Goal: Information Seeking & Learning: Learn about a topic

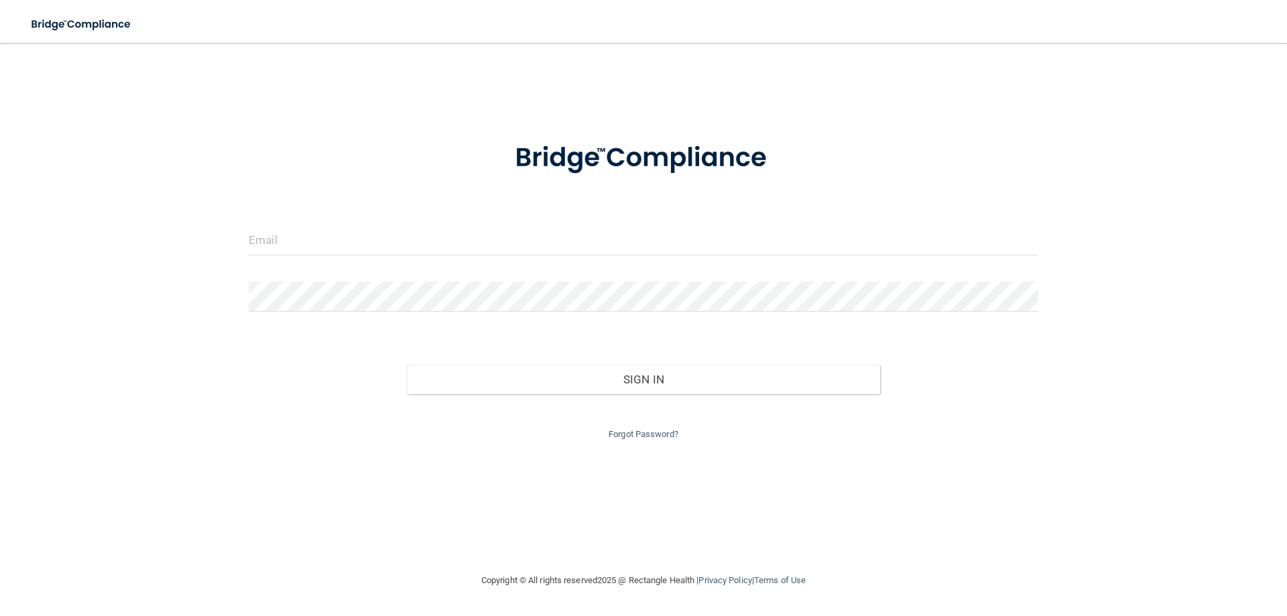
click at [536, 221] on form "Invalid email/password. You don't have permission to access that page. Sign In …" at bounding box center [644, 282] width 790 height 319
click at [510, 244] on input "email" at bounding box center [644, 240] width 790 height 30
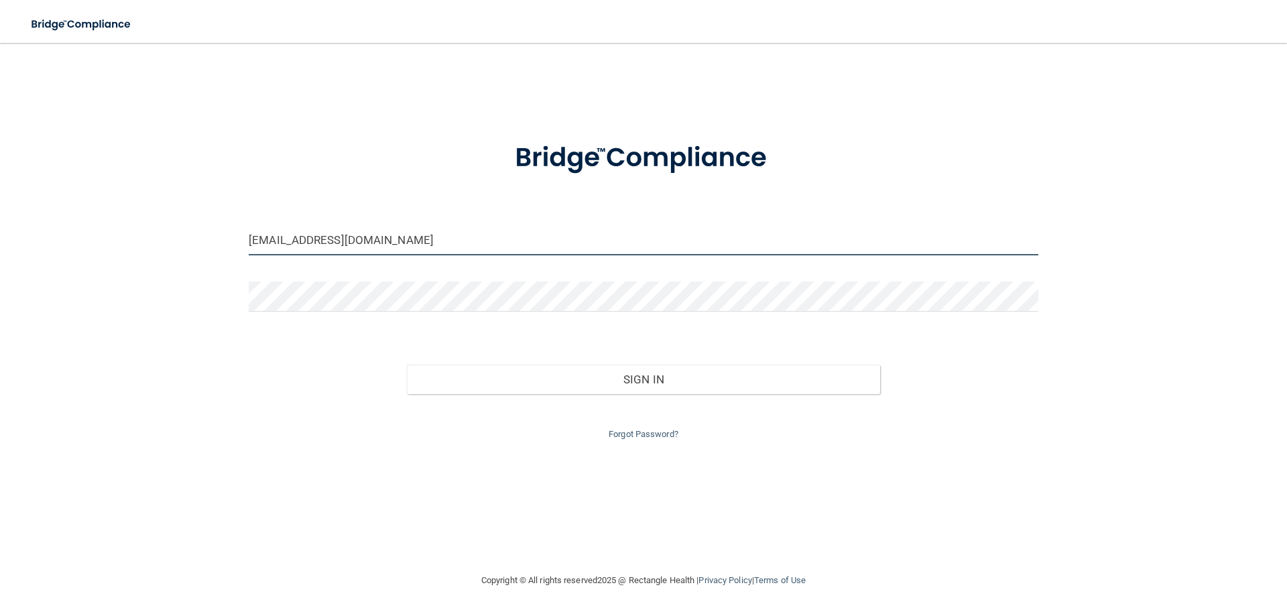
type input "clinical.monterey@gmail.com"
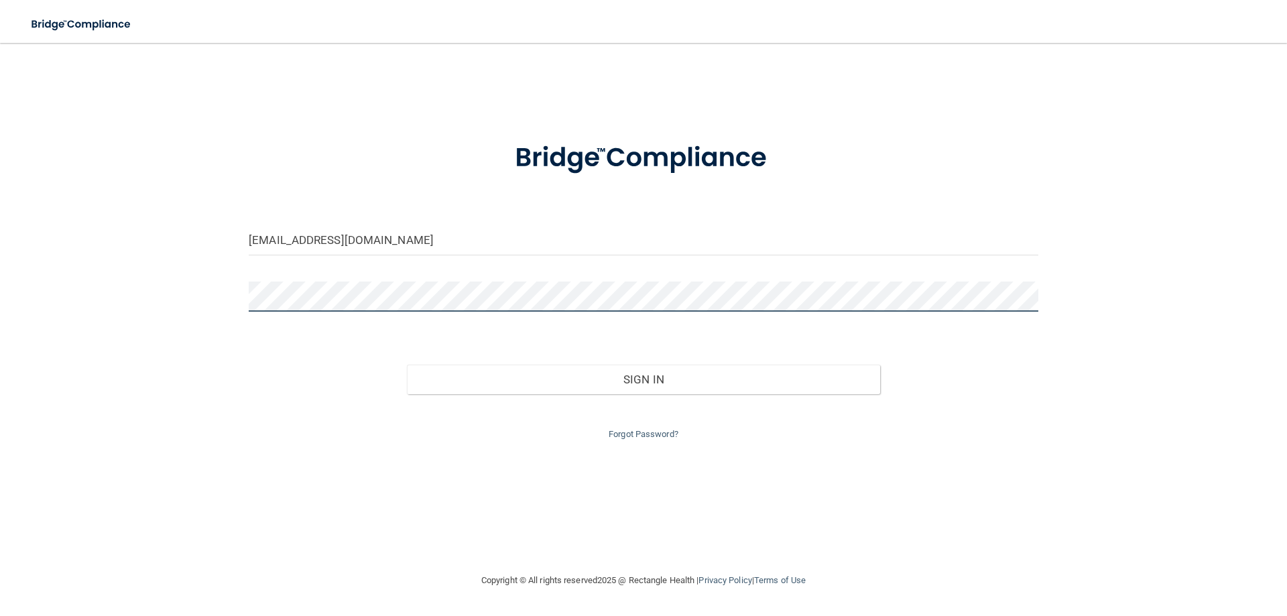
click at [407, 365] on button "Sign In" at bounding box center [644, 380] width 474 height 30
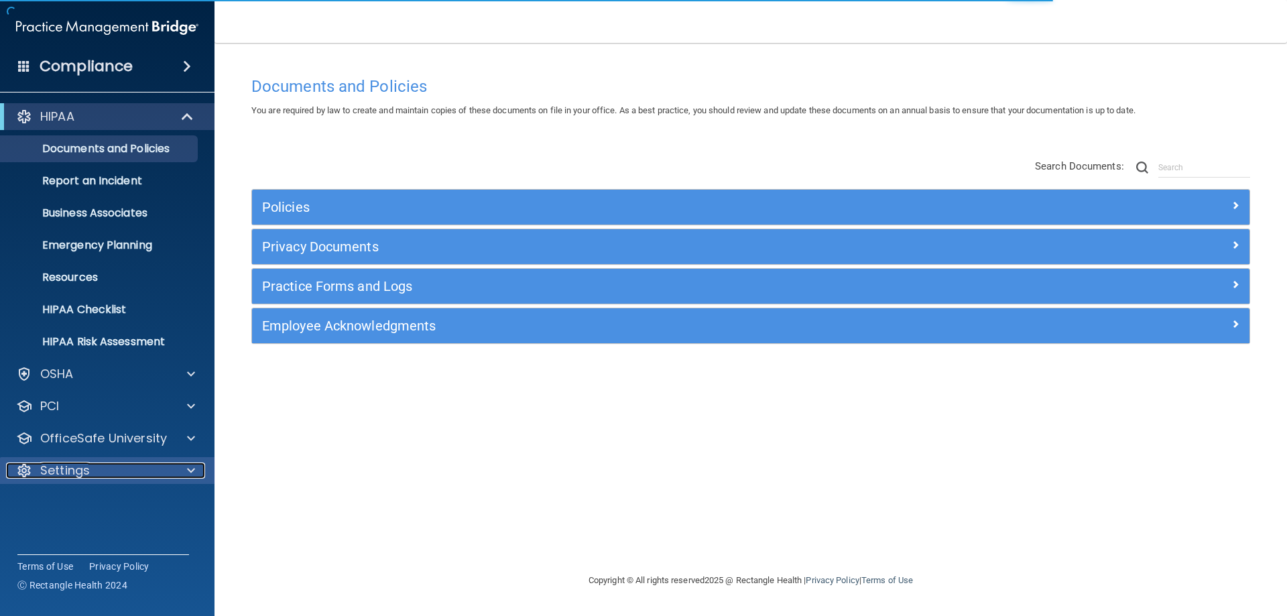
click at [185, 474] on div at bounding box center [189, 471] width 34 height 16
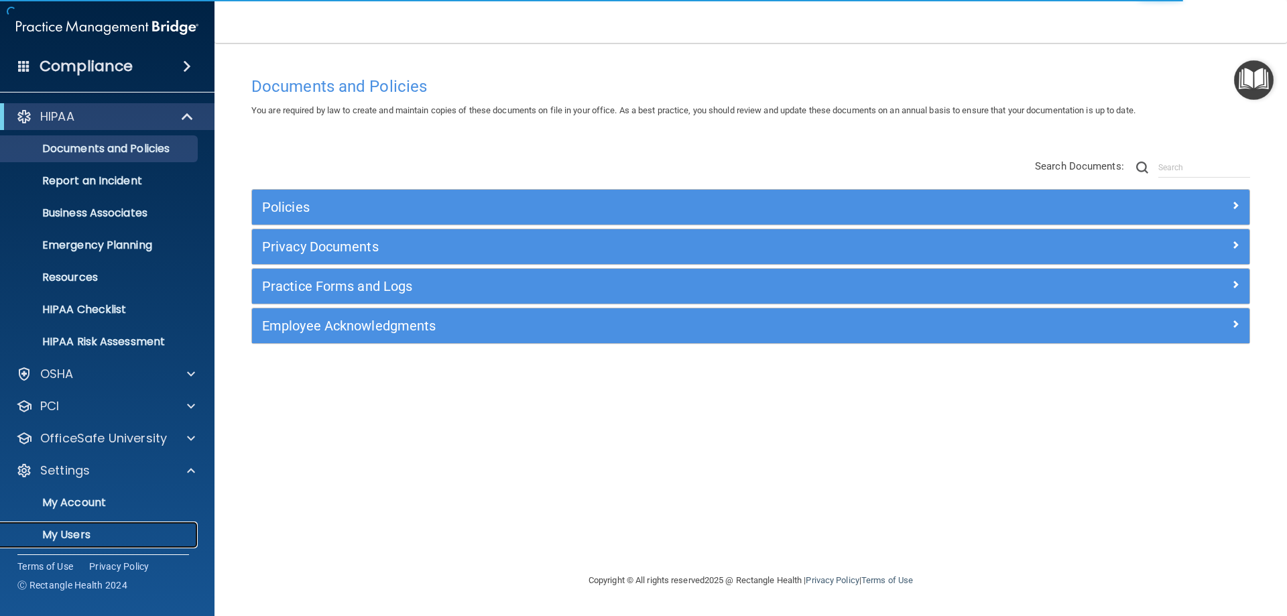
click at [109, 532] on p "My Users" at bounding box center [100, 534] width 183 height 13
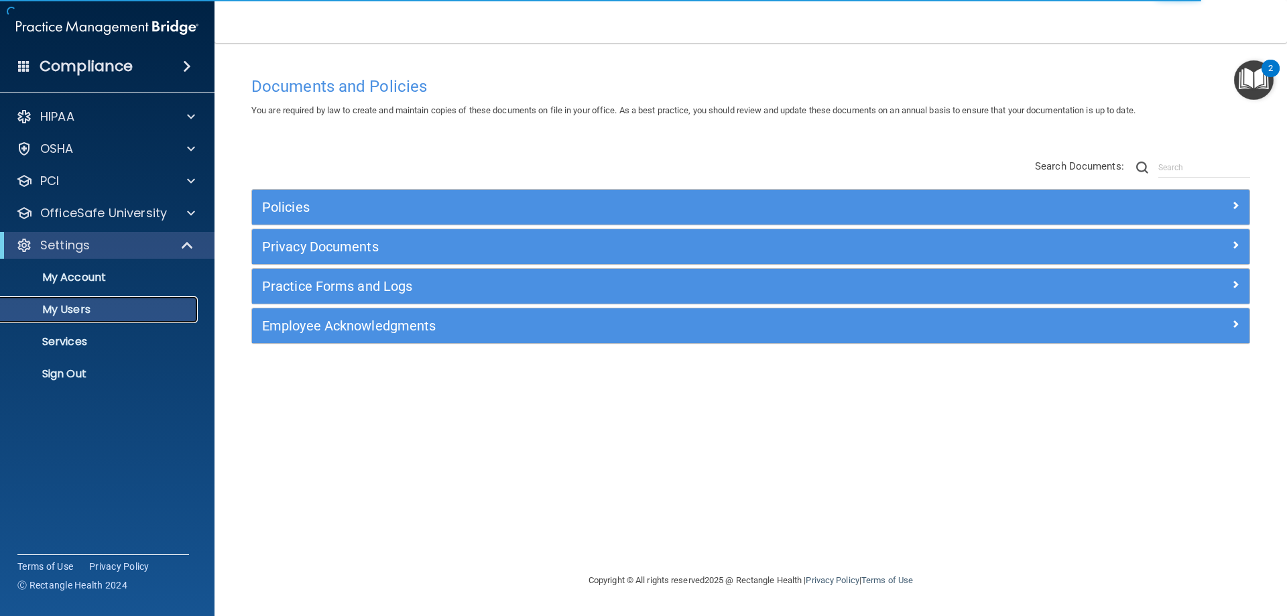
select select "20"
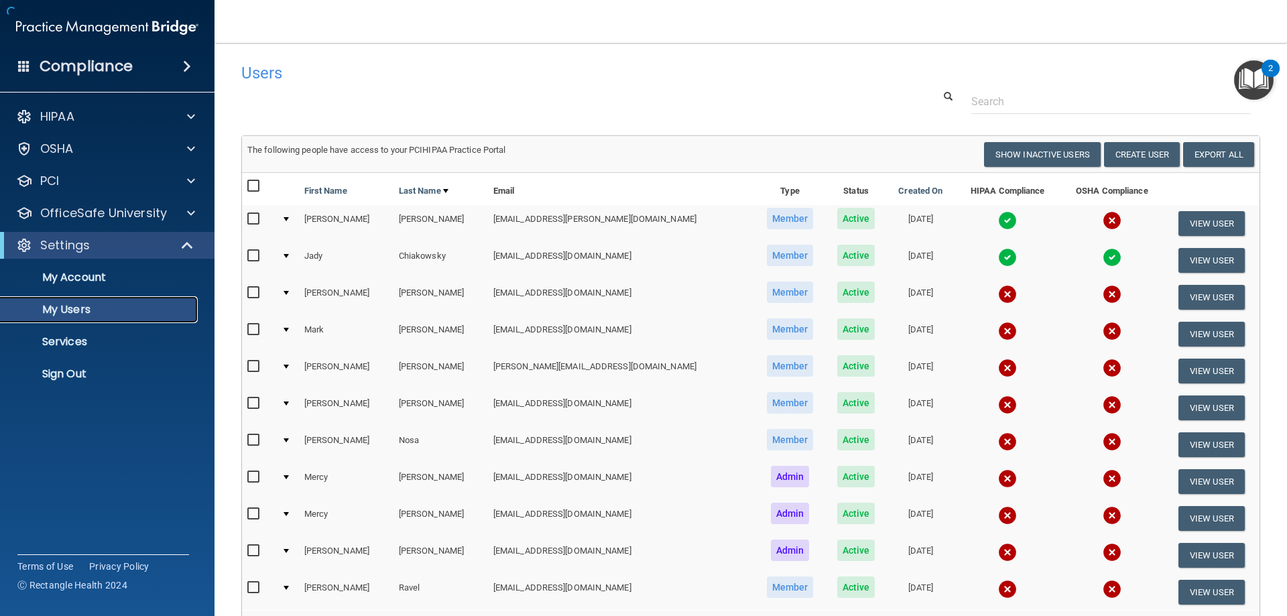
click at [171, 307] on p "My Users" at bounding box center [100, 309] width 183 height 13
click at [66, 380] on p "Sign Out" at bounding box center [100, 373] width 183 height 13
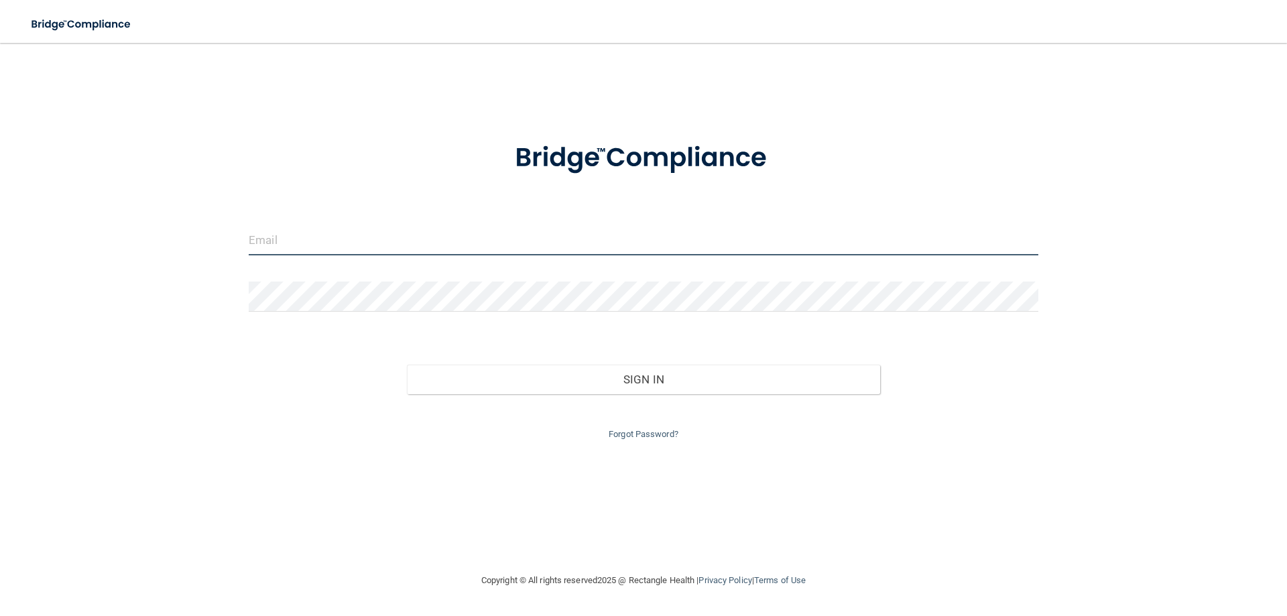
click at [404, 240] on input "email" at bounding box center [644, 240] width 790 height 30
type input "clinical.montereyorthodontics@gmail.com"
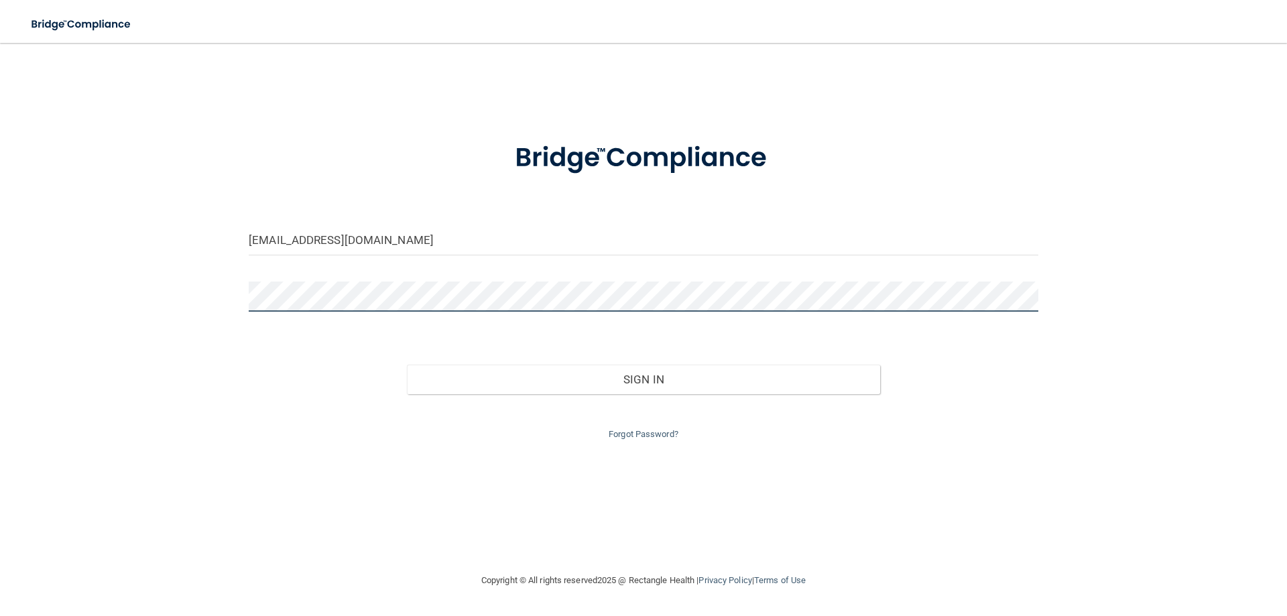
click at [407, 365] on button "Sign In" at bounding box center [644, 380] width 474 height 30
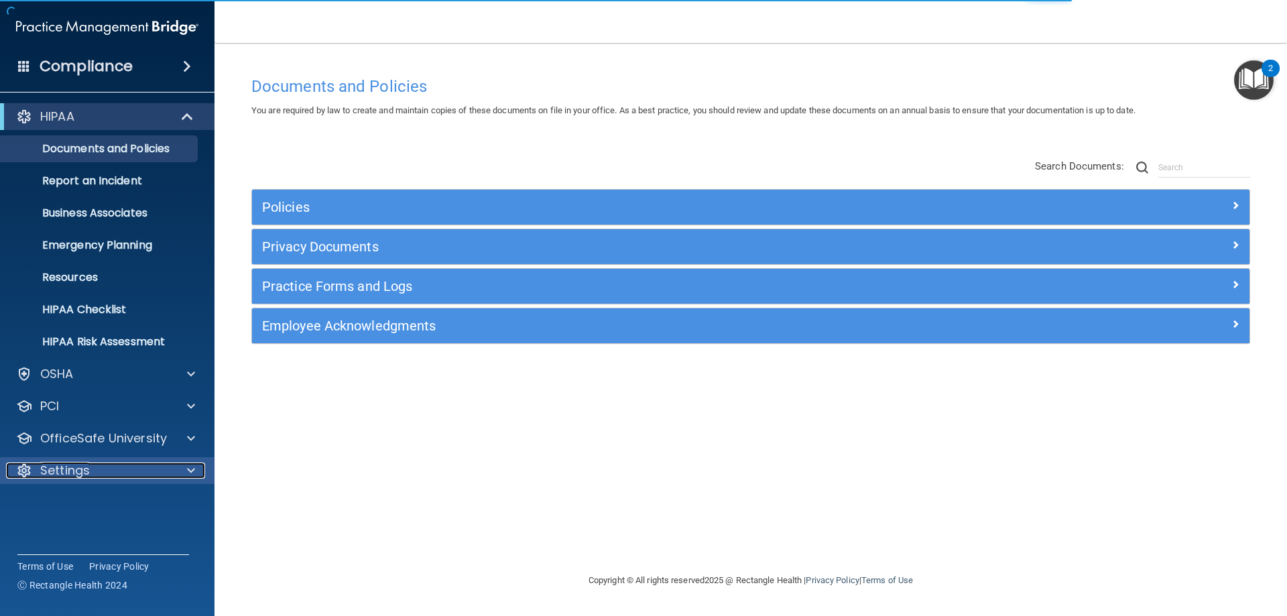
click at [101, 466] on div "Settings" at bounding box center [89, 471] width 166 height 16
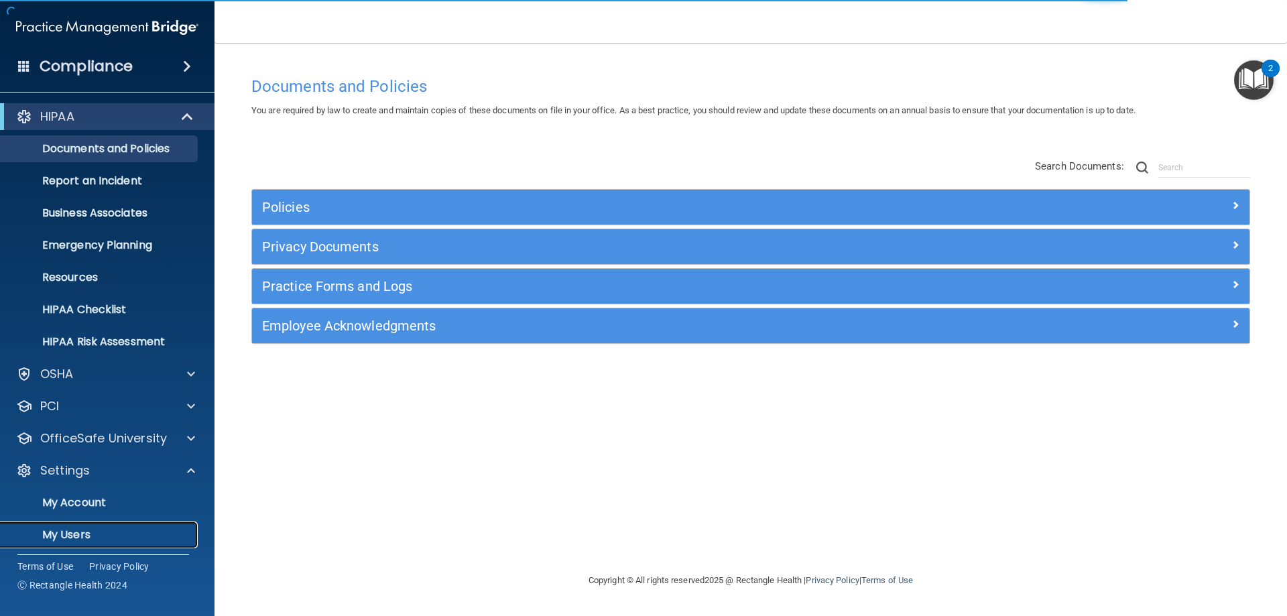
click at [103, 538] on p "My Users" at bounding box center [100, 534] width 183 height 13
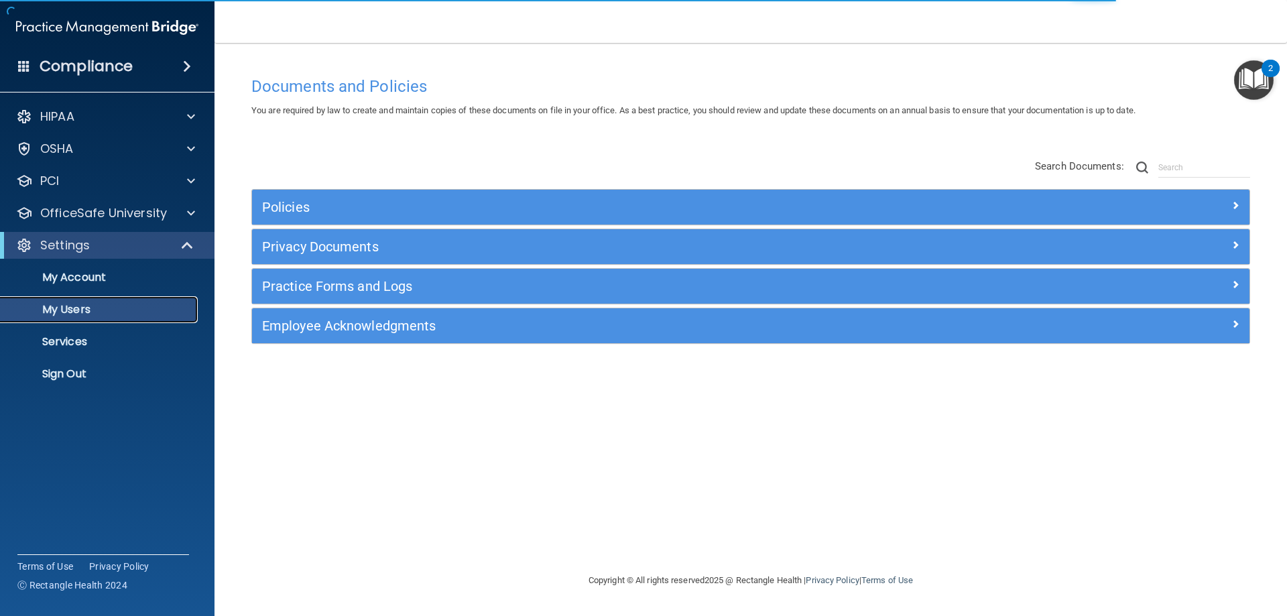
select select "20"
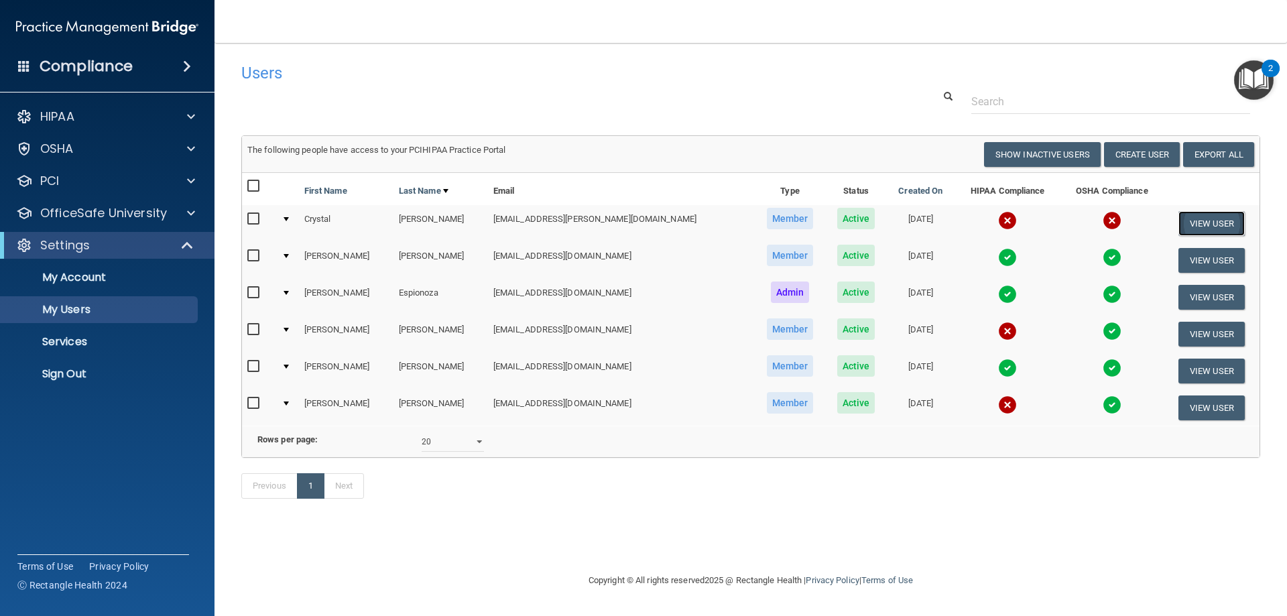
click at [1224, 227] on button "View User" at bounding box center [1212, 223] width 66 height 25
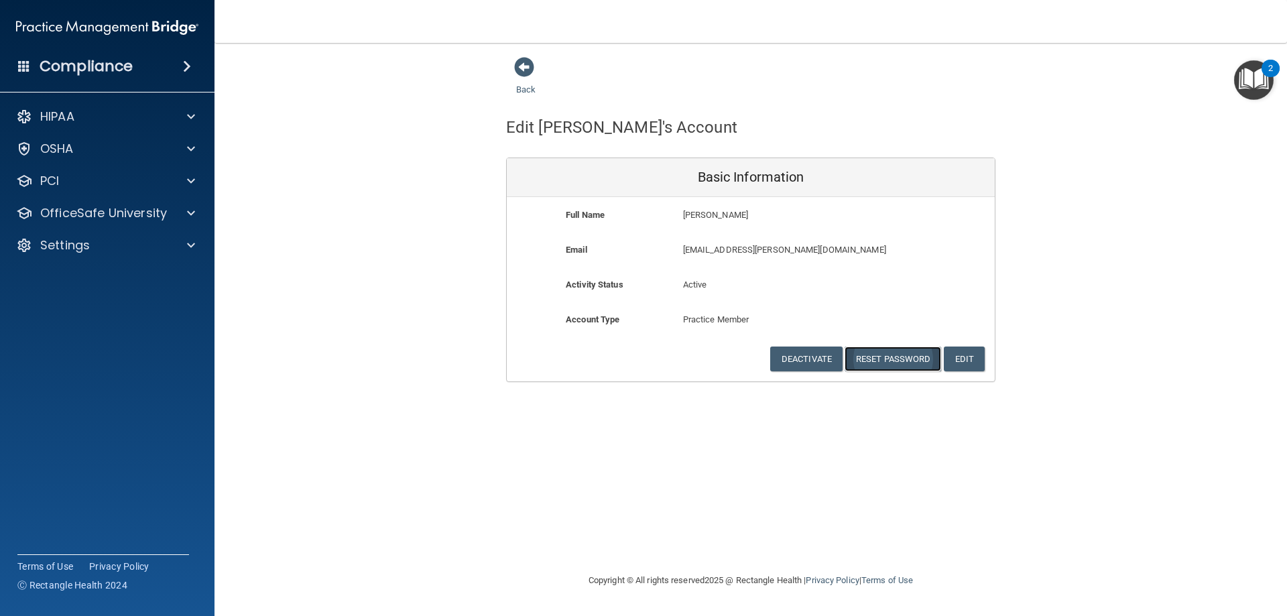
click at [874, 350] on button "Reset Password" at bounding box center [893, 359] width 97 height 25
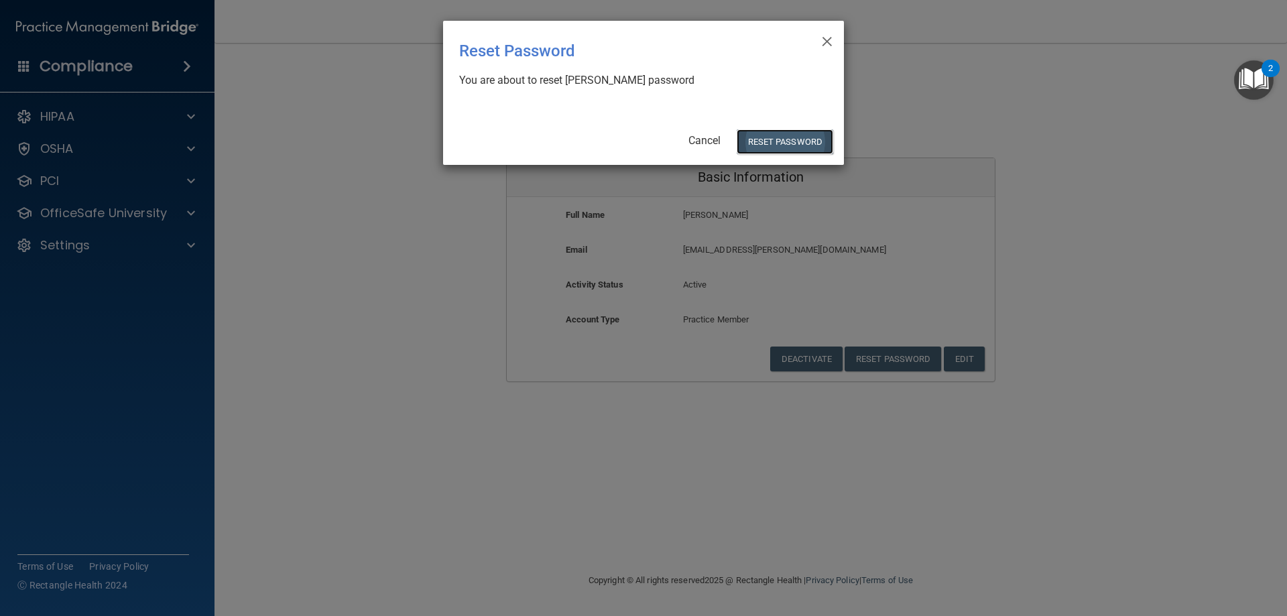
click at [820, 141] on button "Reset Password" at bounding box center [785, 141] width 97 height 25
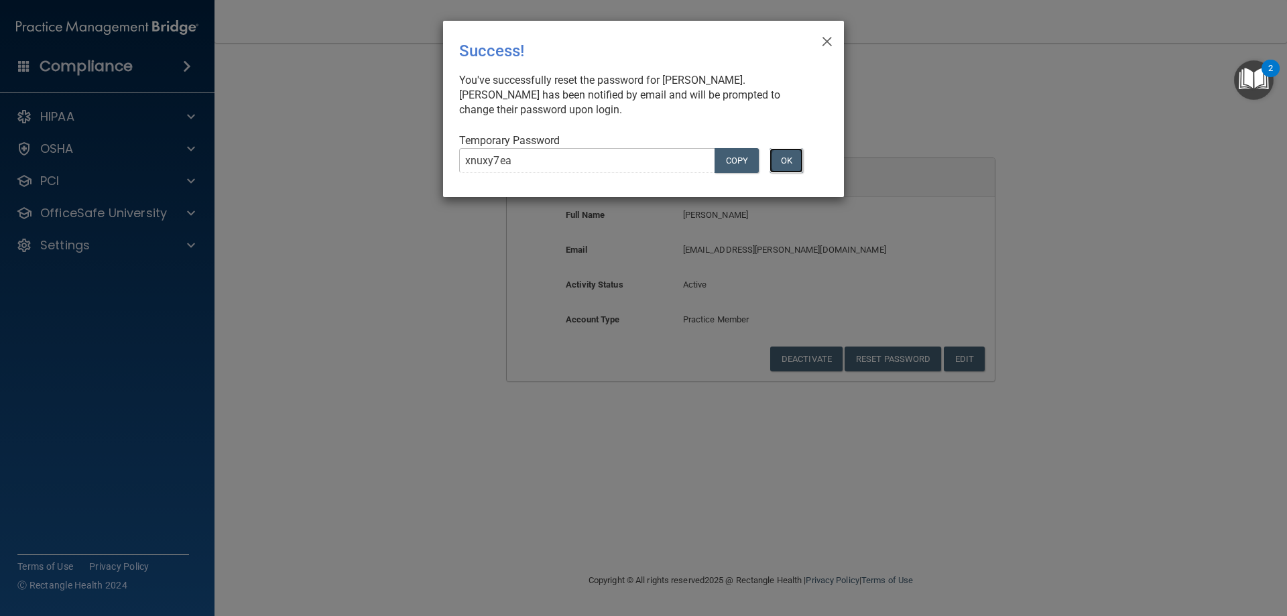
click at [786, 162] on button "OK" at bounding box center [787, 160] width 34 height 25
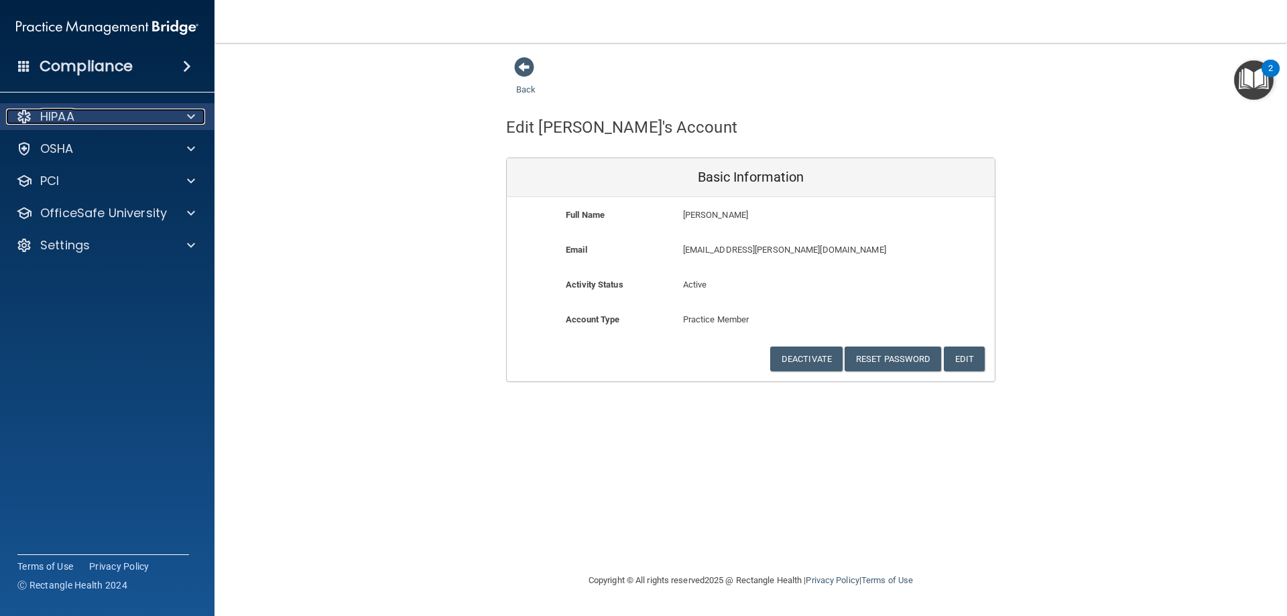
click at [169, 123] on div "HIPAA" at bounding box center [89, 117] width 166 height 16
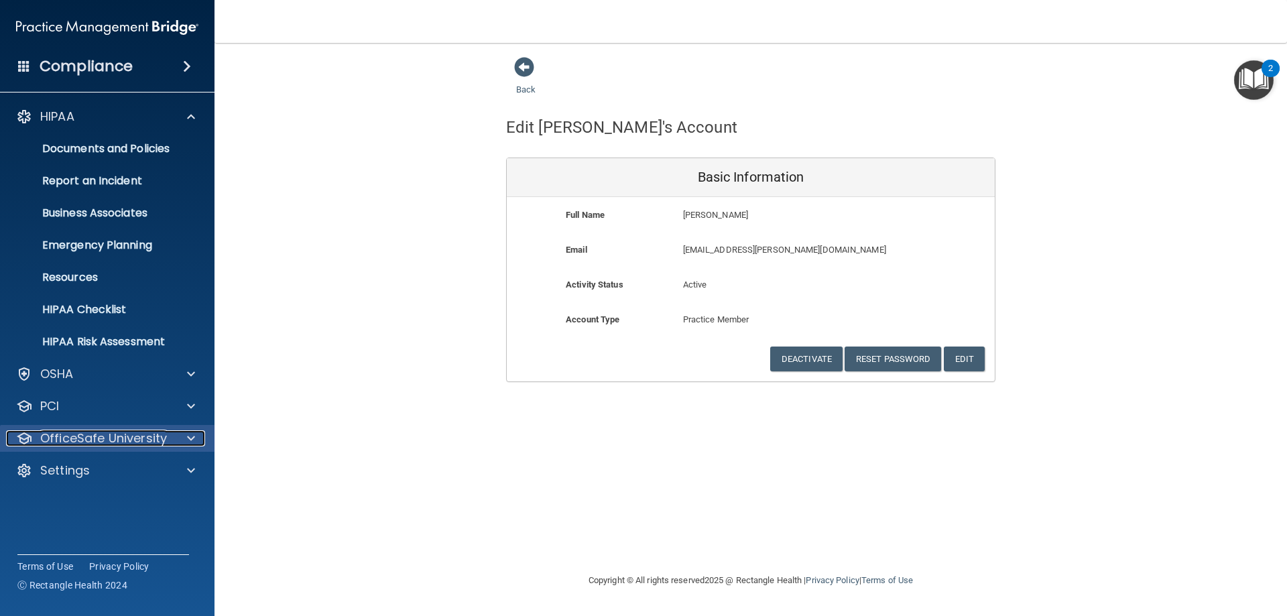
click at [140, 439] on p "OfficeSafe University" at bounding box center [103, 438] width 127 height 16
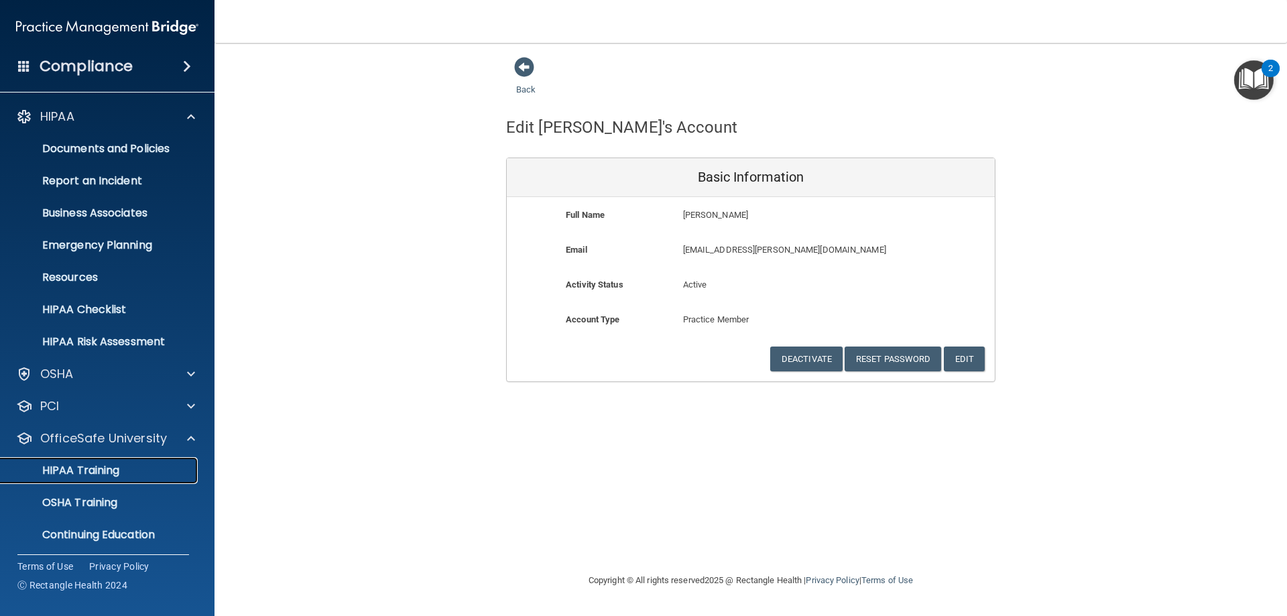
click at [119, 471] on p "HIPAA Training" at bounding box center [64, 470] width 111 height 13
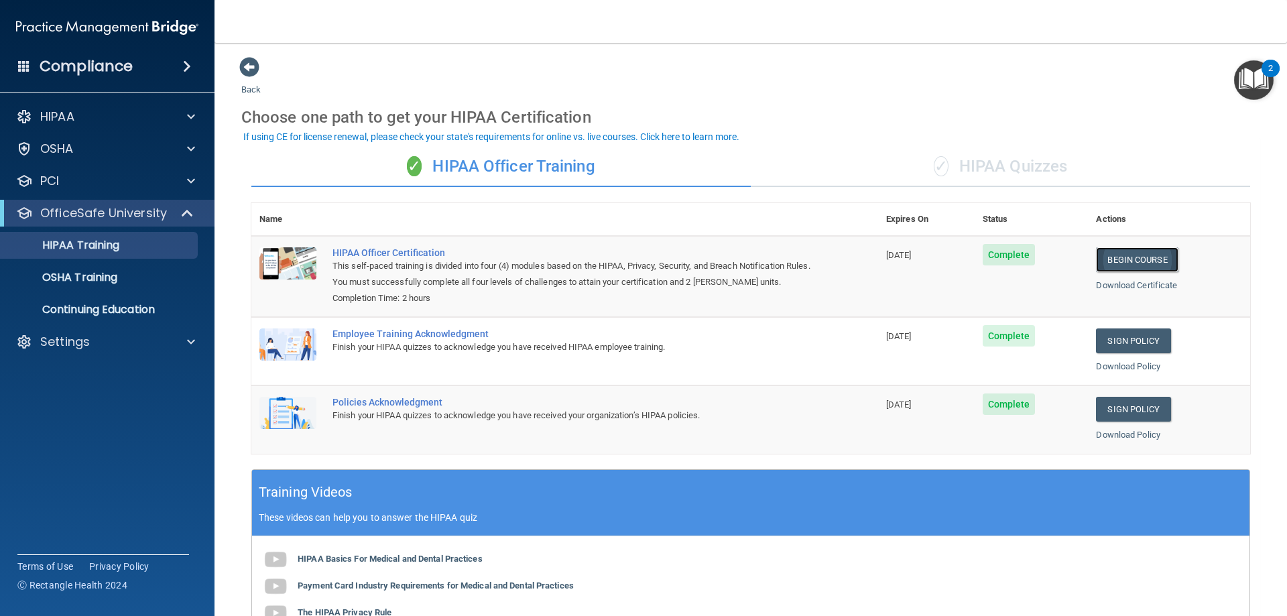
click at [1136, 253] on link "Begin Course" at bounding box center [1137, 259] width 82 height 25
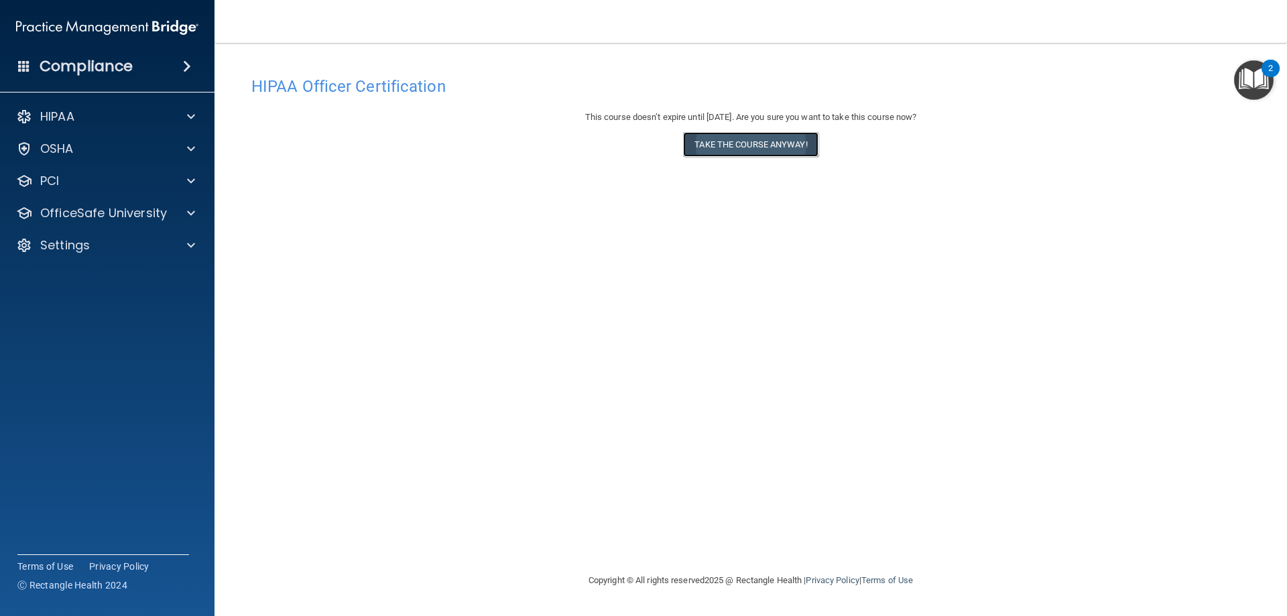
click at [766, 144] on button "Take the course anyway!" at bounding box center [750, 144] width 135 height 25
click at [116, 65] on h4 "Compliance" at bounding box center [86, 66] width 93 height 19
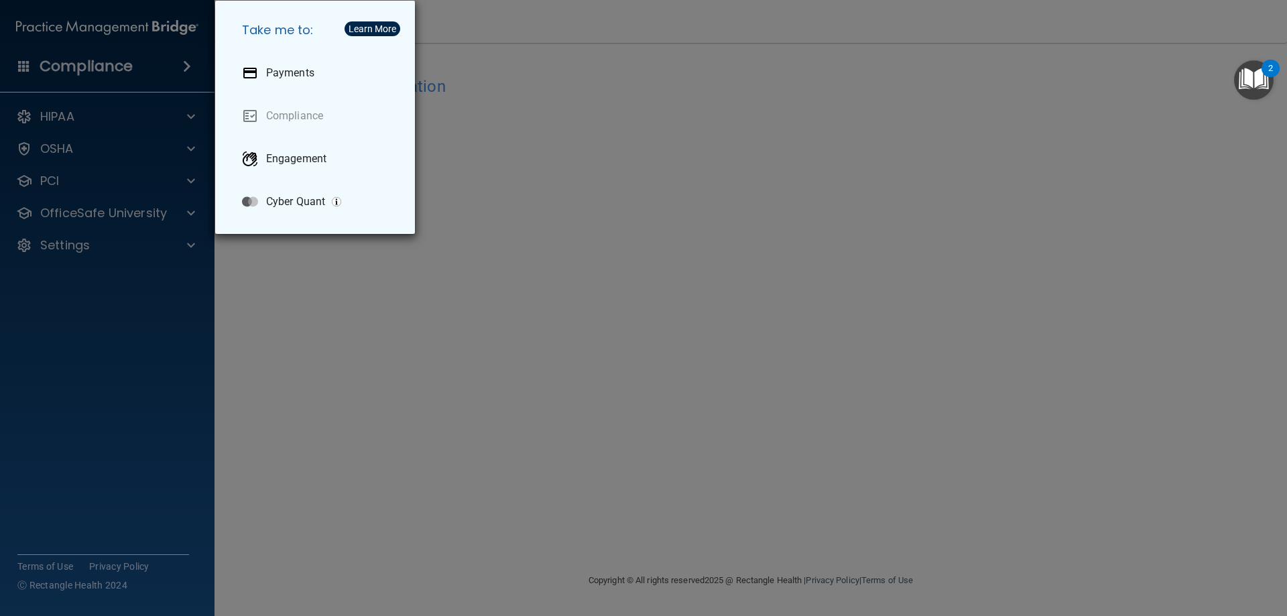
click at [270, 270] on div "Take me to: Payments Compliance Engagement Cyber Quant" at bounding box center [643, 308] width 1287 height 616
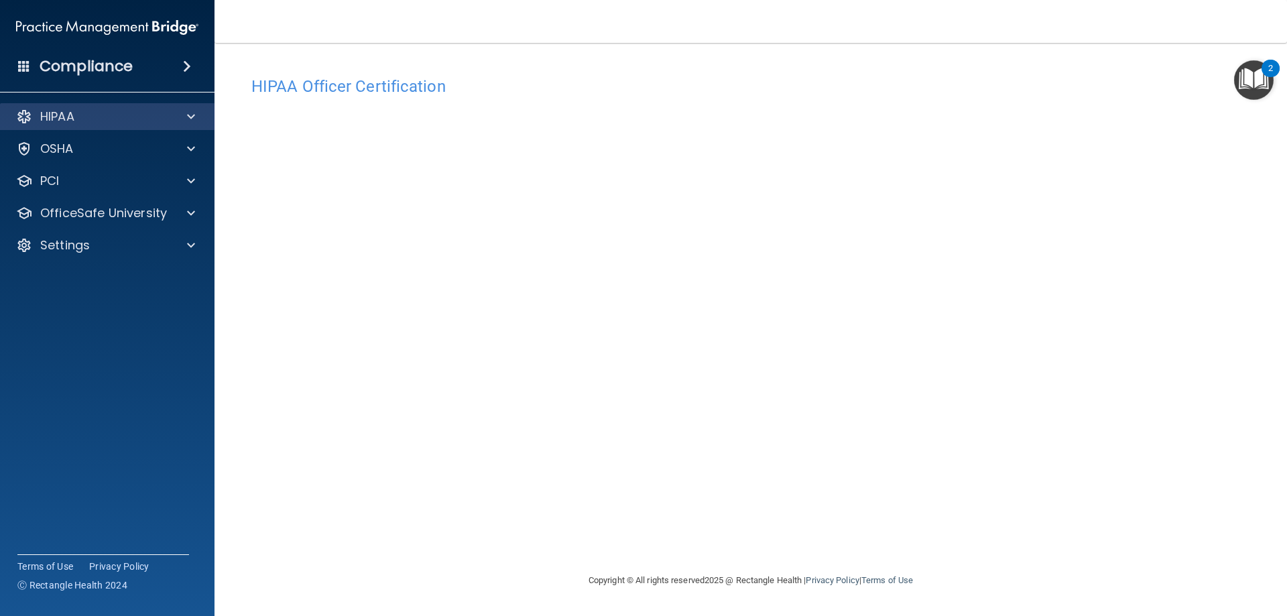
click at [143, 125] on div "HIPAA" at bounding box center [107, 116] width 215 height 27
click at [160, 113] on div "HIPAA" at bounding box center [89, 117] width 166 height 16
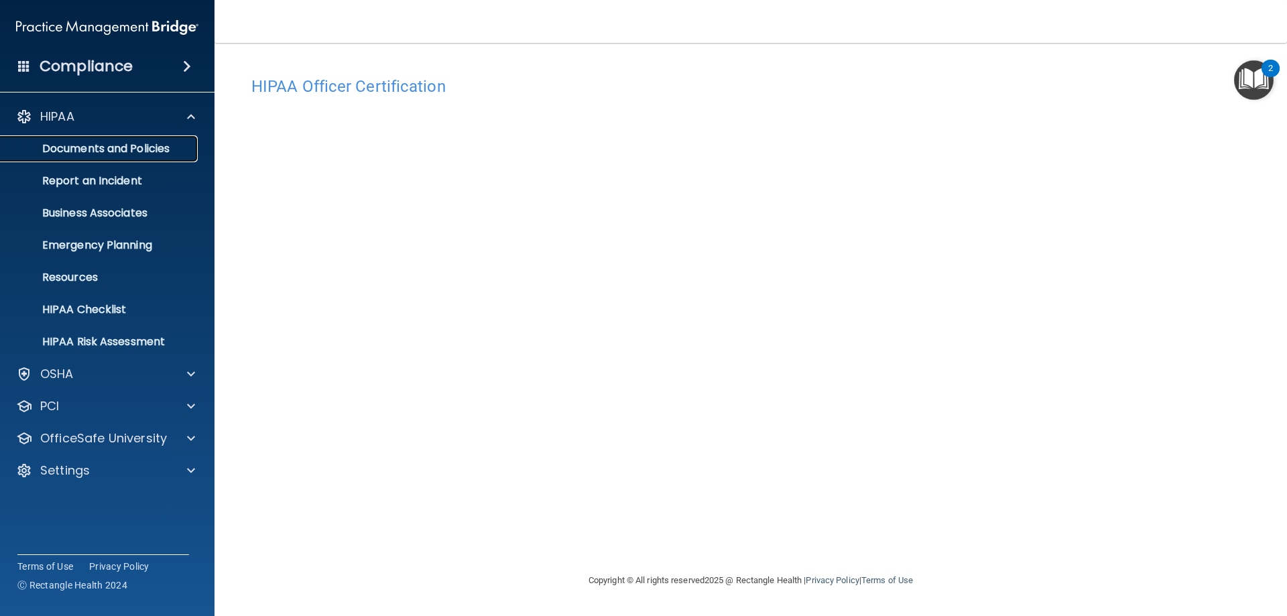
click at [163, 149] on p "Documents and Policies" at bounding box center [100, 148] width 183 height 13
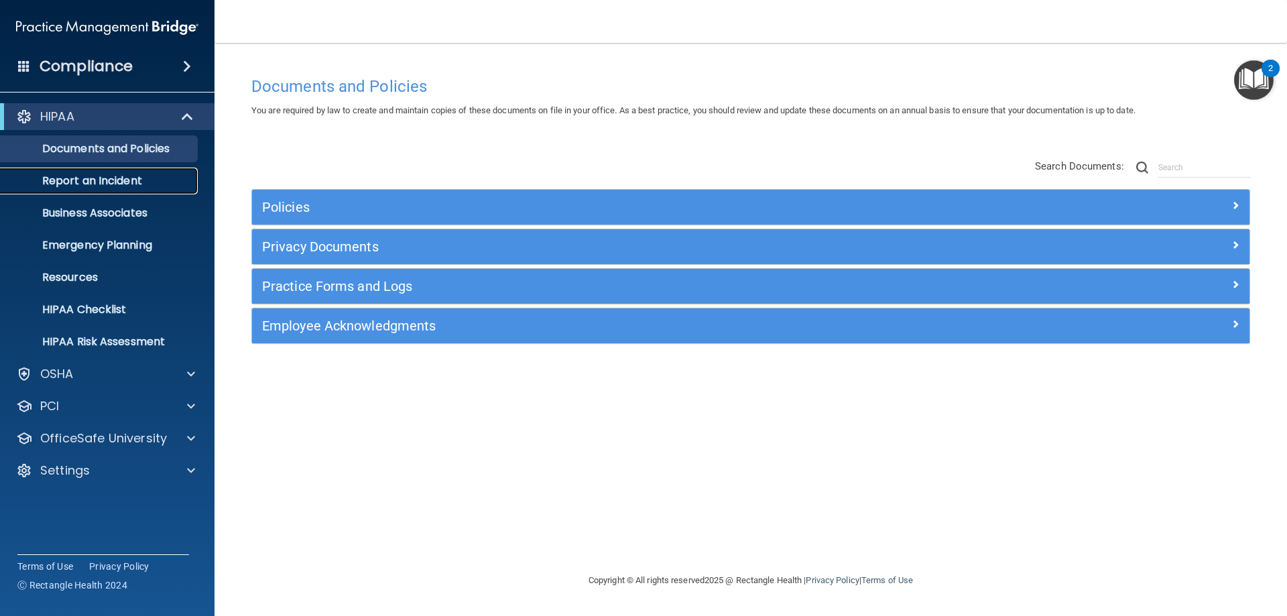
click at [82, 174] on p "Report an Incident" at bounding box center [100, 180] width 183 height 13
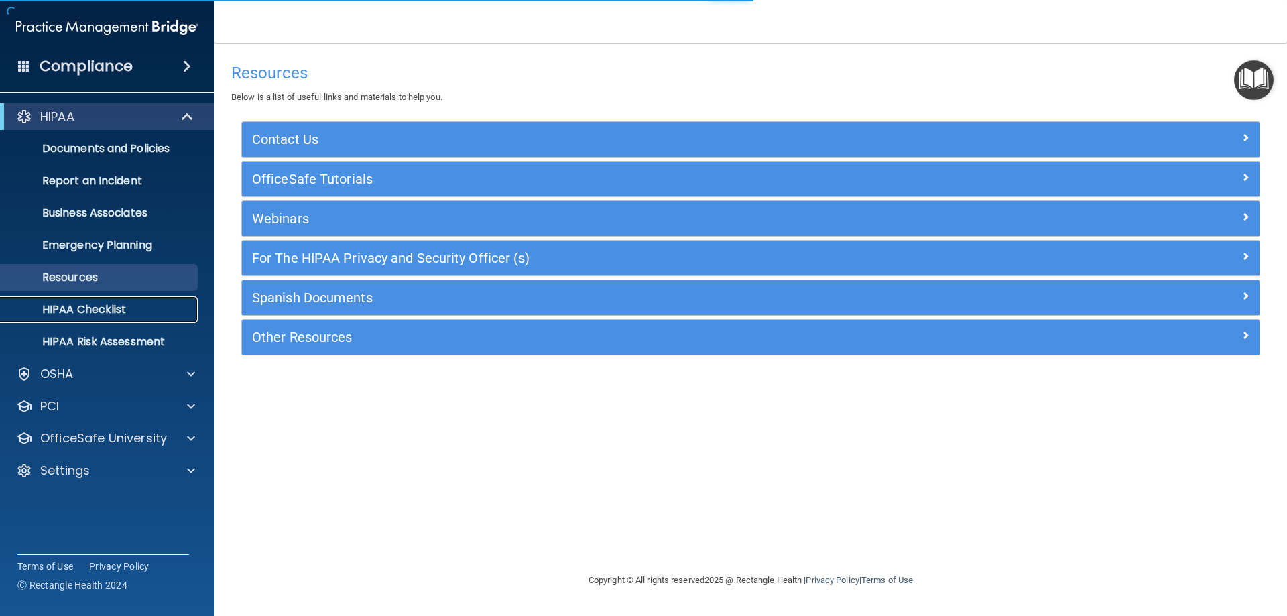
click at [62, 308] on p "HIPAA Checklist" at bounding box center [100, 309] width 183 height 13
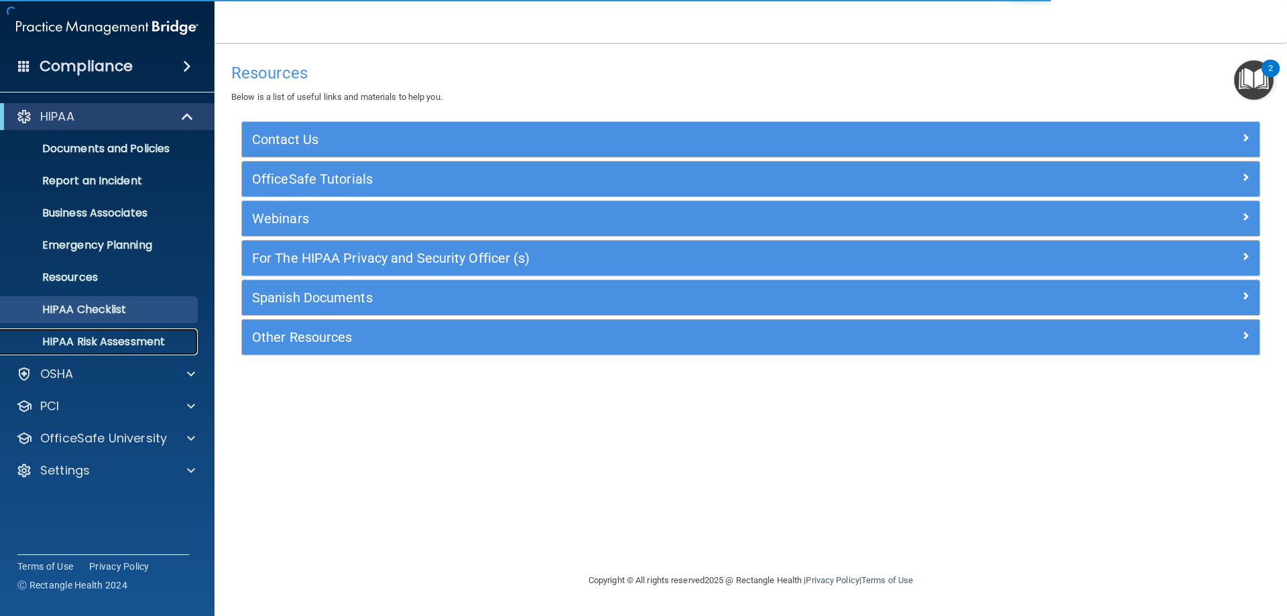
click at [68, 335] on p "HIPAA Risk Assessment" at bounding box center [100, 341] width 183 height 13
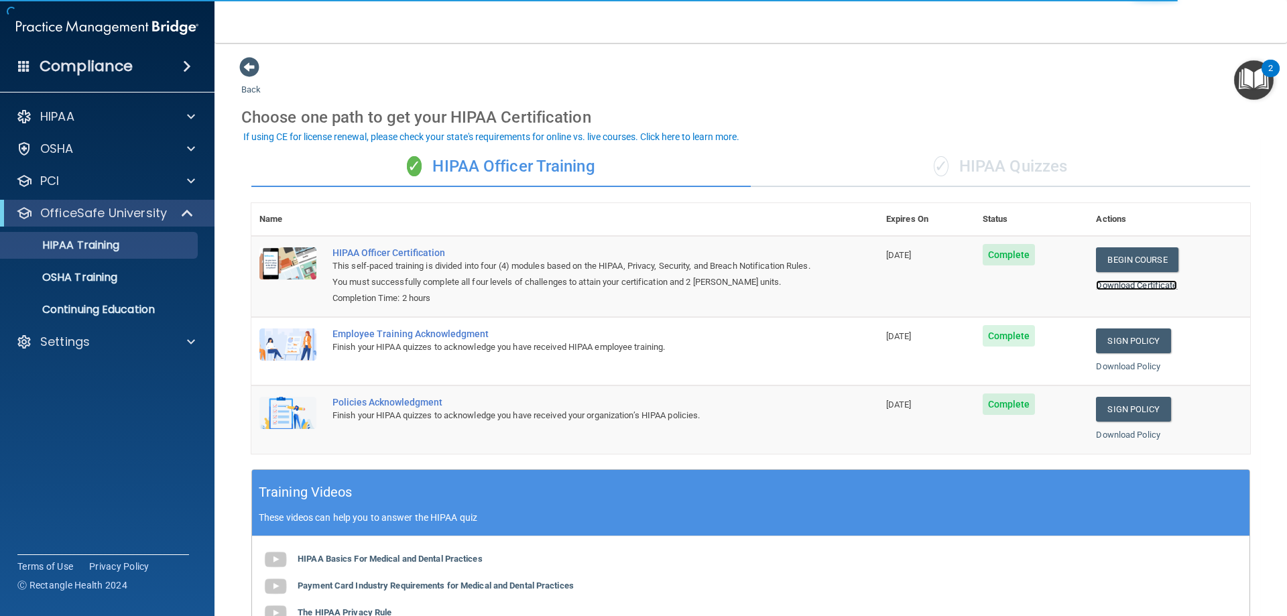
click at [1128, 288] on link "Download Certificate" at bounding box center [1136, 285] width 81 height 10
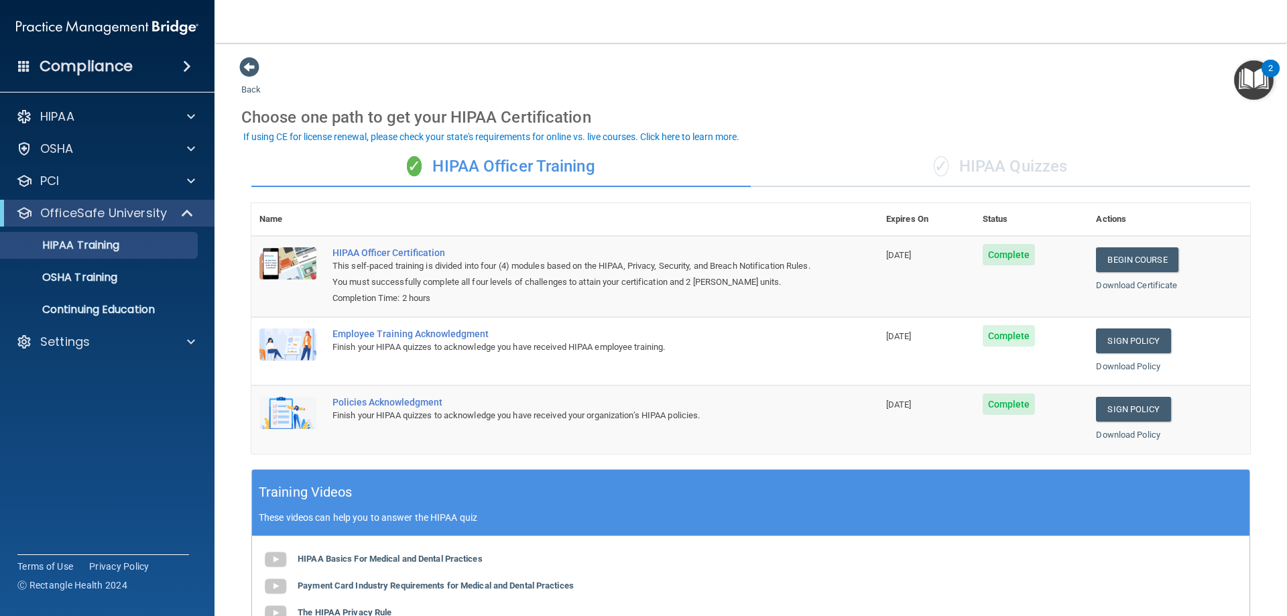
click at [108, 67] on h4 "Compliance" at bounding box center [86, 66] width 93 height 19
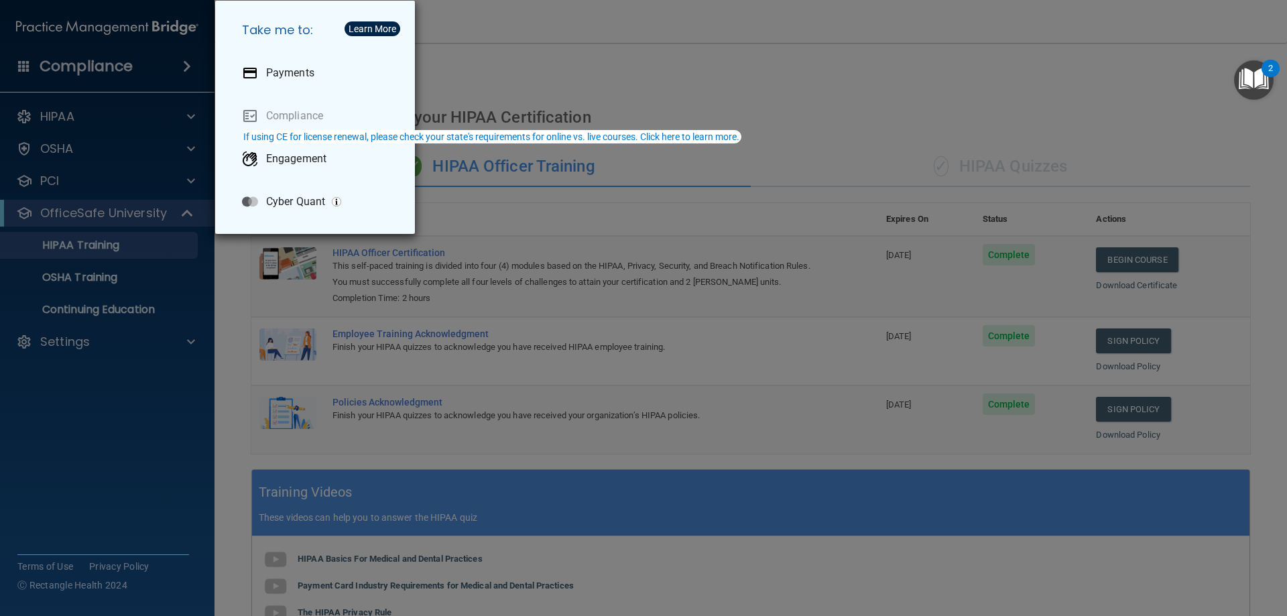
click at [797, 113] on div "Take me to: Payments Compliance Engagement Cyber Quant" at bounding box center [643, 308] width 1287 height 616
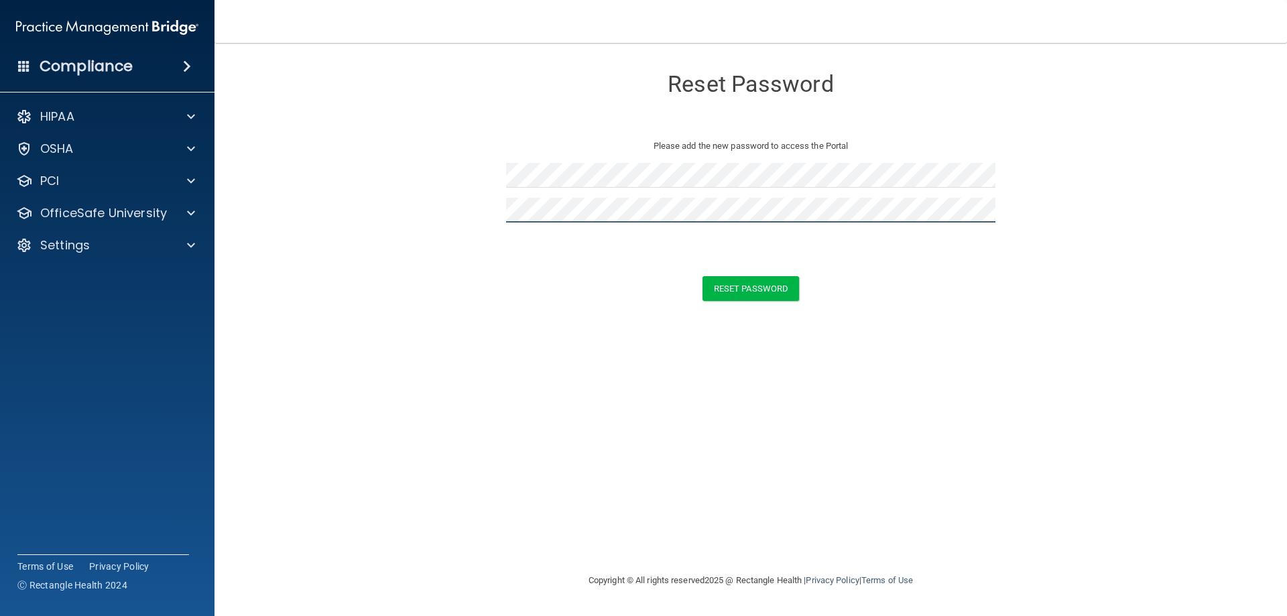
click at [703, 276] on button "Reset Password" at bounding box center [751, 288] width 97 height 25
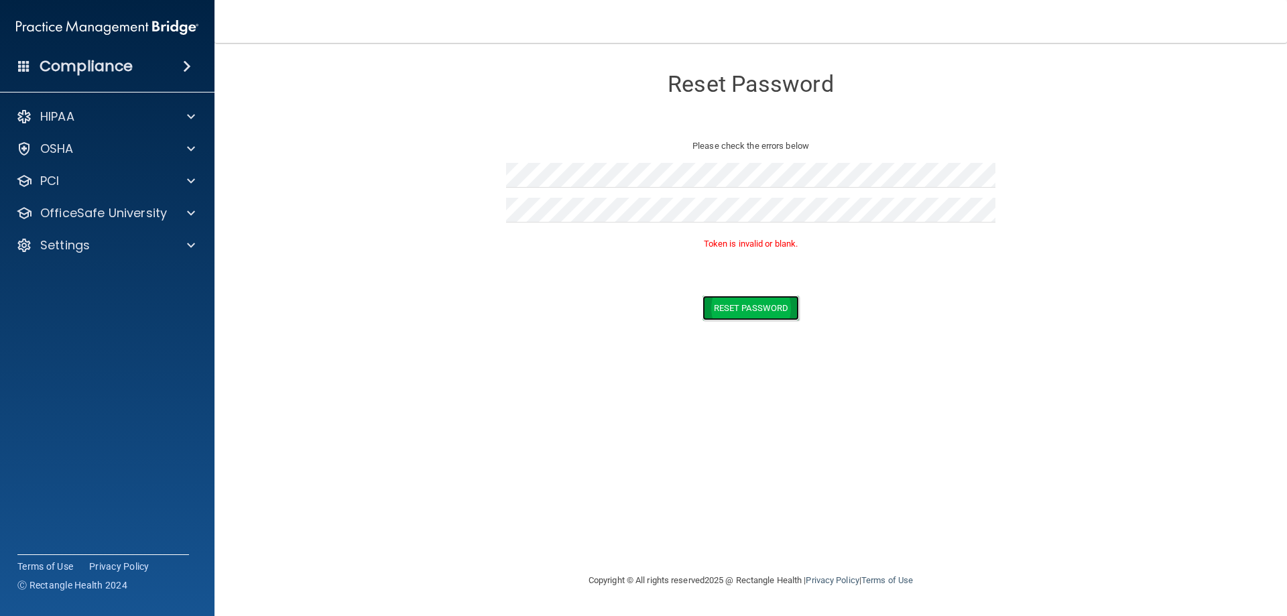
click at [740, 309] on button "Reset Password" at bounding box center [751, 308] width 97 height 25
click at [720, 317] on button "Reset Password" at bounding box center [751, 308] width 97 height 25
click at [185, 67] on span at bounding box center [187, 66] width 8 height 16
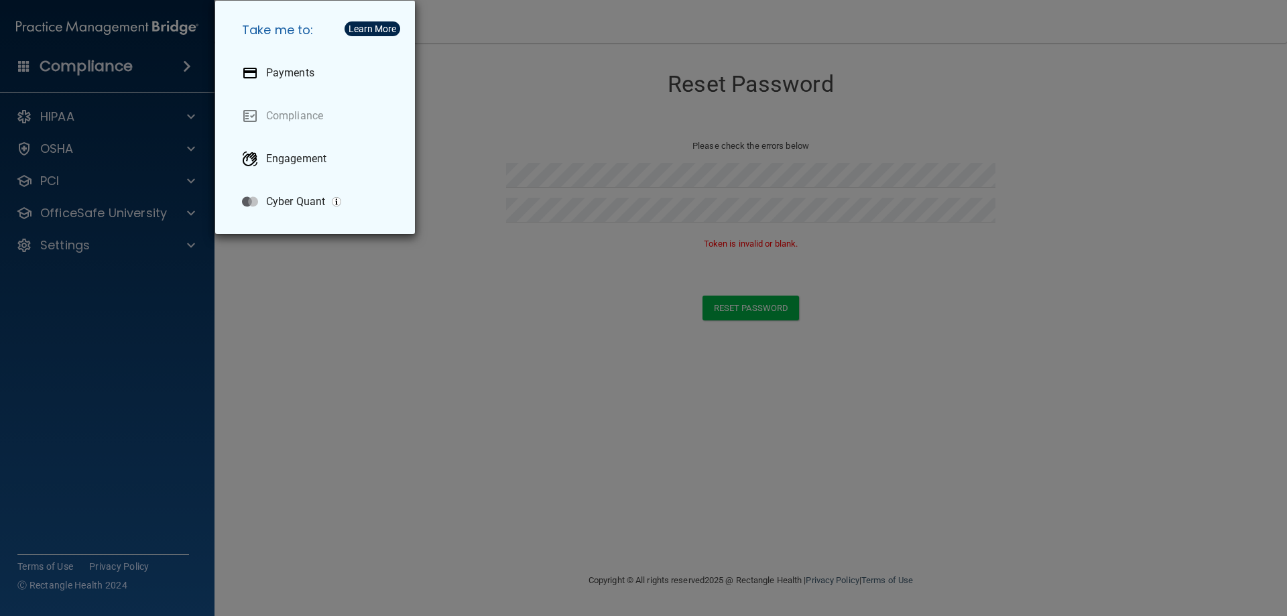
click at [185, 67] on div "Take me to: Payments Compliance Engagement Cyber Quant" at bounding box center [643, 308] width 1287 height 616
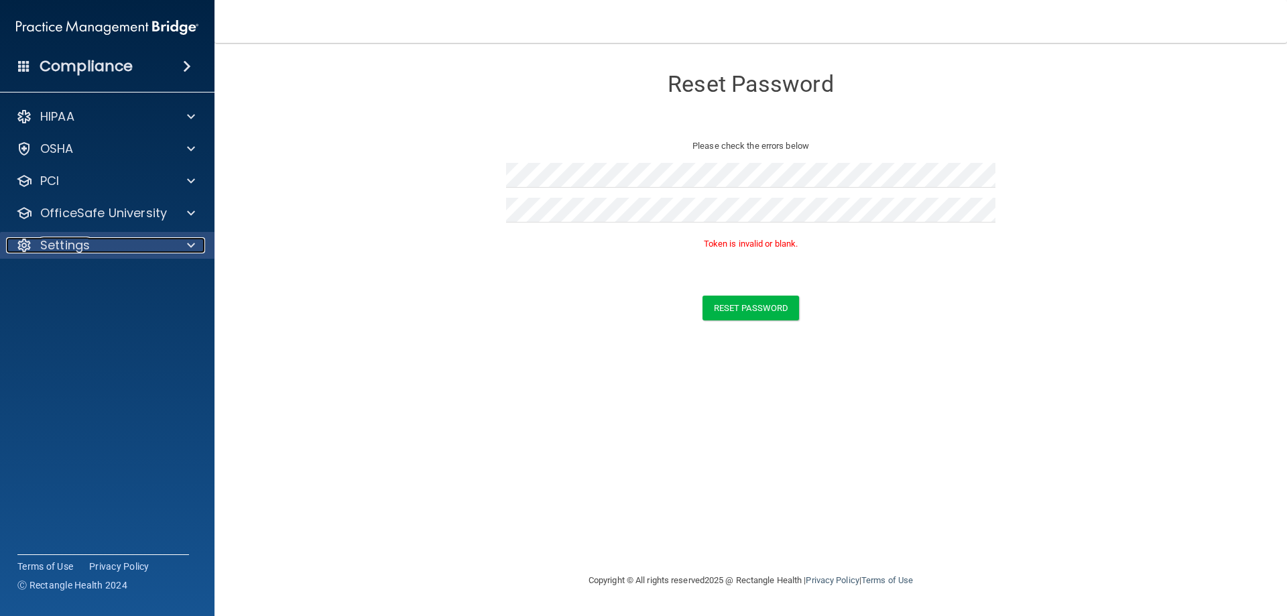
click at [124, 243] on div "Settings" at bounding box center [89, 245] width 166 height 16
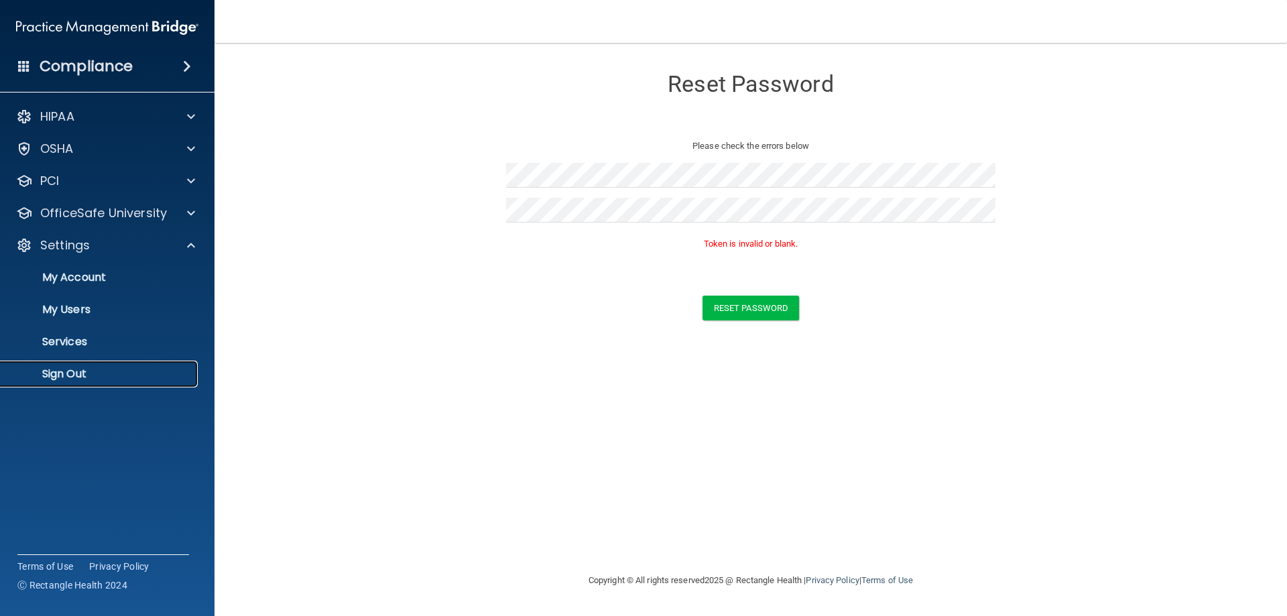
click at [52, 371] on p "Sign Out" at bounding box center [100, 373] width 183 height 13
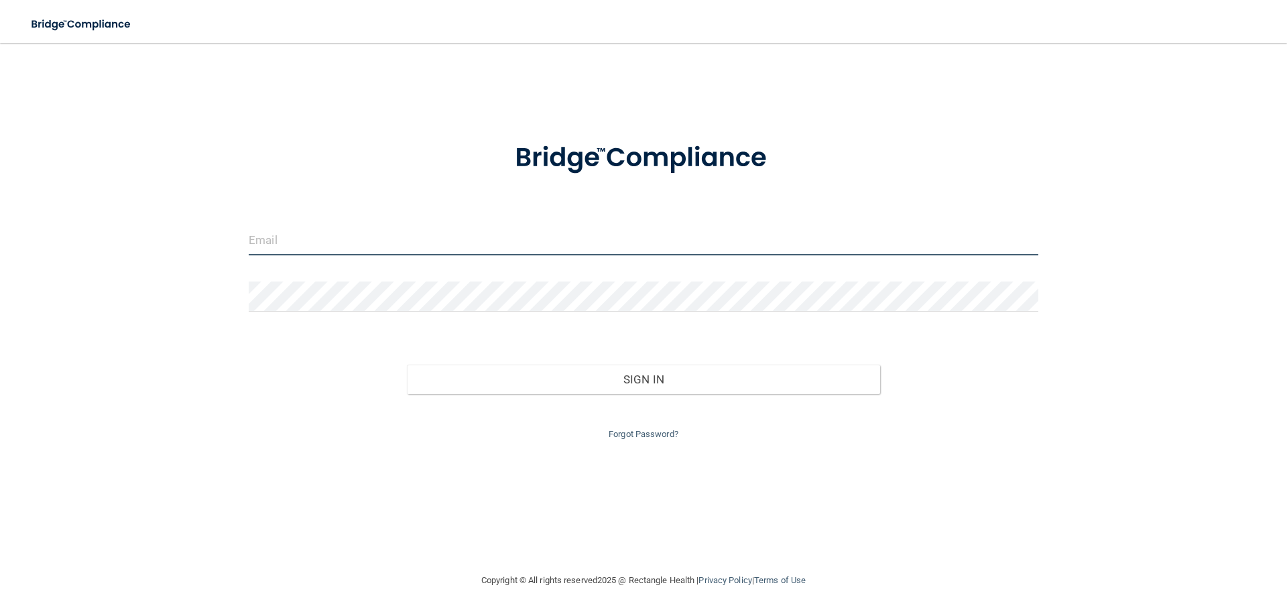
click at [286, 249] on input "email" at bounding box center [644, 240] width 790 height 30
type input "crysm.brooks@gmail.com"
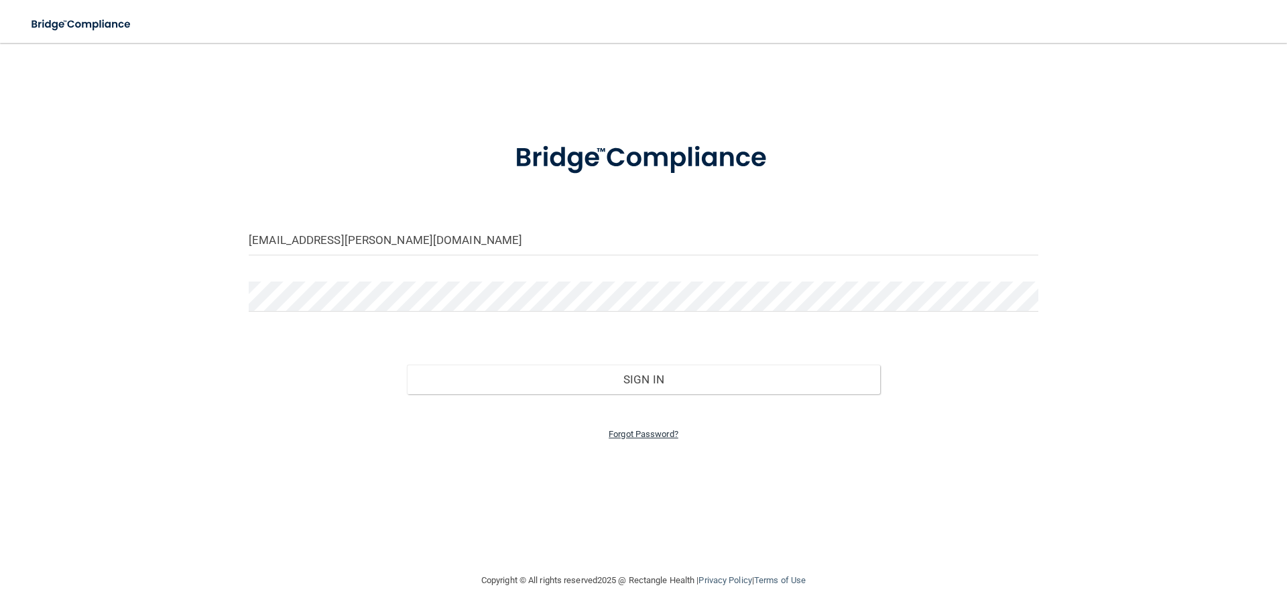
click at [637, 433] on link "Forgot Password?" at bounding box center [644, 434] width 70 height 10
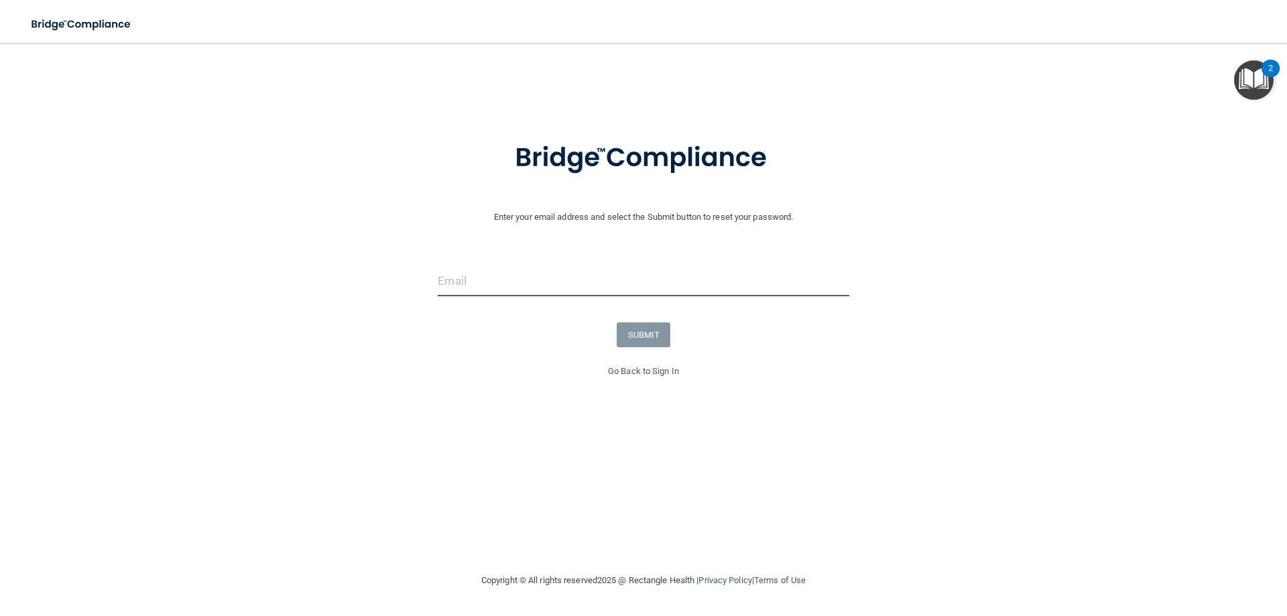
click at [488, 274] on input "email" at bounding box center [643, 281] width 411 height 30
type input "crysm.brooks@gmail.com"
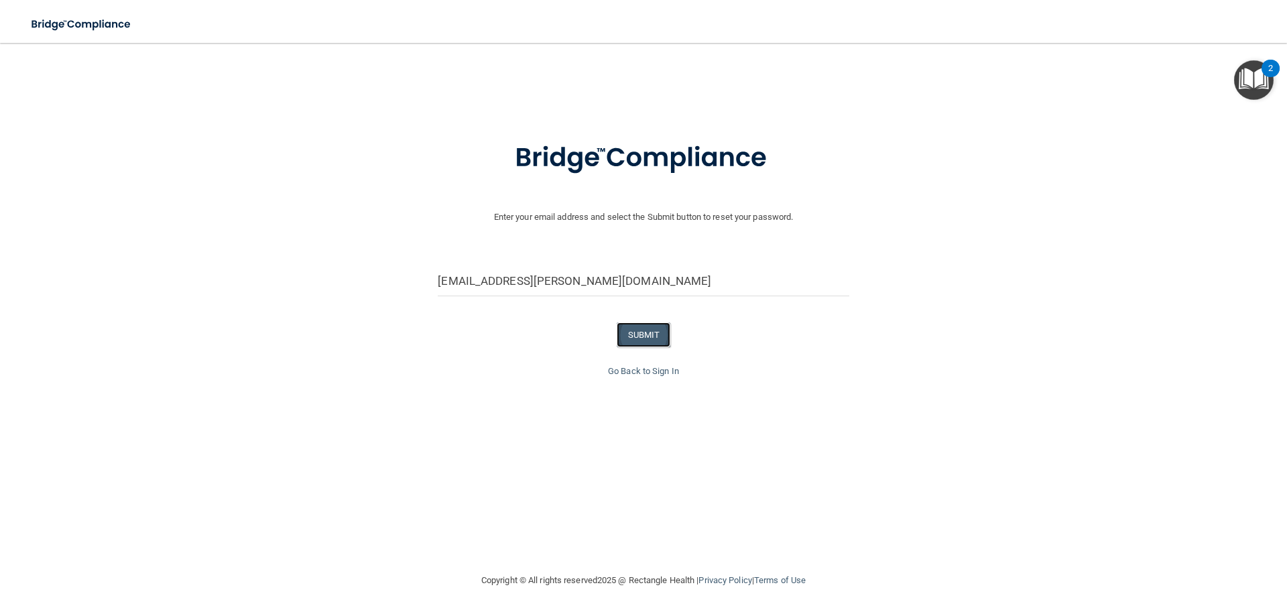
click at [626, 333] on button "SUBMIT" at bounding box center [644, 335] width 54 height 25
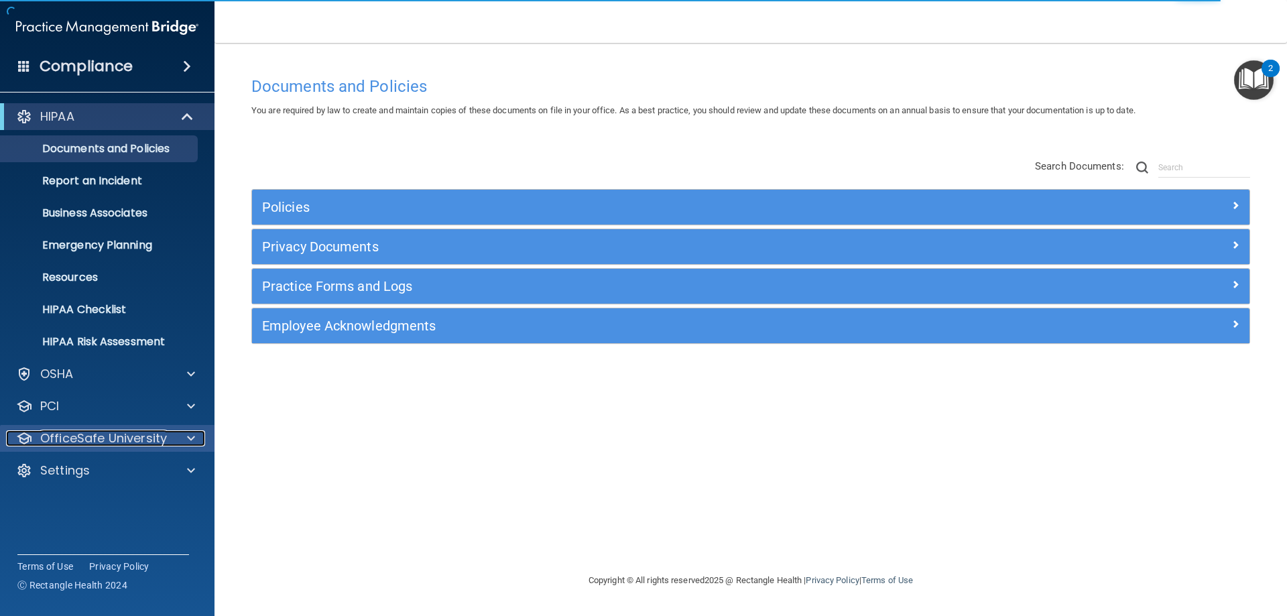
click at [97, 438] on p "OfficeSafe University" at bounding box center [103, 438] width 127 height 16
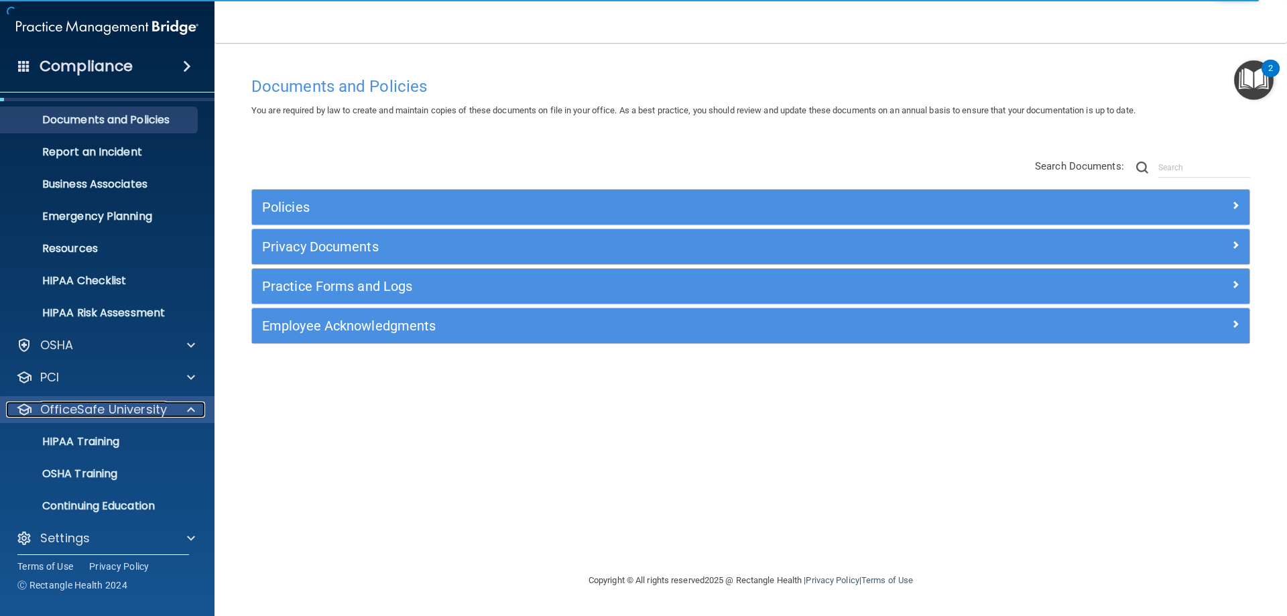
scroll to position [37, 0]
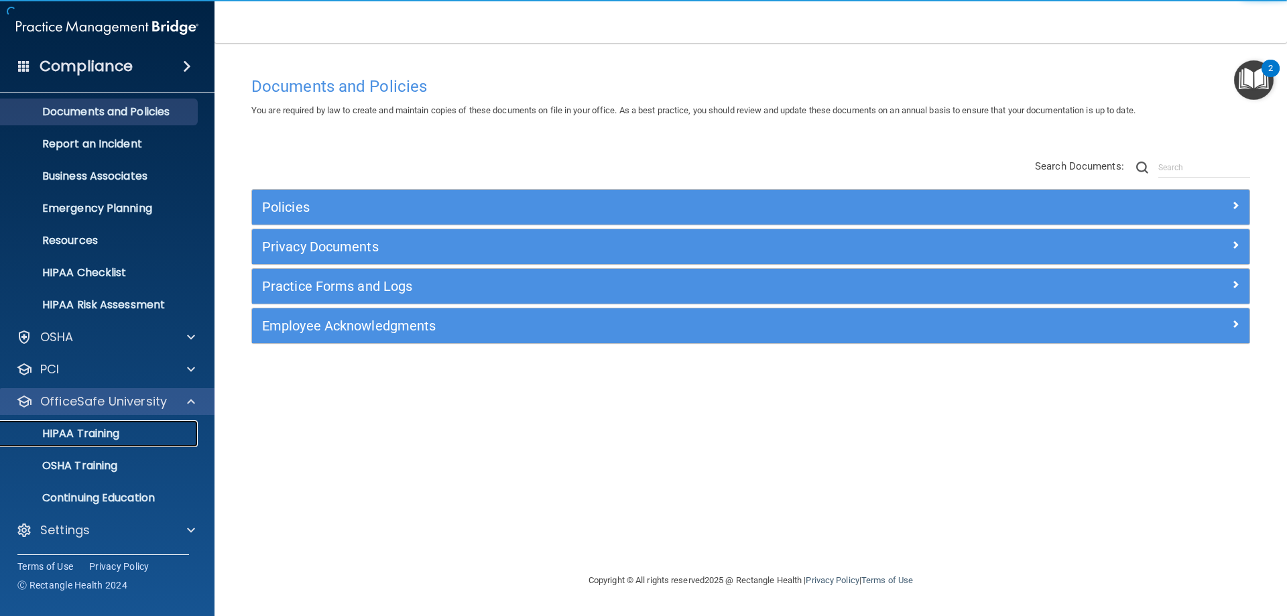
click at [97, 443] on link "HIPAA Training" at bounding box center [92, 433] width 211 height 27
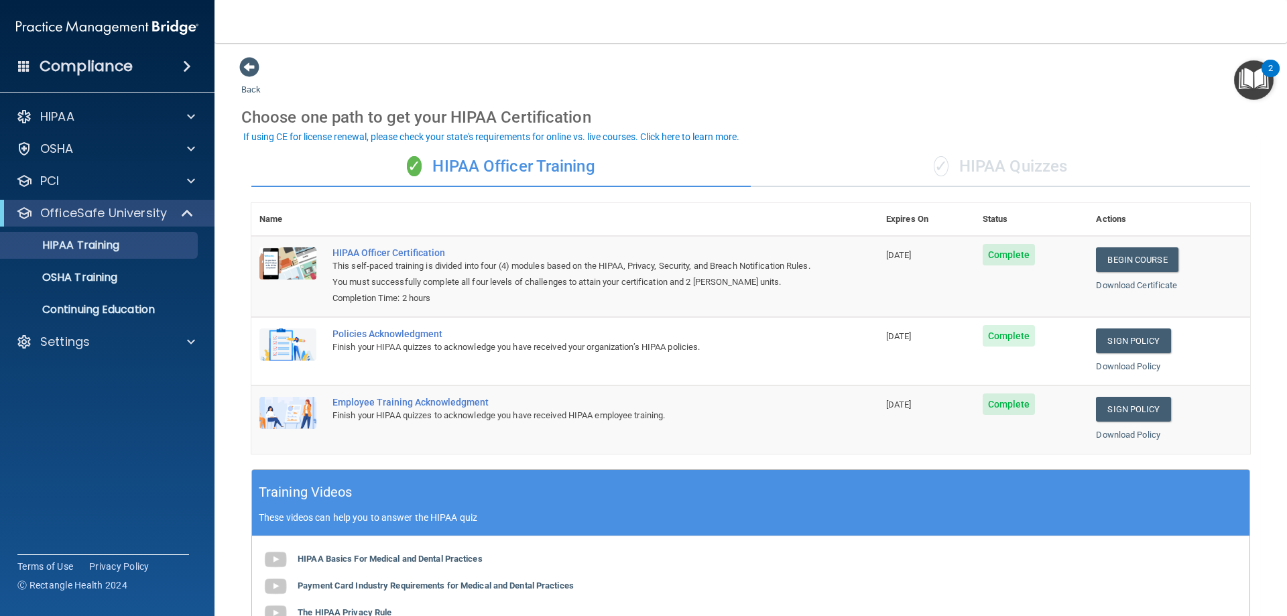
click at [1239, 82] on img "Open Resource Center, 2 new notifications" at bounding box center [1255, 80] width 40 height 40
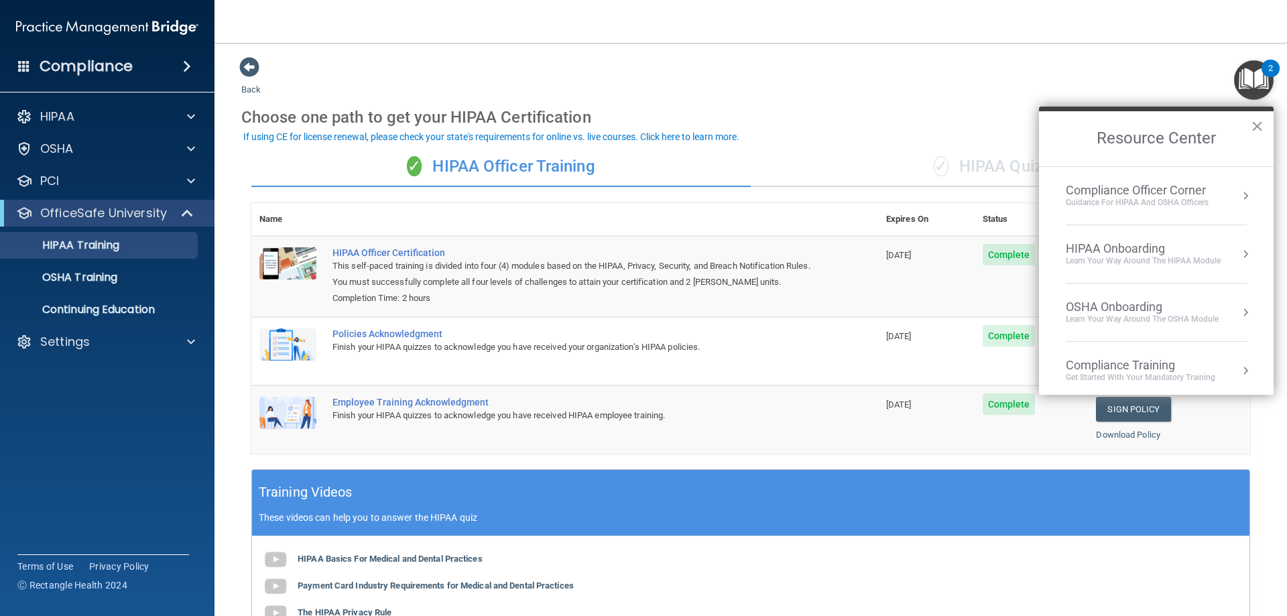
click at [1239, 82] on img "Open Resource Center, 2 new notifications" at bounding box center [1255, 80] width 40 height 40
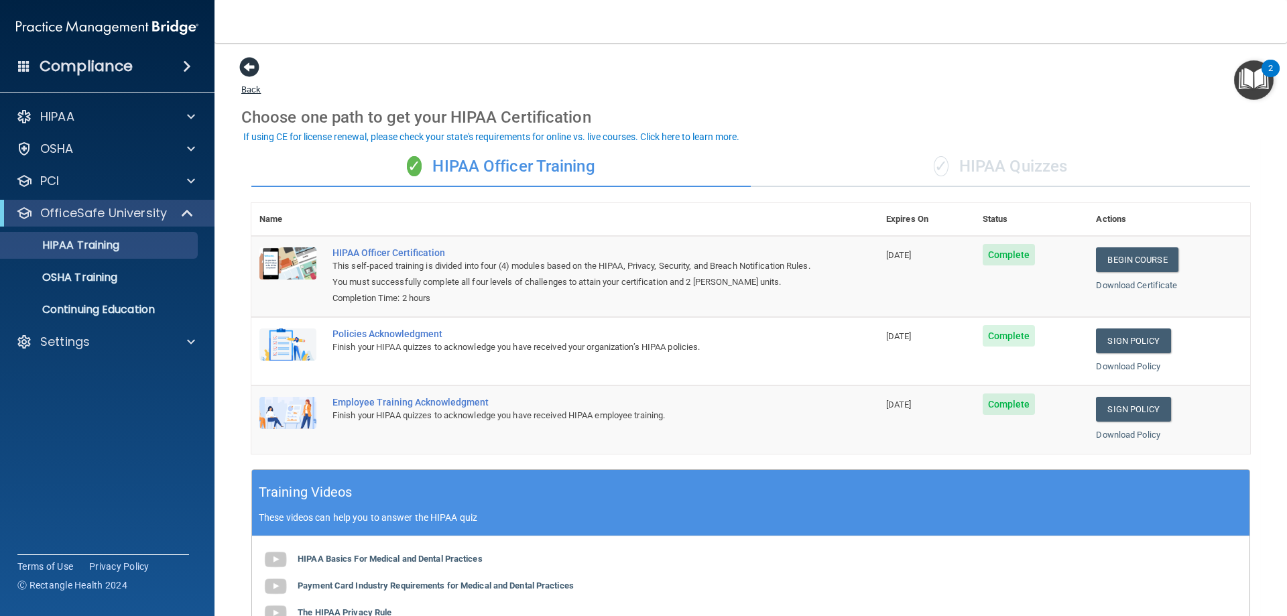
click at [245, 66] on span at bounding box center [249, 67] width 20 height 20
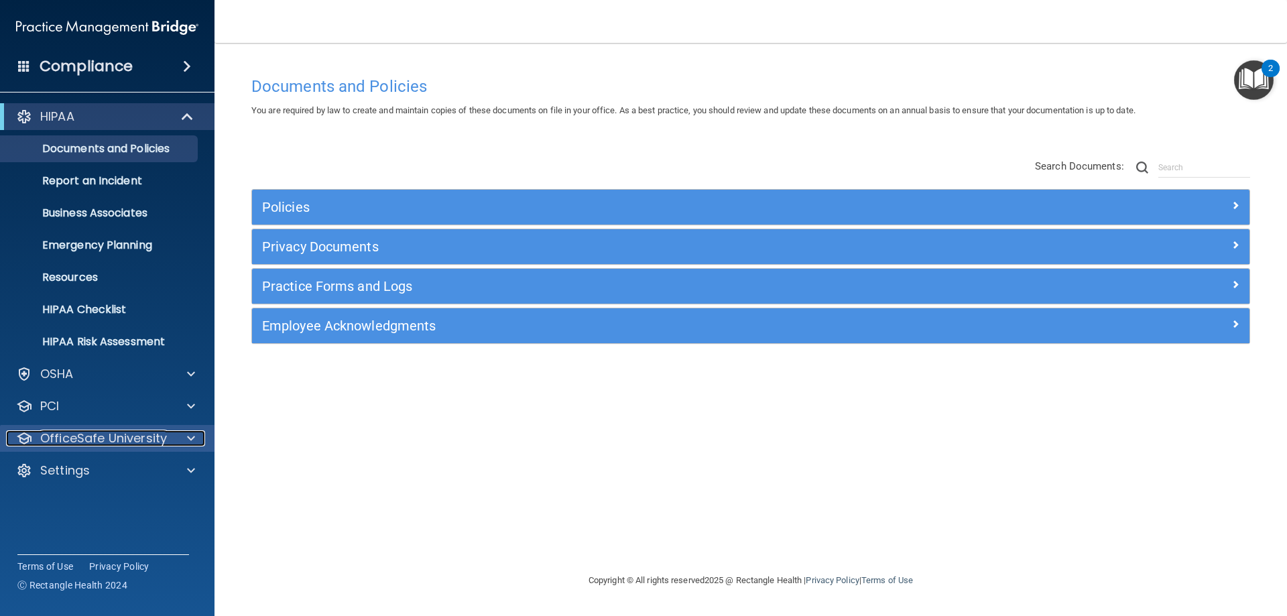
click at [151, 444] on p "OfficeSafe University" at bounding box center [103, 438] width 127 height 16
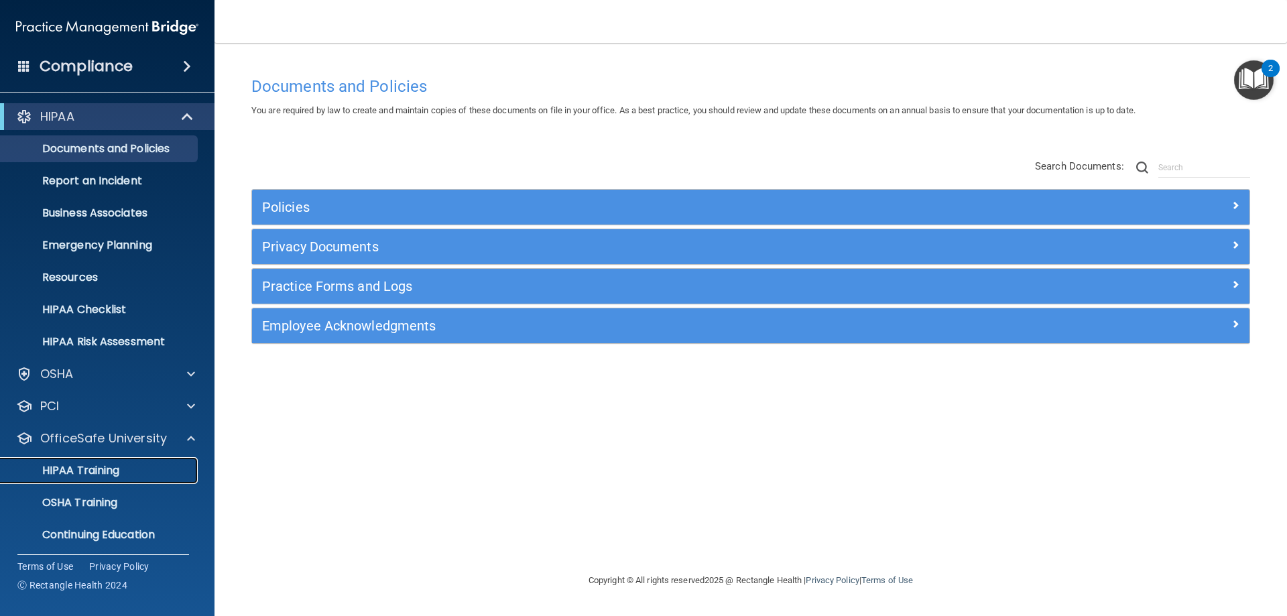
click at [129, 471] on div "HIPAA Training" at bounding box center [100, 470] width 183 height 13
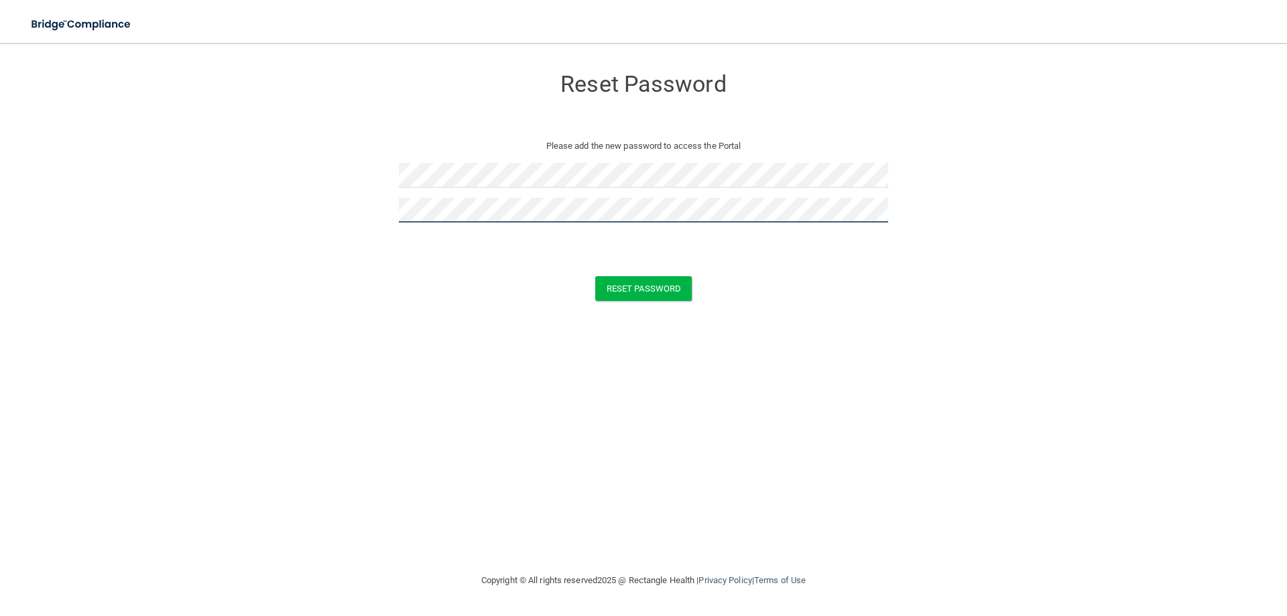
click at [595, 276] on button "Reset Password" at bounding box center [643, 288] width 97 height 25
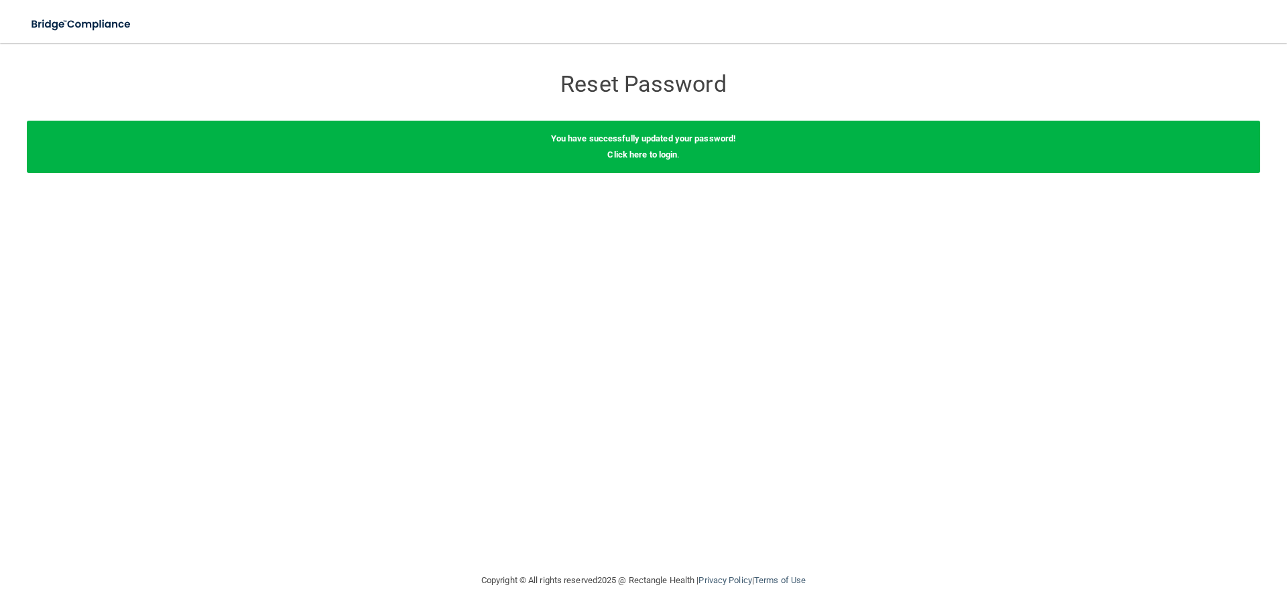
click at [646, 148] on div "You have successfully updated your password! Click here to login ." at bounding box center [644, 147] width 1234 height 52
click at [650, 154] on link "Click here to login" at bounding box center [643, 155] width 70 height 10
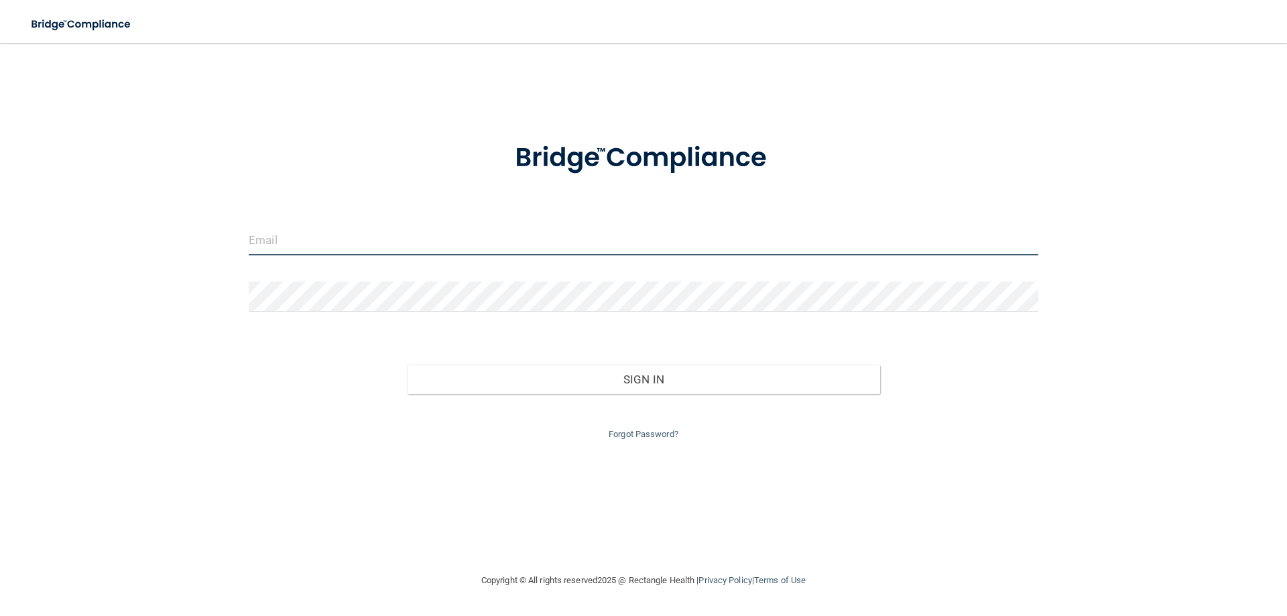
click at [272, 239] on input "email" at bounding box center [644, 240] width 790 height 30
type input "[EMAIL_ADDRESS][PERSON_NAME][DOMAIN_NAME]"
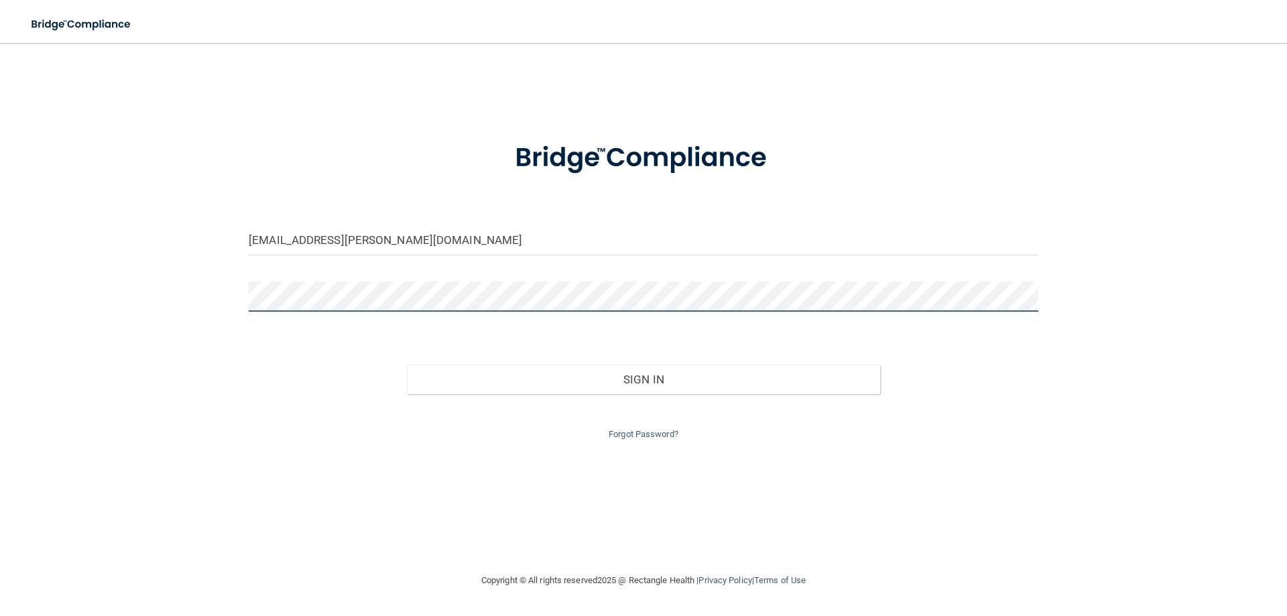
click at [407, 365] on button "Sign In" at bounding box center [644, 380] width 474 height 30
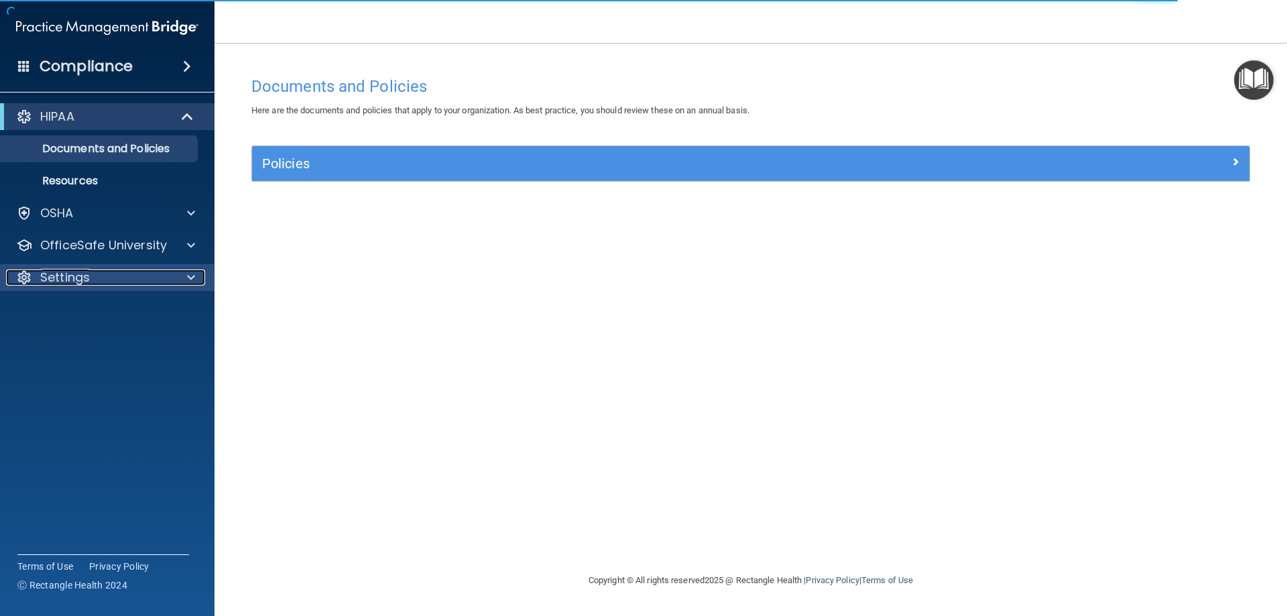
click at [68, 279] on p "Settings" at bounding box center [65, 278] width 50 height 16
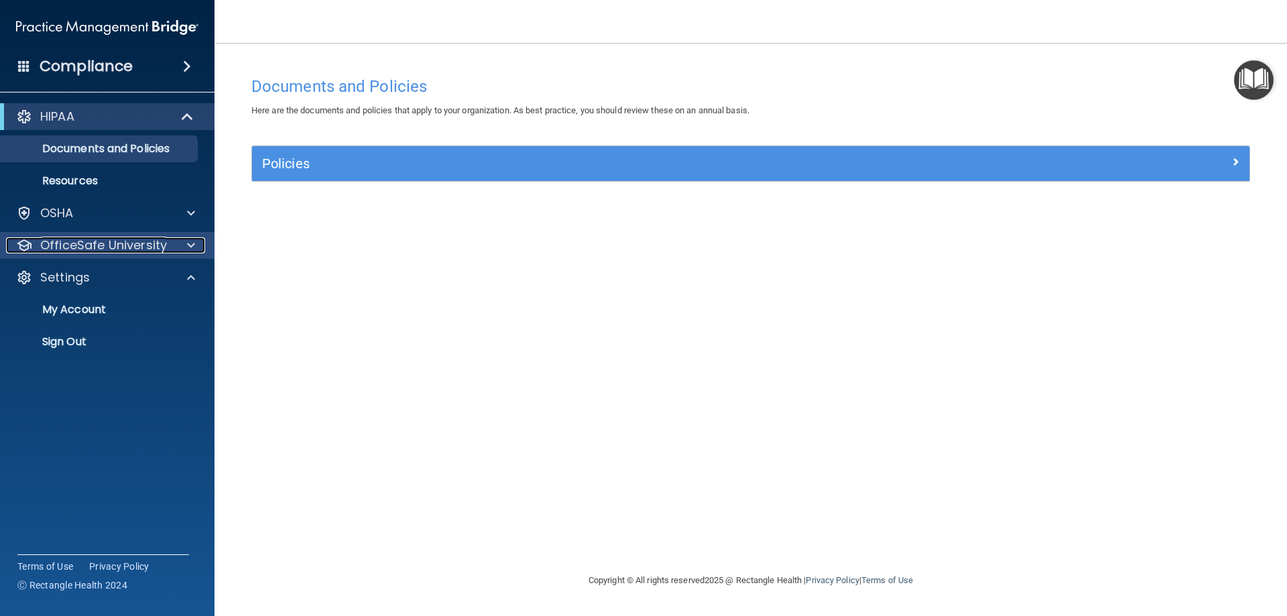
click at [105, 250] on p "OfficeSafe University" at bounding box center [103, 245] width 127 height 16
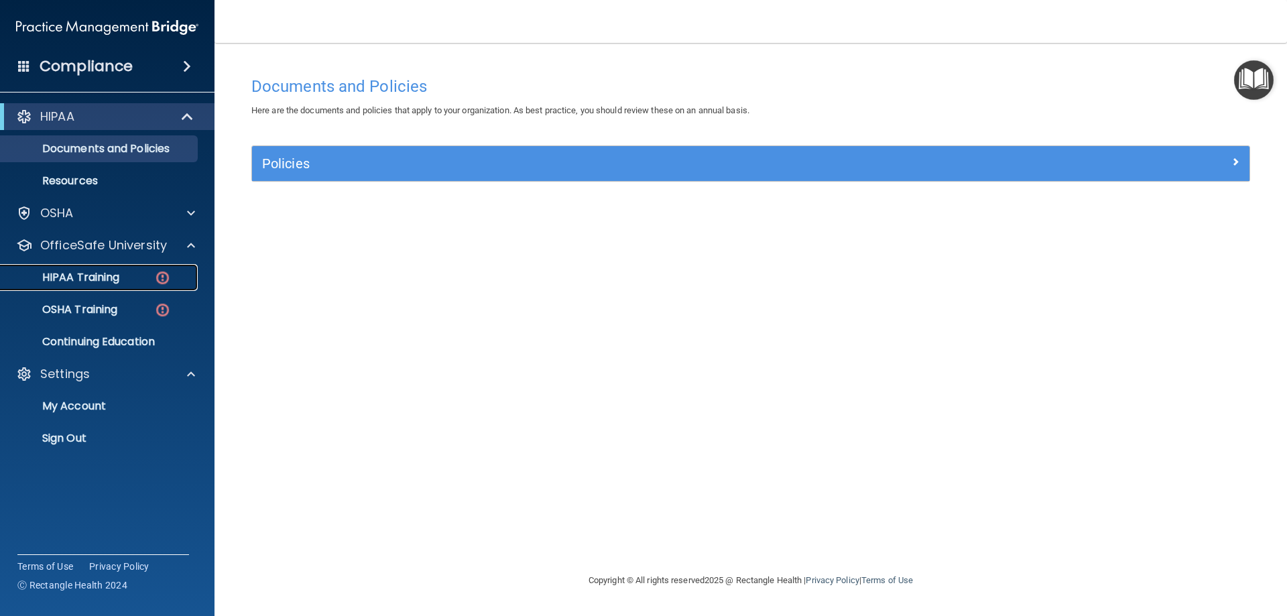
click at [105, 280] on p "HIPAA Training" at bounding box center [64, 277] width 111 height 13
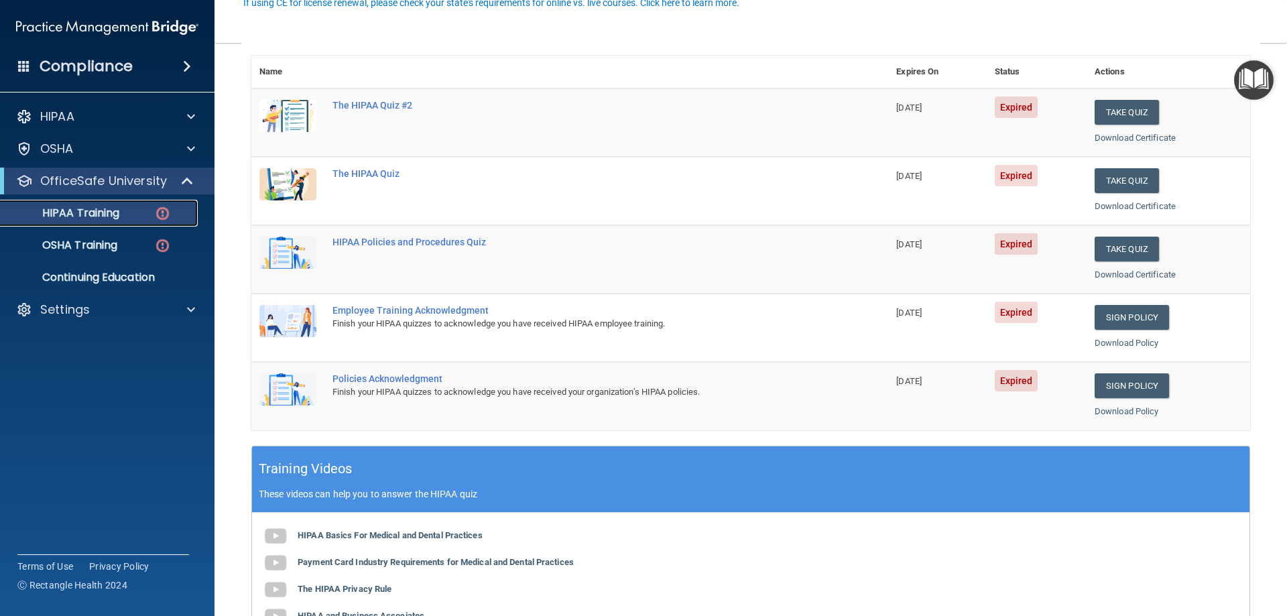
scroll to position [134, 0]
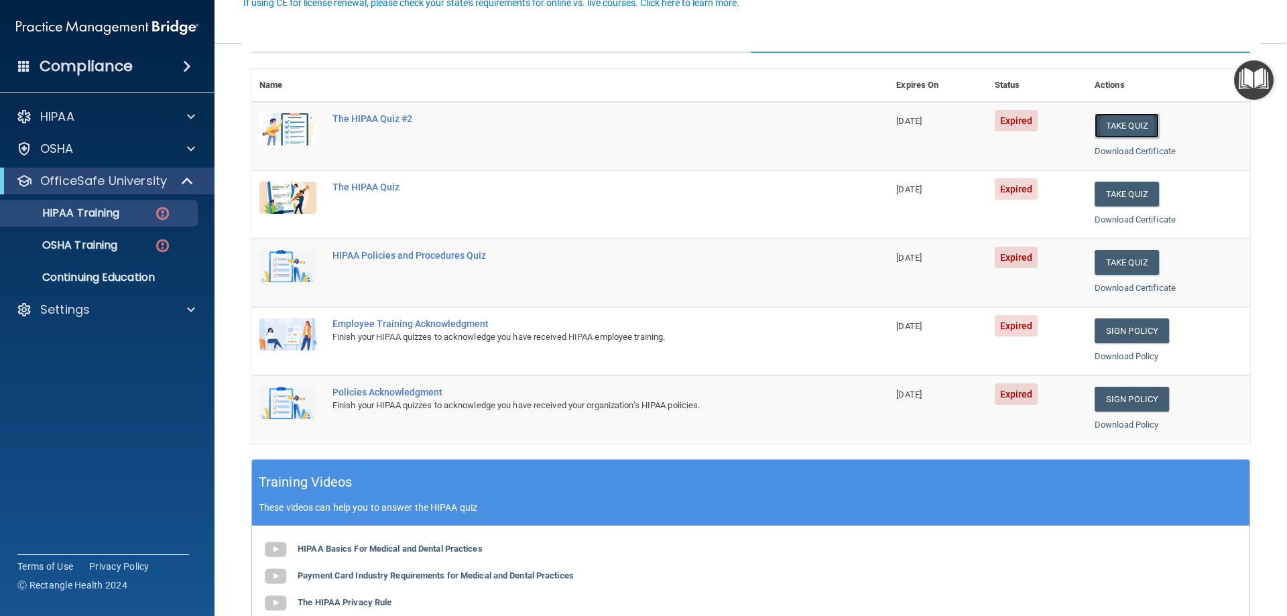
click at [1116, 122] on button "Take Quiz" at bounding box center [1127, 125] width 64 height 25
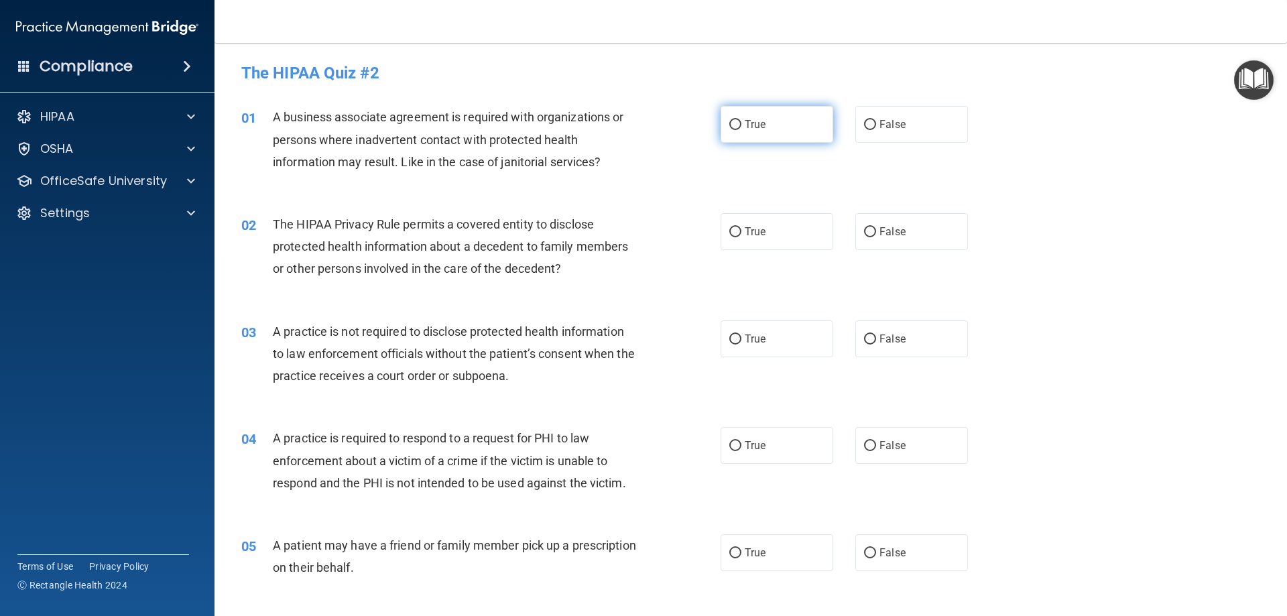
click at [730, 121] on input "True" at bounding box center [736, 125] width 12 height 10
radio input "true"
click at [730, 227] on input "True" at bounding box center [736, 232] width 12 height 10
radio input "true"
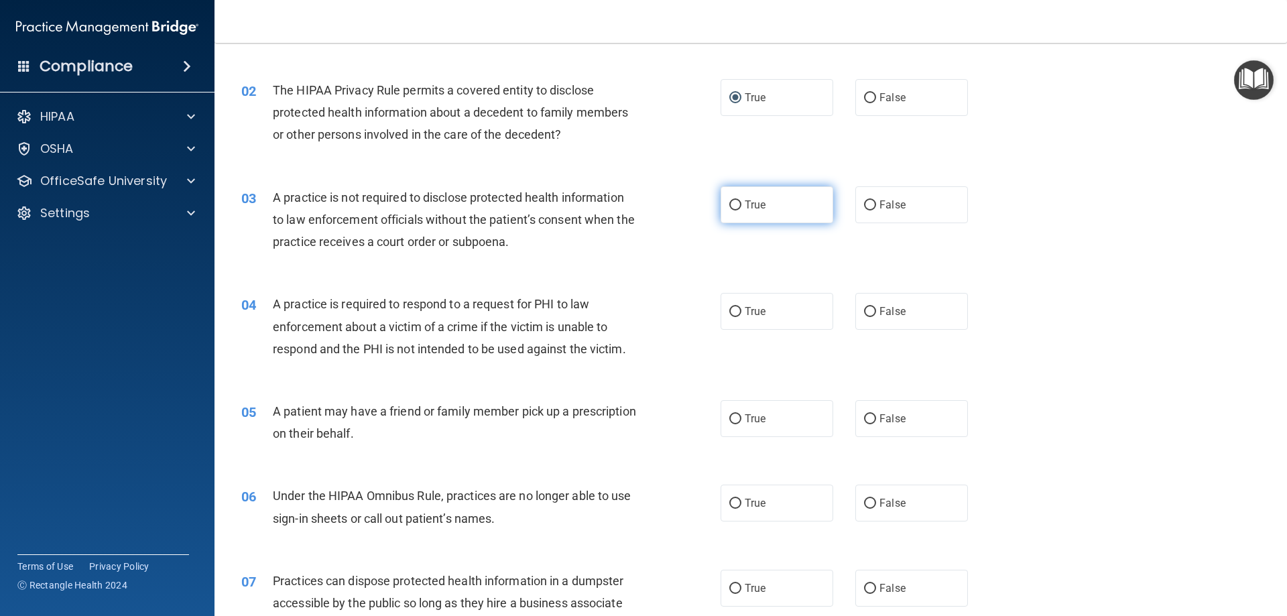
click at [737, 214] on label "True" at bounding box center [777, 204] width 113 height 37
click at [737, 211] on input "True" at bounding box center [736, 205] width 12 height 10
radio input "true"
click at [728, 321] on label "True" at bounding box center [777, 311] width 113 height 37
click at [730, 317] on input "True" at bounding box center [736, 312] width 12 height 10
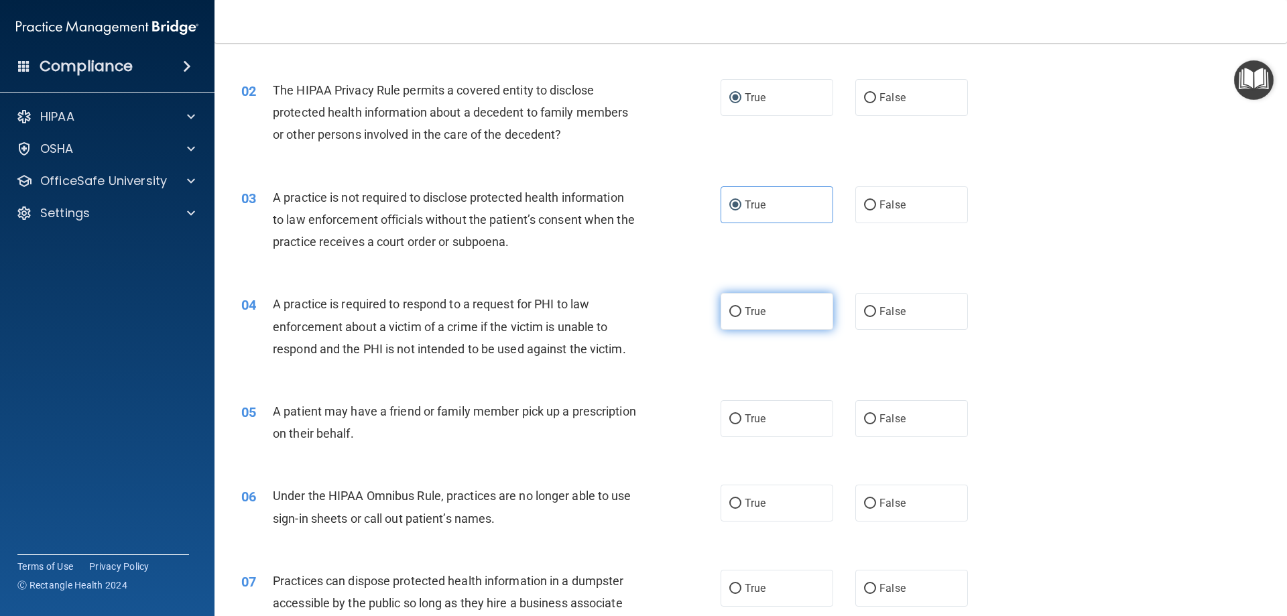
radio input "true"
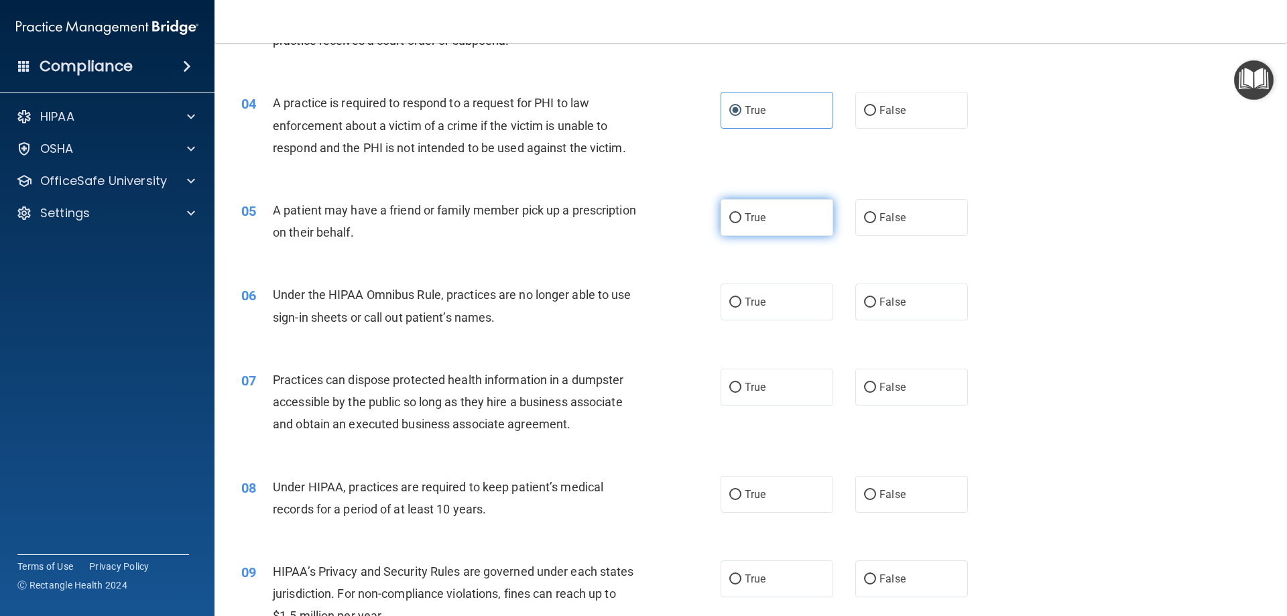
click at [739, 219] on label "True" at bounding box center [777, 217] width 113 height 37
click at [739, 219] on input "True" at bounding box center [736, 218] width 12 height 10
radio input "true"
click at [730, 299] on input "True" at bounding box center [736, 303] width 12 height 10
radio input "true"
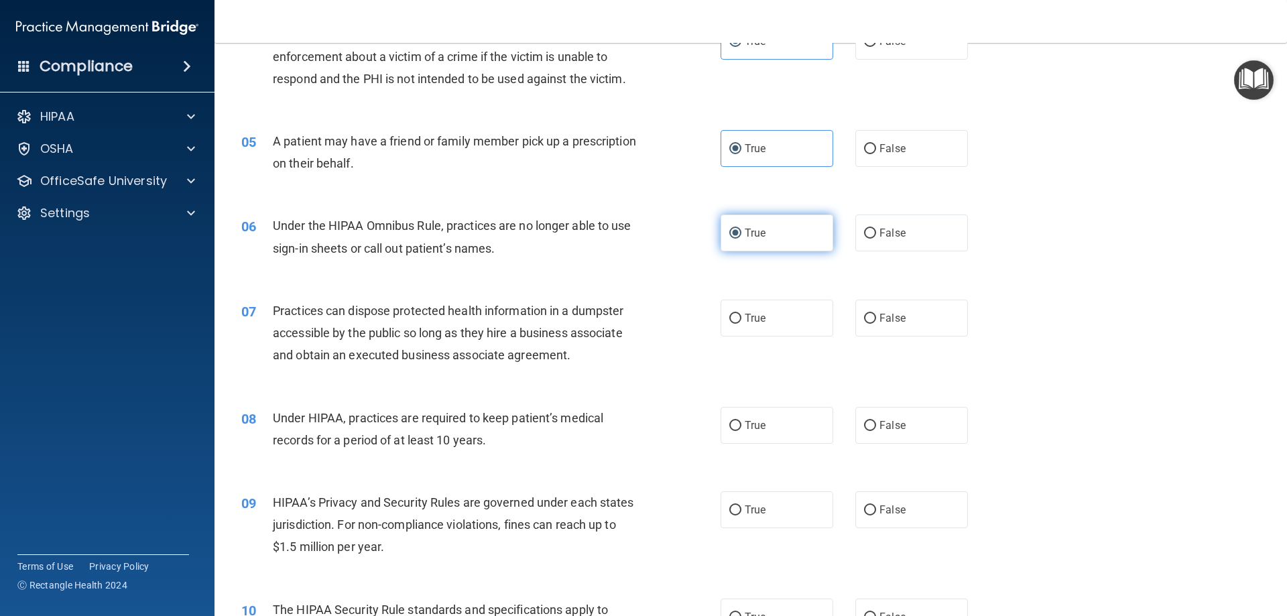
scroll to position [469, 0]
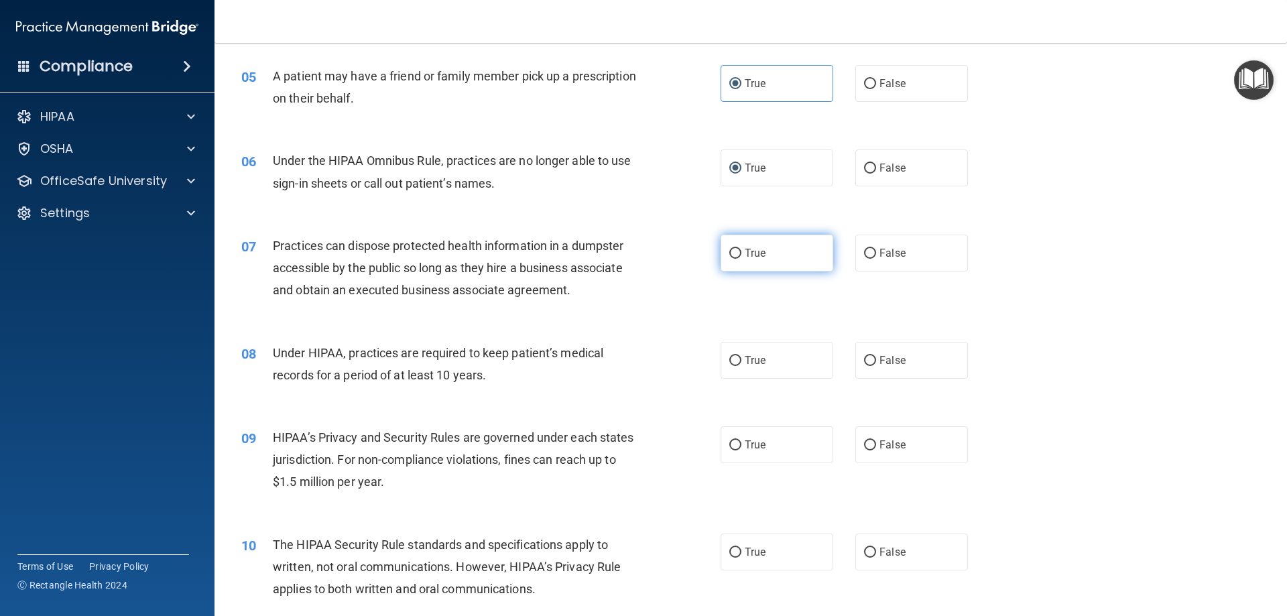
click at [732, 251] on input "True" at bounding box center [736, 254] width 12 height 10
radio input "true"
click at [734, 350] on label "True" at bounding box center [777, 360] width 113 height 37
click at [734, 356] on input "True" at bounding box center [736, 361] width 12 height 10
radio input "true"
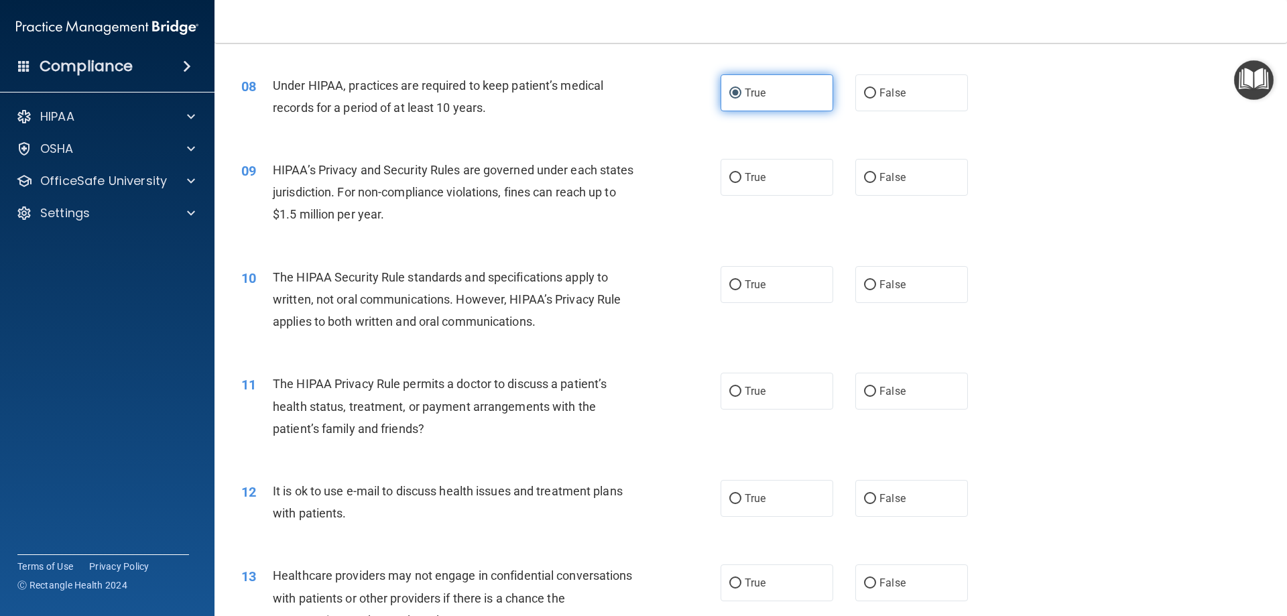
scroll to position [738, 0]
click at [740, 179] on label "True" at bounding box center [777, 176] width 113 height 37
click at [740, 179] on input "True" at bounding box center [736, 177] width 12 height 10
radio input "true"
click at [736, 276] on label "True" at bounding box center [777, 284] width 113 height 37
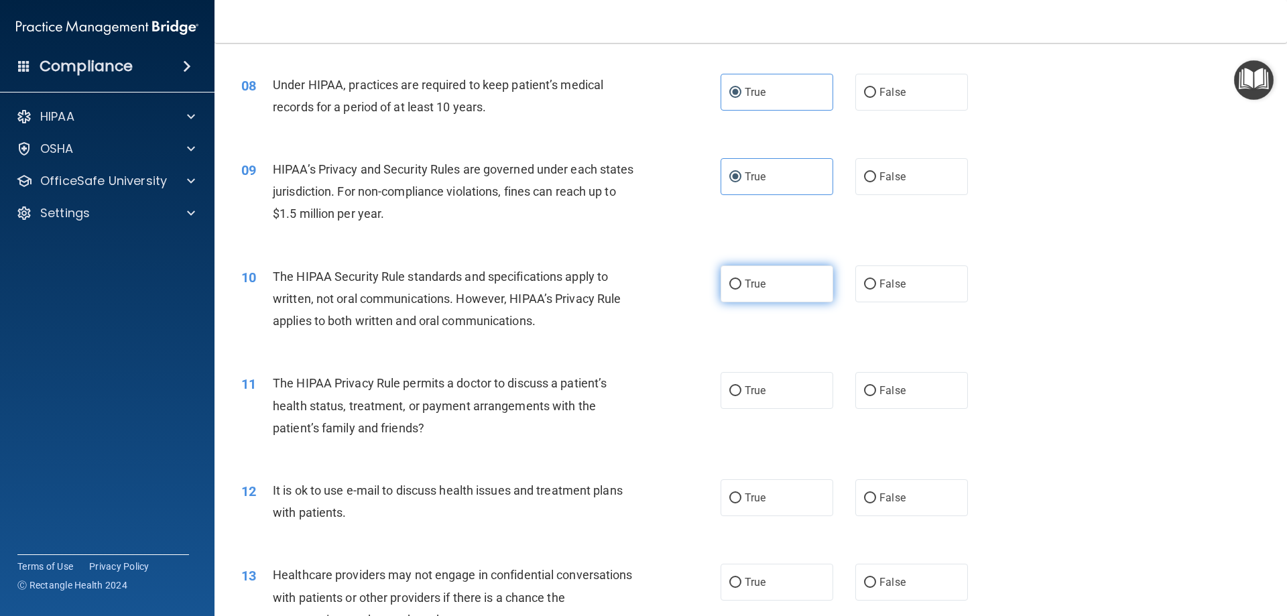
click at [736, 280] on input "True" at bounding box center [736, 285] width 12 height 10
radio input "true"
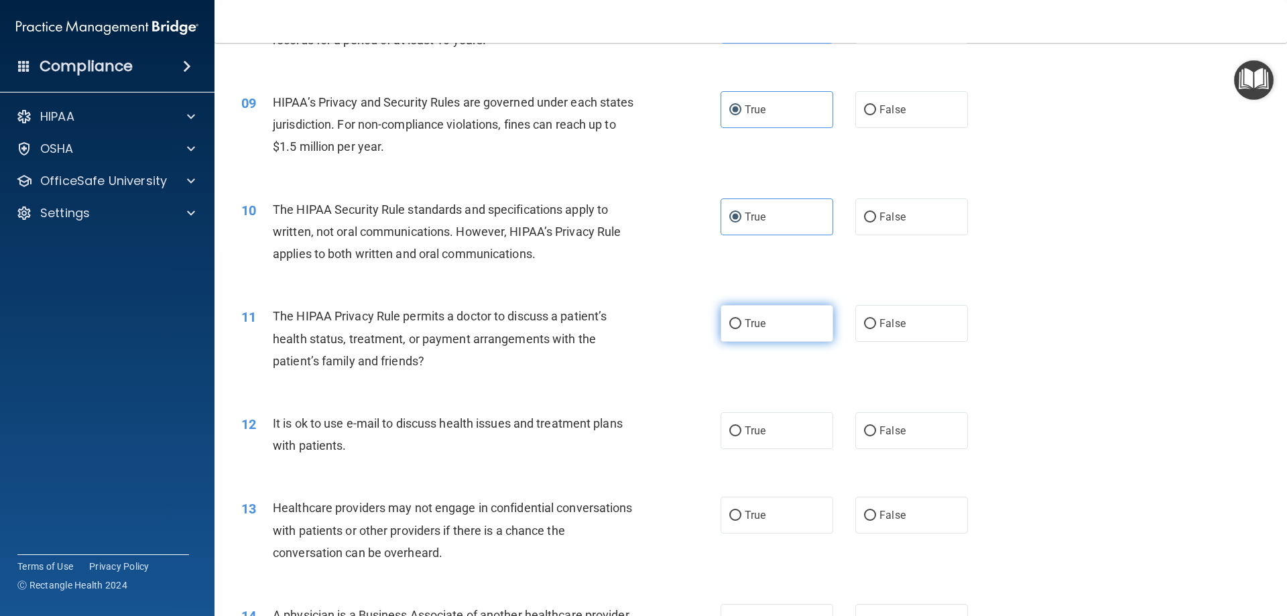
click at [738, 330] on label "True" at bounding box center [777, 323] width 113 height 37
click at [738, 329] on input "True" at bounding box center [736, 324] width 12 height 10
radio input "true"
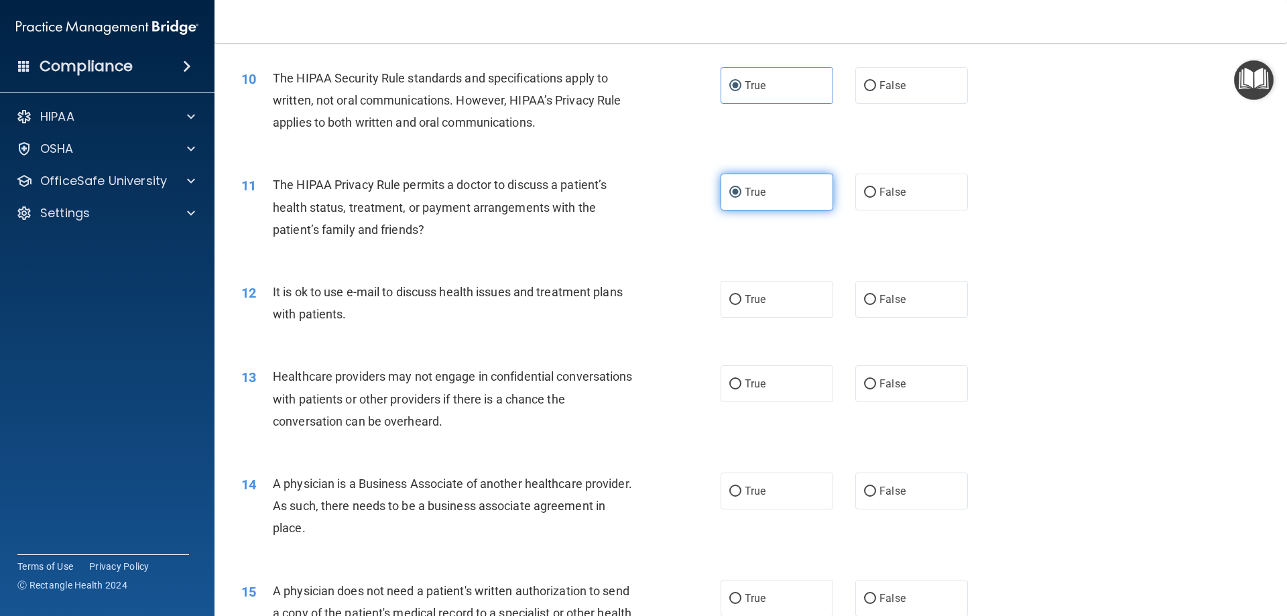
scroll to position [939, 0]
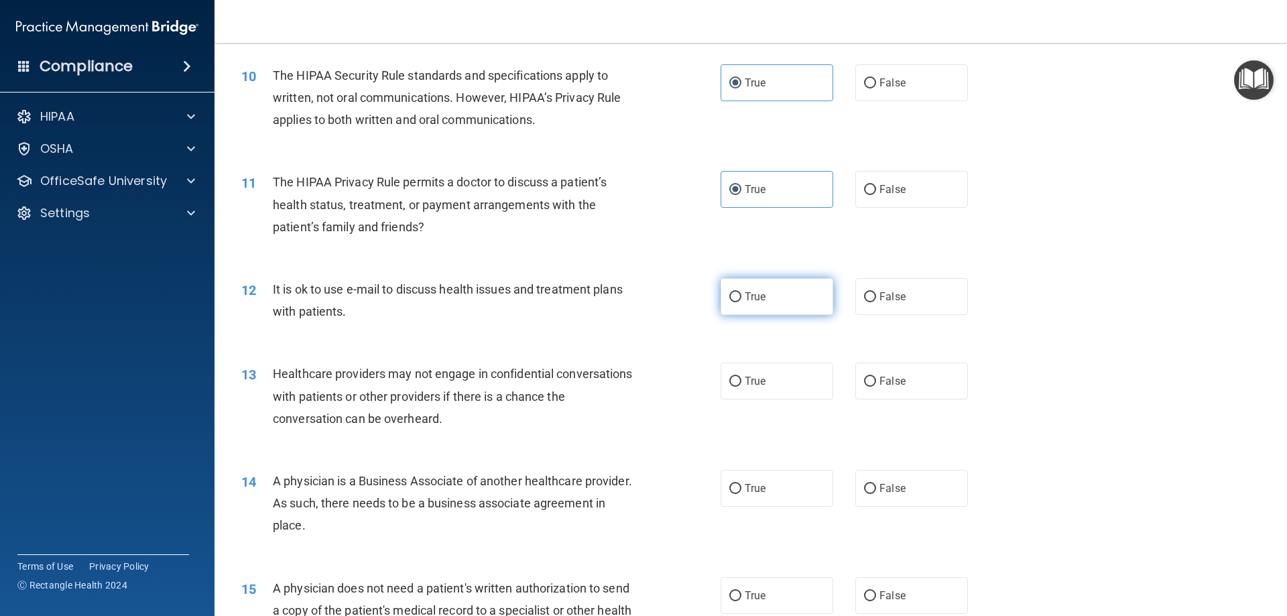
click at [745, 302] on span "True" at bounding box center [755, 296] width 21 height 13
click at [740, 302] on input "True" at bounding box center [736, 297] width 12 height 10
radio input "true"
click at [766, 376] on label "True" at bounding box center [777, 381] width 113 height 37
click at [742, 377] on input "True" at bounding box center [736, 382] width 12 height 10
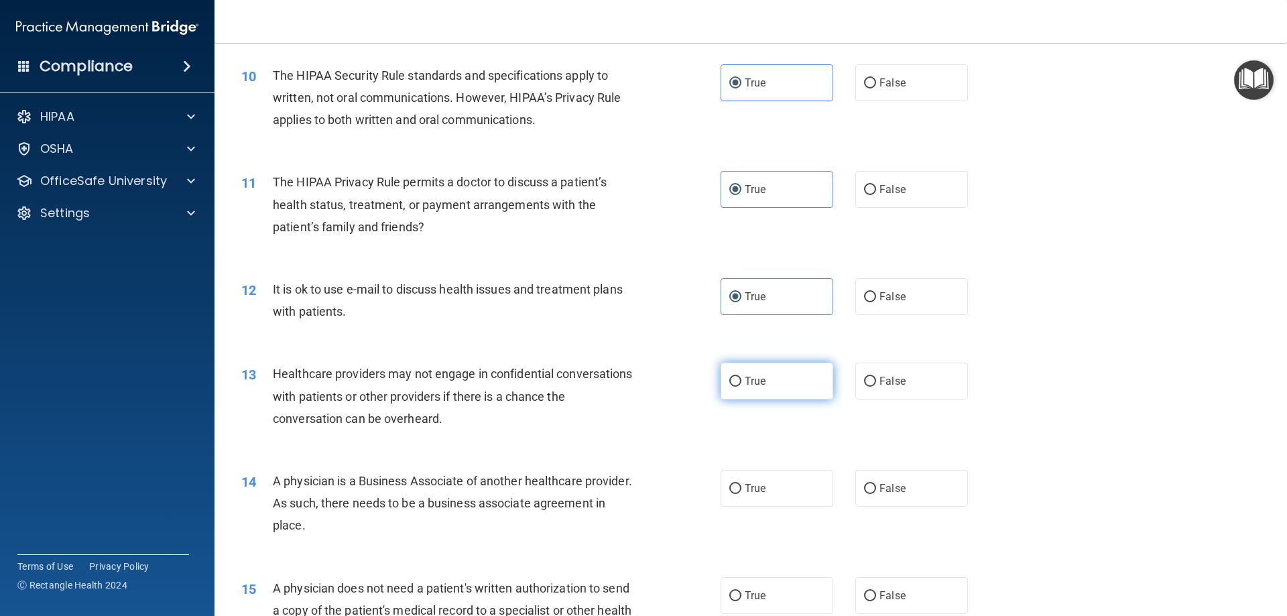
radio input "true"
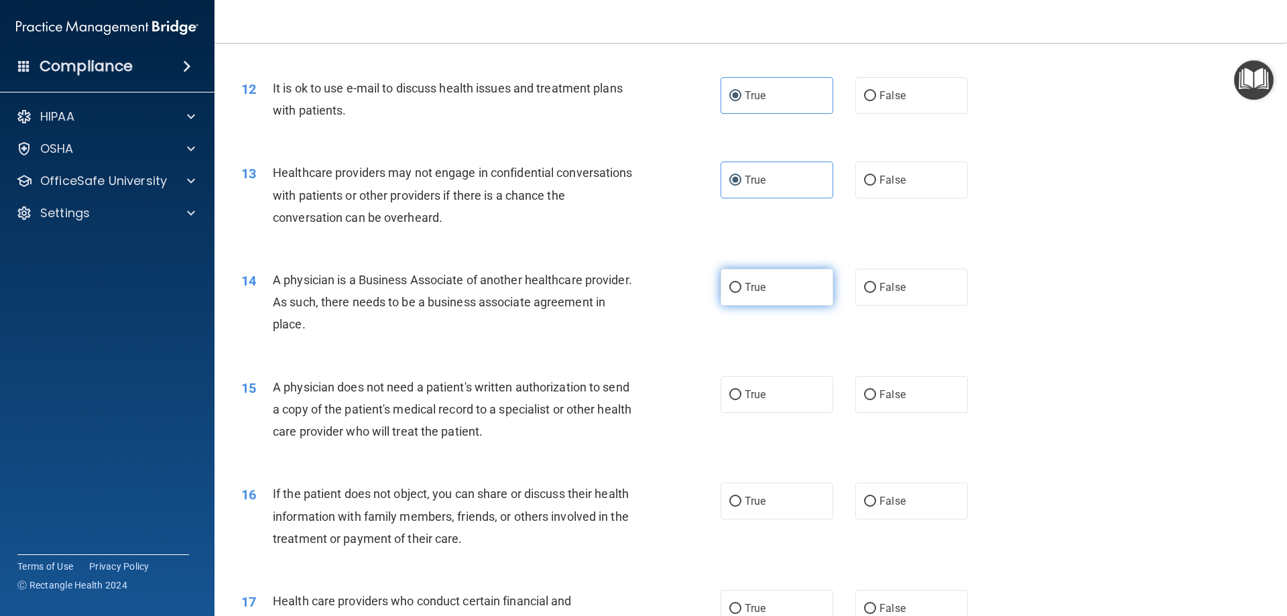
click at [756, 288] on span "True" at bounding box center [755, 287] width 21 height 13
click at [742, 288] on input "True" at bounding box center [736, 288] width 12 height 10
radio input "true"
click at [740, 392] on label "True" at bounding box center [777, 394] width 113 height 37
click at [740, 392] on input "True" at bounding box center [736, 395] width 12 height 10
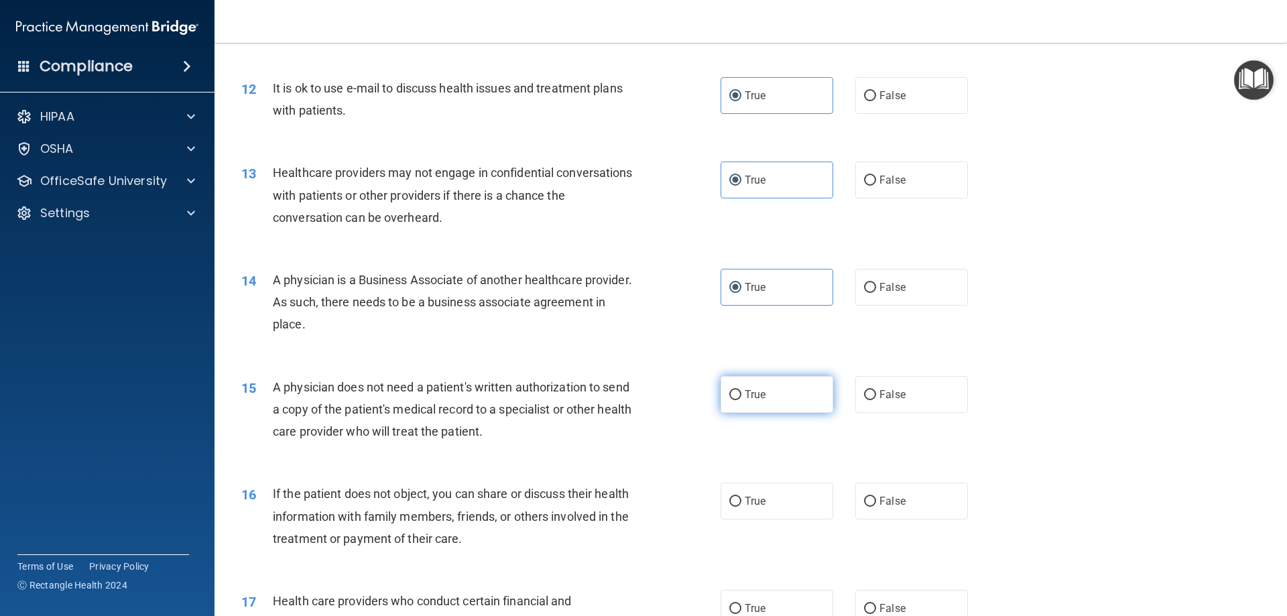
radio input "true"
click at [740, 504] on label "True" at bounding box center [777, 501] width 113 height 37
click at [740, 504] on input "True" at bounding box center [736, 502] width 12 height 10
radio input "true"
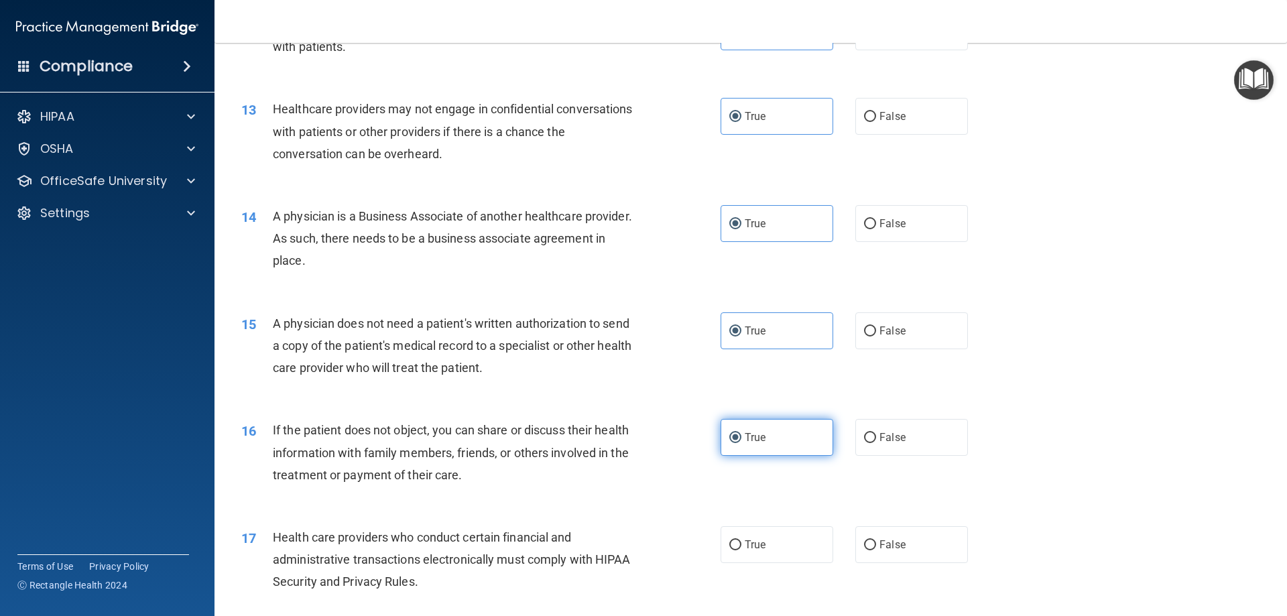
scroll to position [1341, 0]
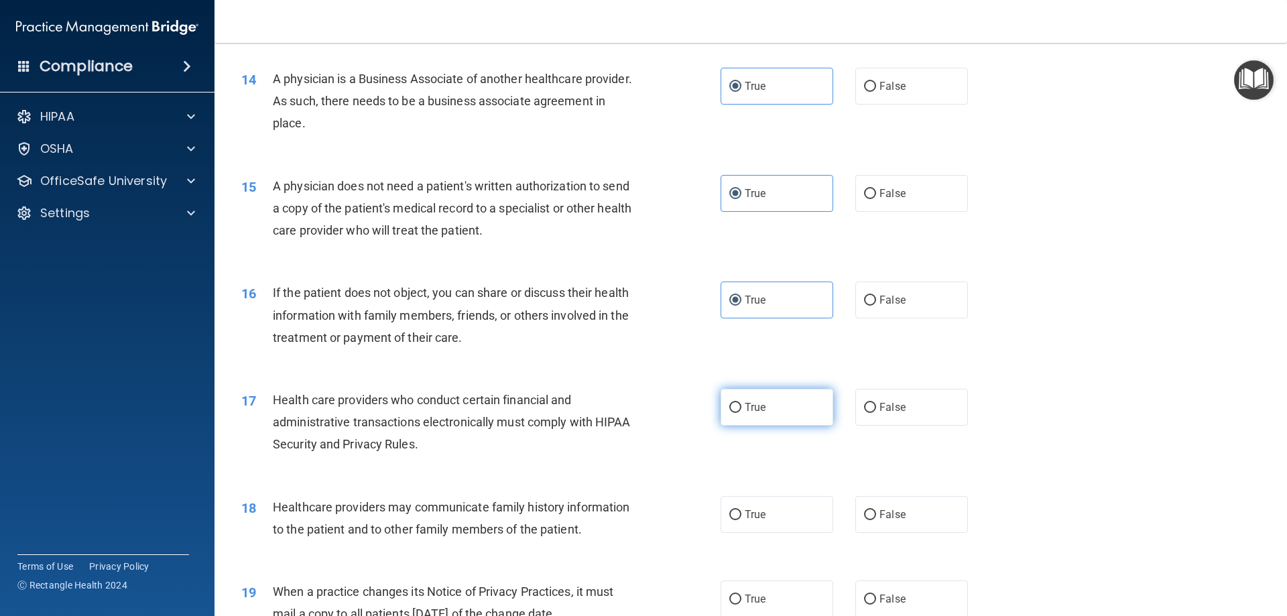
click at [751, 402] on span "True" at bounding box center [755, 407] width 21 height 13
click at [742, 403] on input "True" at bounding box center [736, 408] width 12 height 10
radio input "true"
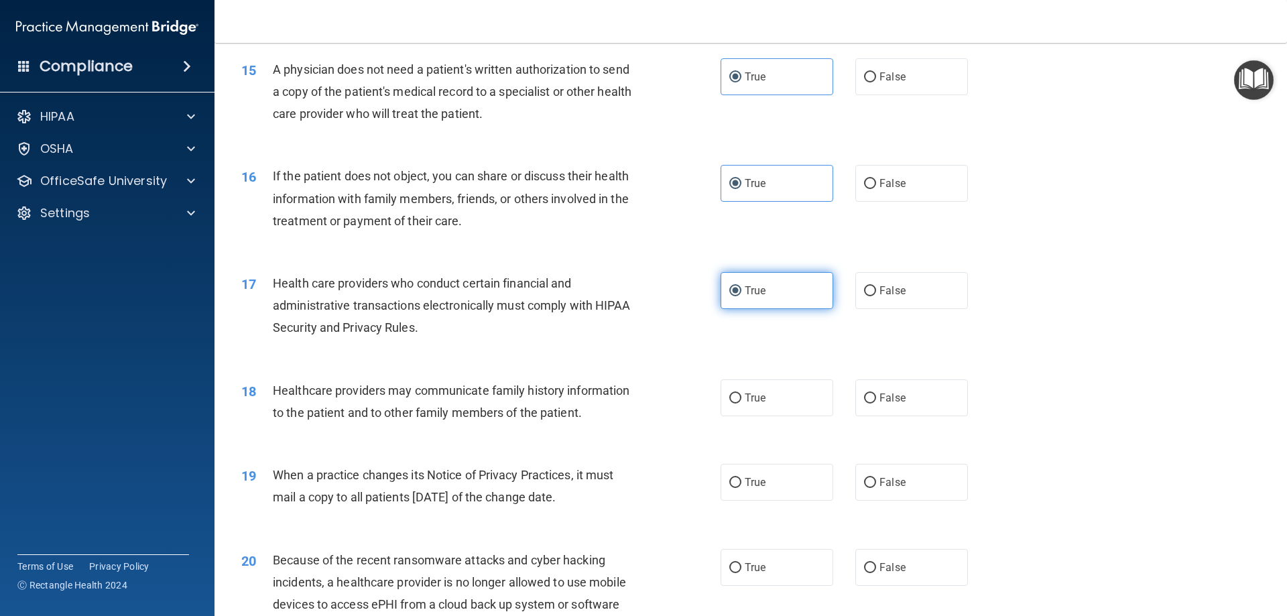
scroll to position [1676, 0]
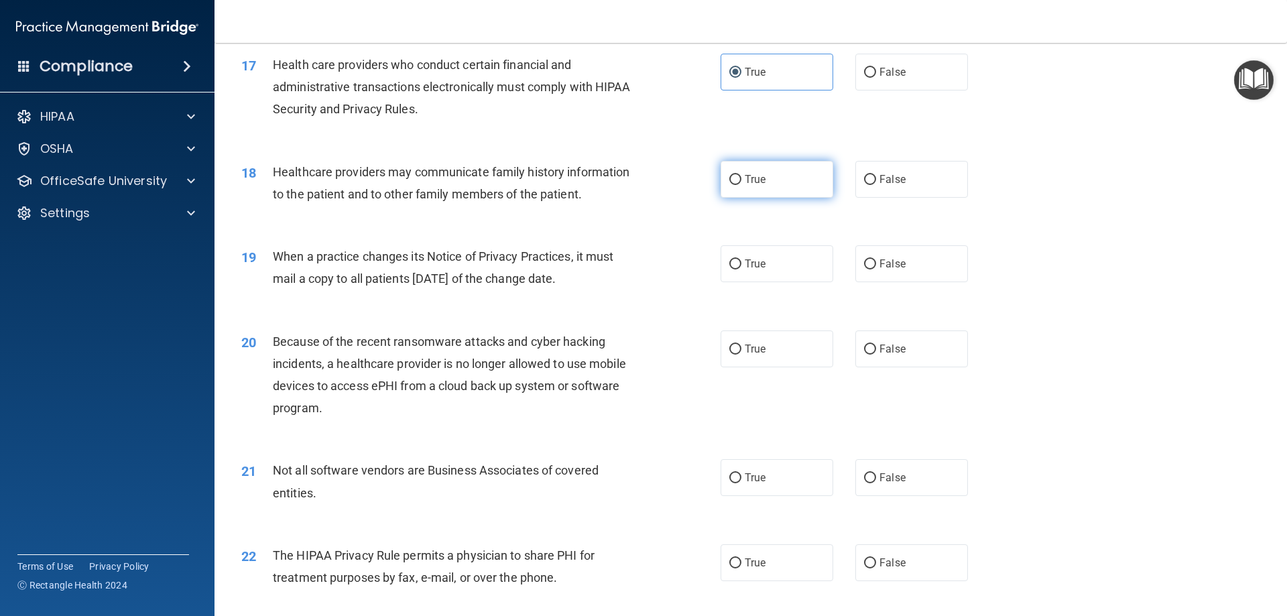
click at [760, 183] on span "True" at bounding box center [755, 179] width 21 height 13
click at [742, 183] on input "True" at bounding box center [736, 180] width 12 height 10
radio input "true"
click at [731, 256] on label "True" at bounding box center [777, 263] width 113 height 37
click at [731, 260] on input "True" at bounding box center [736, 265] width 12 height 10
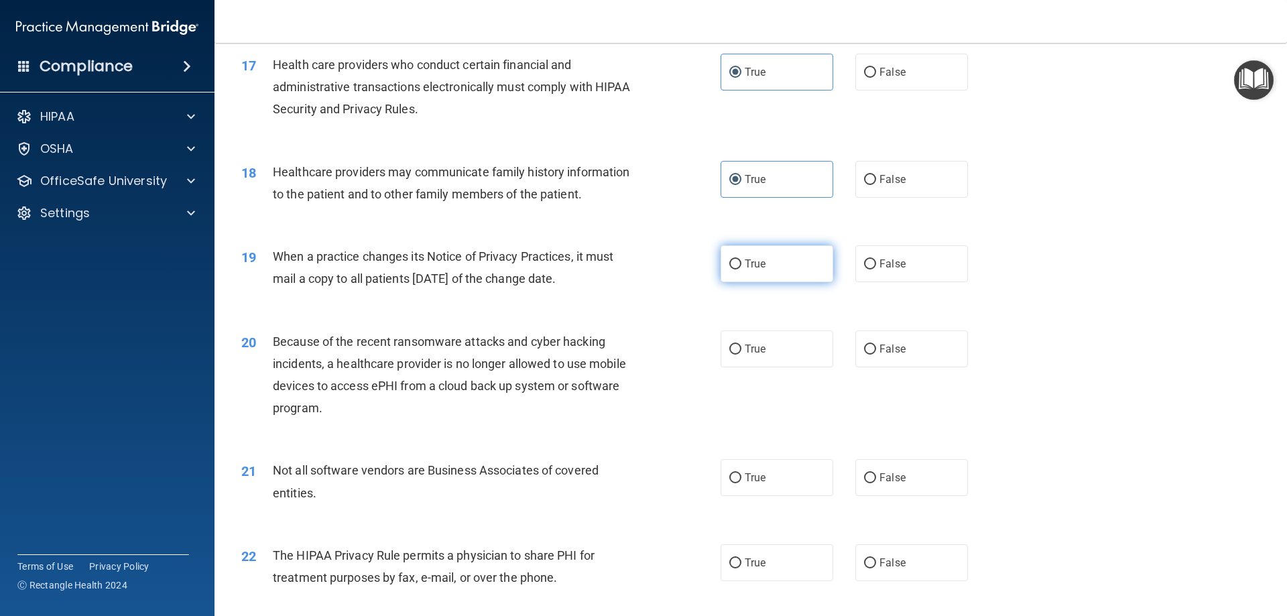
radio input "true"
click at [730, 348] on input "True" at bounding box center [736, 350] width 12 height 10
radio input "true"
click at [745, 475] on span "True" at bounding box center [755, 477] width 21 height 13
click at [742, 475] on input "True" at bounding box center [736, 478] width 12 height 10
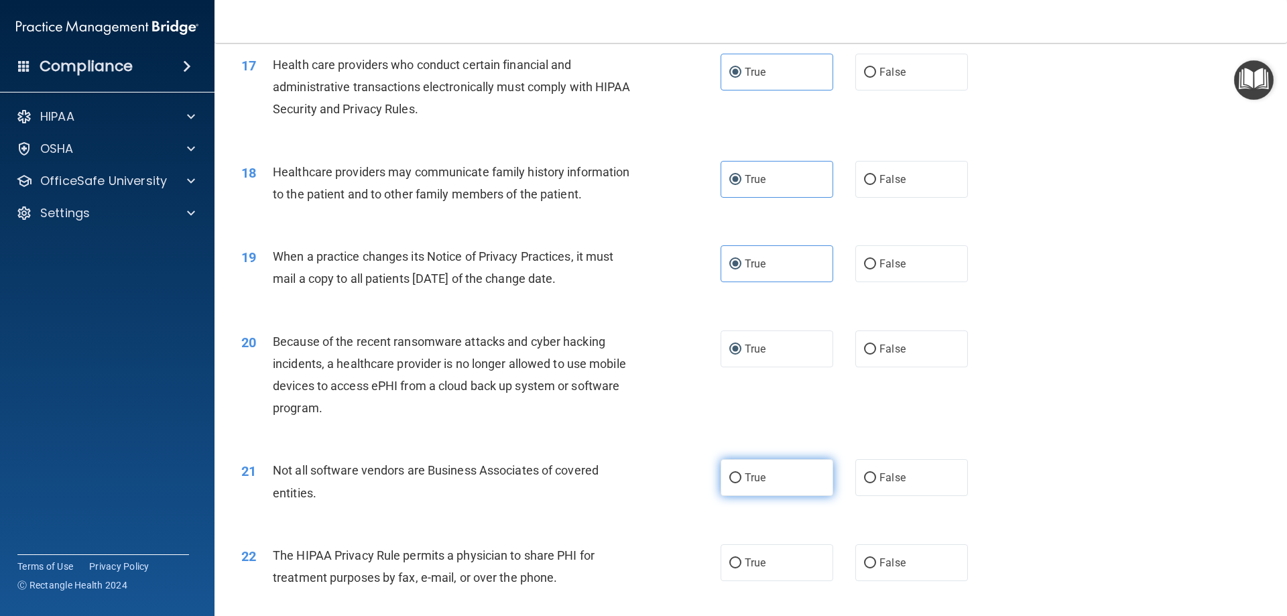
radio input "true"
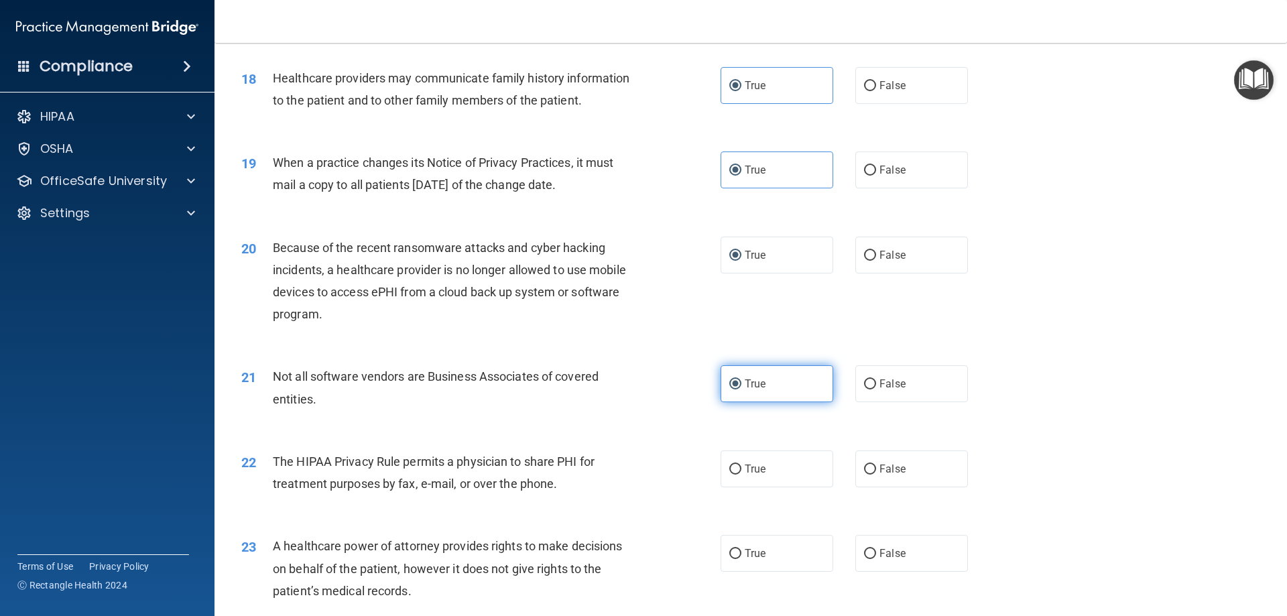
scroll to position [1945, 0]
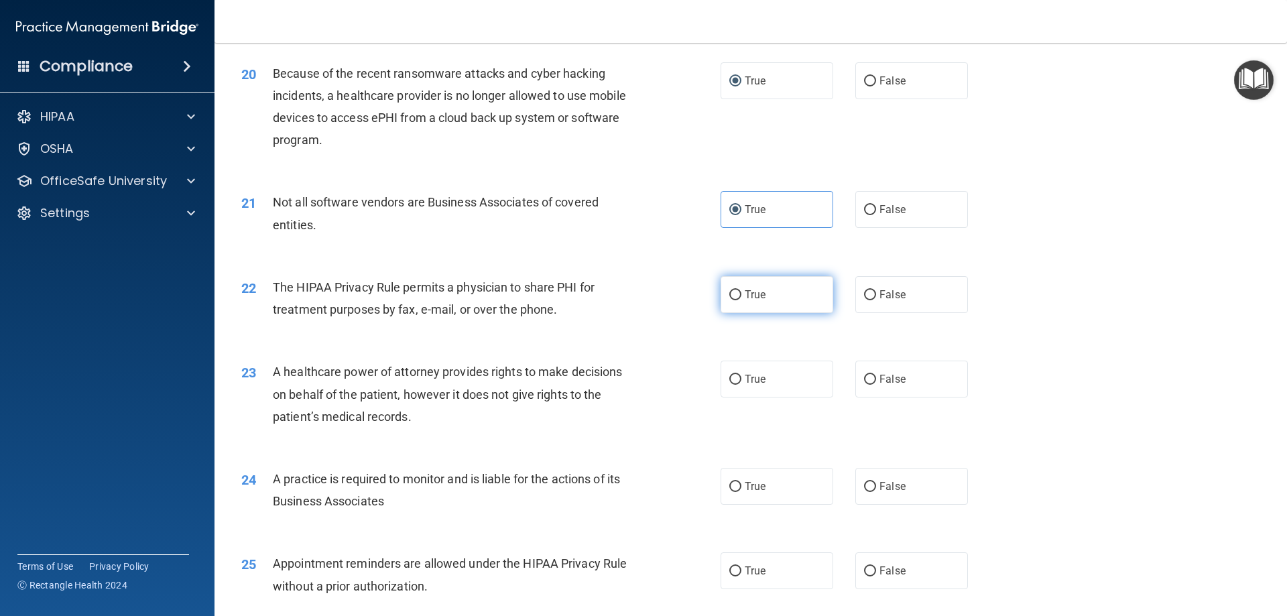
click at [743, 302] on label "True" at bounding box center [777, 294] width 113 height 37
click at [742, 300] on input "True" at bounding box center [736, 295] width 12 height 10
radio input "true"
click at [754, 381] on span "True" at bounding box center [755, 379] width 21 height 13
click at [742, 381] on input "True" at bounding box center [736, 380] width 12 height 10
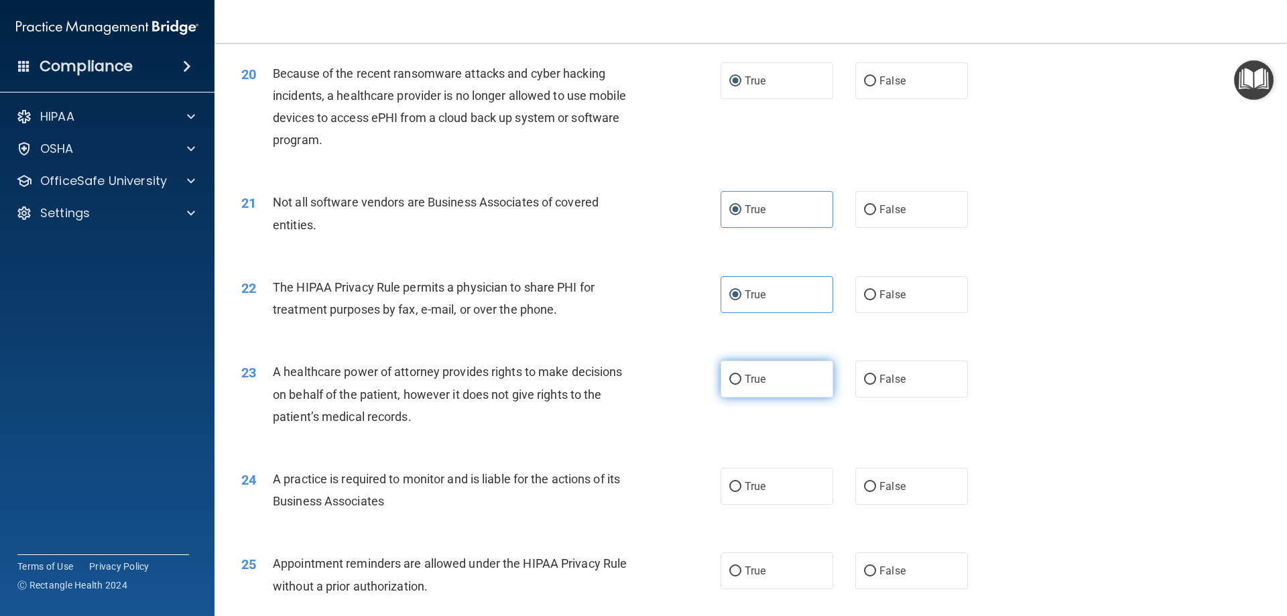
radio input "true"
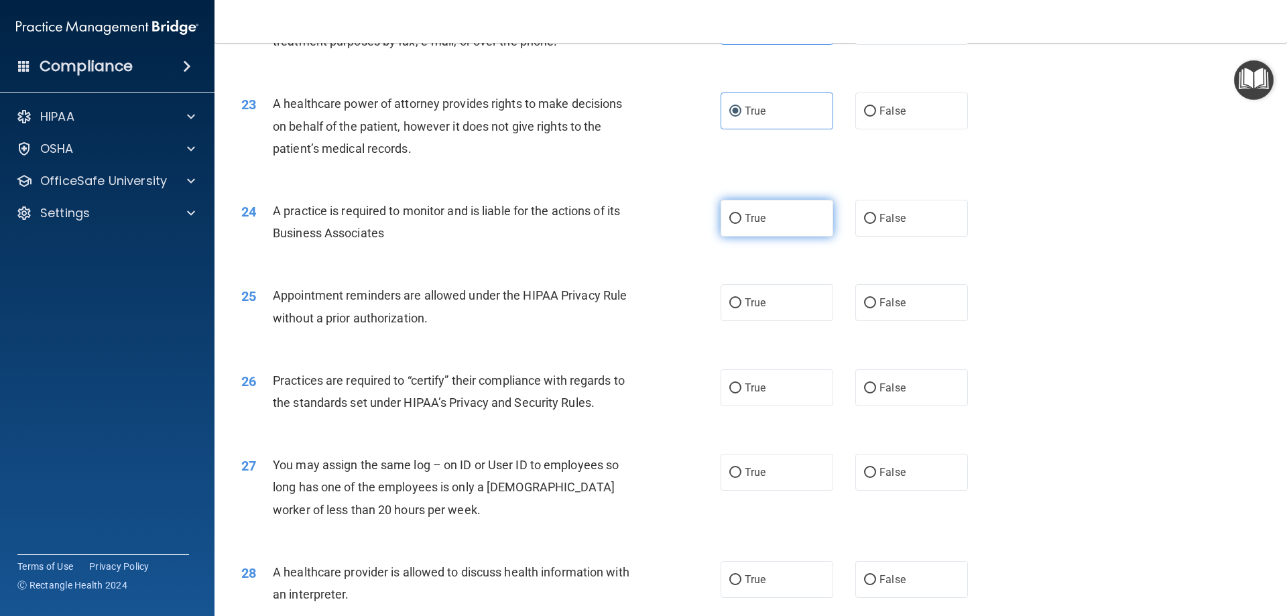
click at [759, 231] on label "True" at bounding box center [777, 218] width 113 height 37
click at [742, 224] on input "True" at bounding box center [736, 219] width 12 height 10
radio input "true"
click at [752, 298] on span "True" at bounding box center [755, 302] width 21 height 13
click at [742, 298] on input "True" at bounding box center [736, 303] width 12 height 10
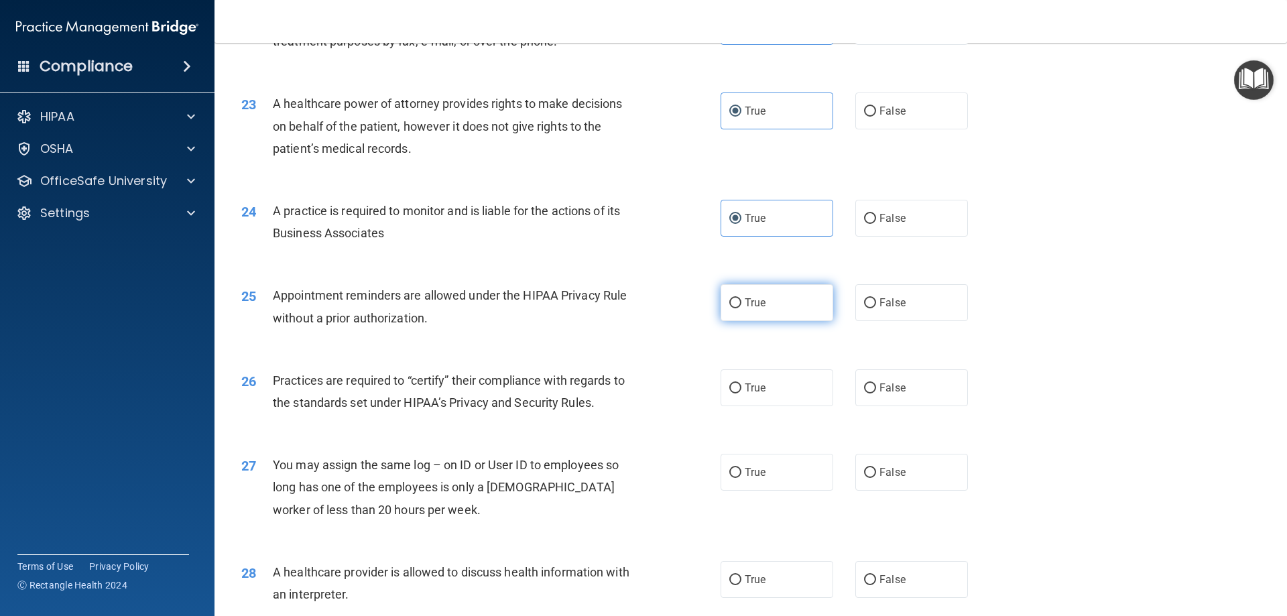
radio input "true"
click at [750, 380] on label "True" at bounding box center [777, 387] width 113 height 37
click at [742, 384] on input "True" at bounding box center [736, 389] width 12 height 10
radio input "true"
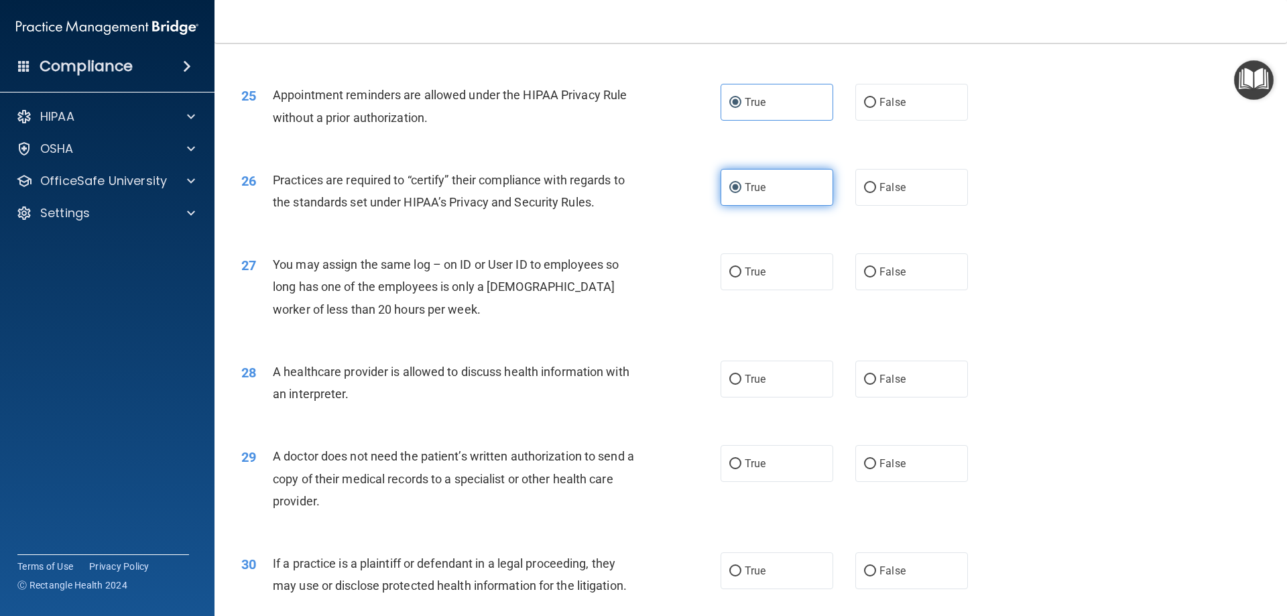
scroll to position [2414, 0]
click at [748, 276] on span "True" at bounding box center [755, 271] width 21 height 13
click at [742, 276] on input "True" at bounding box center [736, 272] width 12 height 10
radio input "true"
click at [760, 379] on span "True" at bounding box center [755, 378] width 21 height 13
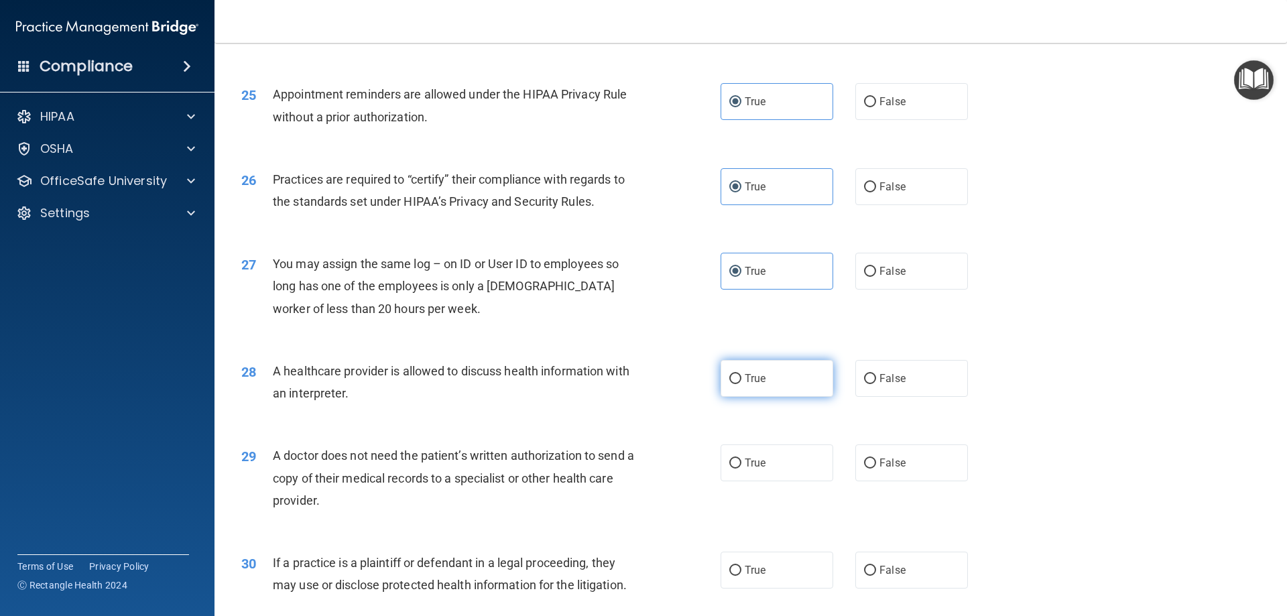
click at [742, 379] on input "True" at bounding box center [736, 379] width 12 height 10
radio input "true"
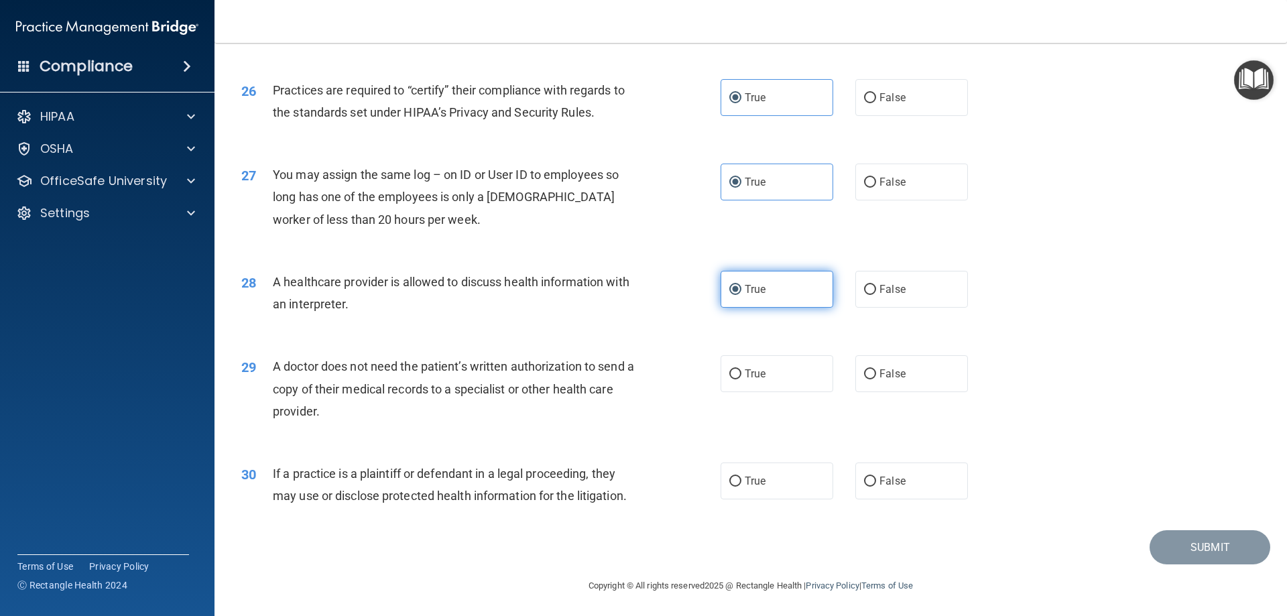
scroll to position [2505, 0]
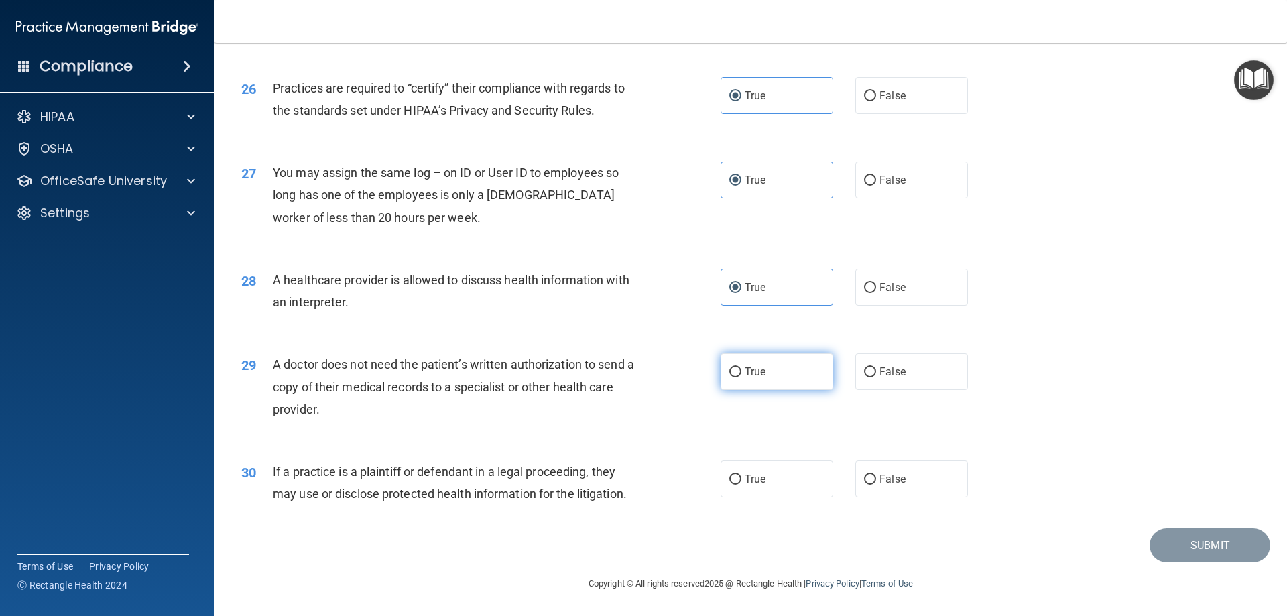
click at [760, 371] on span "True" at bounding box center [755, 371] width 21 height 13
click at [742, 371] on input "True" at bounding box center [736, 372] width 12 height 10
radio input "true"
click at [767, 484] on label "True" at bounding box center [777, 479] width 113 height 37
click at [742, 484] on input "True" at bounding box center [736, 480] width 12 height 10
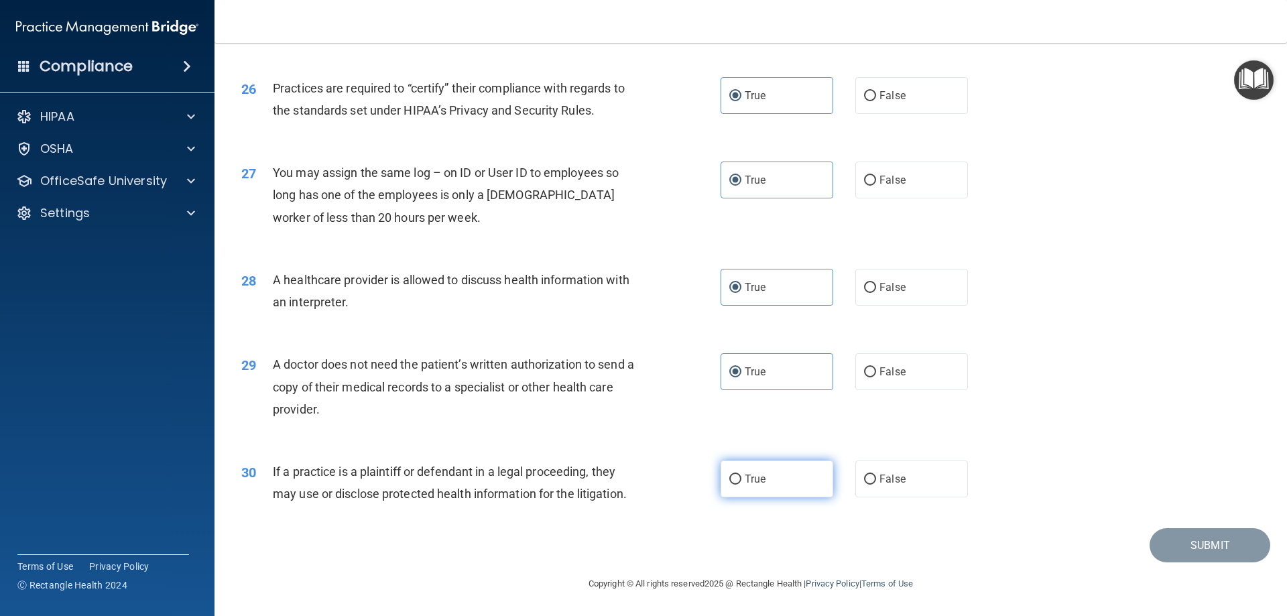
radio input "true"
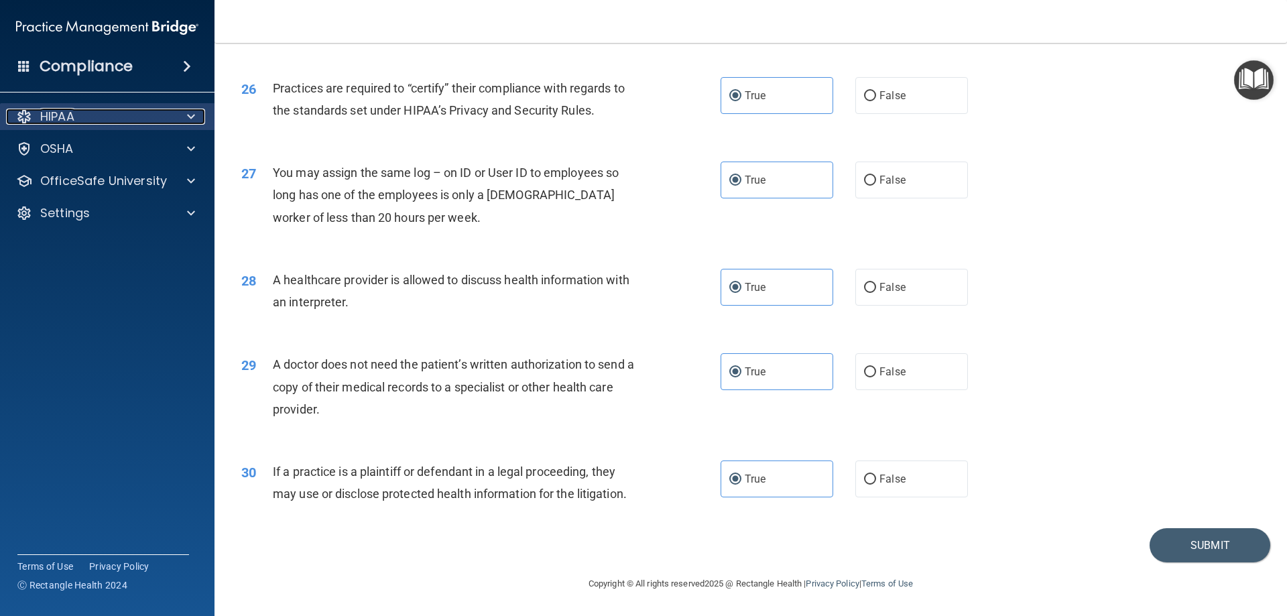
click at [179, 124] on div at bounding box center [189, 117] width 34 height 16
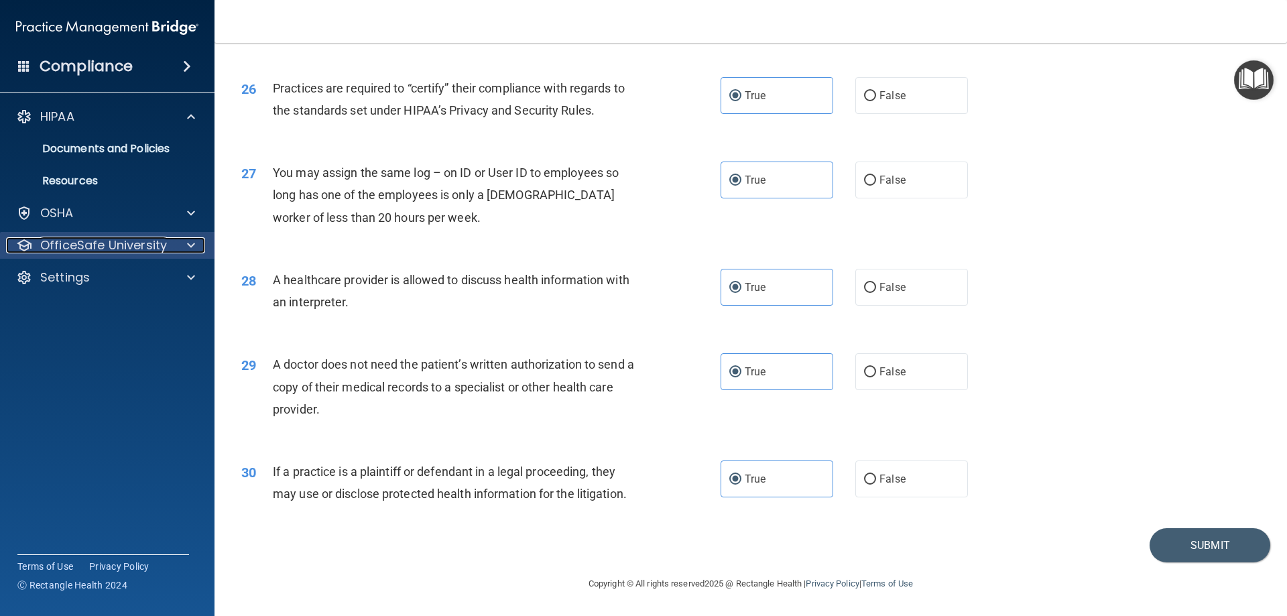
click at [176, 237] on div at bounding box center [189, 245] width 34 height 16
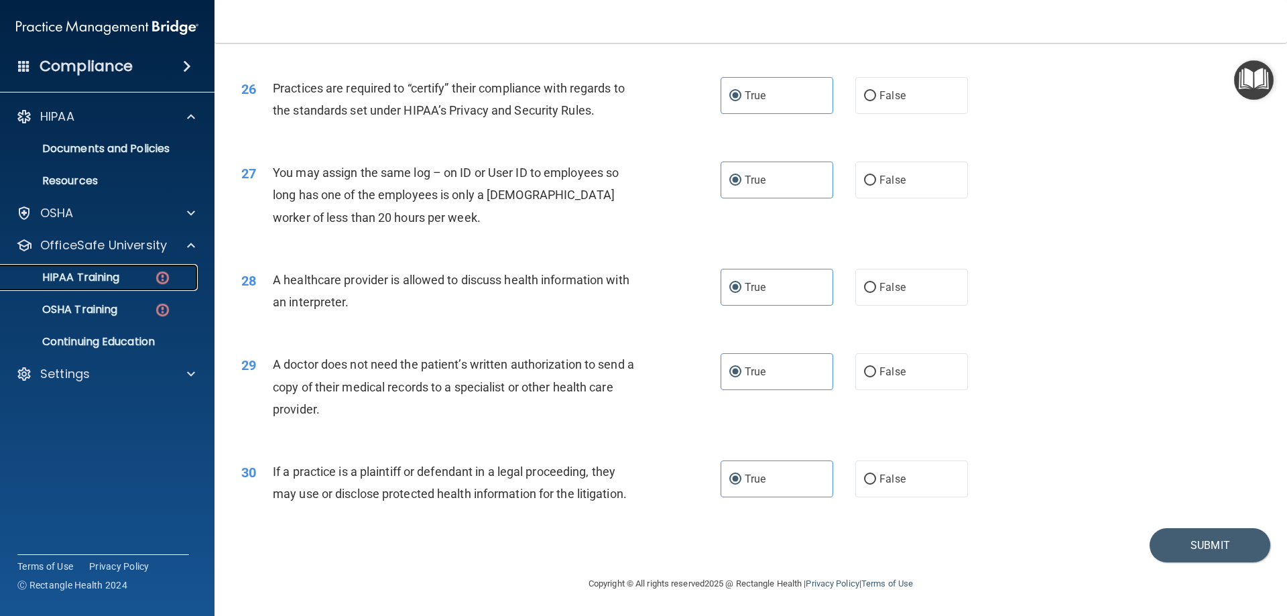
click at [168, 278] on img at bounding box center [162, 278] width 17 height 17
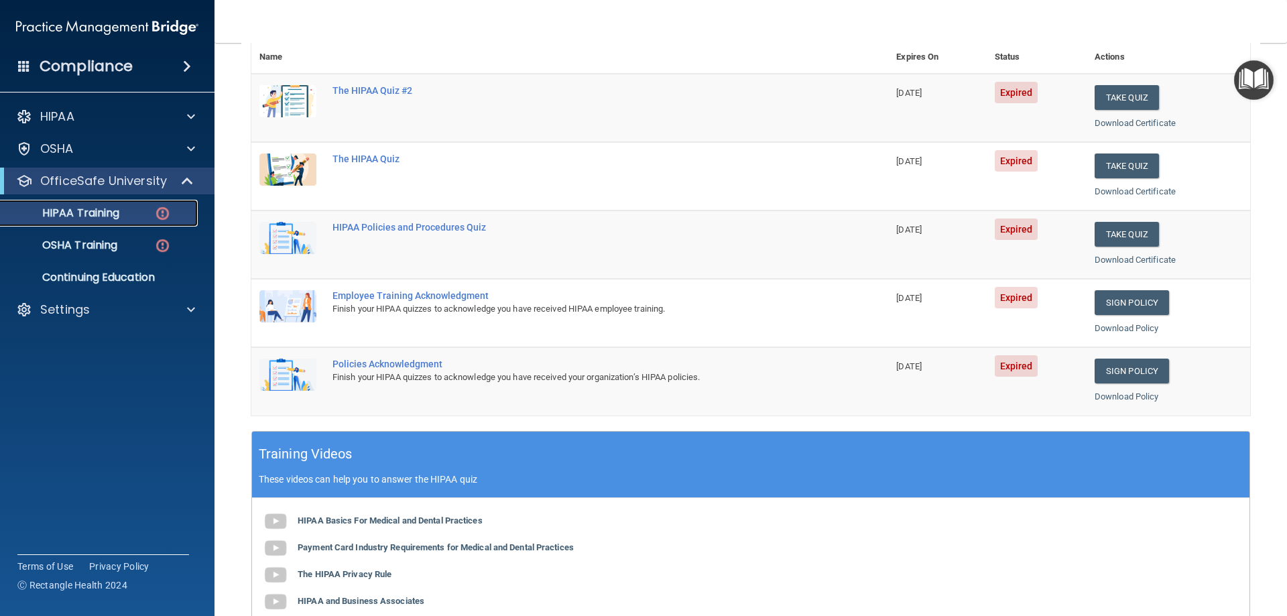
scroll to position [125, 0]
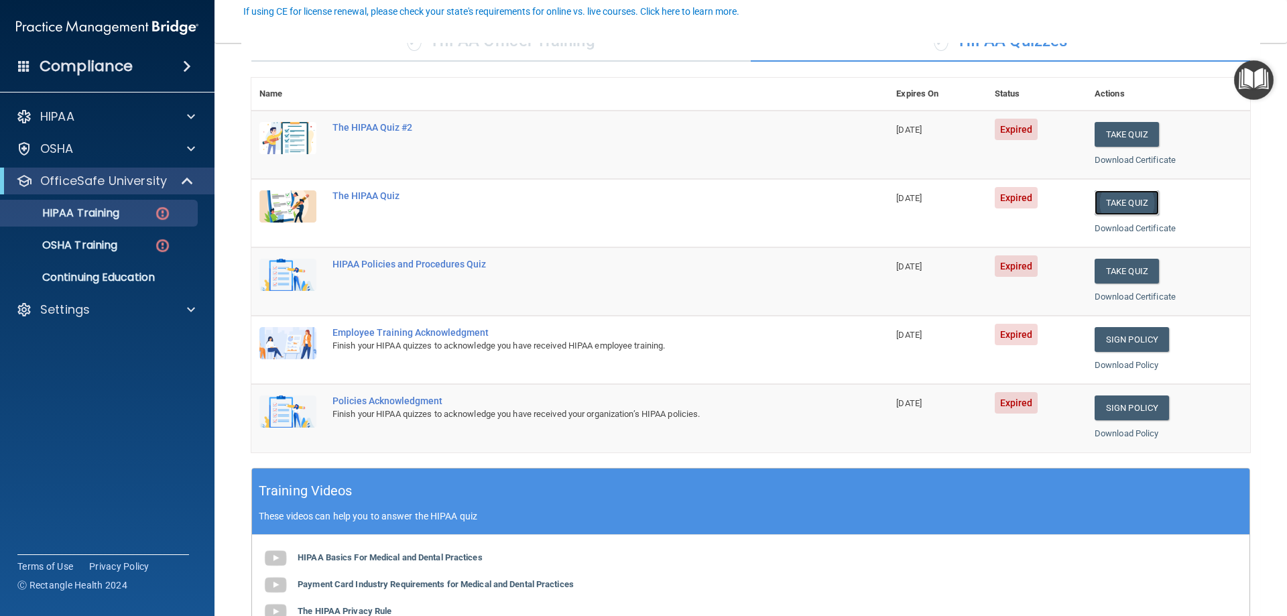
click at [1108, 207] on button "Take Quiz" at bounding box center [1127, 202] width 64 height 25
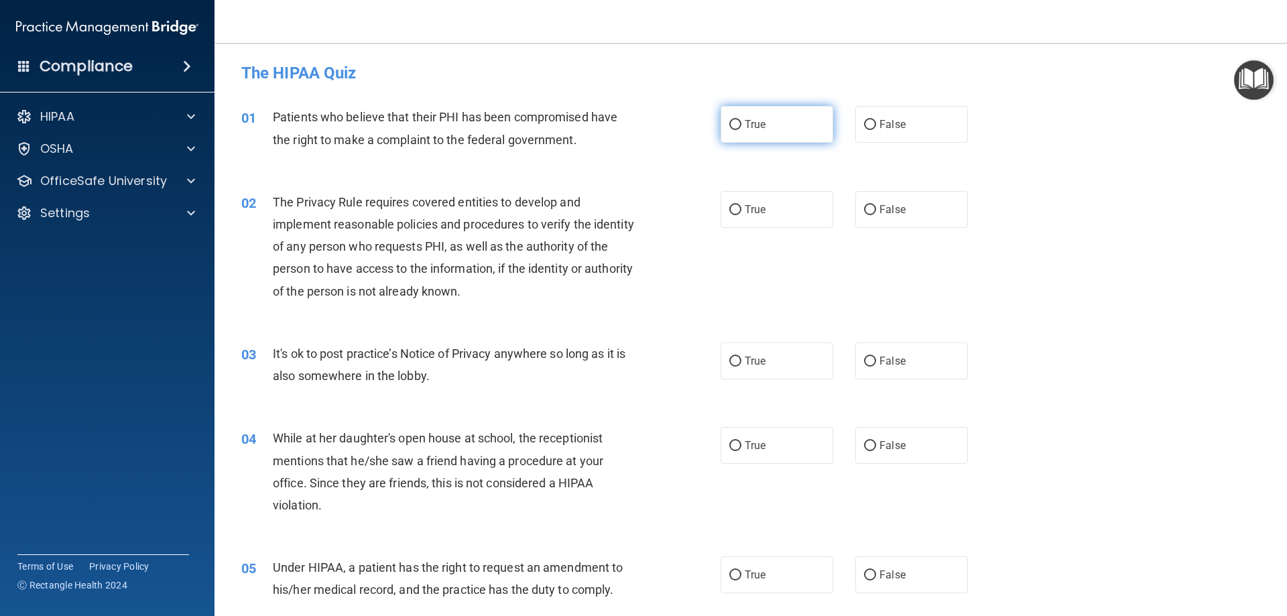
click at [796, 132] on label "True" at bounding box center [777, 124] width 113 height 37
click at [742, 130] on input "True" at bounding box center [736, 125] width 12 height 10
radio input "true"
click at [775, 207] on label "True" at bounding box center [777, 209] width 113 height 37
click at [742, 207] on input "True" at bounding box center [736, 210] width 12 height 10
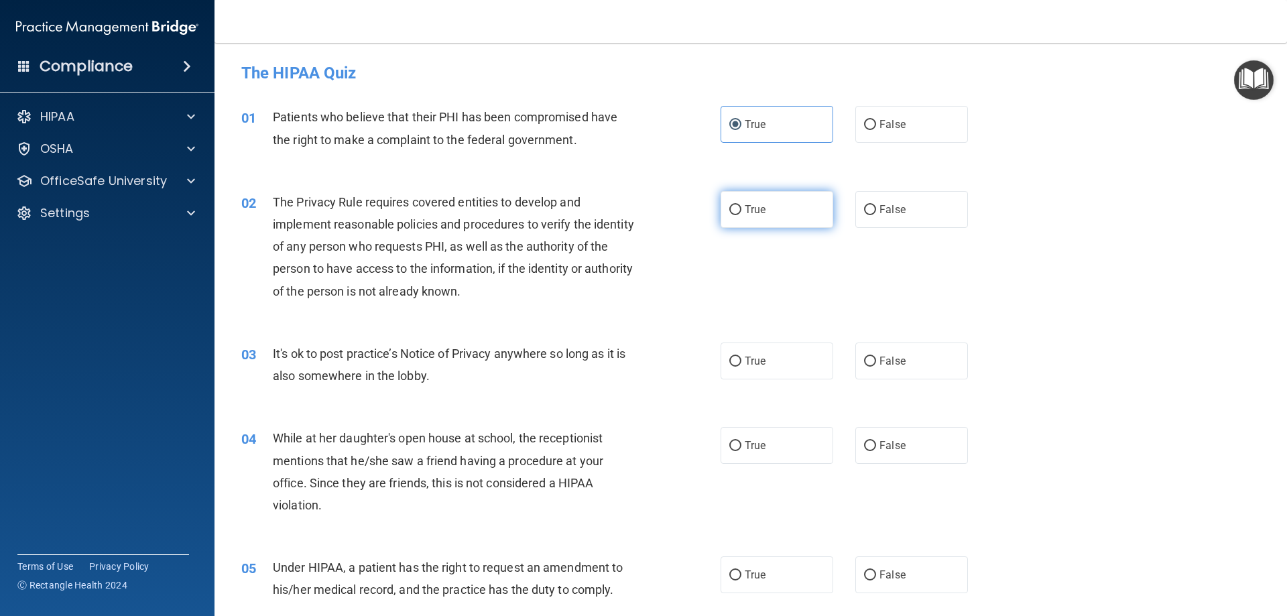
radio input "true"
click at [745, 365] on span "True" at bounding box center [755, 361] width 21 height 13
click at [742, 365] on input "True" at bounding box center [736, 362] width 12 height 10
radio input "true"
click at [730, 441] on input "True" at bounding box center [736, 446] width 12 height 10
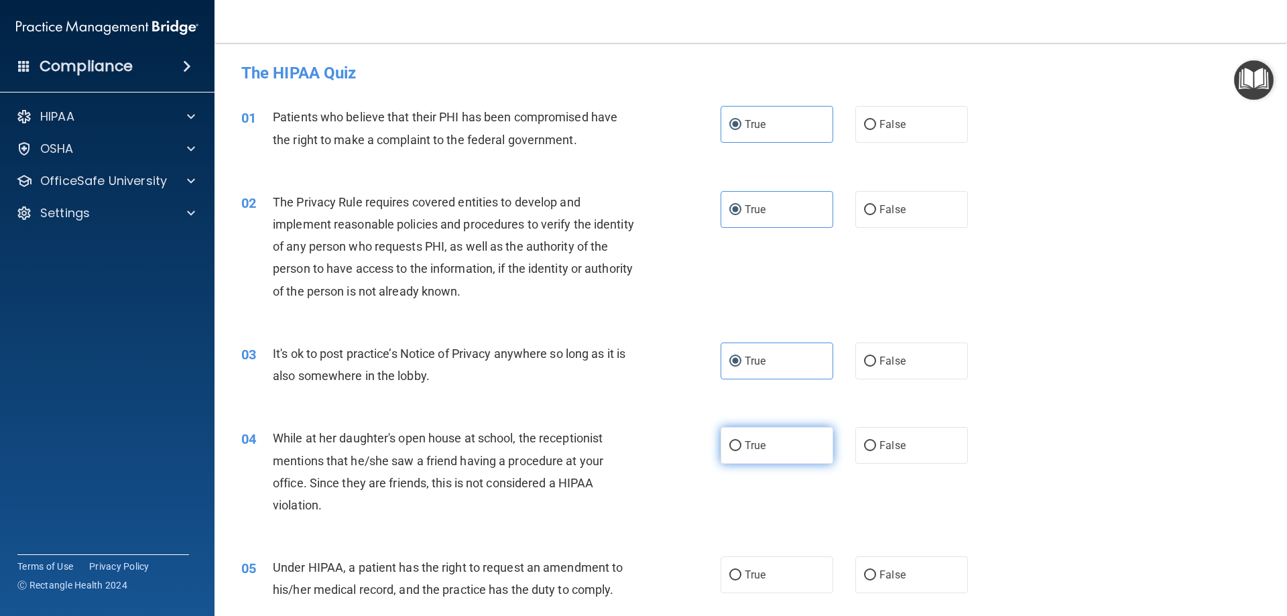
radio input "true"
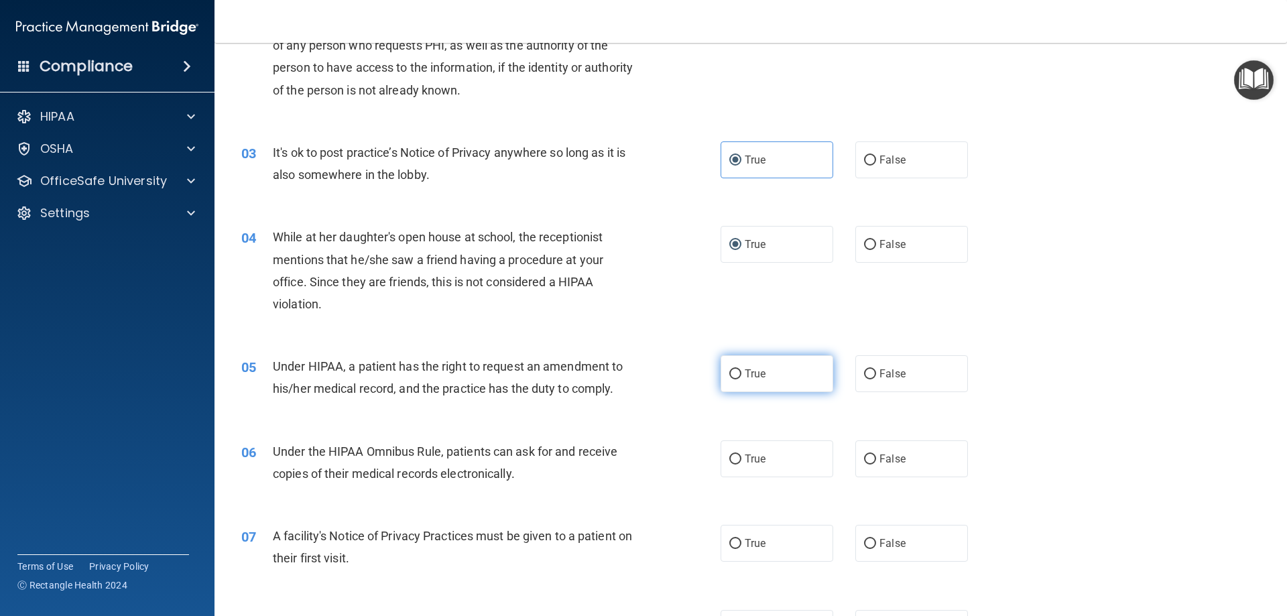
click at [751, 371] on span "True" at bounding box center [755, 373] width 21 height 13
click at [742, 371] on input "True" at bounding box center [736, 374] width 12 height 10
radio input "true"
click at [750, 460] on span "True" at bounding box center [755, 459] width 21 height 13
click at [742, 460] on input "True" at bounding box center [736, 460] width 12 height 10
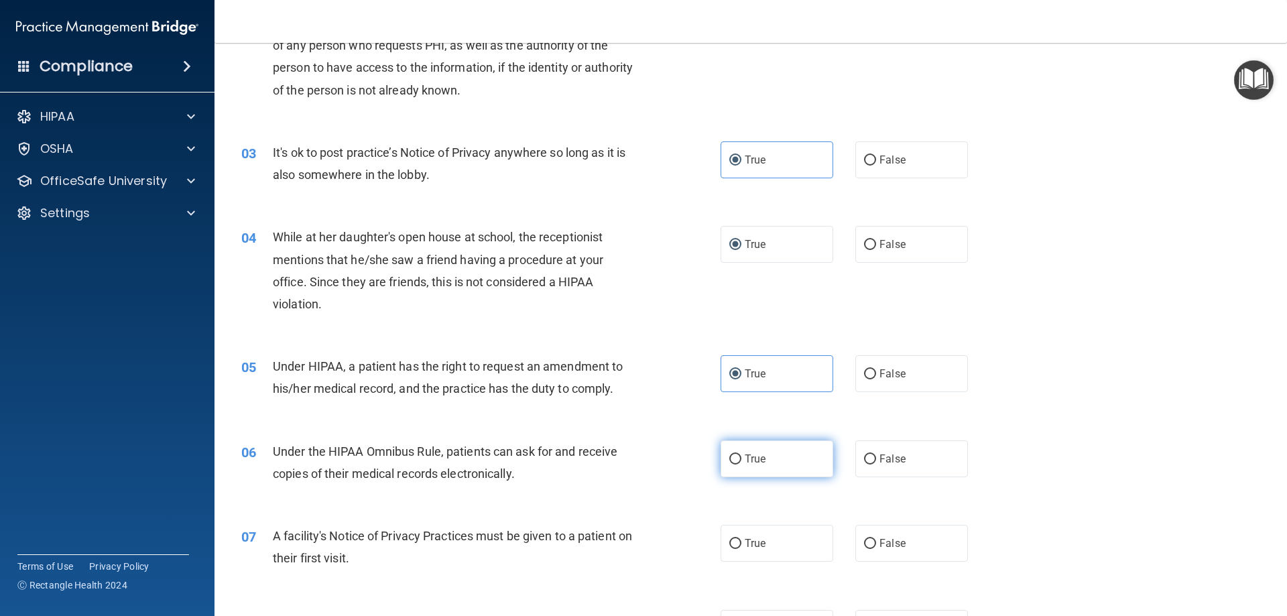
radio input "true"
click at [732, 544] on input "True" at bounding box center [736, 544] width 12 height 10
radio input "true"
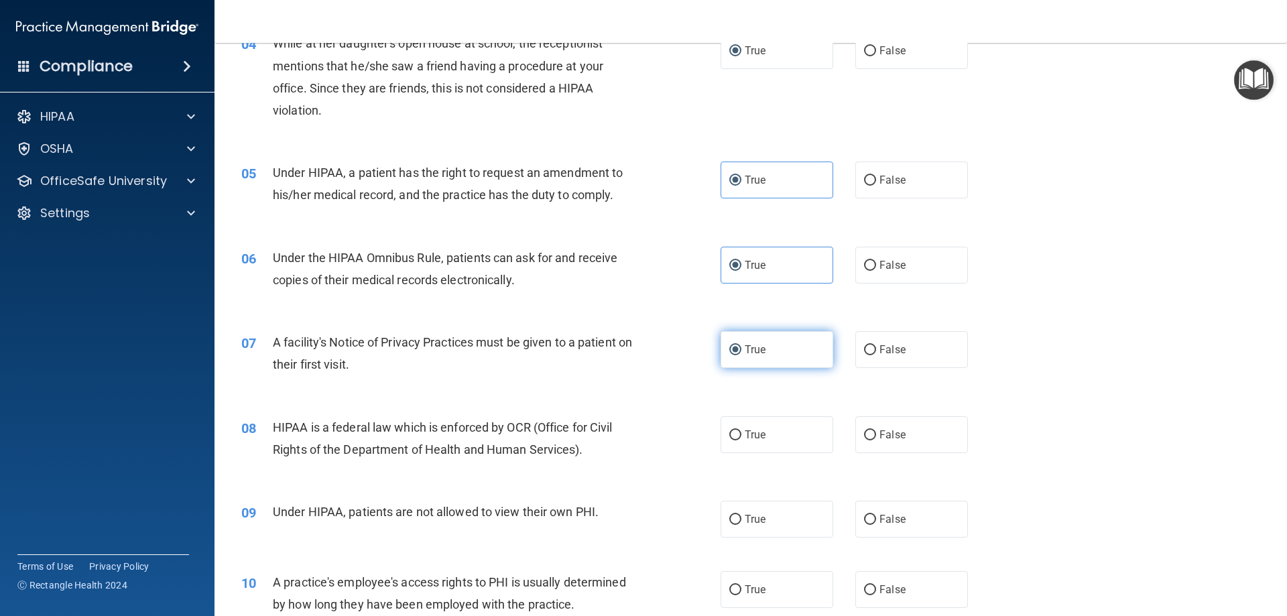
scroll to position [402, 0]
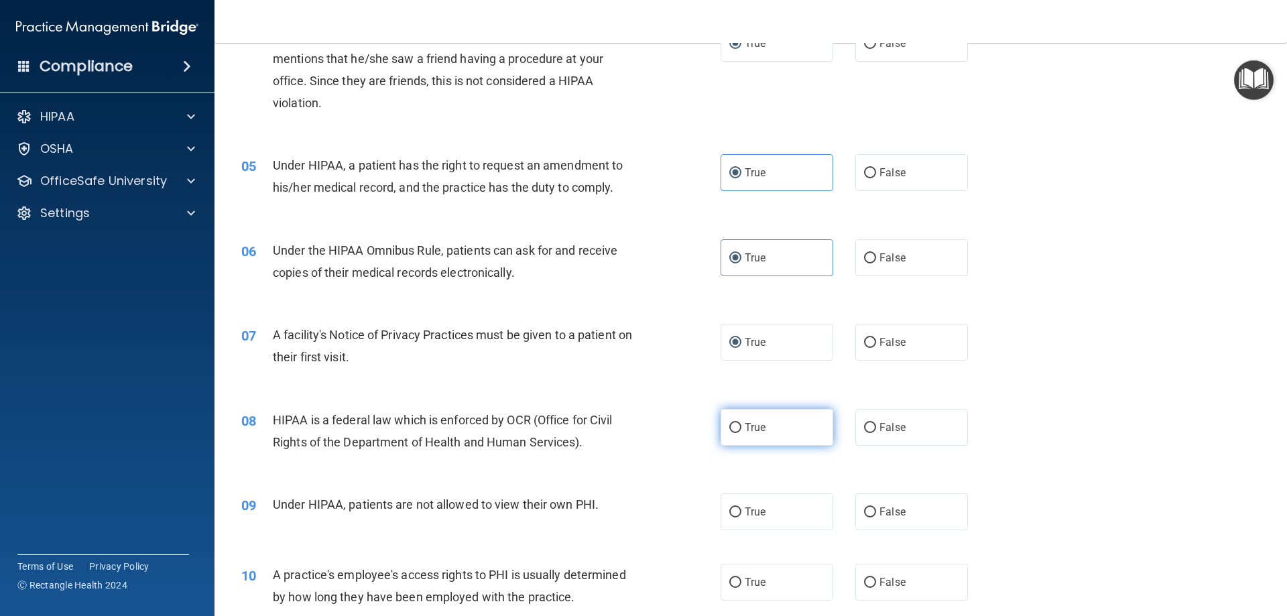
click at [745, 422] on span "True" at bounding box center [755, 427] width 21 height 13
click at [740, 423] on input "True" at bounding box center [736, 428] width 12 height 10
radio input "true"
click at [745, 514] on span "True" at bounding box center [755, 512] width 21 height 13
click at [742, 514] on input "True" at bounding box center [736, 513] width 12 height 10
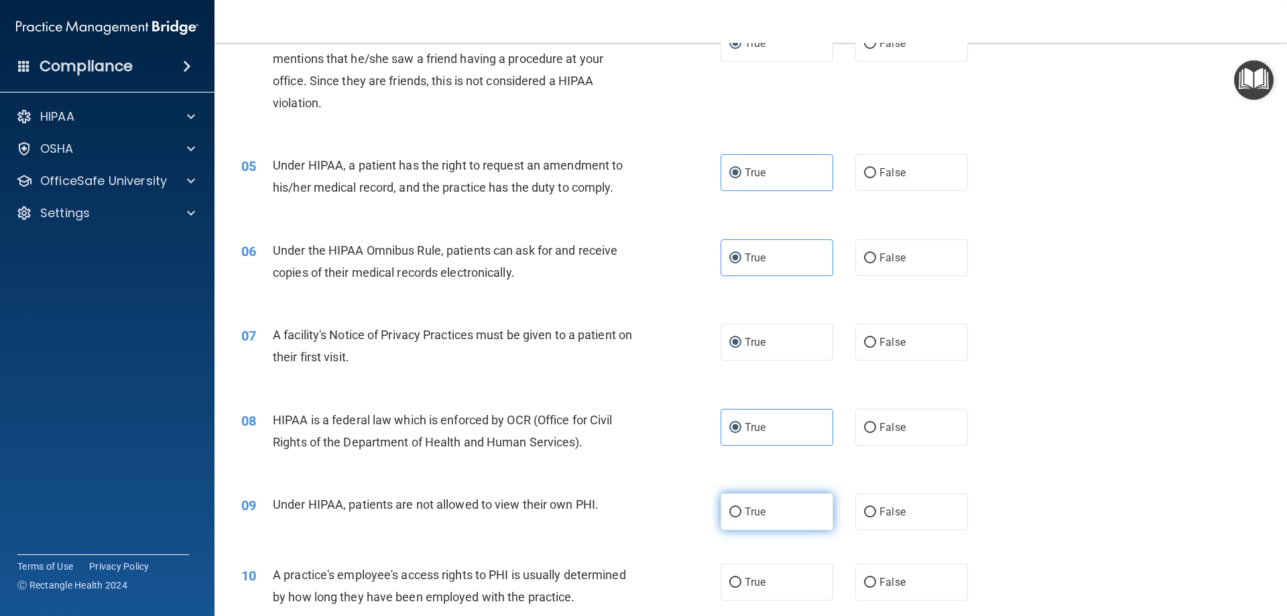
radio input "true"
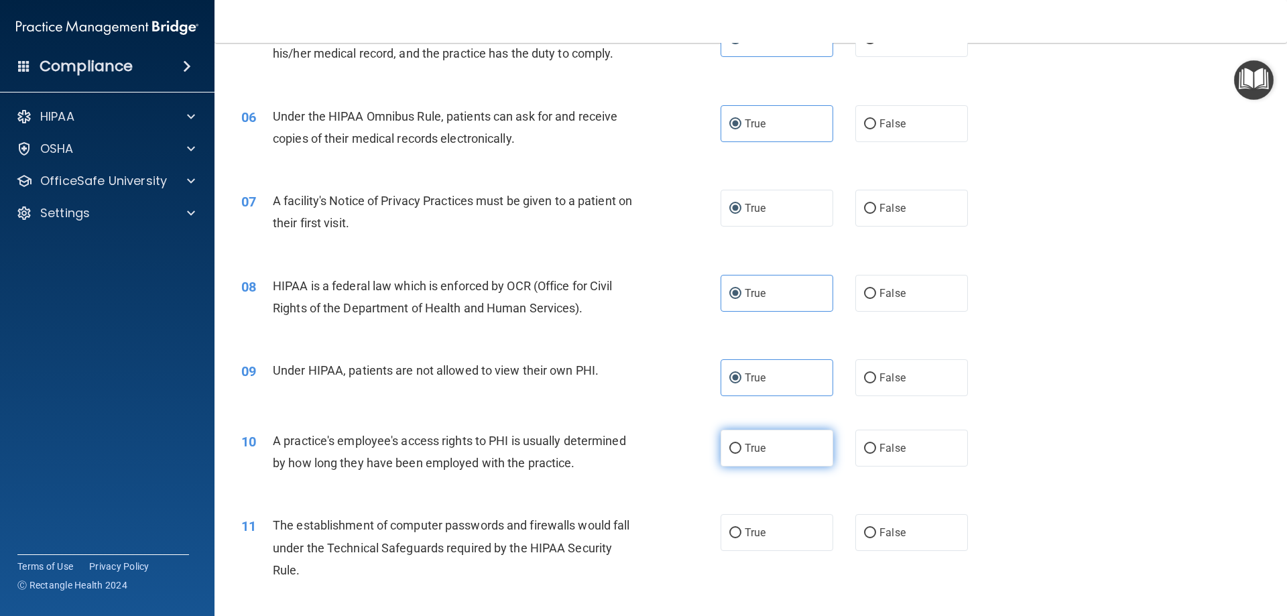
click at [748, 451] on span "True" at bounding box center [755, 448] width 21 height 13
click at [742, 451] on input "True" at bounding box center [736, 449] width 12 height 10
radio input "true"
click at [732, 529] on input "True" at bounding box center [736, 533] width 12 height 10
radio input "true"
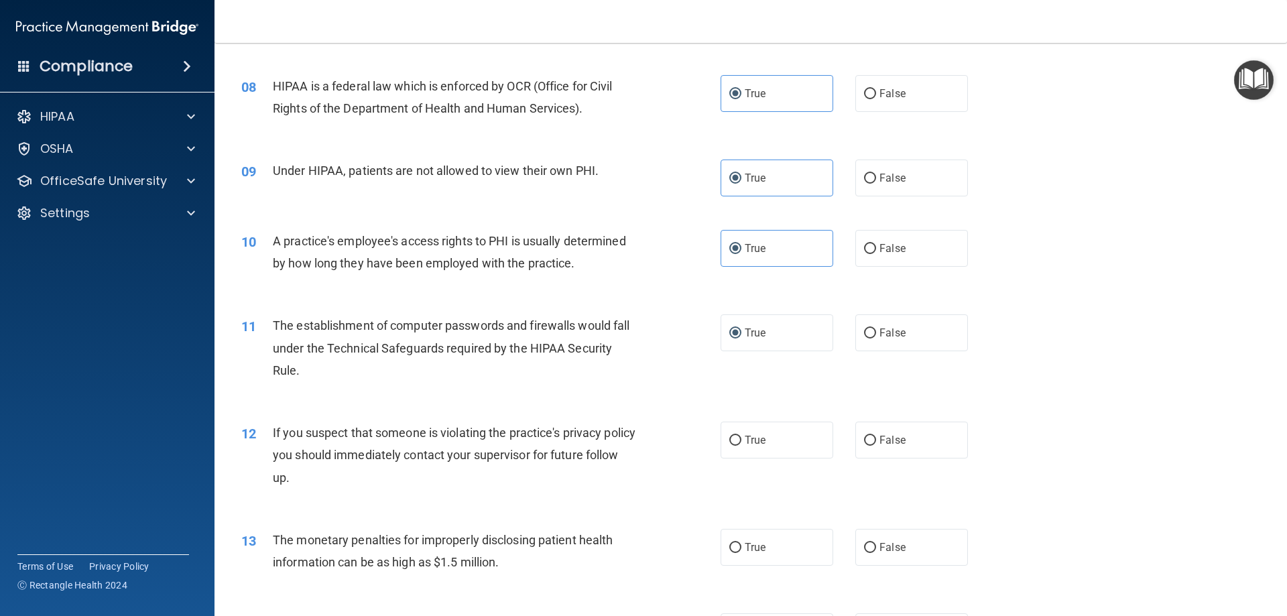
scroll to position [738, 0]
click at [758, 443] on span "True" at bounding box center [755, 439] width 21 height 13
click at [742, 443] on input "True" at bounding box center [736, 440] width 12 height 10
radio input "true"
click at [745, 540] on span "True" at bounding box center [755, 546] width 21 height 13
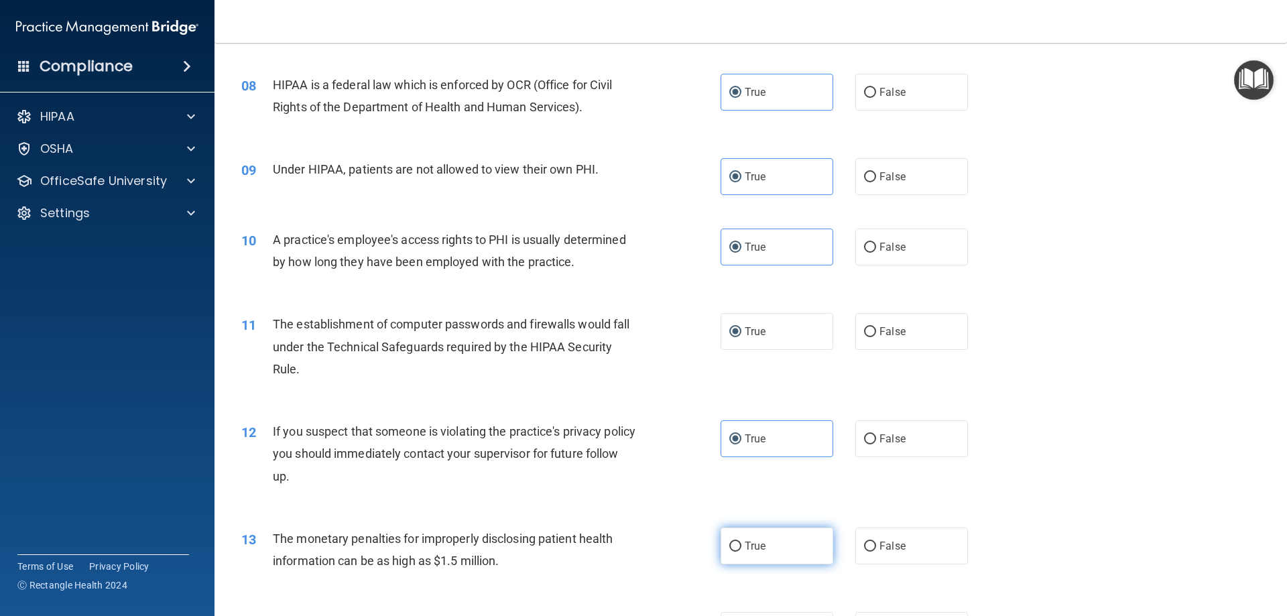
click at [742, 542] on input "True" at bounding box center [736, 547] width 12 height 10
radio input "true"
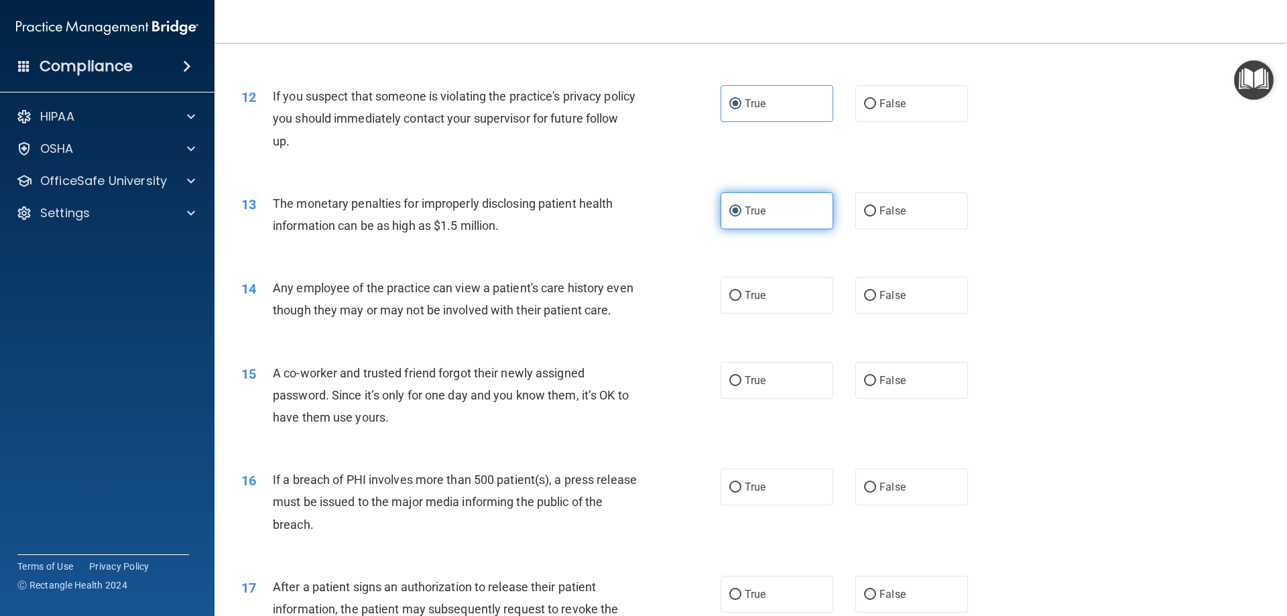
scroll to position [1140, 0]
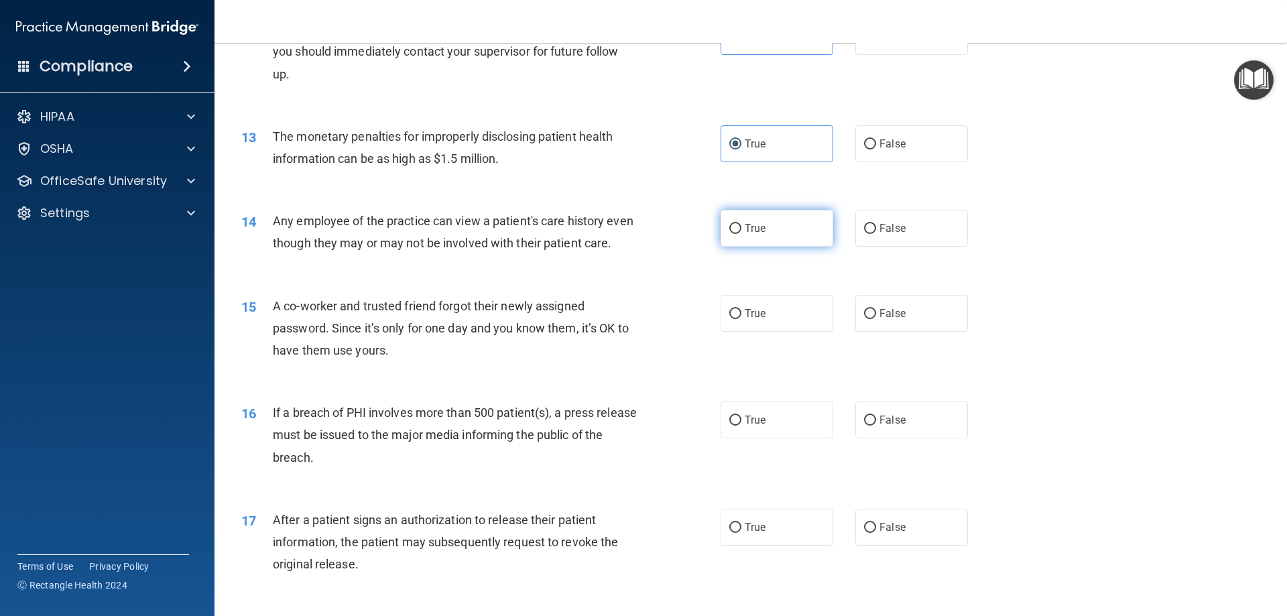
click at [760, 231] on span "True" at bounding box center [755, 228] width 21 height 13
click at [742, 231] on input "True" at bounding box center [736, 229] width 12 height 10
radio input "true"
click at [746, 326] on label "True" at bounding box center [777, 313] width 113 height 37
click at [742, 319] on input "True" at bounding box center [736, 314] width 12 height 10
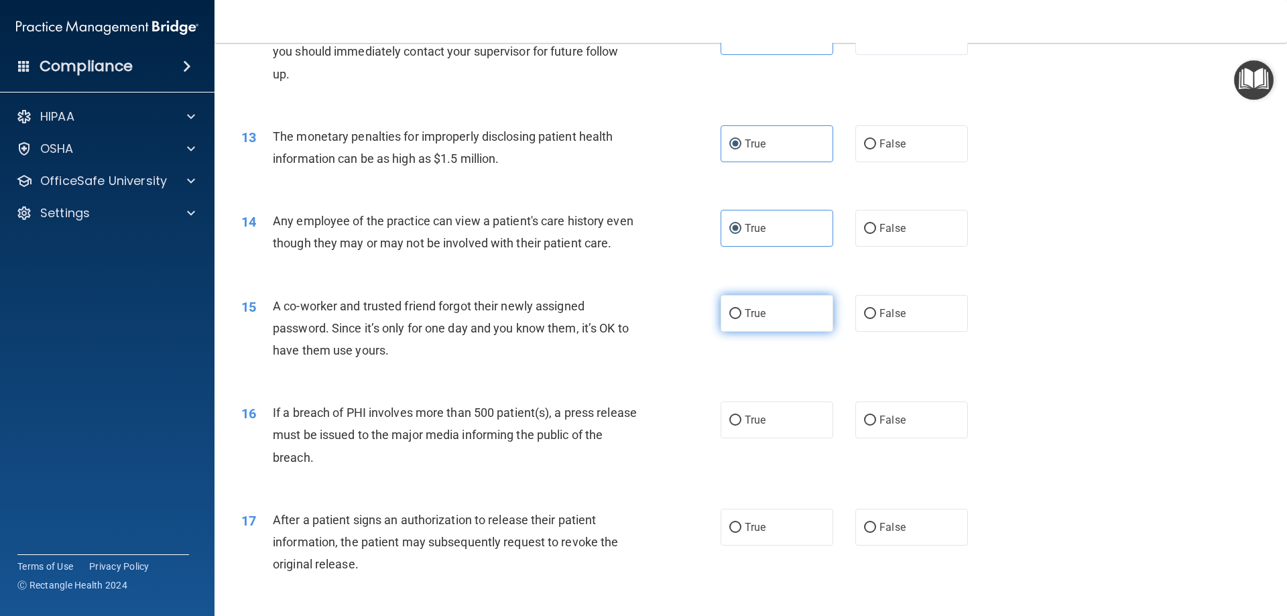
radio input "true"
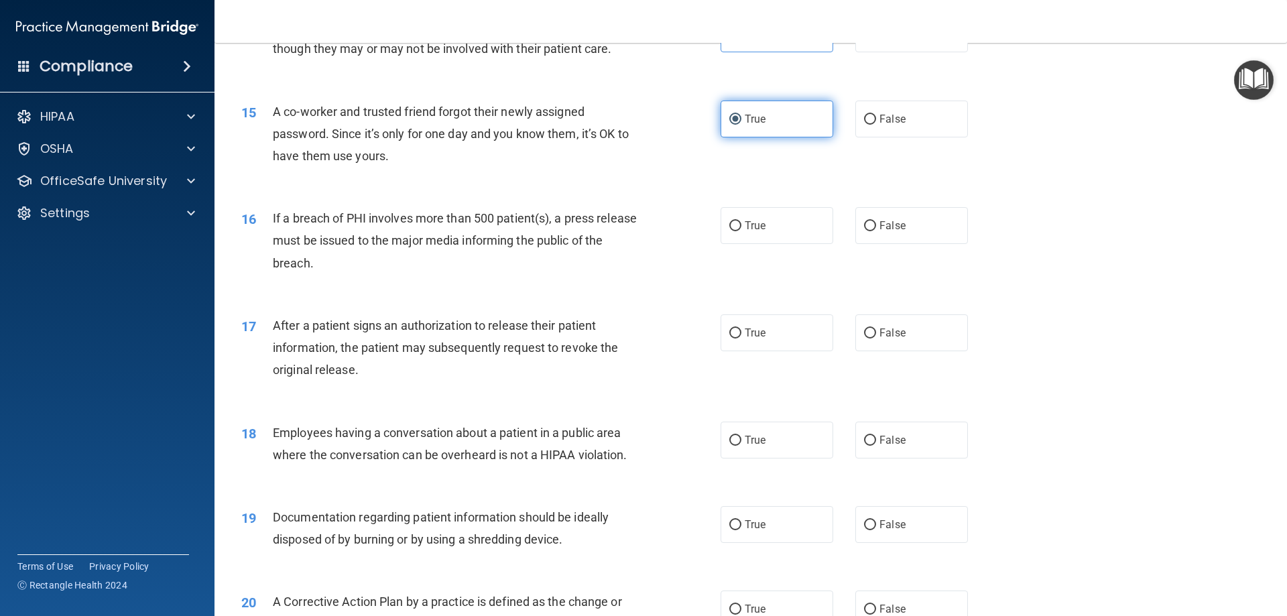
scroll to position [1341, 0]
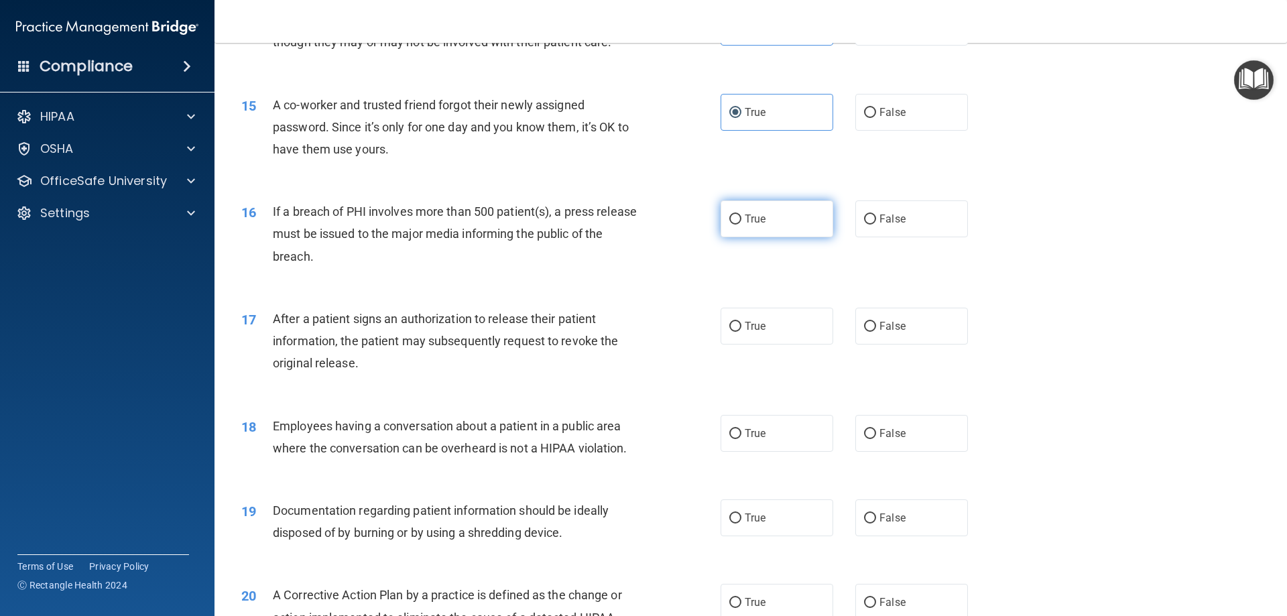
click at [752, 225] on span "True" at bounding box center [755, 219] width 21 height 13
click at [742, 225] on input "True" at bounding box center [736, 220] width 12 height 10
radio input "true"
click at [745, 333] on span "True" at bounding box center [755, 326] width 21 height 13
click at [742, 332] on input "True" at bounding box center [736, 327] width 12 height 10
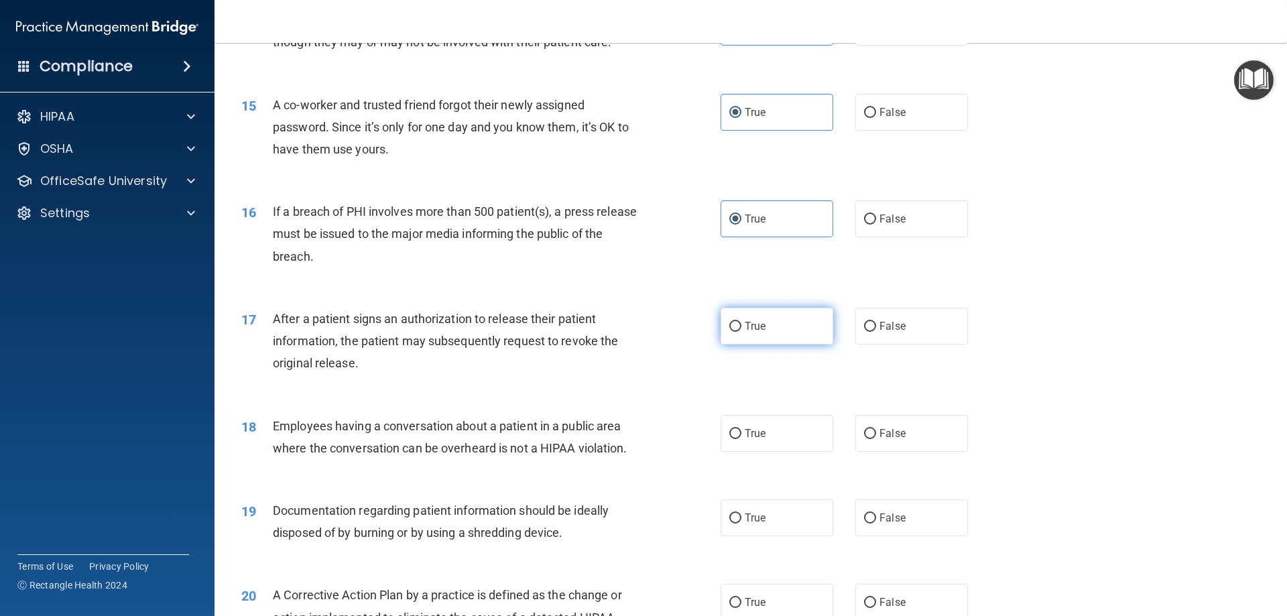
radio input "true"
click at [738, 443] on label "True" at bounding box center [777, 433] width 113 height 37
click at [738, 439] on input "True" at bounding box center [736, 434] width 12 height 10
radio input "true"
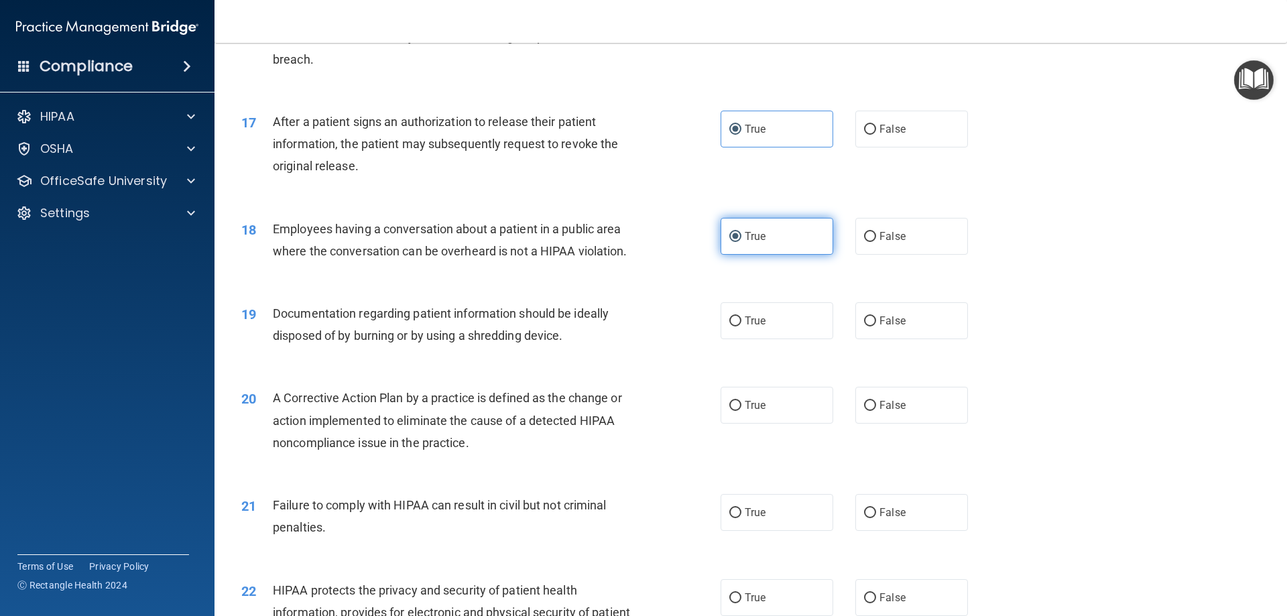
scroll to position [1542, 0]
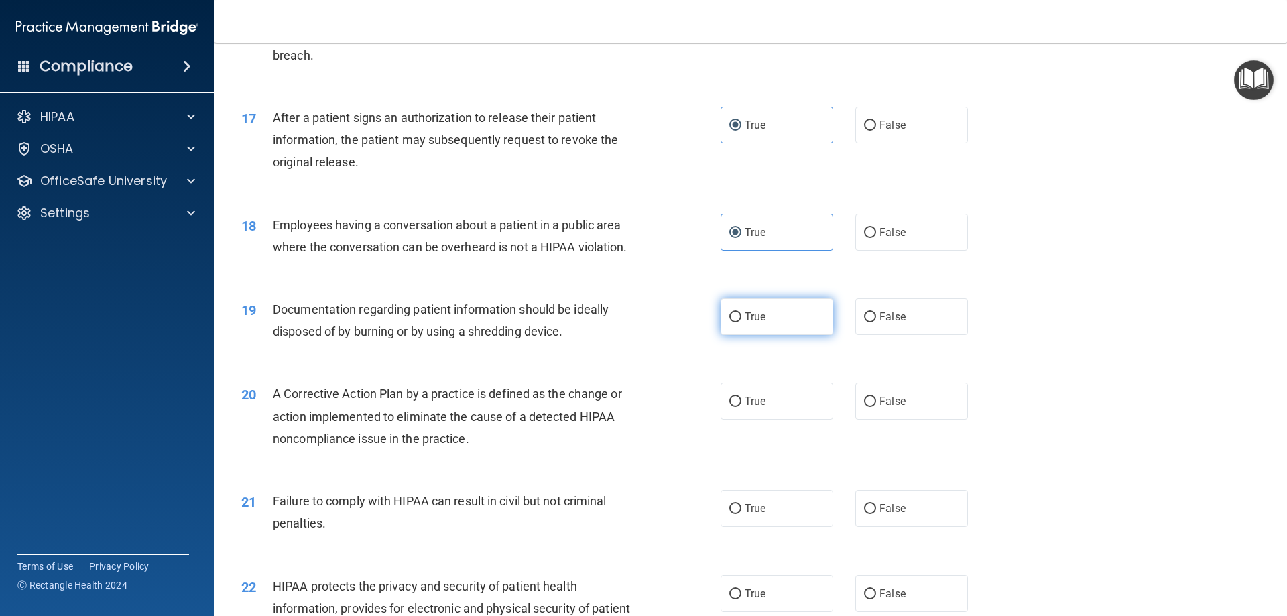
click at [750, 335] on label "True" at bounding box center [777, 316] width 113 height 37
click at [742, 323] on input "True" at bounding box center [736, 317] width 12 height 10
radio input "true"
click at [754, 408] on span "True" at bounding box center [755, 401] width 21 height 13
click at [742, 407] on input "True" at bounding box center [736, 402] width 12 height 10
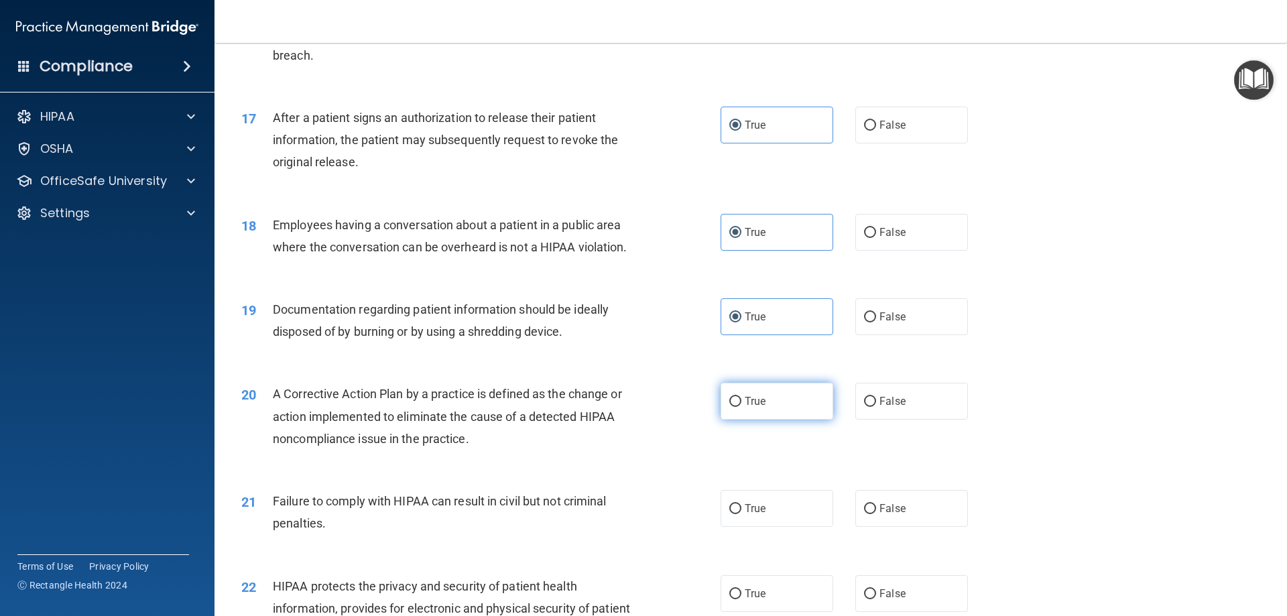
radio input "true"
click at [754, 515] on span "True" at bounding box center [755, 508] width 21 height 13
click at [742, 514] on input "True" at bounding box center [736, 509] width 12 height 10
radio input "true"
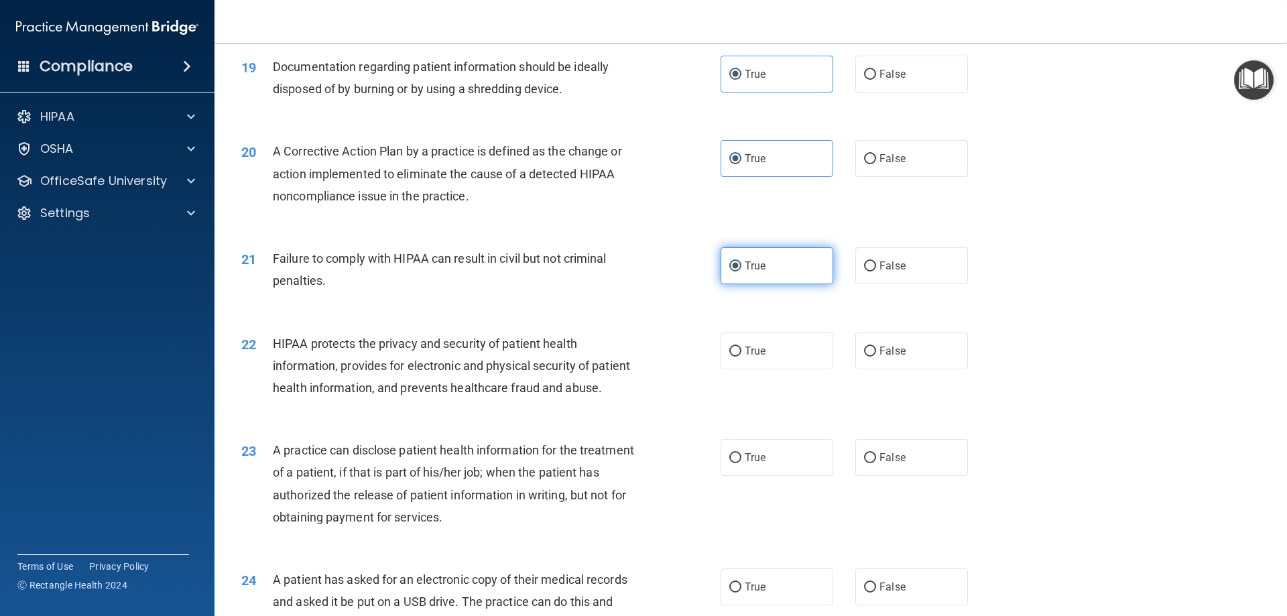
scroll to position [1811, 0]
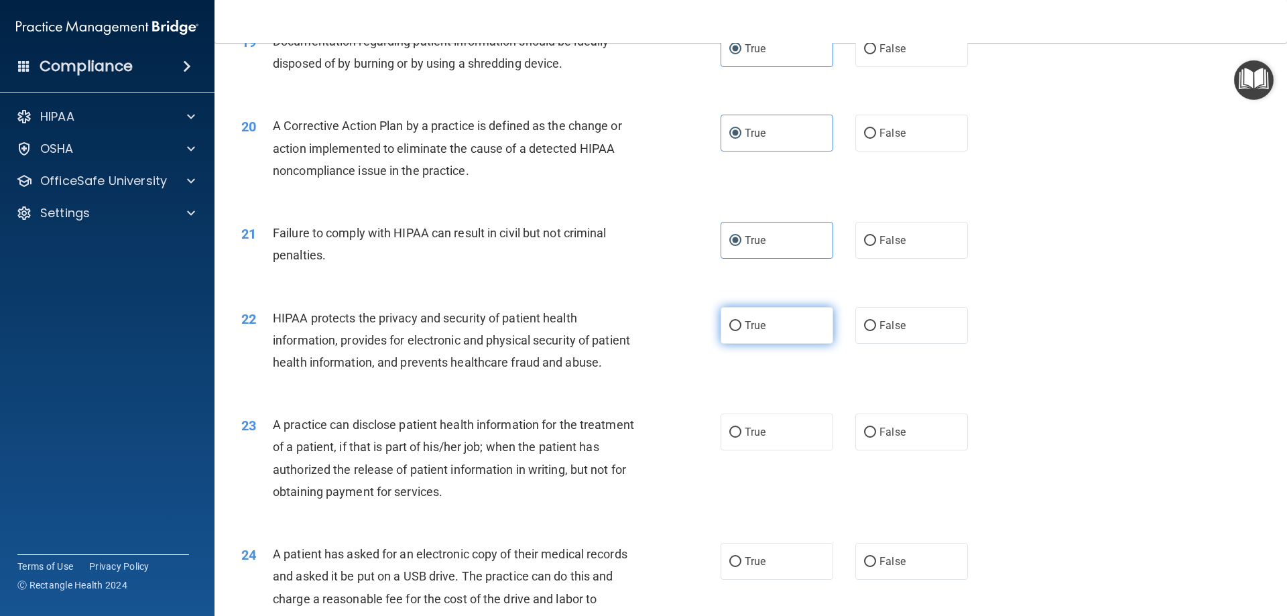
click at [759, 332] on span "True" at bounding box center [755, 325] width 21 height 13
click at [742, 331] on input "True" at bounding box center [736, 326] width 12 height 10
radio input "true"
click at [751, 439] on span "True" at bounding box center [755, 432] width 21 height 13
click at [742, 438] on input "True" at bounding box center [736, 433] width 12 height 10
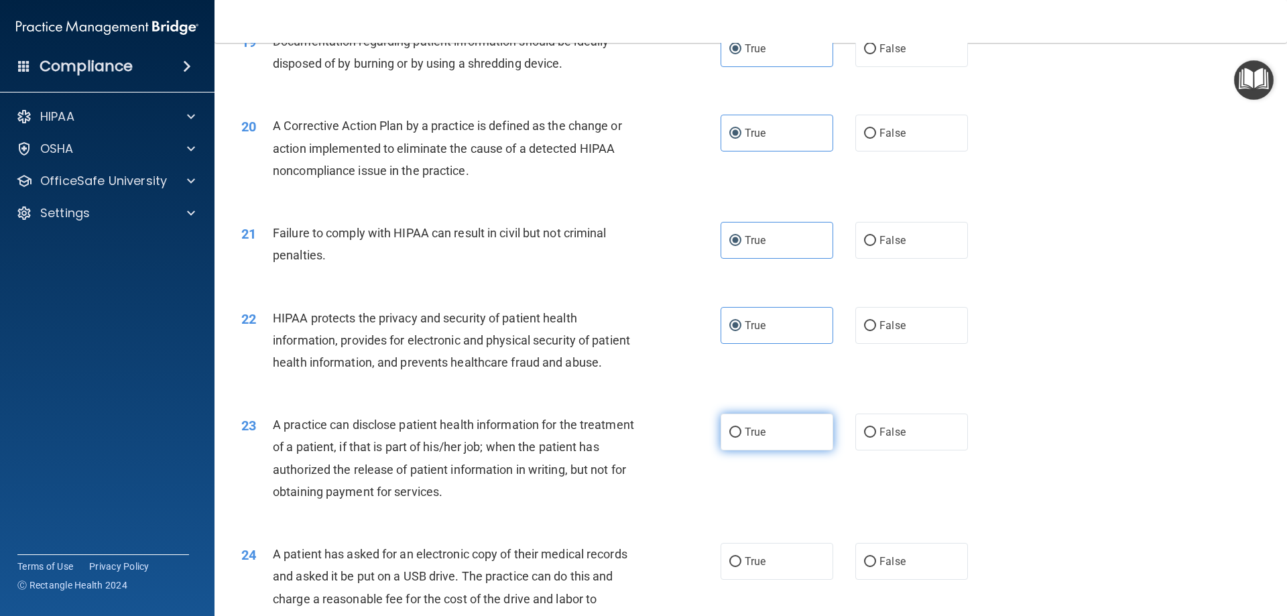
radio input "true"
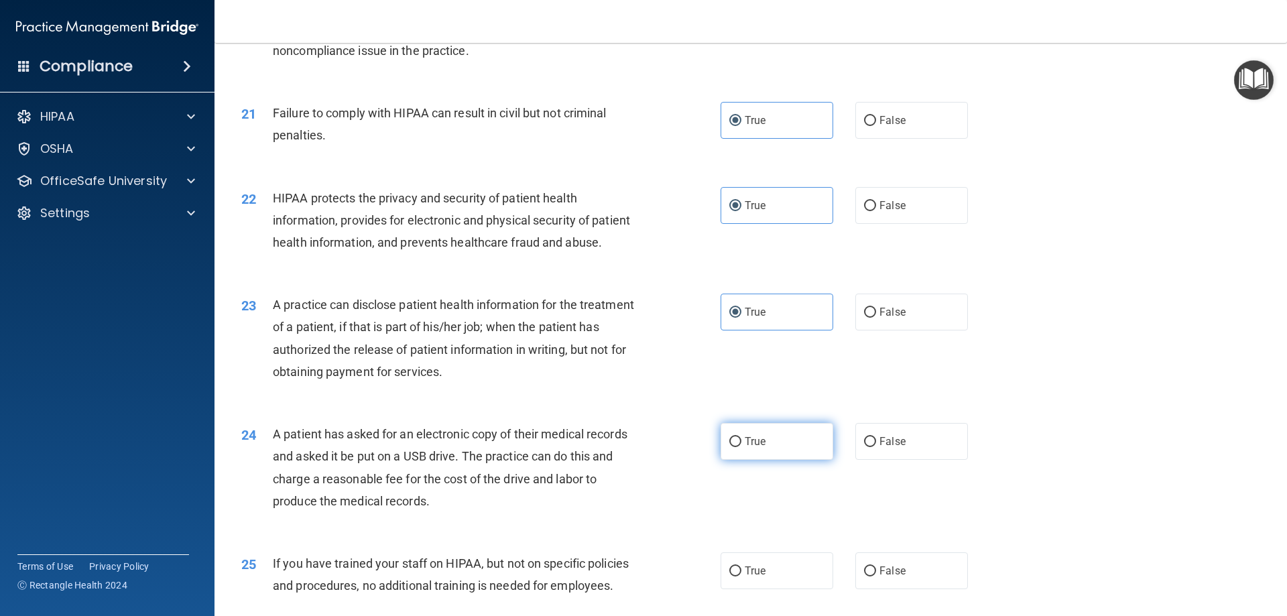
scroll to position [1945, 0]
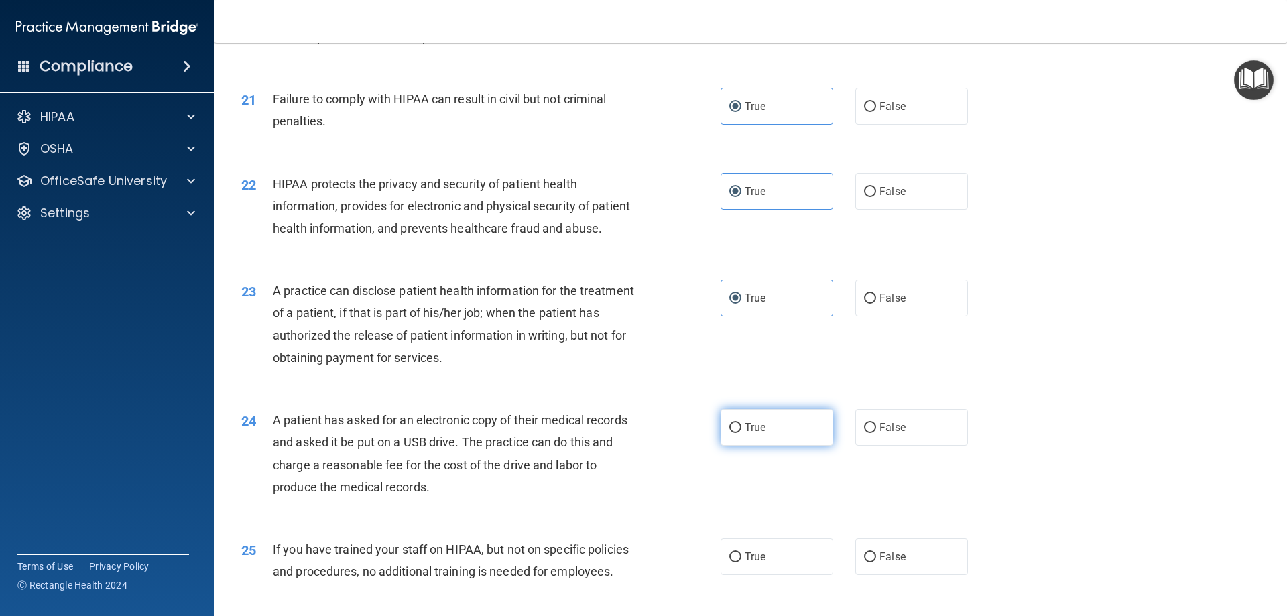
click at [754, 434] on span "True" at bounding box center [755, 427] width 21 height 13
click at [742, 433] on input "True" at bounding box center [736, 428] width 12 height 10
radio input "true"
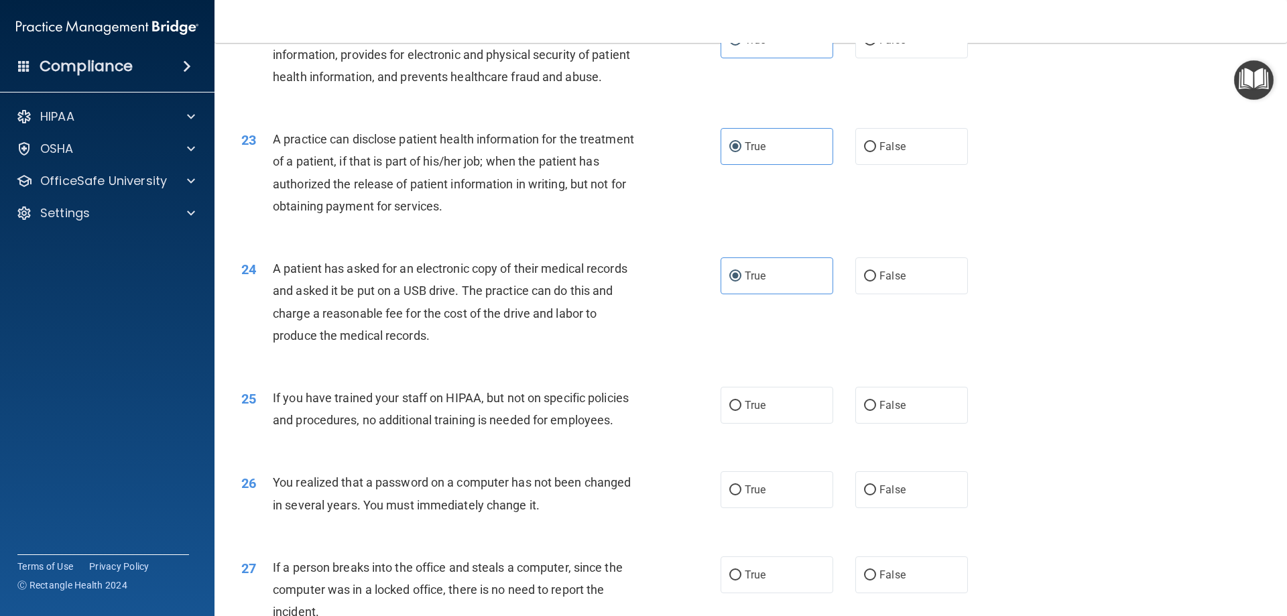
scroll to position [2146, 0]
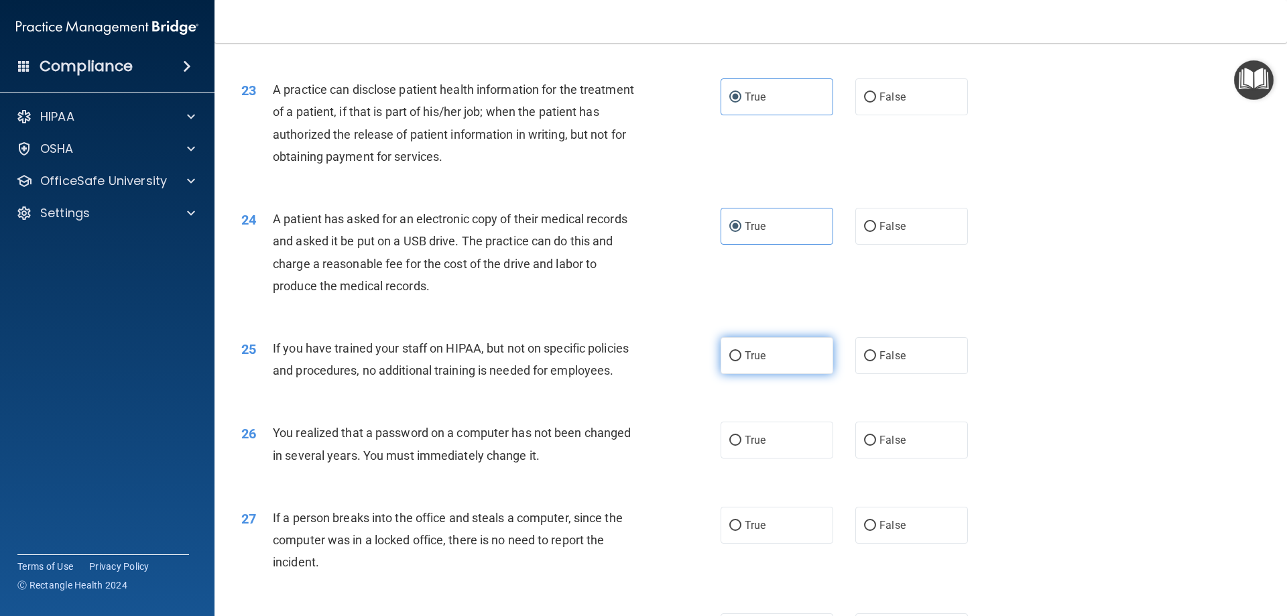
click at [746, 362] on span "True" at bounding box center [755, 355] width 21 height 13
click at [742, 361] on input "True" at bounding box center [736, 356] width 12 height 10
radio input "true"
click at [742, 459] on label "True" at bounding box center [777, 440] width 113 height 37
click at [742, 446] on input "True" at bounding box center [736, 441] width 12 height 10
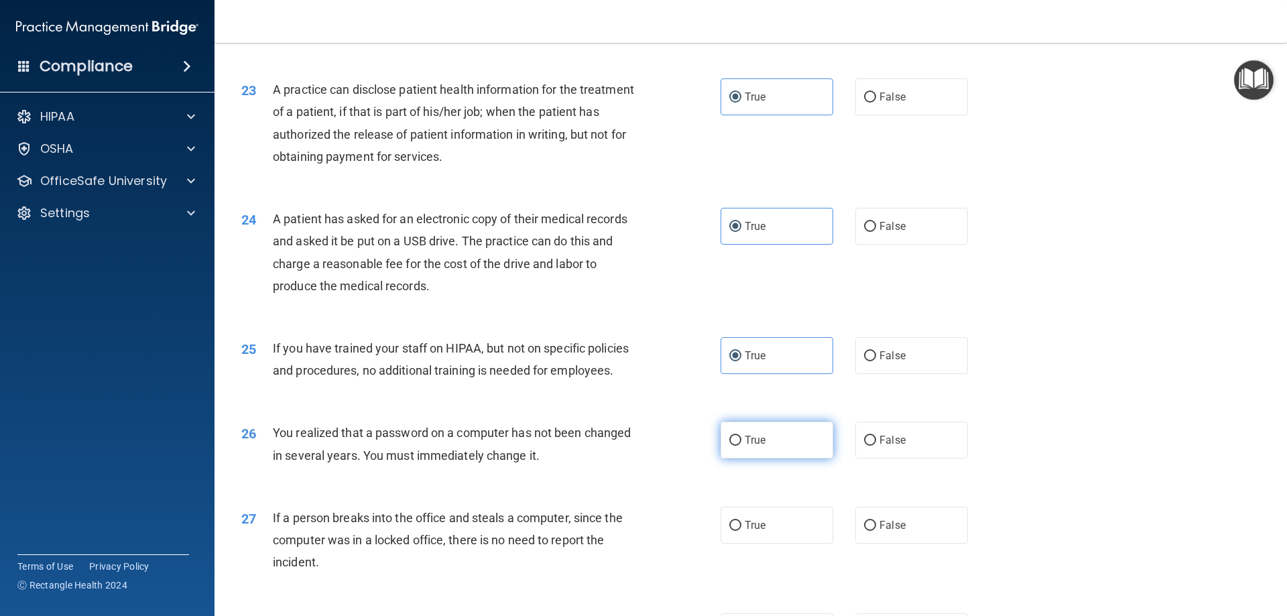
radio input "true"
click at [748, 532] on span "True" at bounding box center [755, 525] width 21 height 13
click at [742, 531] on input "True" at bounding box center [736, 526] width 12 height 10
radio input "true"
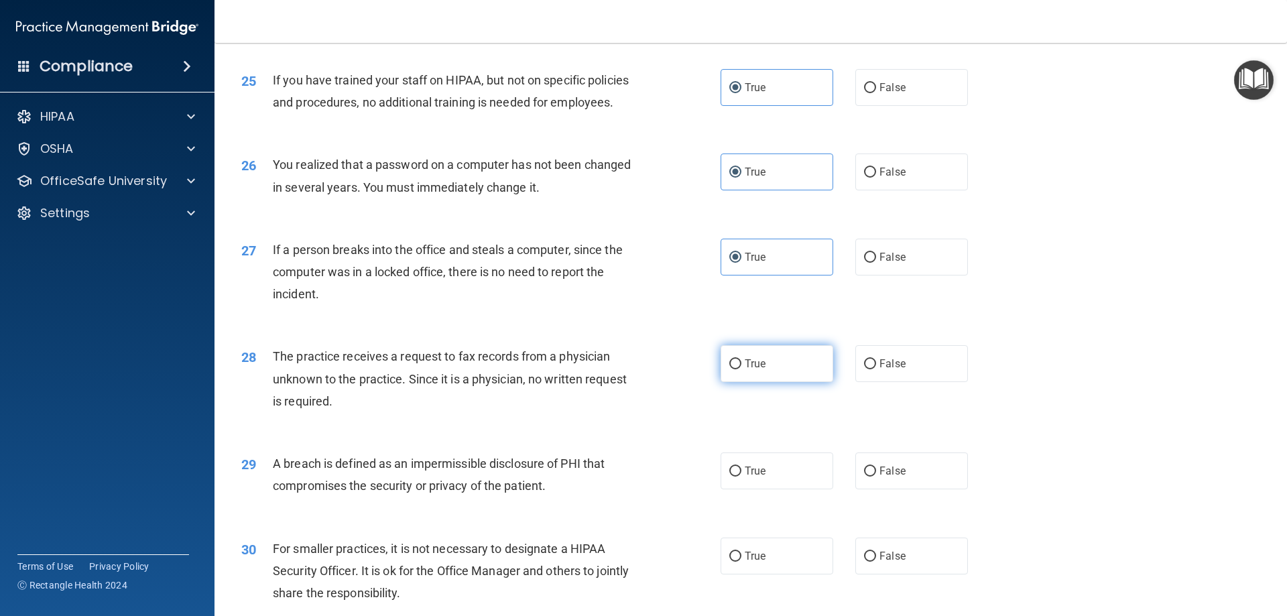
click at [751, 382] on label "True" at bounding box center [777, 363] width 113 height 37
click at [742, 369] on input "True" at bounding box center [736, 364] width 12 height 10
radio input "true"
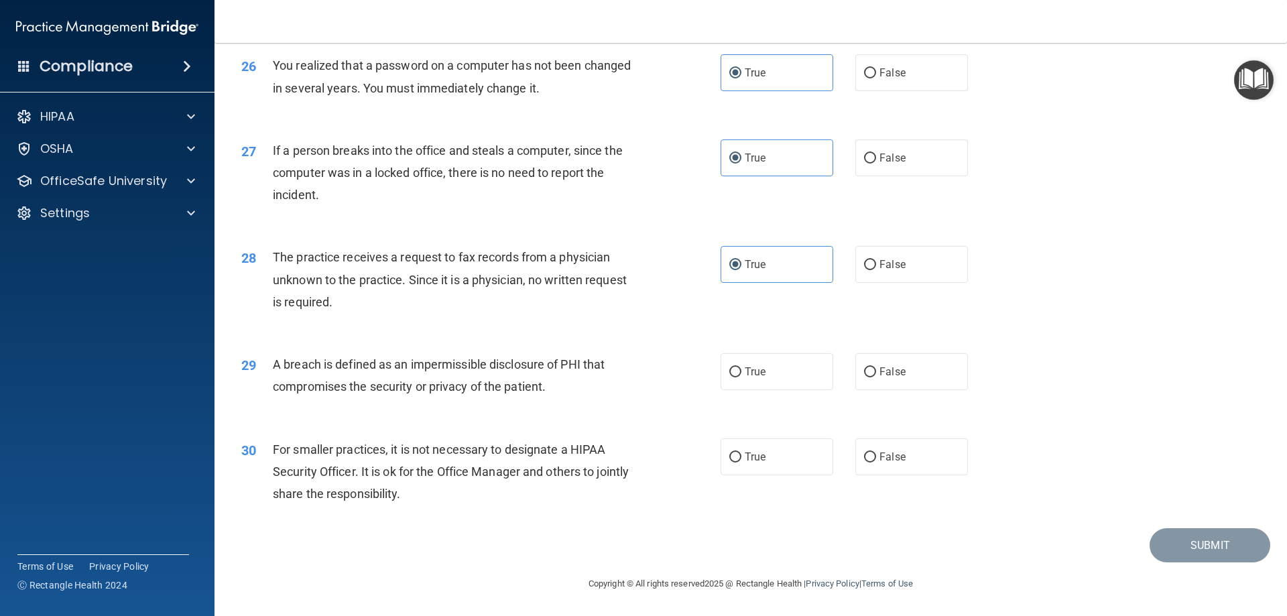
scroll to position [2548, 0]
click at [751, 378] on span "True" at bounding box center [755, 371] width 21 height 13
click at [742, 378] on input "True" at bounding box center [736, 372] width 12 height 10
radio input "true"
click at [745, 463] on span "True" at bounding box center [755, 457] width 21 height 13
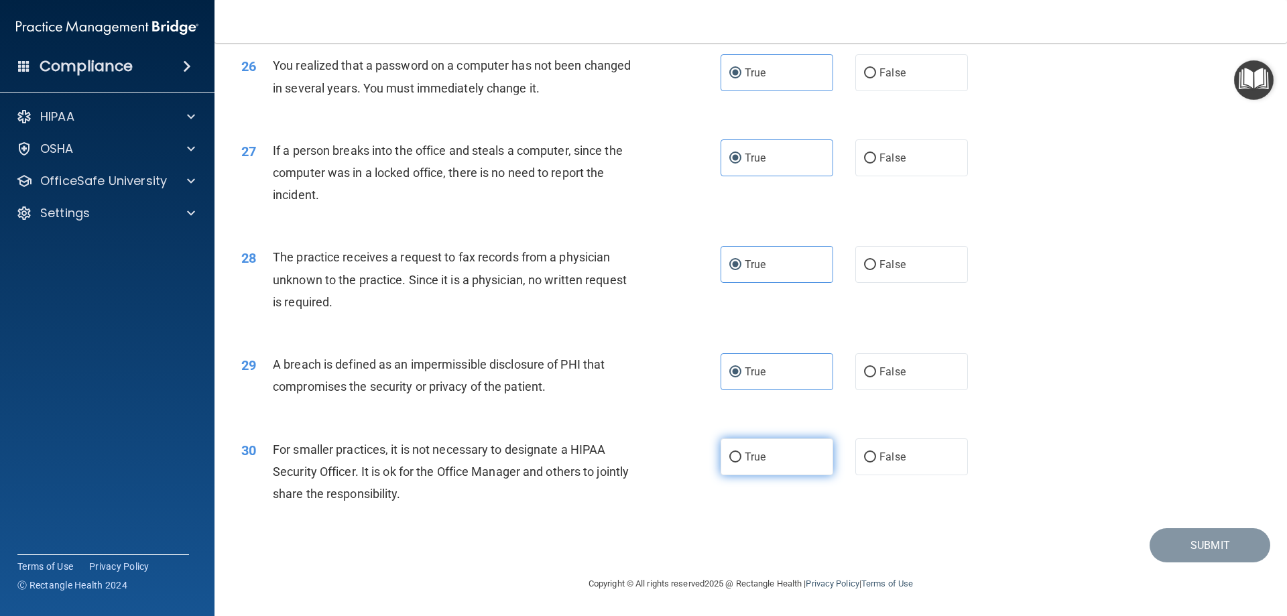
click at [742, 463] on input "True" at bounding box center [736, 458] width 12 height 10
radio input "true"
click at [1165, 553] on button "Submit" at bounding box center [1210, 545] width 121 height 34
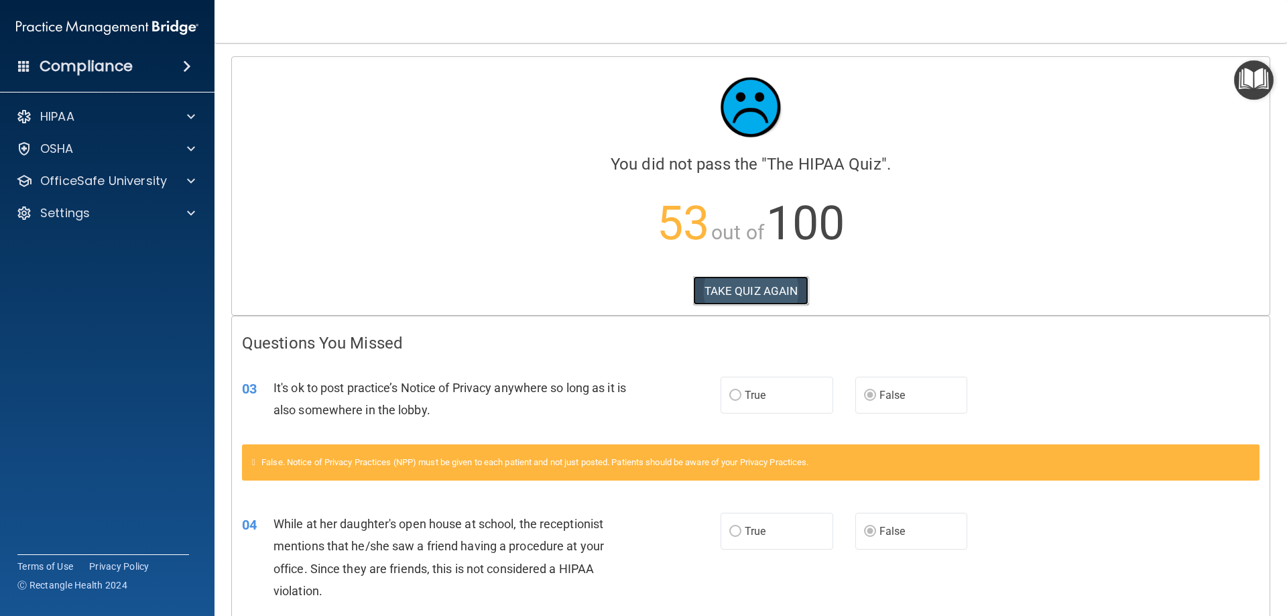
click at [774, 304] on button "TAKE QUIZ AGAIN" at bounding box center [751, 291] width 116 height 30
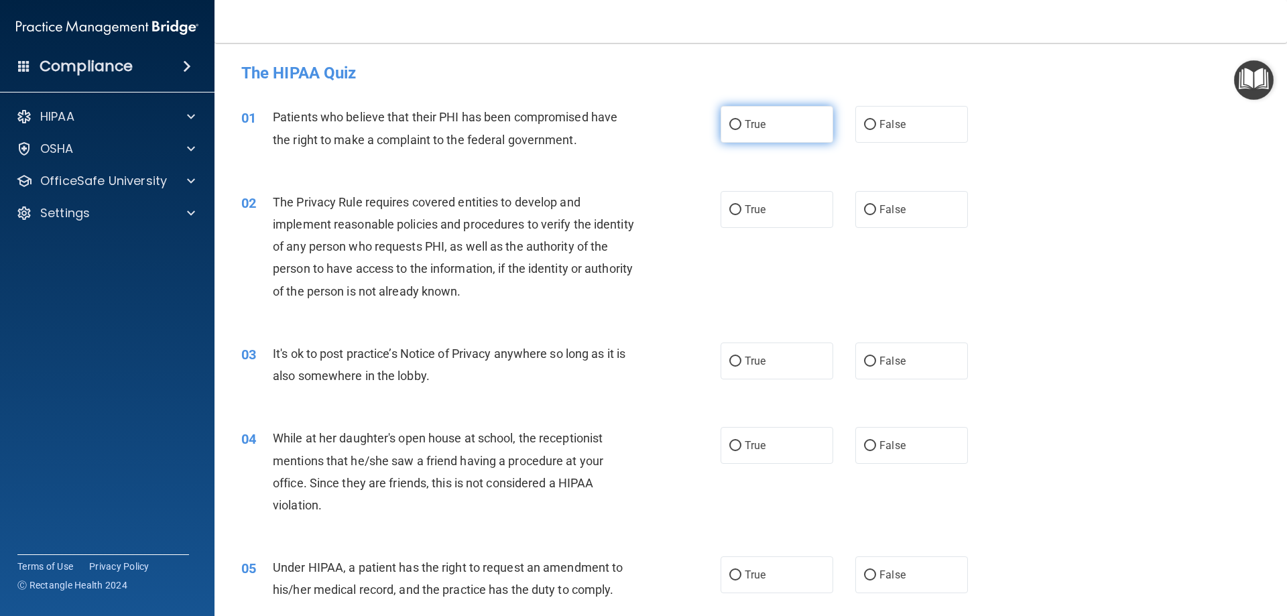
click at [768, 133] on label "True" at bounding box center [777, 124] width 113 height 37
click at [742, 130] on input "True" at bounding box center [736, 125] width 12 height 10
radio input "true"
click at [774, 207] on label "True" at bounding box center [777, 209] width 113 height 37
click at [742, 207] on input "True" at bounding box center [736, 210] width 12 height 10
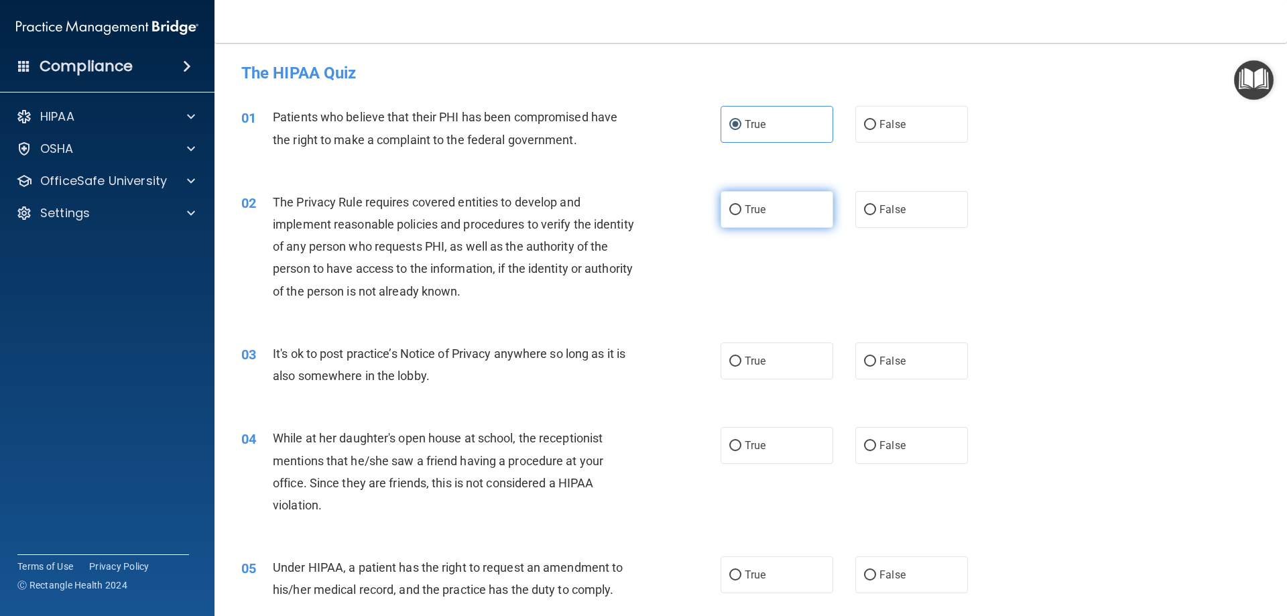
radio input "true"
click at [885, 374] on label "False" at bounding box center [912, 361] width 113 height 37
click at [876, 367] on input "False" at bounding box center [870, 362] width 12 height 10
radio input "true"
click at [880, 456] on label "False" at bounding box center [912, 445] width 113 height 37
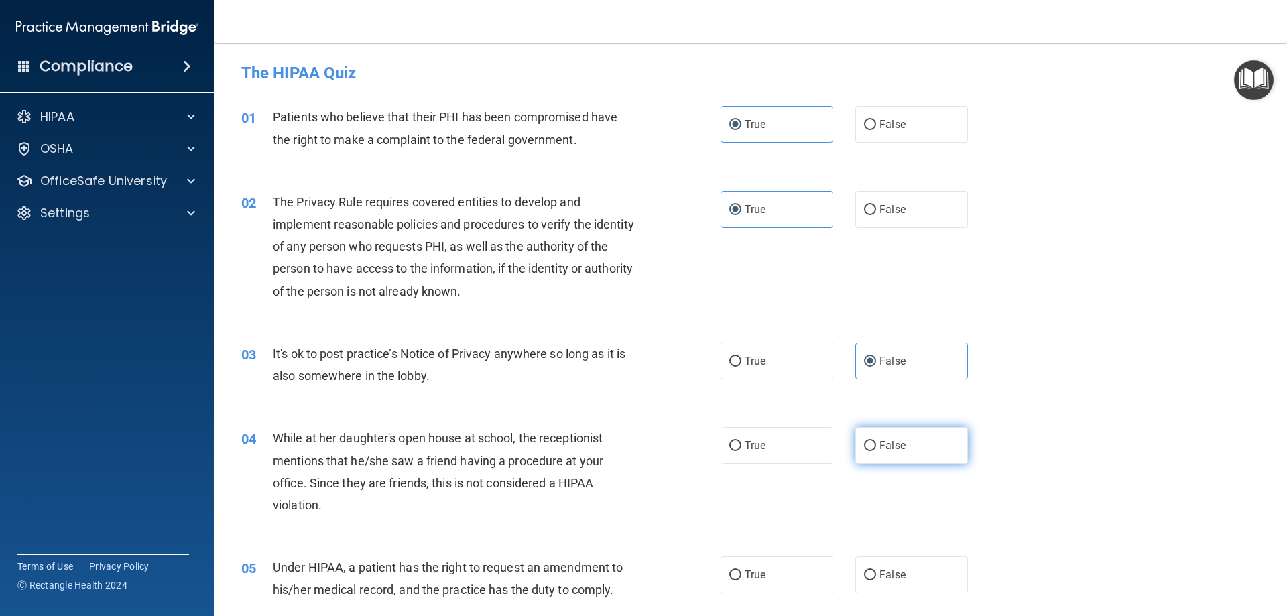
click at [876, 451] on input "False" at bounding box center [870, 446] width 12 height 10
radio input "true"
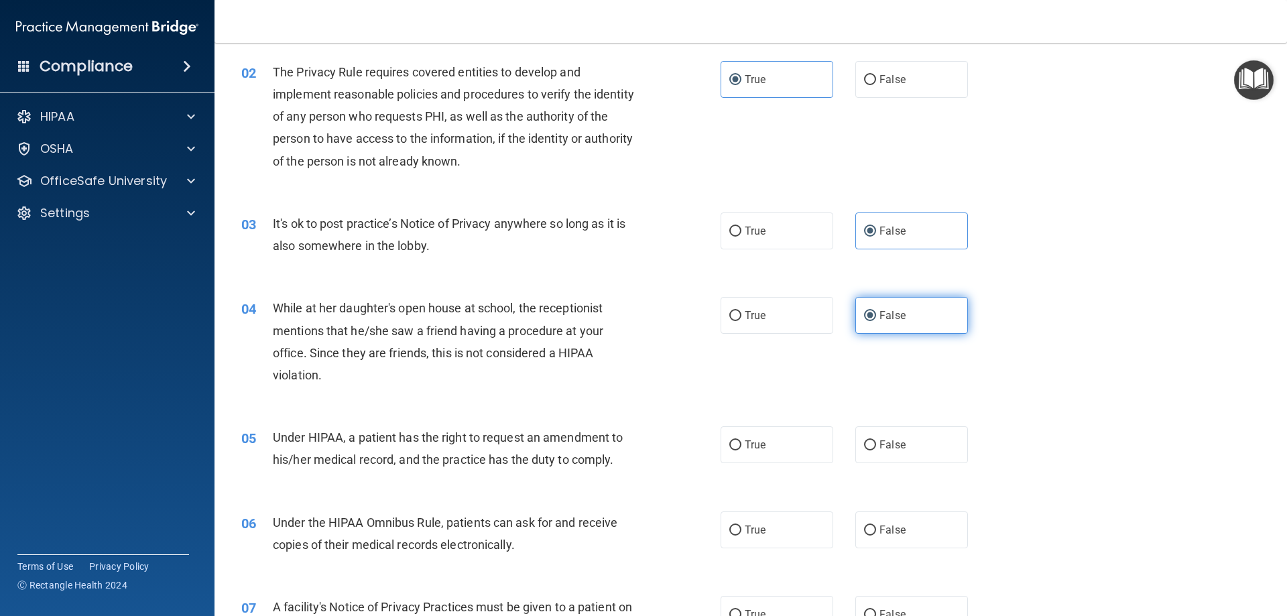
scroll to position [134, 0]
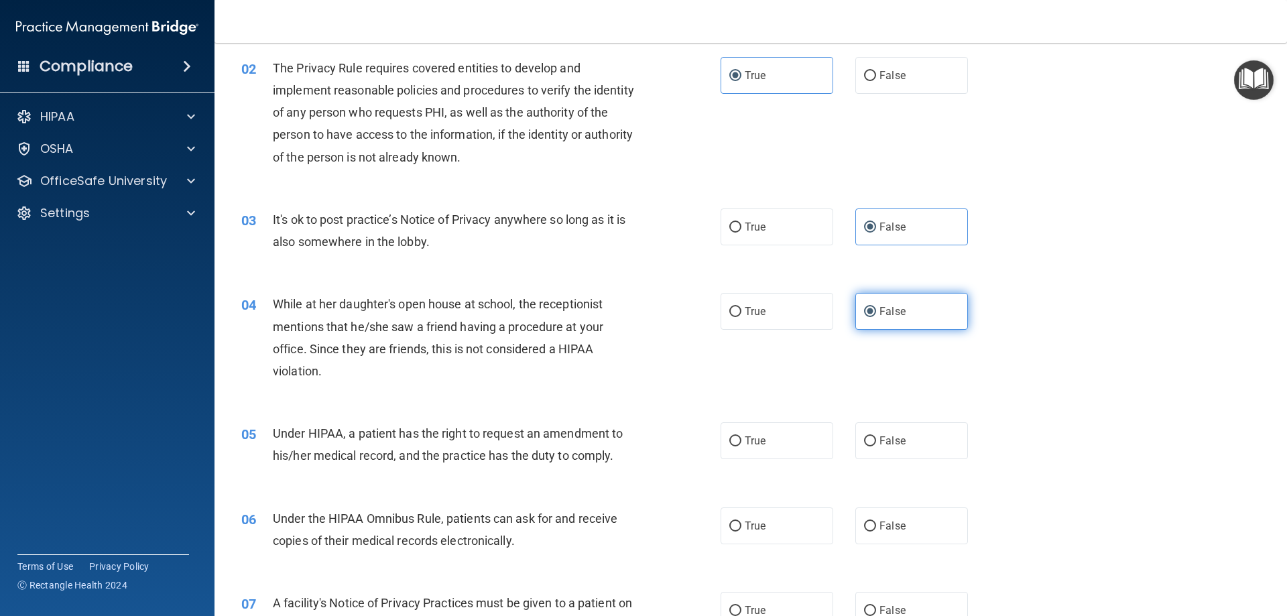
click at [880, 456] on label "False" at bounding box center [912, 440] width 113 height 37
click at [876, 447] on input "False" at bounding box center [870, 442] width 12 height 10
radio input "true"
click at [771, 526] on label "True" at bounding box center [777, 526] width 113 height 37
click at [742, 526] on input "True" at bounding box center [736, 527] width 12 height 10
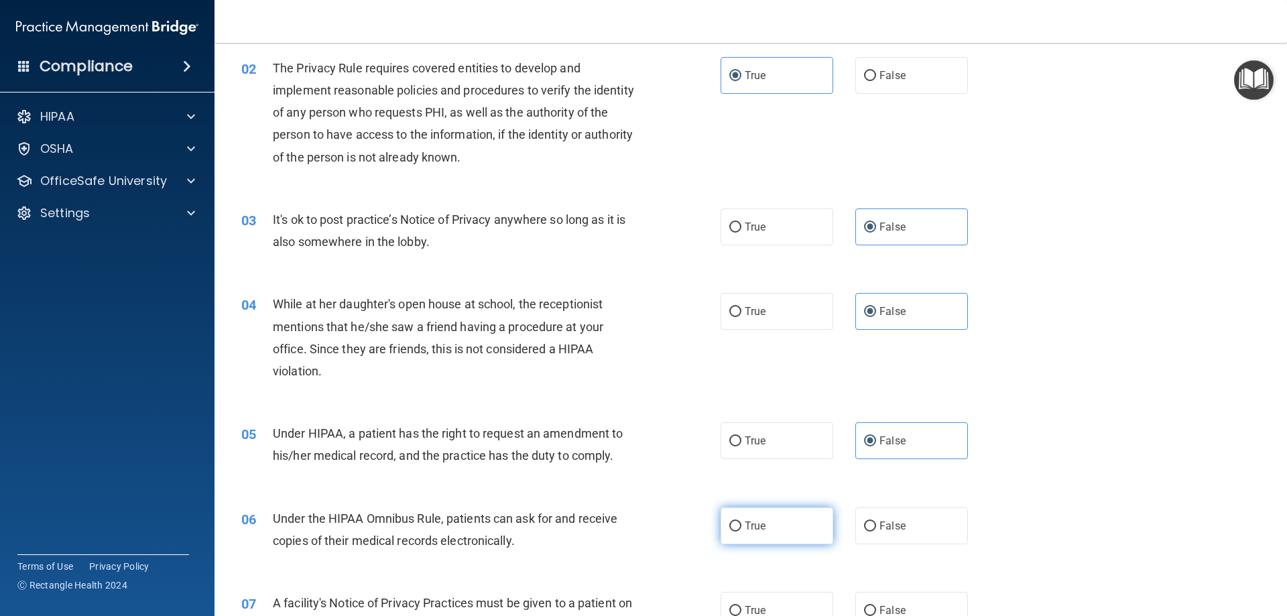
radio input "true"
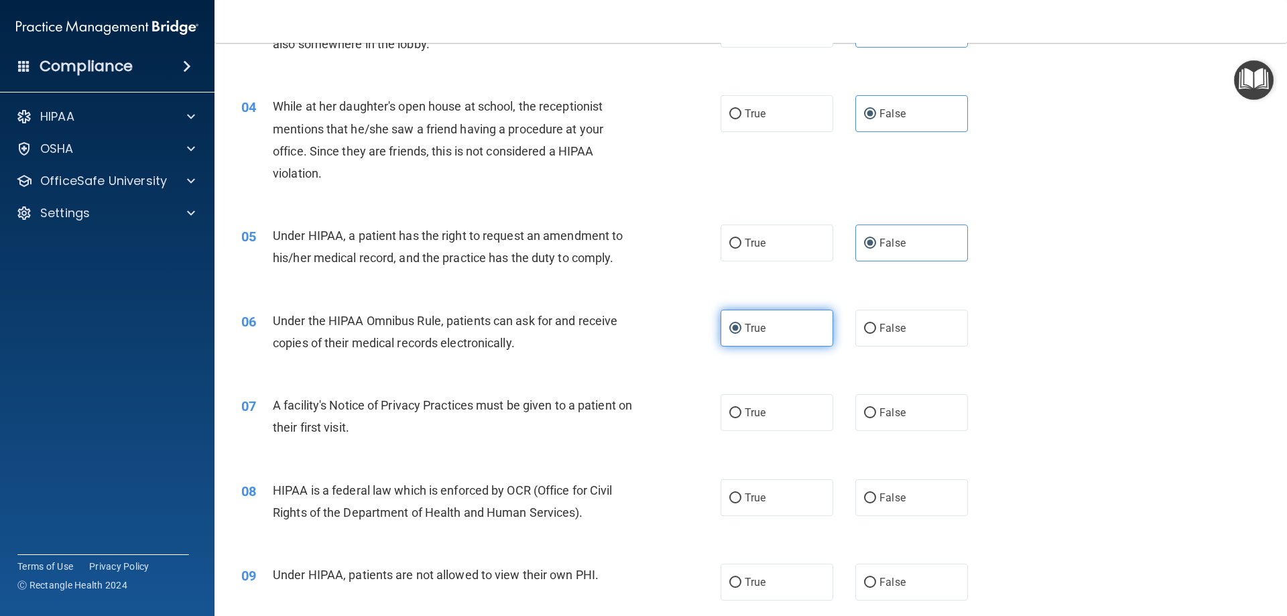
scroll to position [335, 0]
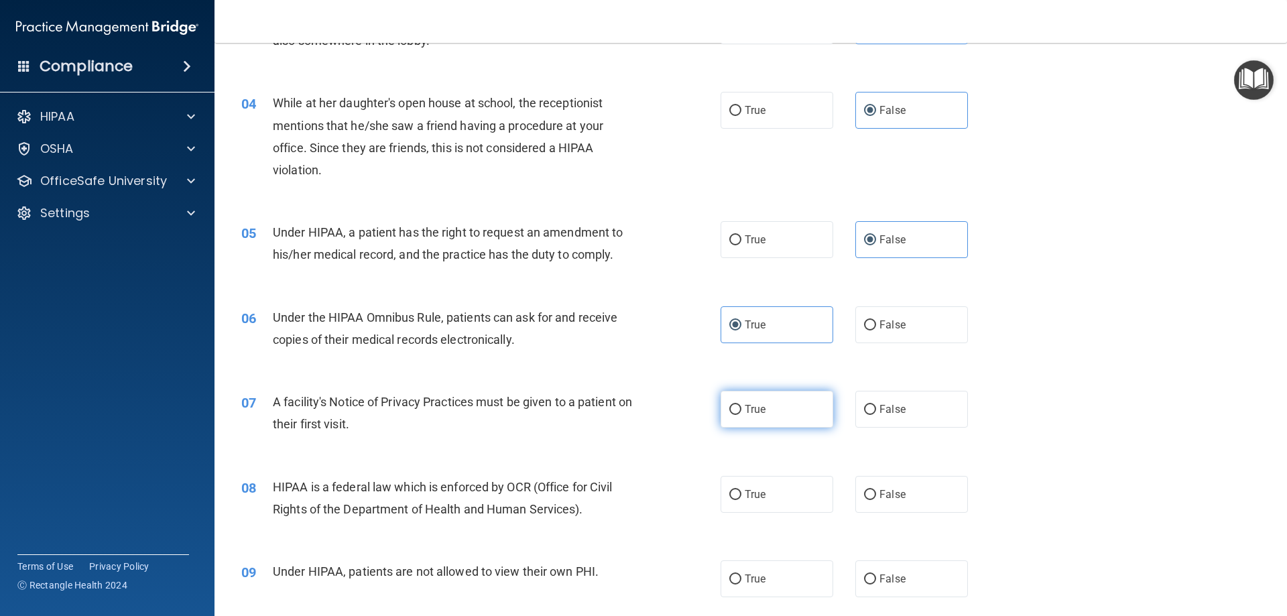
click at [783, 412] on label "True" at bounding box center [777, 409] width 113 height 37
click at [742, 412] on input "True" at bounding box center [736, 410] width 12 height 10
radio input "true"
click at [773, 498] on label "True" at bounding box center [777, 494] width 113 height 37
click at [742, 498] on input "True" at bounding box center [736, 495] width 12 height 10
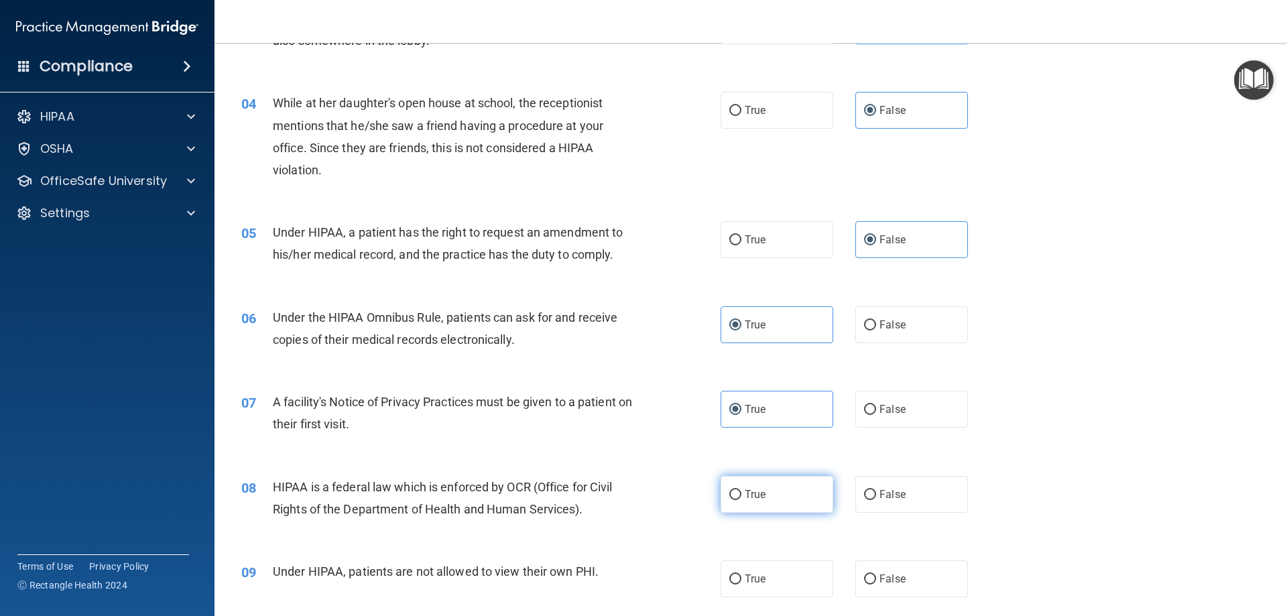
radio input "true"
click at [886, 581] on span "False" at bounding box center [893, 579] width 26 height 13
click at [876, 581] on input "False" at bounding box center [870, 580] width 12 height 10
radio input "true"
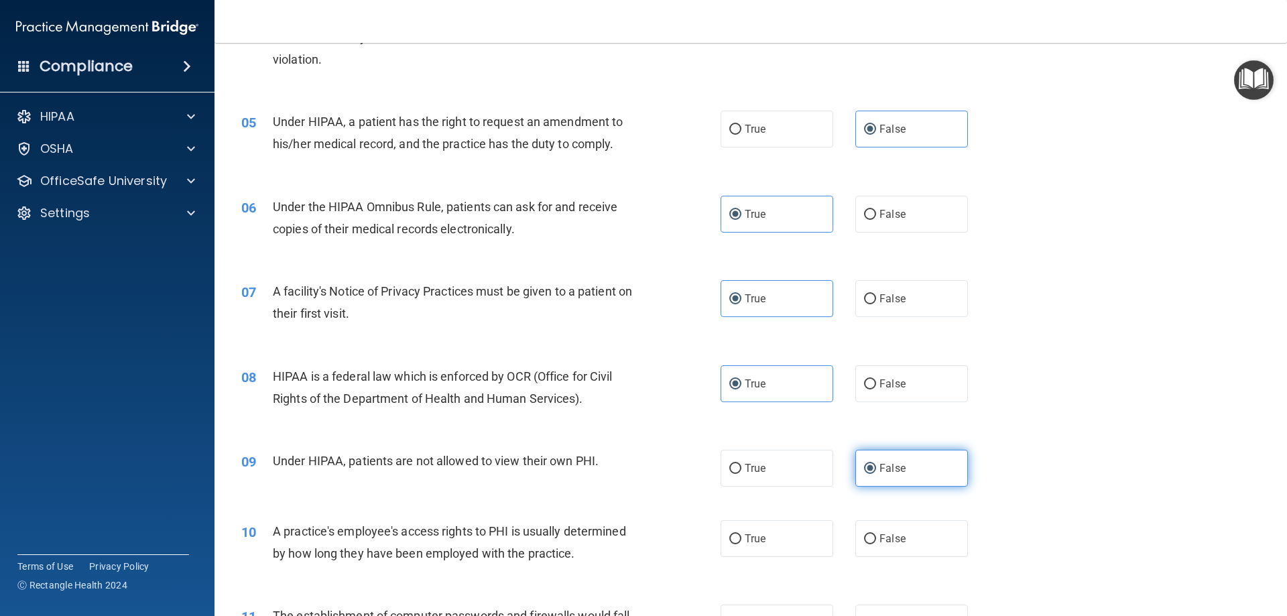
scroll to position [469, 0]
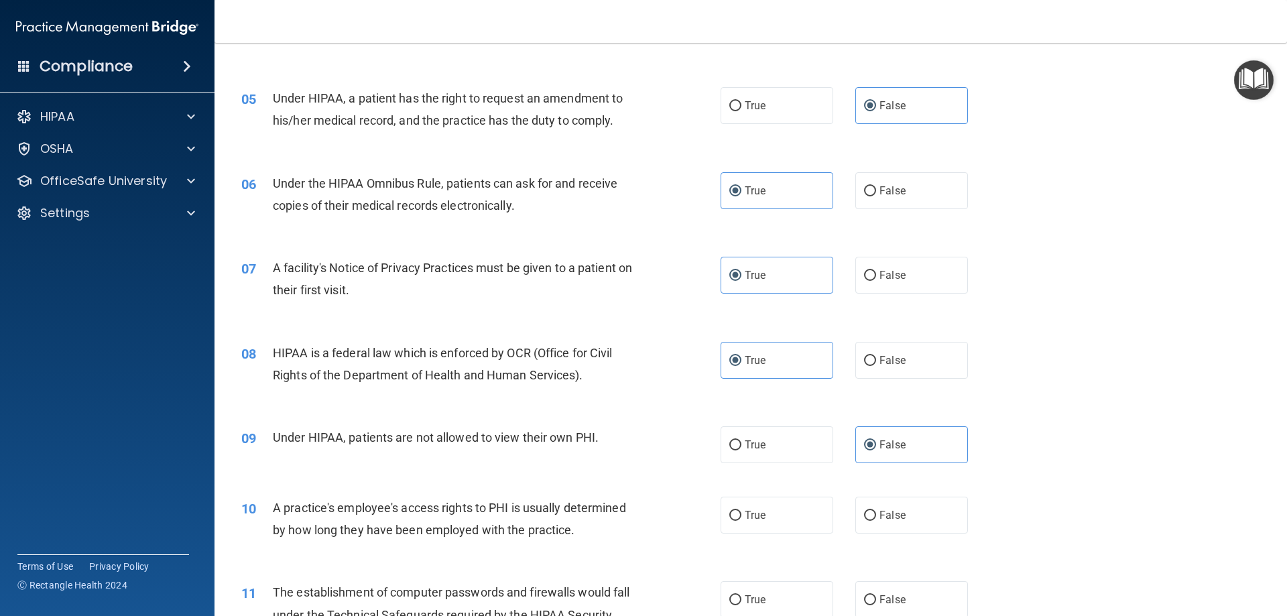
click at [894, 535] on div "10 A practice's employee's access rights to PHI is usually determined by how lo…" at bounding box center [750, 522] width 1039 height 84
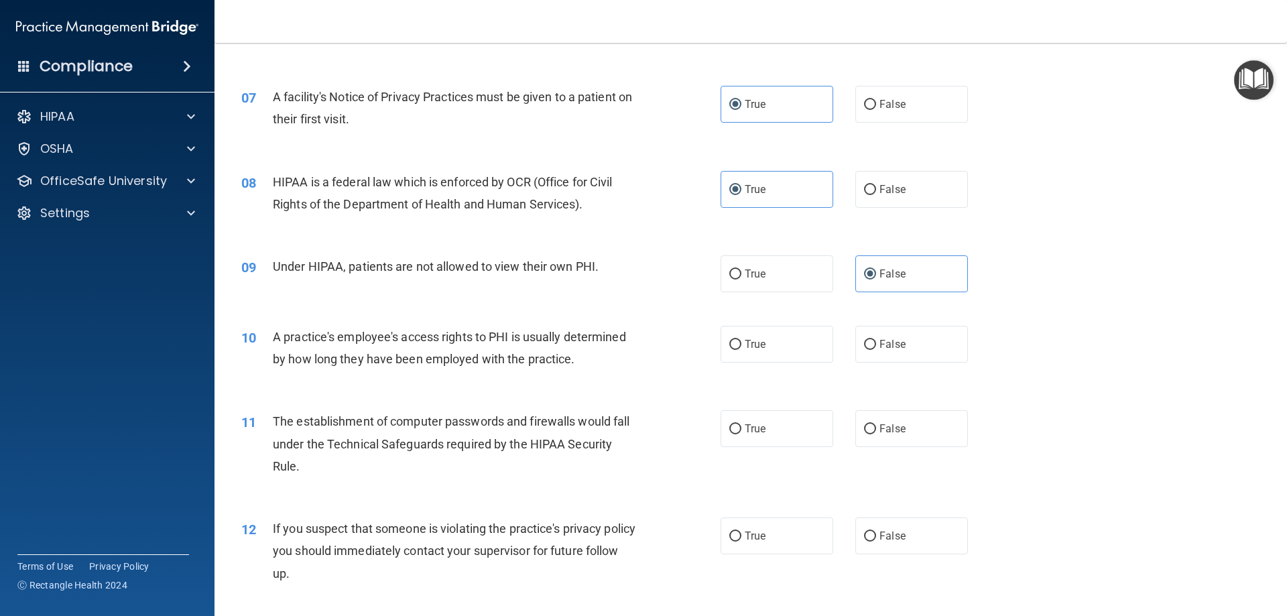
scroll to position [671, 0]
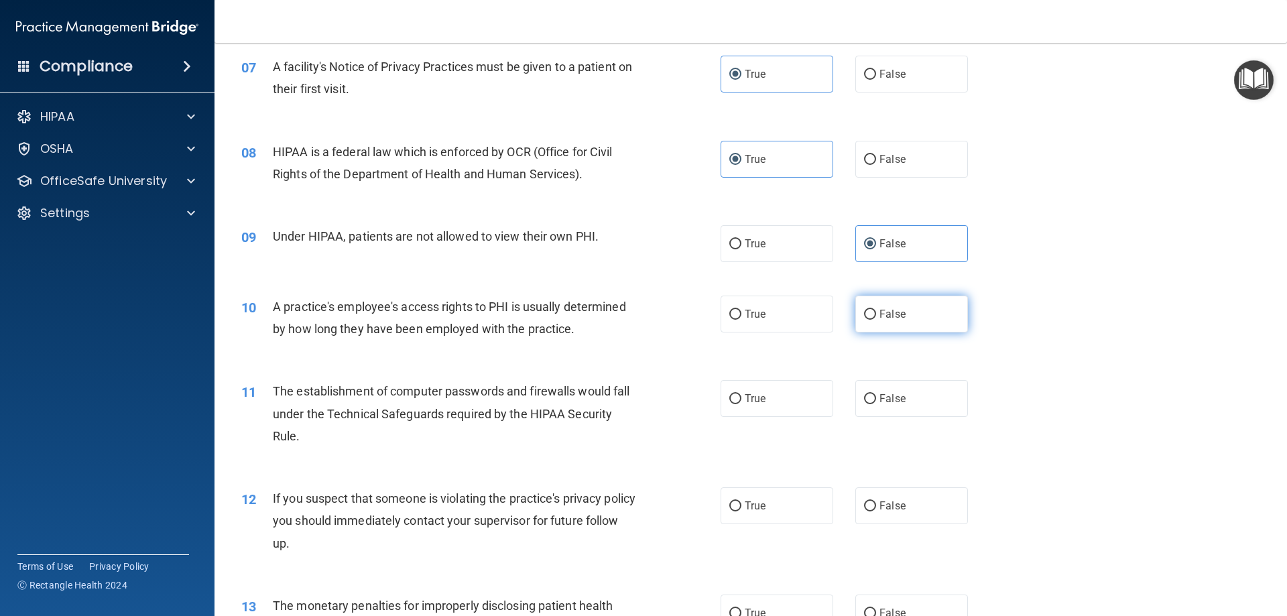
click at [906, 308] on label "False" at bounding box center [912, 314] width 113 height 37
click at [876, 310] on input "False" at bounding box center [870, 315] width 12 height 10
radio input "true"
click at [738, 406] on label "True" at bounding box center [777, 398] width 113 height 37
click at [738, 404] on input "True" at bounding box center [736, 399] width 12 height 10
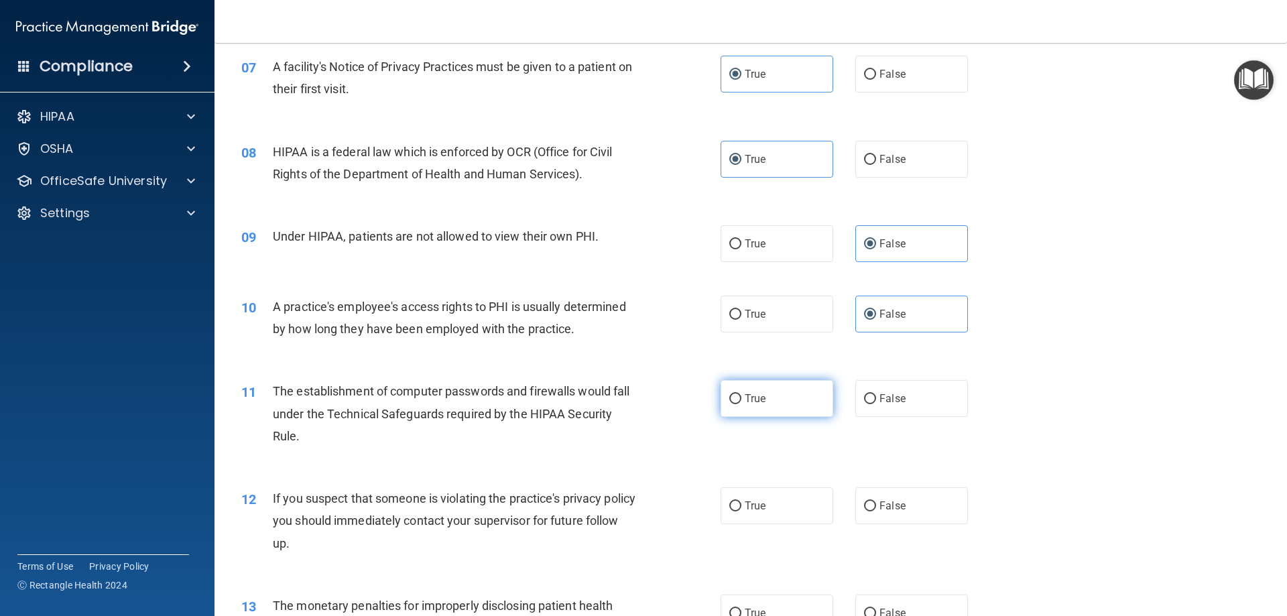
radio input "true"
click at [763, 511] on label "True" at bounding box center [777, 505] width 113 height 37
click at [742, 511] on input "True" at bounding box center [736, 507] width 12 height 10
radio input "true"
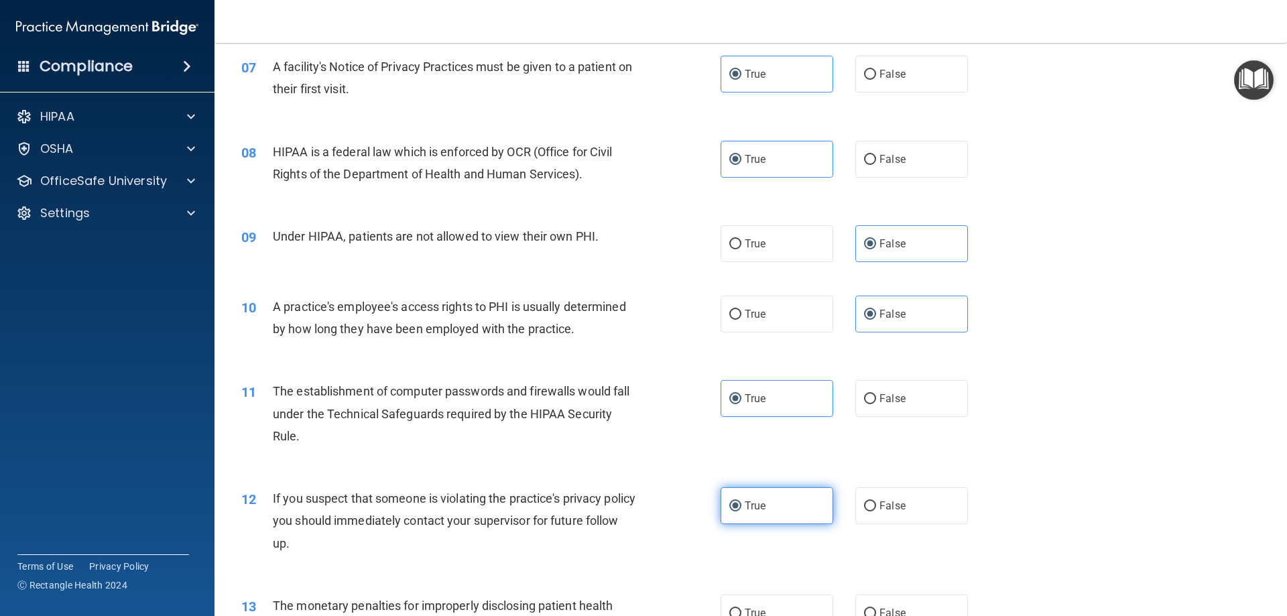
scroll to position [872, 0]
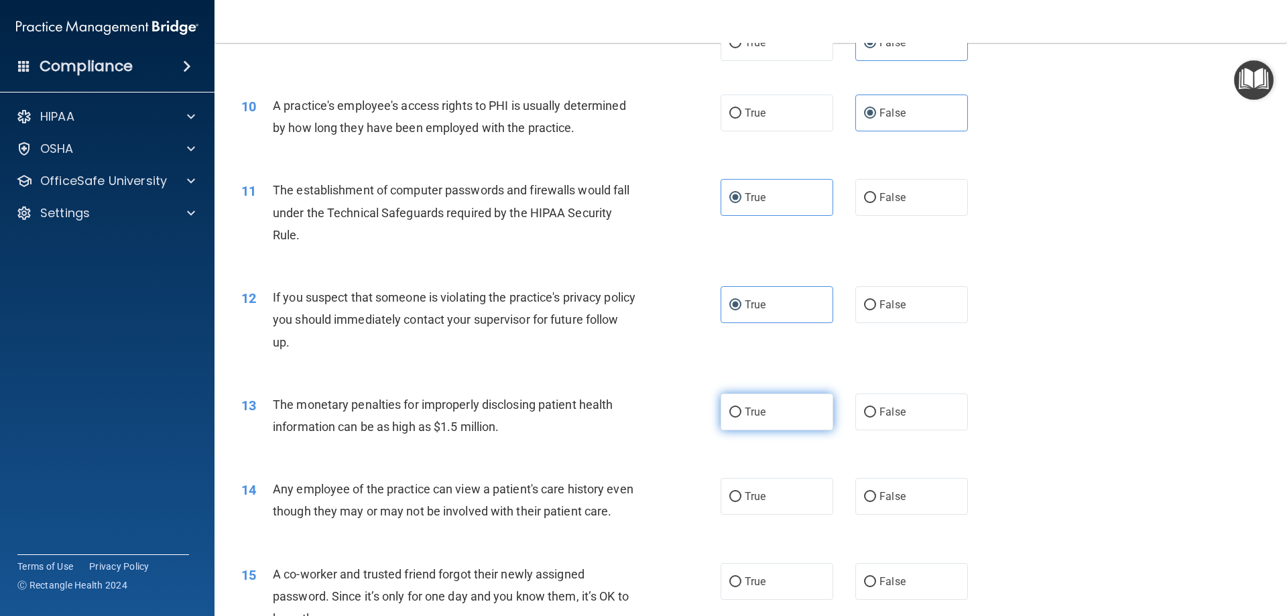
click at [767, 419] on label "True" at bounding box center [777, 412] width 113 height 37
click at [742, 418] on input "True" at bounding box center [736, 413] width 12 height 10
radio input "true"
click at [880, 498] on span "False" at bounding box center [893, 496] width 26 height 13
click at [876, 498] on input "False" at bounding box center [870, 497] width 12 height 10
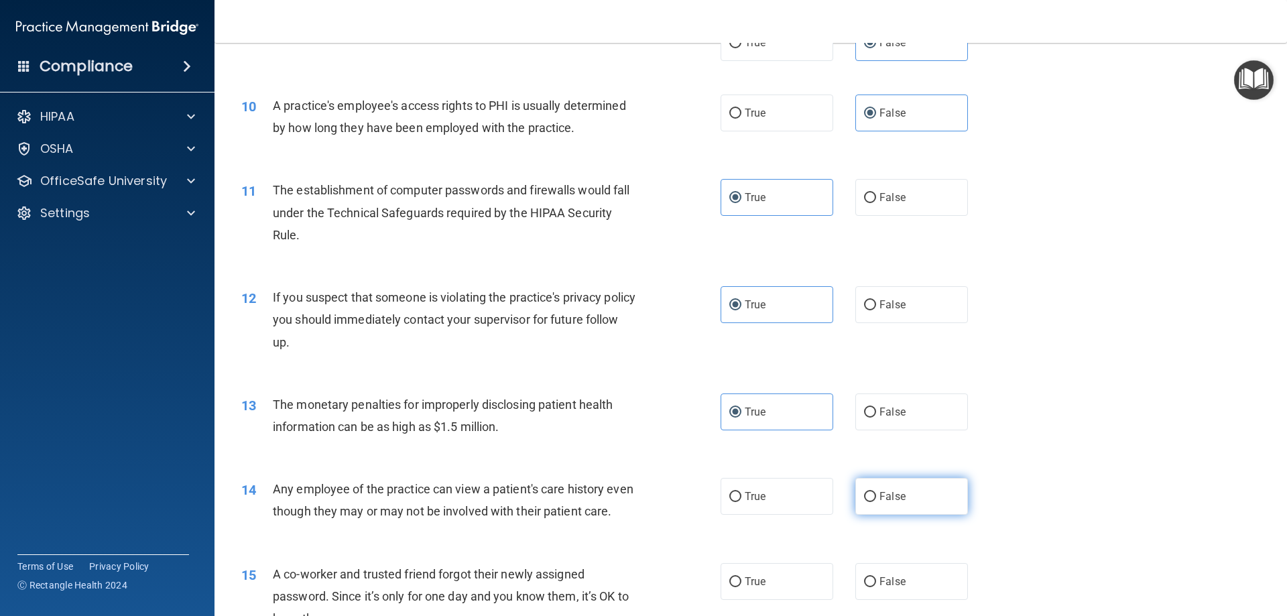
radio input "true"
click at [906, 595] on label "False" at bounding box center [912, 581] width 113 height 37
click at [876, 587] on input "False" at bounding box center [870, 582] width 12 height 10
radio input "true"
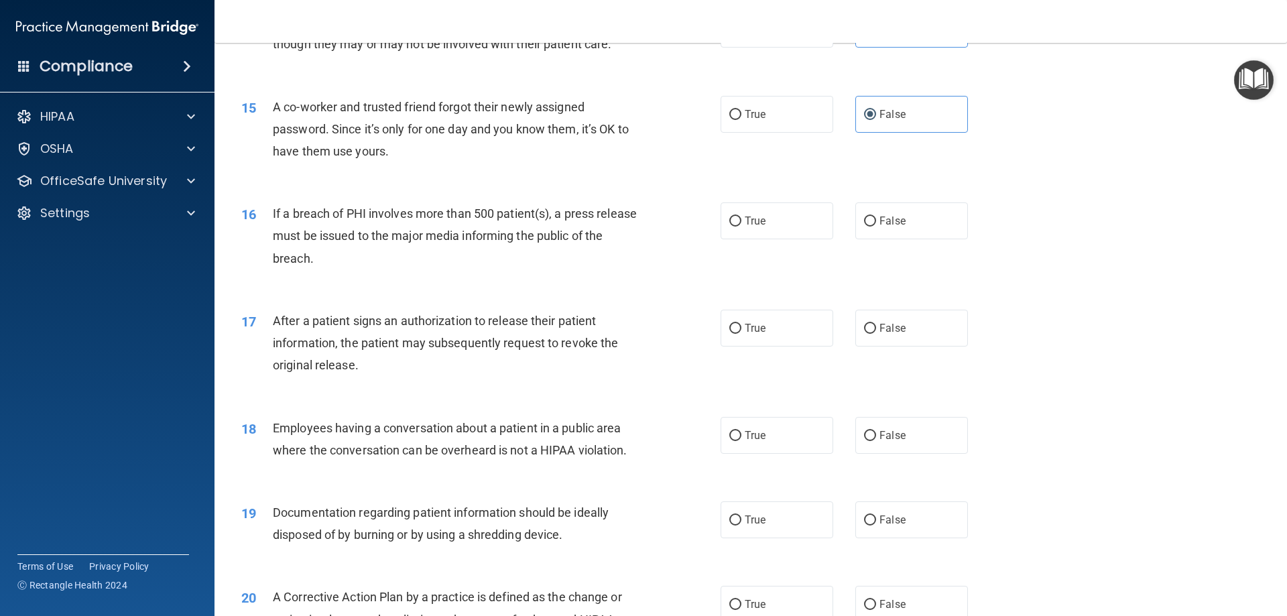
scroll to position [1408, 0]
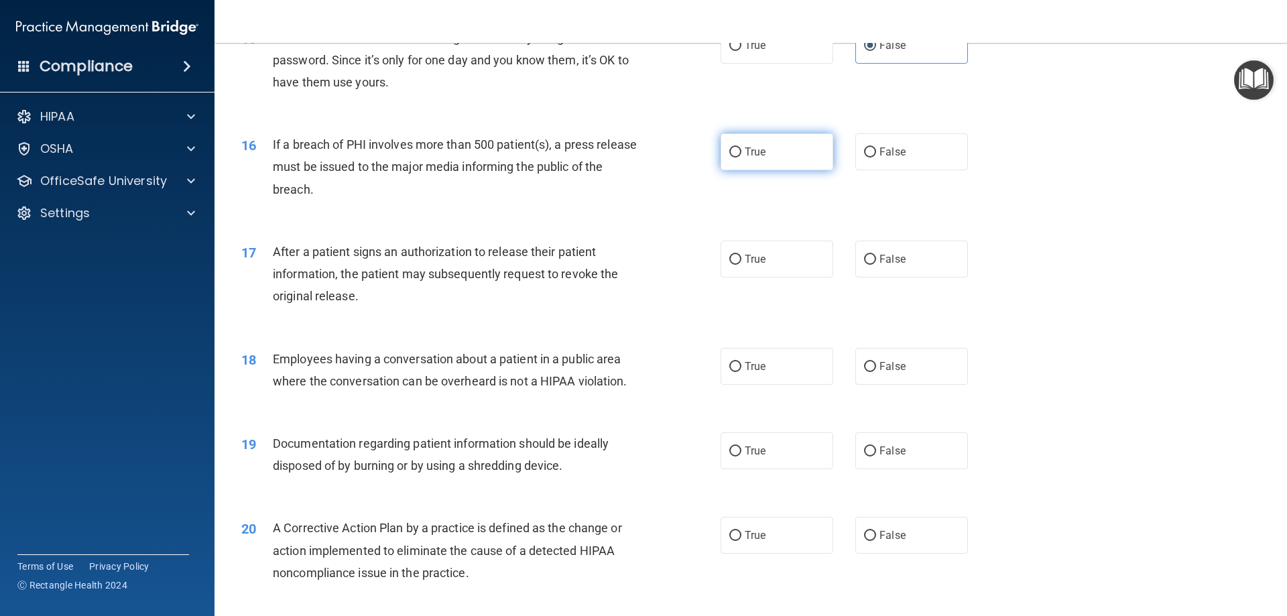
click at [750, 166] on label "True" at bounding box center [777, 151] width 113 height 37
click at [742, 158] on input "True" at bounding box center [736, 153] width 12 height 10
radio input "true"
click at [772, 273] on label "True" at bounding box center [777, 259] width 113 height 37
click at [742, 265] on input "True" at bounding box center [736, 260] width 12 height 10
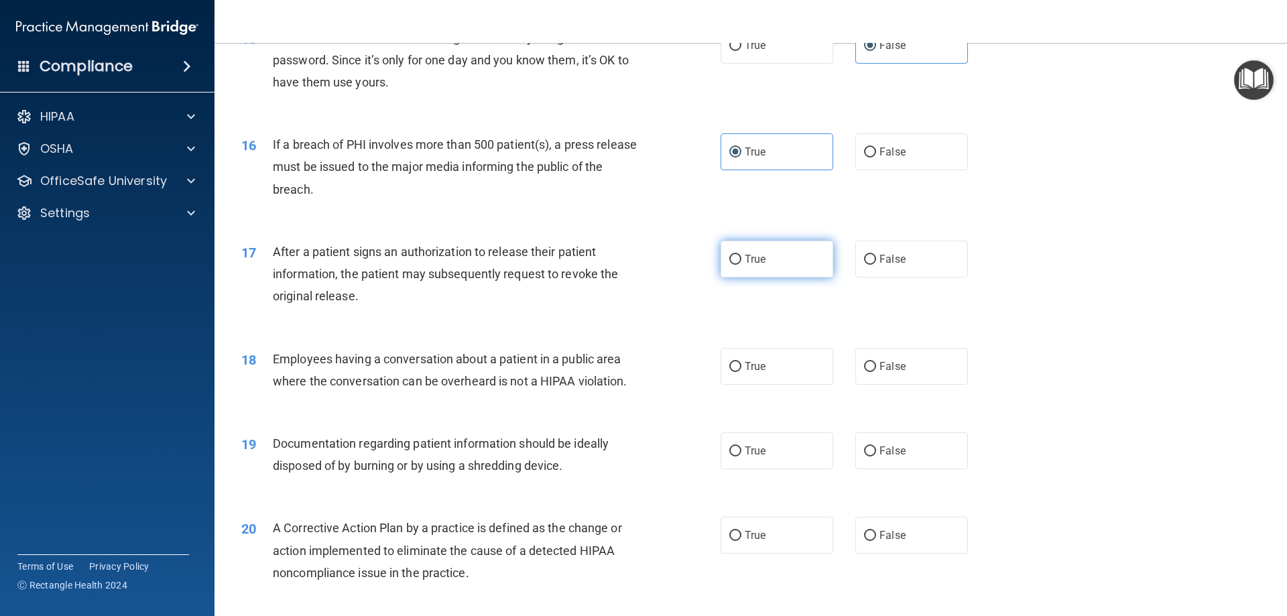
radio input "true"
click at [871, 385] on label "False" at bounding box center [912, 366] width 113 height 37
click at [871, 372] on input "False" at bounding box center [870, 367] width 12 height 10
radio input "true"
click at [745, 457] on span "True" at bounding box center [755, 451] width 21 height 13
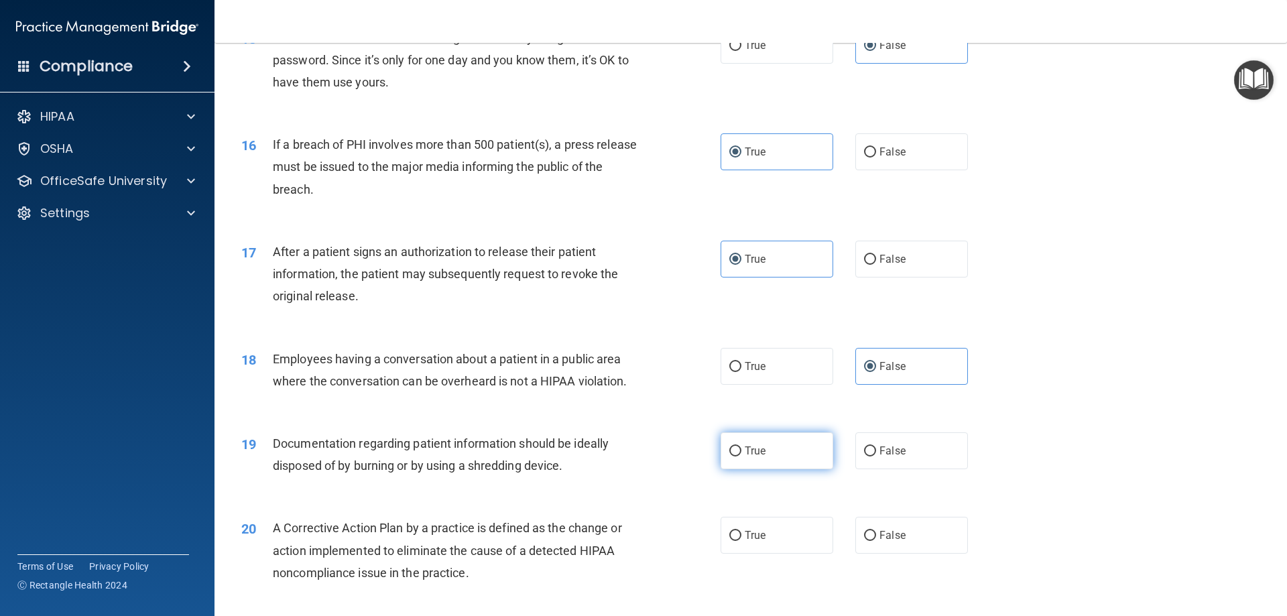
click at [742, 457] on input "True" at bounding box center [736, 452] width 12 height 10
radio input "true"
click at [759, 542] on span "True" at bounding box center [755, 535] width 21 height 13
click at [742, 541] on input "True" at bounding box center [736, 536] width 12 height 10
radio input "true"
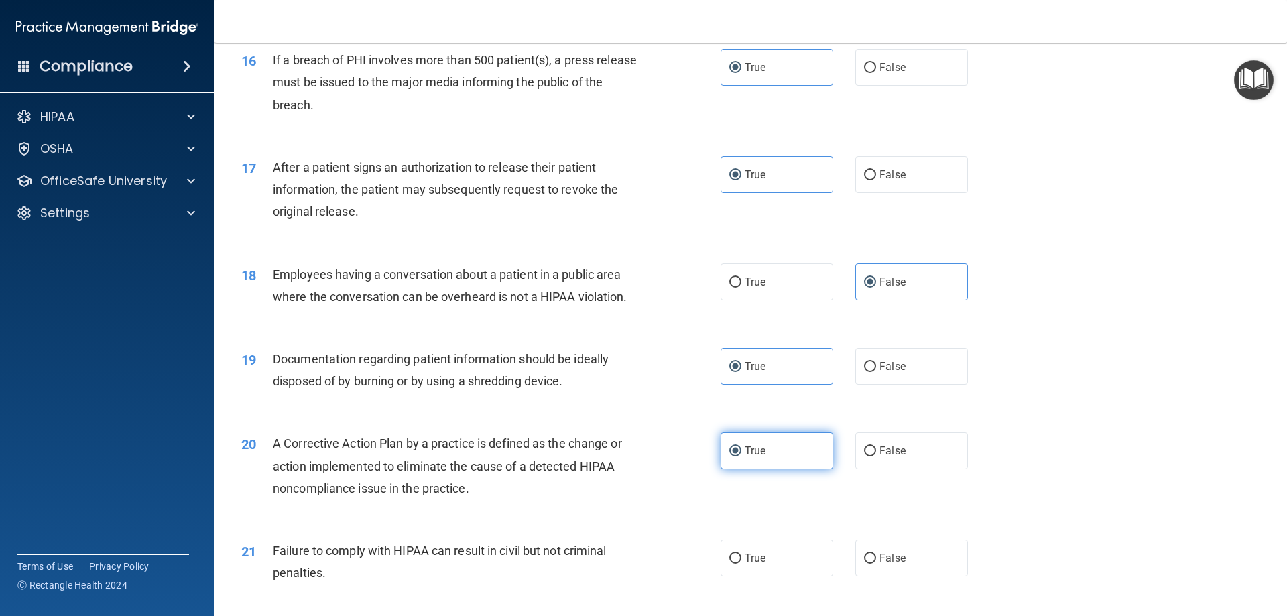
scroll to position [1676, 0]
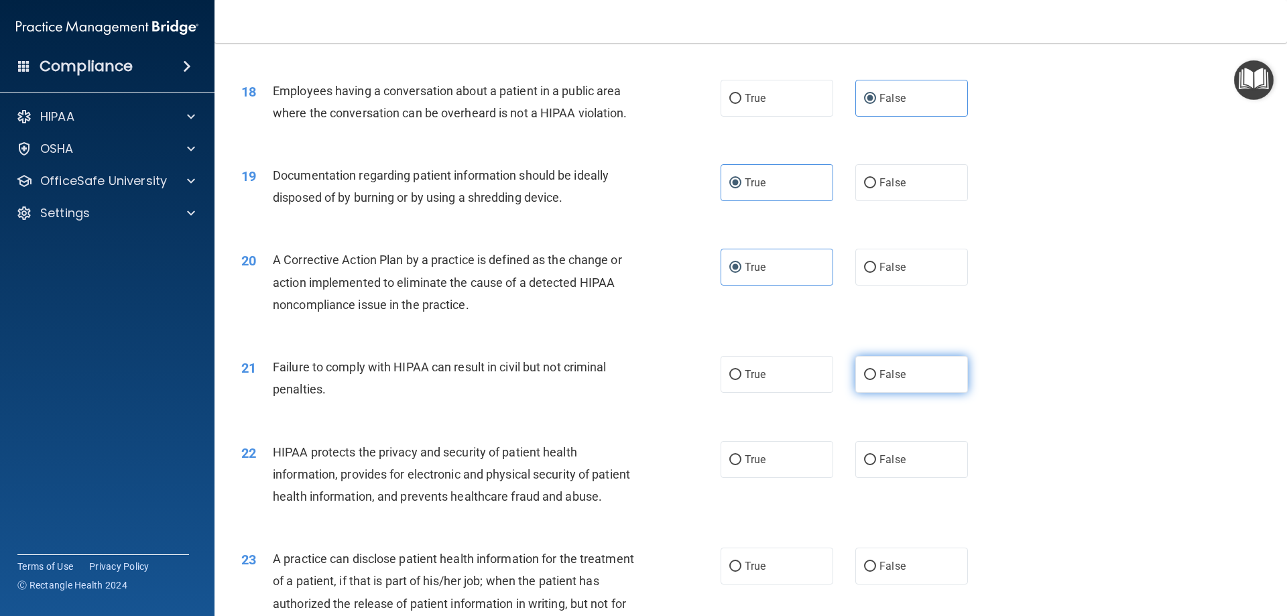
click at [913, 393] on label "False" at bounding box center [912, 374] width 113 height 37
click at [876, 380] on input "False" at bounding box center [870, 375] width 12 height 10
radio input "true"
click at [734, 465] on input "True" at bounding box center [736, 460] width 12 height 10
radio input "true"
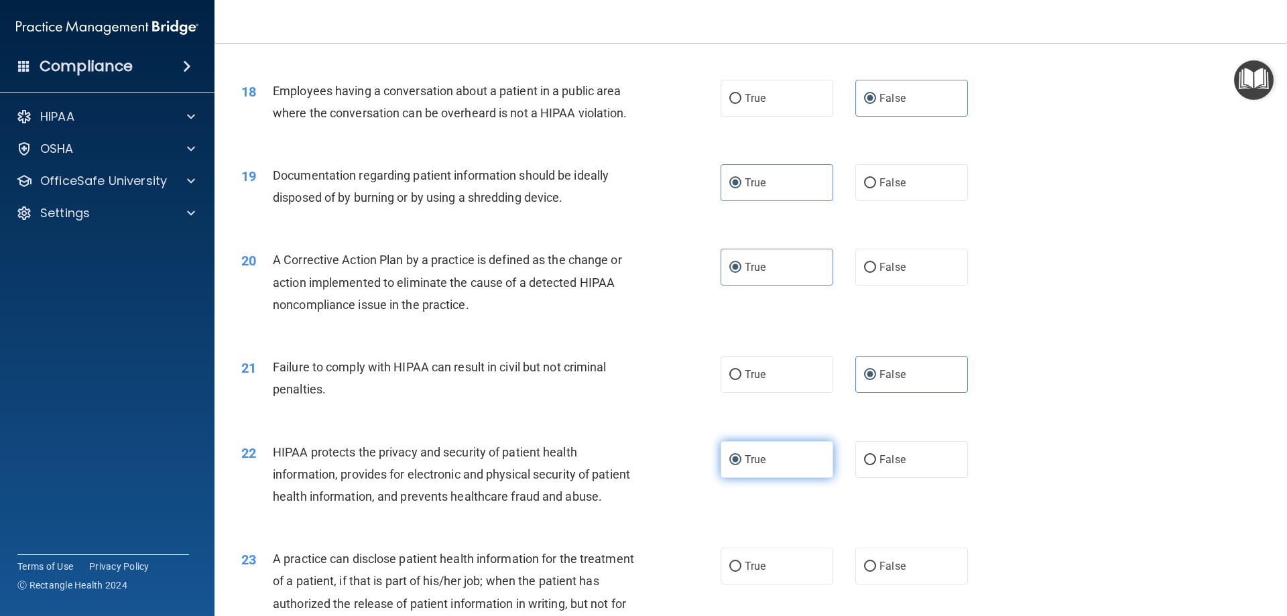
scroll to position [2012, 0]
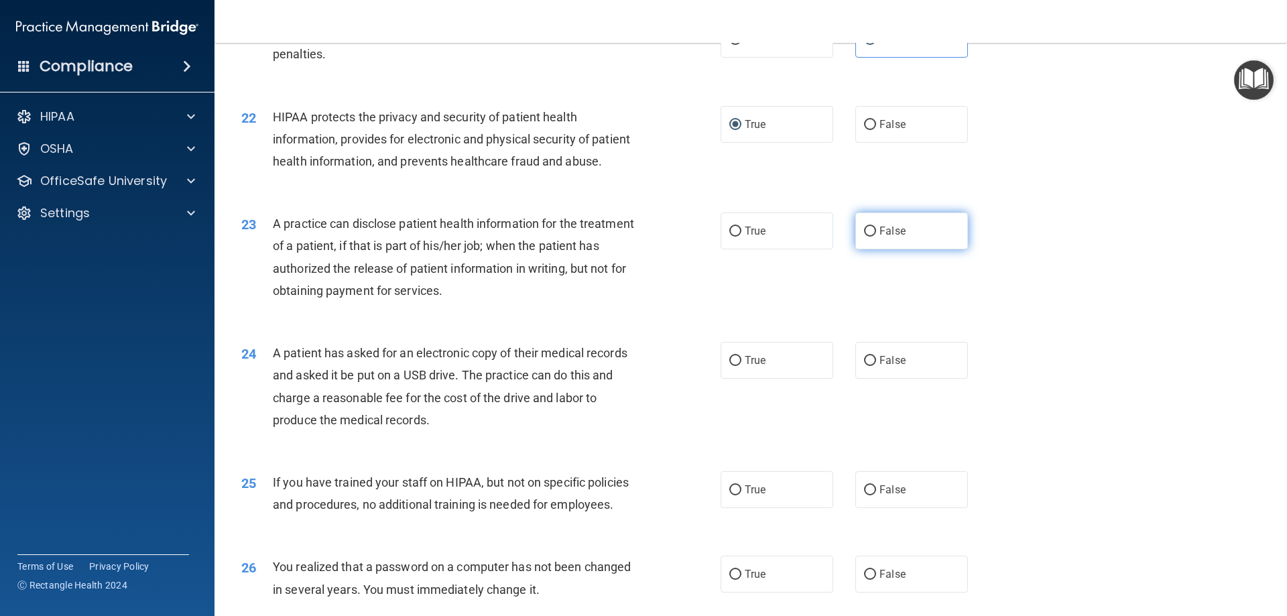
click at [910, 249] on label "False" at bounding box center [912, 231] width 113 height 37
click at [876, 237] on input "False" at bounding box center [870, 232] width 12 height 10
radio input "true"
click at [757, 367] on span "True" at bounding box center [755, 360] width 21 height 13
click at [742, 366] on input "True" at bounding box center [736, 361] width 12 height 10
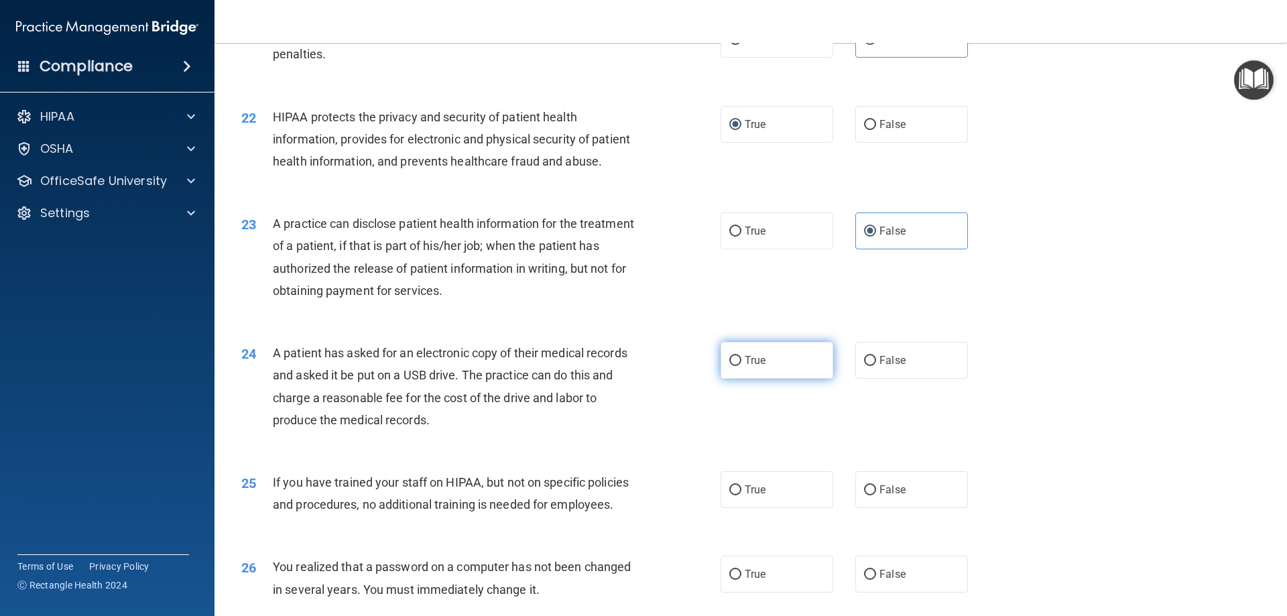
radio input "true"
click at [898, 496] on span "False" at bounding box center [893, 489] width 26 height 13
click at [876, 496] on input "False" at bounding box center [870, 490] width 12 height 10
radio input "true"
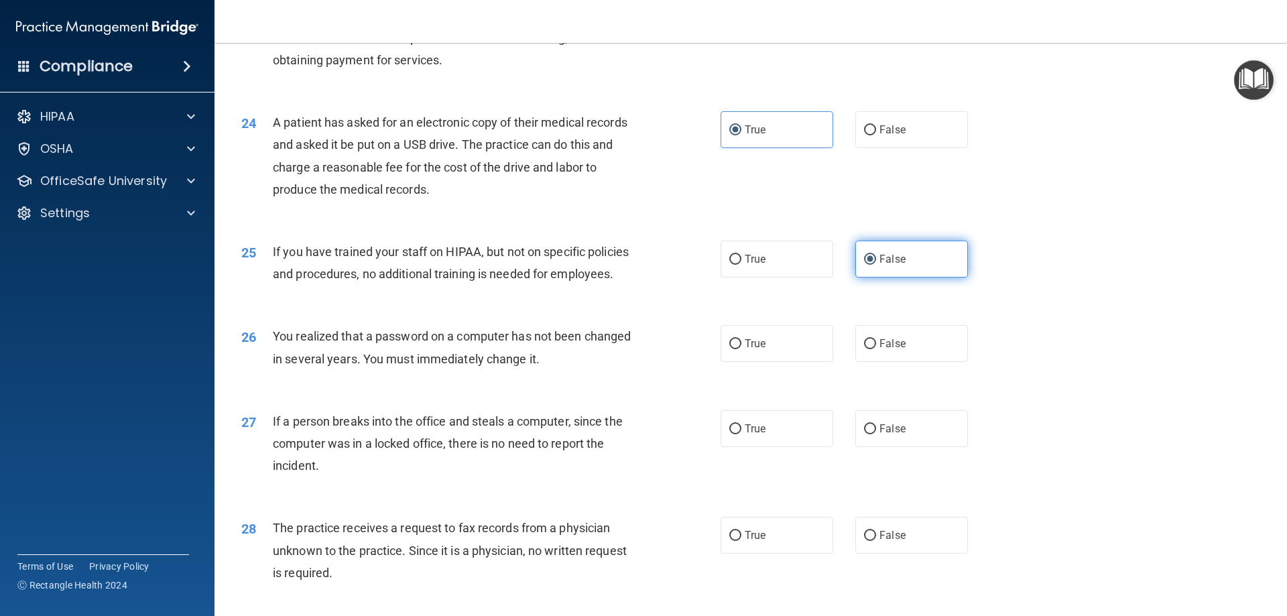
scroll to position [2280, 0]
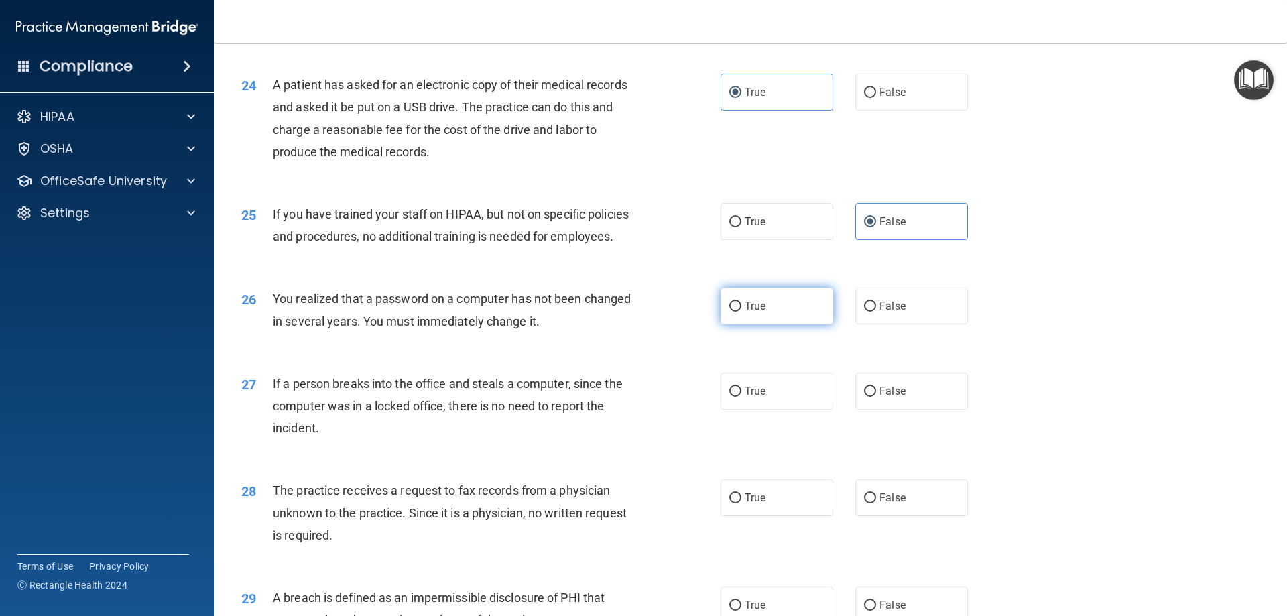
click at [750, 312] on span "True" at bounding box center [755, 306] width 21 height 13
click at [742, 312] on input "True" at bounding box center [736, 307] width 12 height 10
radio input "true"
click at [905, 410] on label "False" at bounding box center [912, 391] width 113 height 37
click at [876, 397] on input "False" at bounding box center [870, 392] width 12 height 10
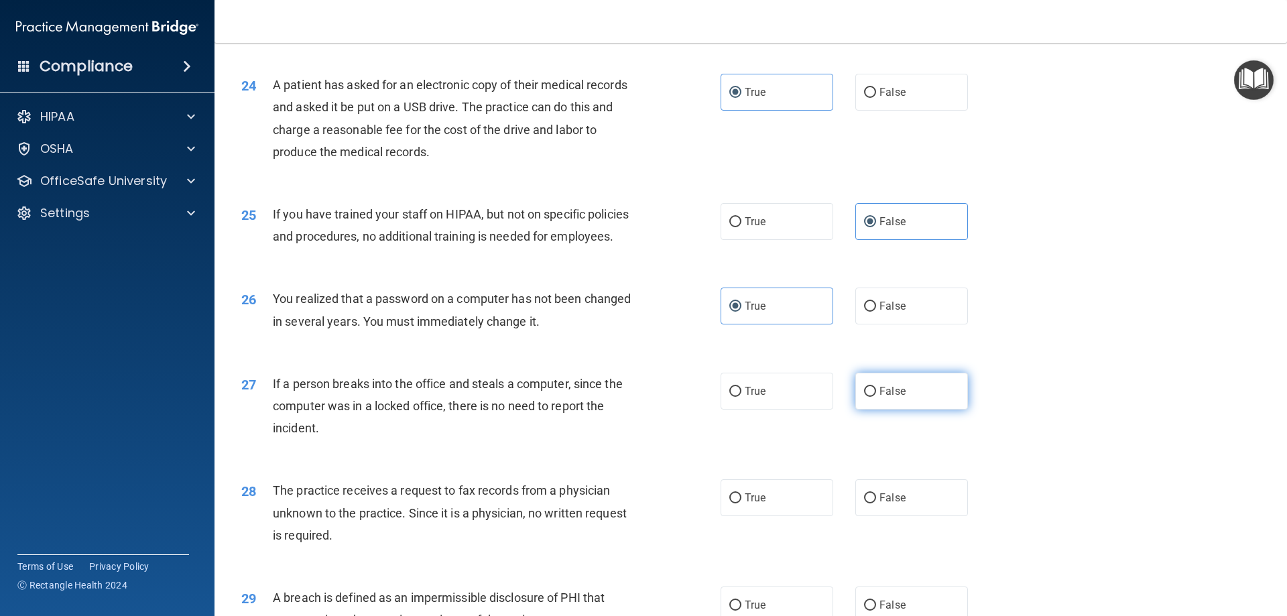
radio input "true"
click at [913, 516] on label "False" at bounding box center [912, 497] width 113 height 37
click at [876, 504] on input "False" at bounding box center [870, 499] width 12 height 10
radio input "true"
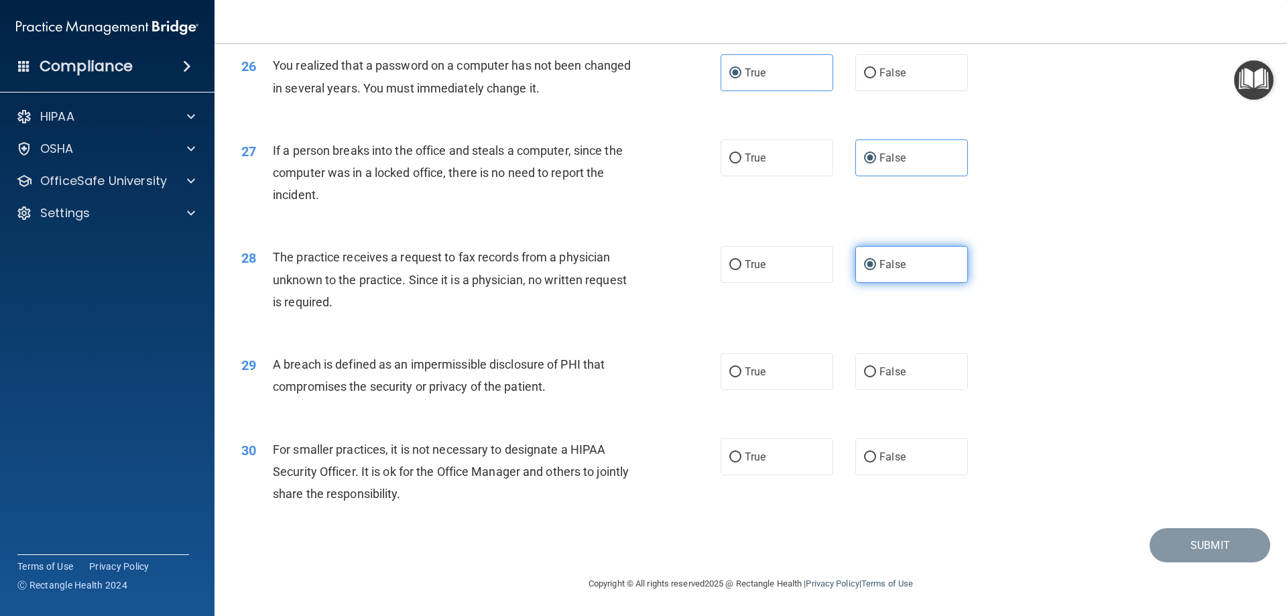
scroll to position [2548, 0]
click at [787, 390] on label "True" at bounding box center [777, 371] width 113 height 37
click at [742, 378] on input "True" at bounding box center [736, 372] width 12 height 10
radio input "true"
click at [918, 469] on label "False" at bounding box center [912, 457] width 113 height 37
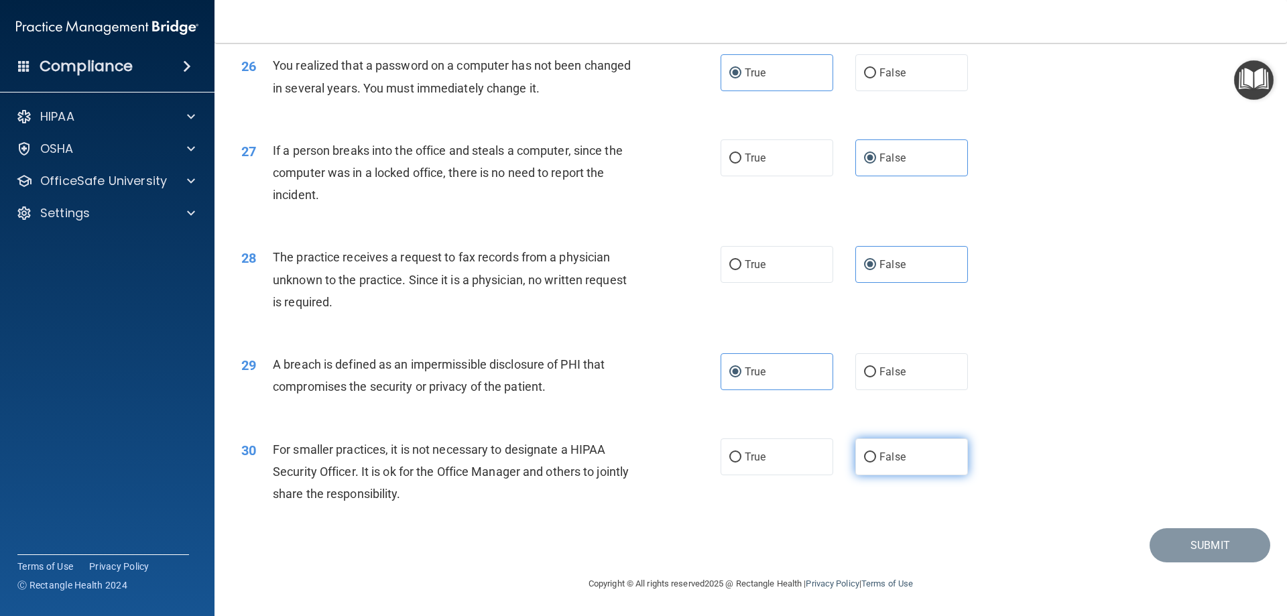
click at [876, 463] on input "False" at bounding box center [870, 458] width 12 height 10
radio input "true"
click at [1192, 559] on button "Submit" at bounding box center [1210, 545] width 121 height 34
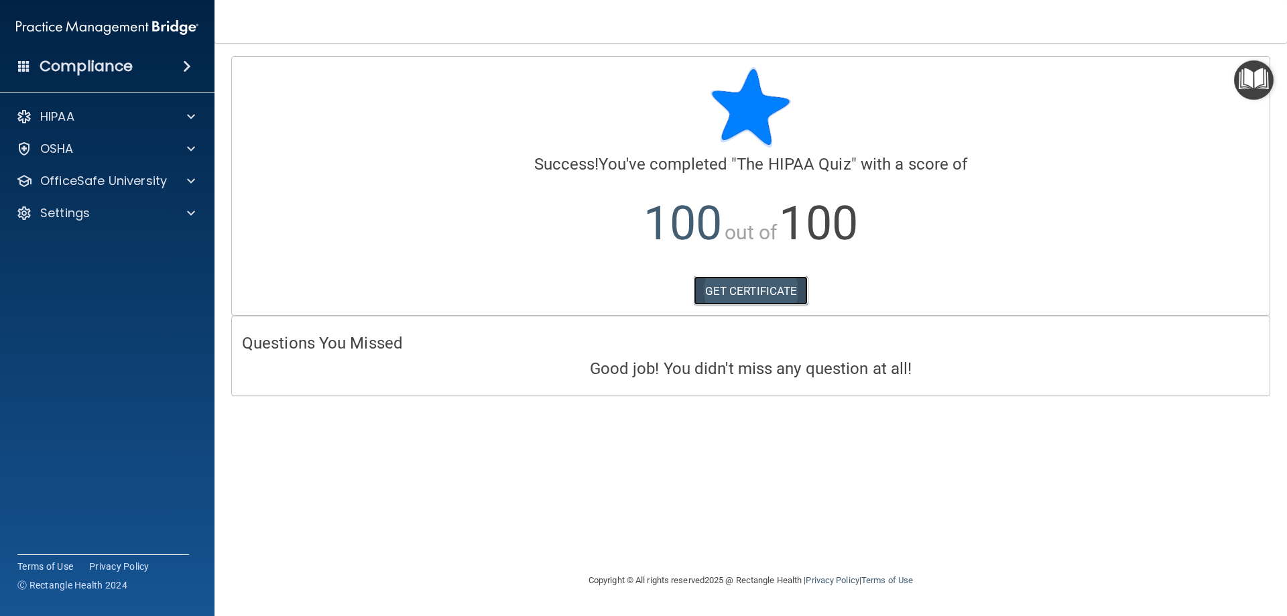
click at [771, 286] on link "GET CERTIFICATE" at bounding box center [751, 291] width 115 height 30
click at [160, 192] on div "OfficeSafe University" at bounding box center [107, 181] width 215 height 27
click at [184, 177] on div at bounding box center [189, 181] width 34 height 16
click at [152, 210] on div "HIPAA Training" at bounding box center [100, 213] width 183 height 13
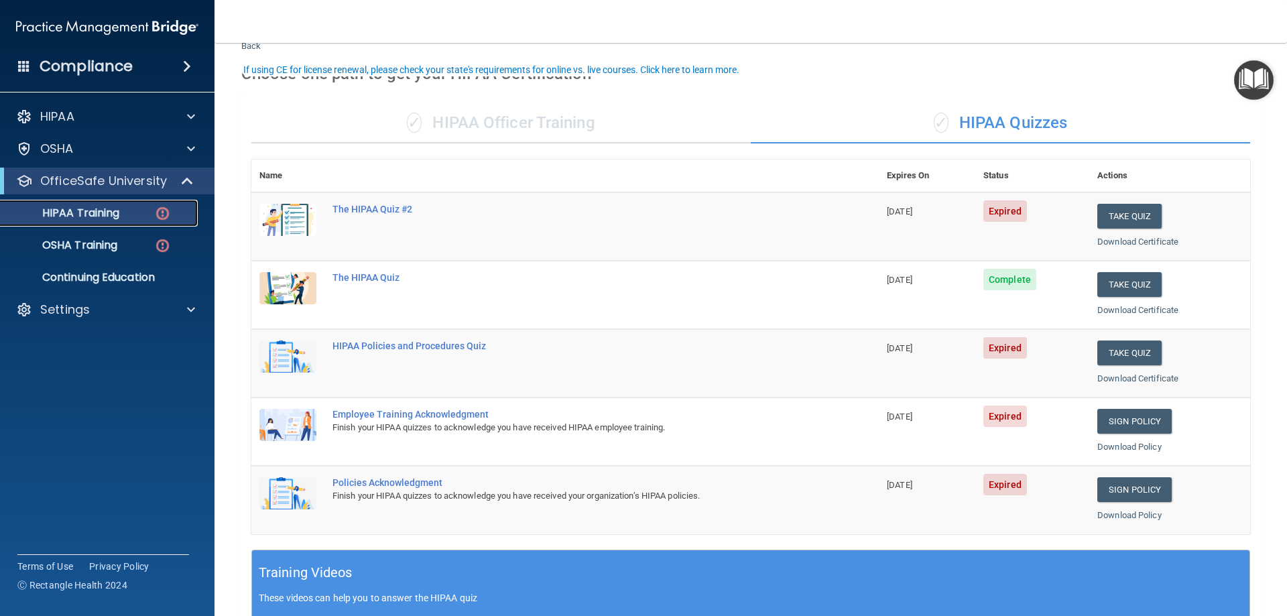
scroll to position [67, 0]
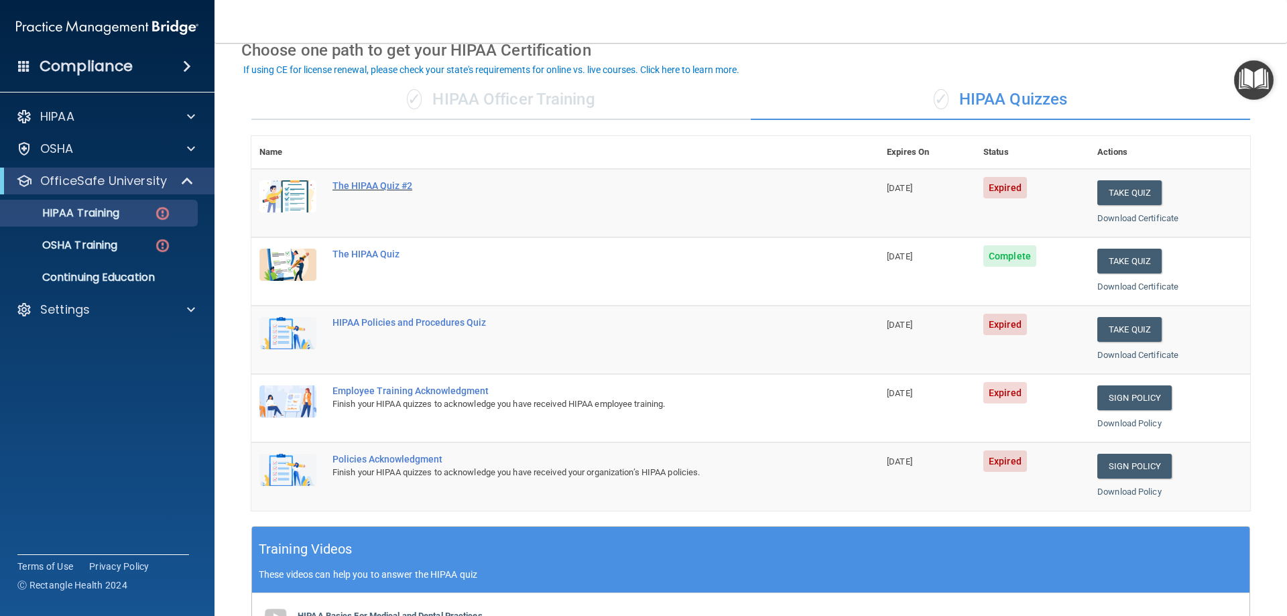
click at [347, 187] on div "The HIPAA Quiz #2" at bounding box center [572, 185] width 479 height 11
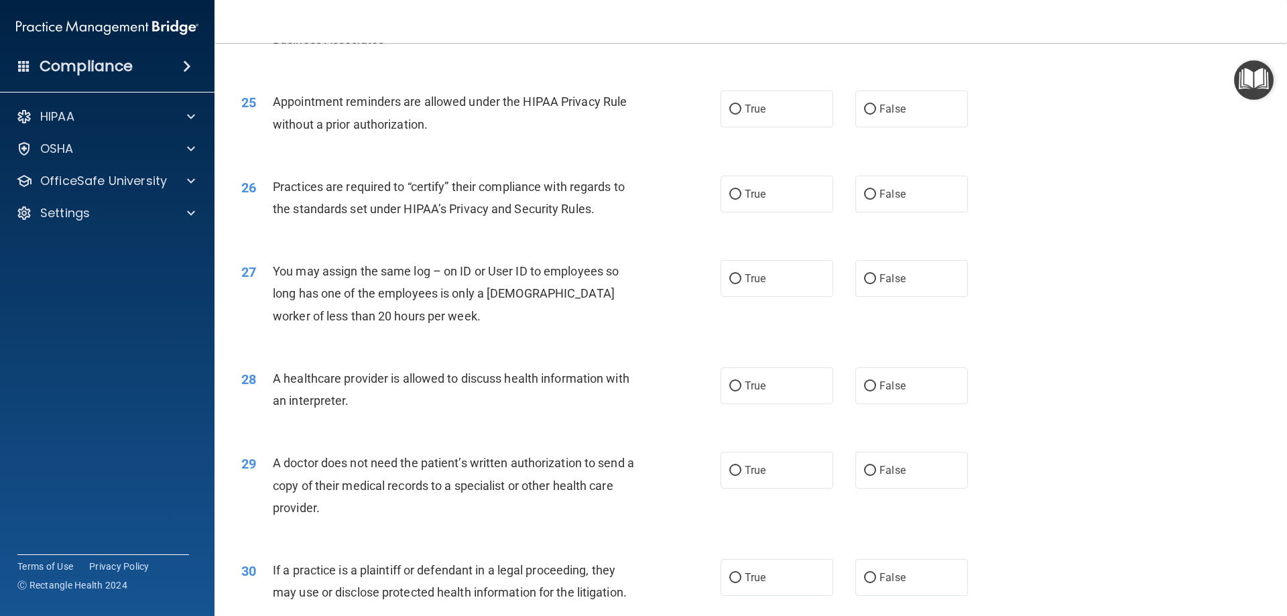
scroll to position [2505, 0]
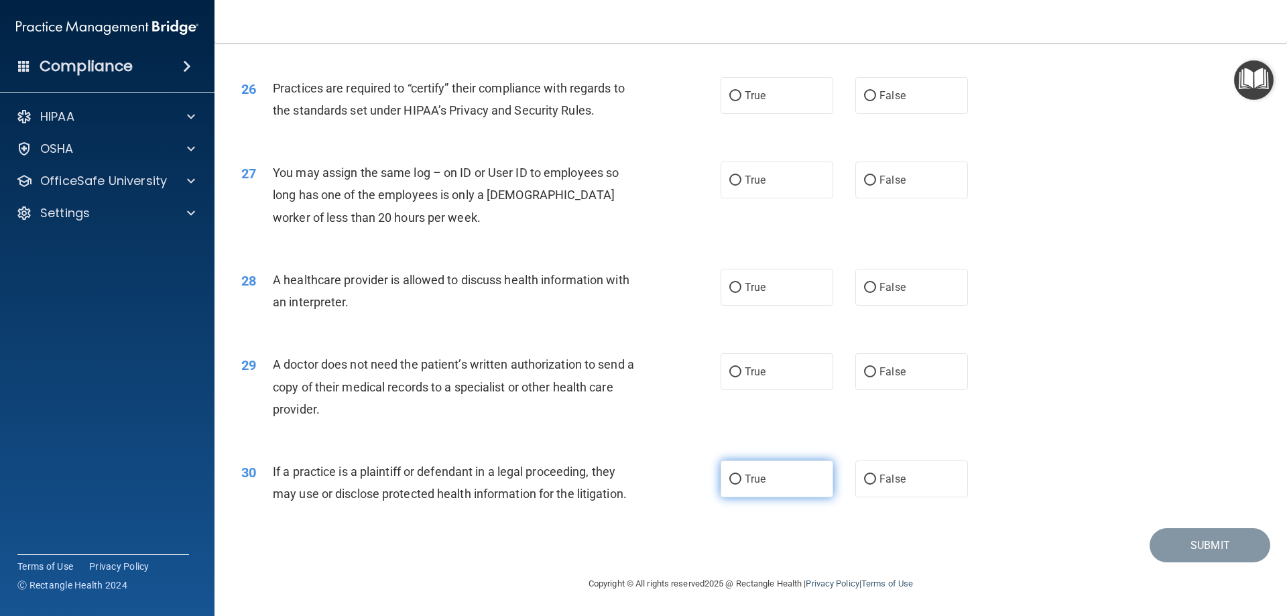
click at [750, 484] on span "True" at bounding box center [755, 479] width 21 height 13
click at [742, 484] on input "True" at bounding box center [736, 480] width 12 height 10
radio input "true"
click at [732, 386] on label "True" at bounding box center [777, 371] width 113 height 37
click at [732, 378] on input "True" at bounding box center [736, 372] width 12 height 10
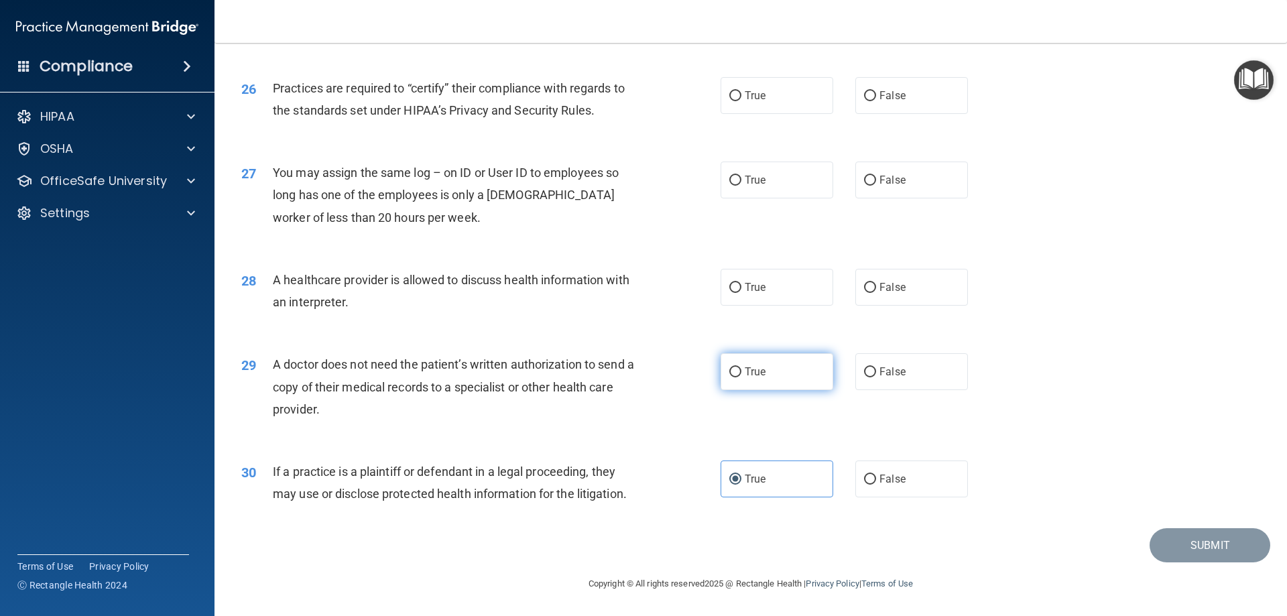
radio input "true"
click at [730, 283] on input "True" at bounding box center [736, 288] width 12 height 10
radio input "true"
click at [730, 166] on label "True" at bounding box center [777, 180] width 113 height 37
click at [730, 176] on input "True" at bounding box center [736, 181] width 12 height 10
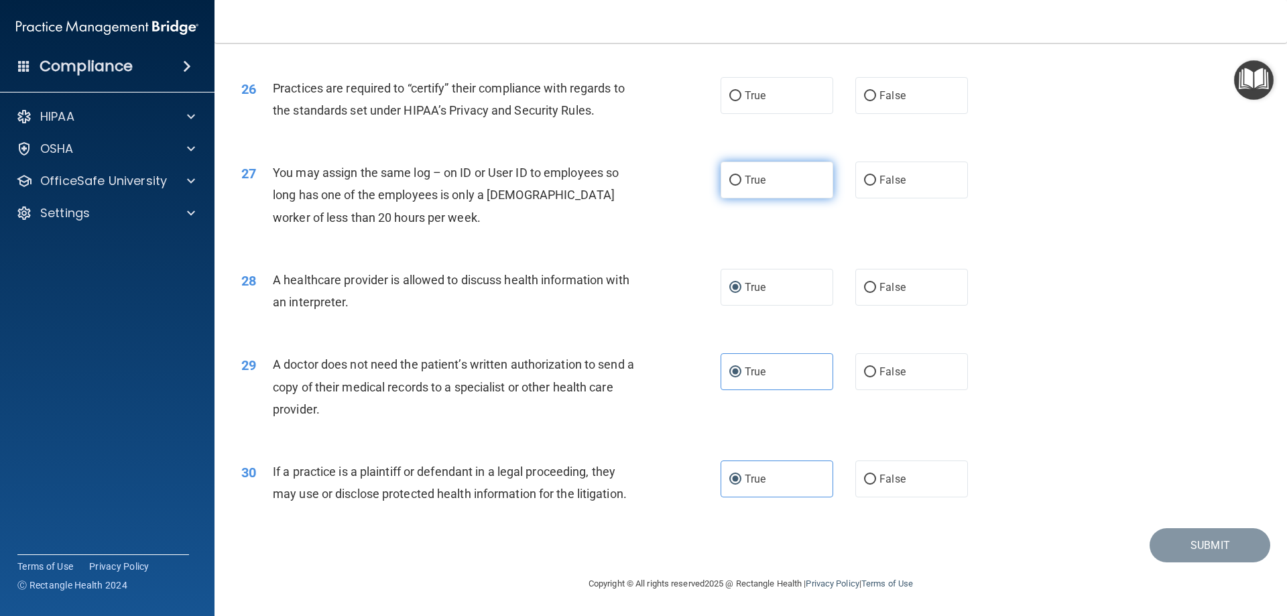
radio input "true"
click at [758, 80] on label "True" at bounding box center [777, 95] width 113 height 37
click at [742, 91] on input "True" at bounding box center [736, 96] width 12 height 10
radio input "true"
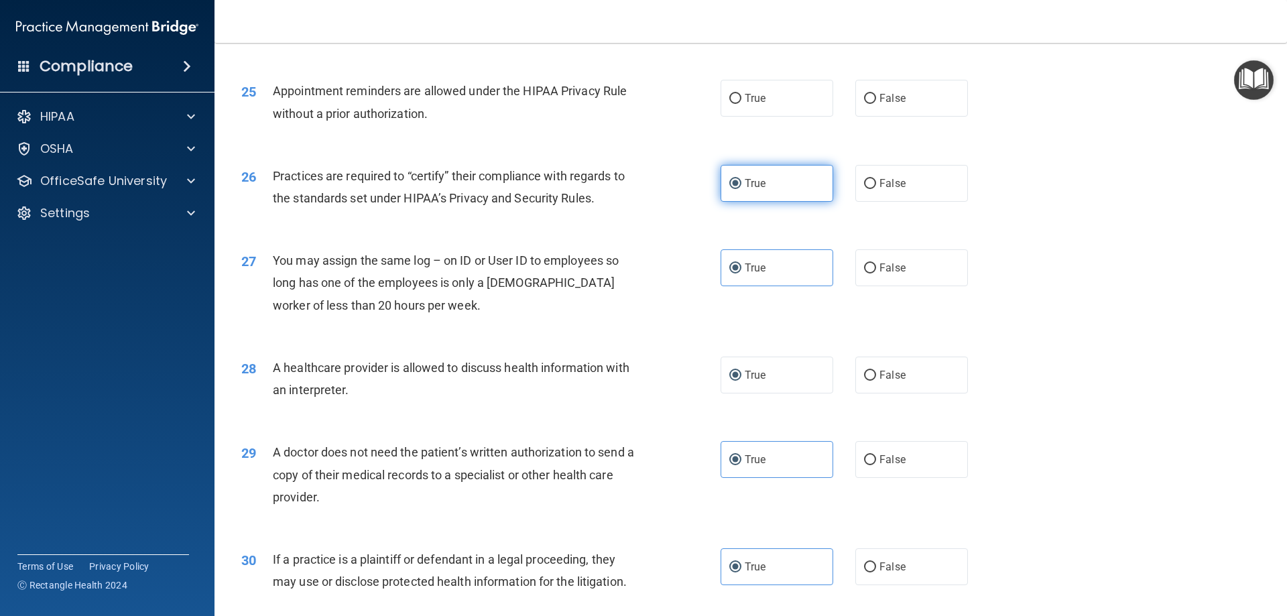
scroll to position [2237, 0]
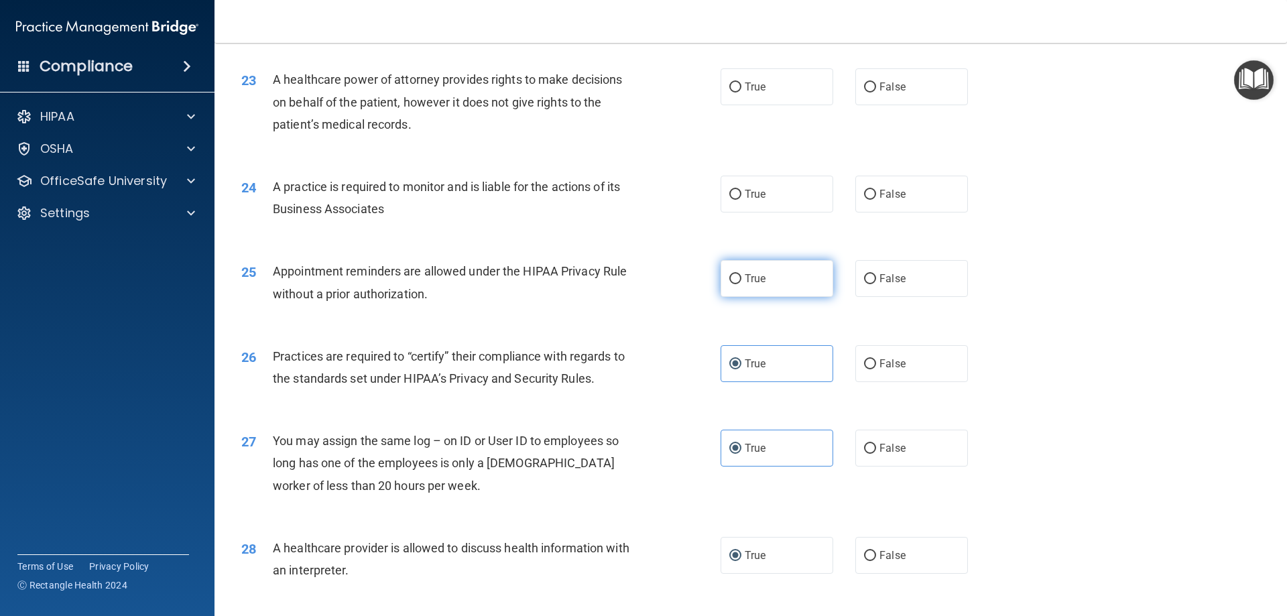
click at [754, 280] on span "True" at bounding box center [755, 278] width 21 height 13
click at [742, 280] on input "True" at bounding box center [736, 279] width 12 height 10
radio input "true"
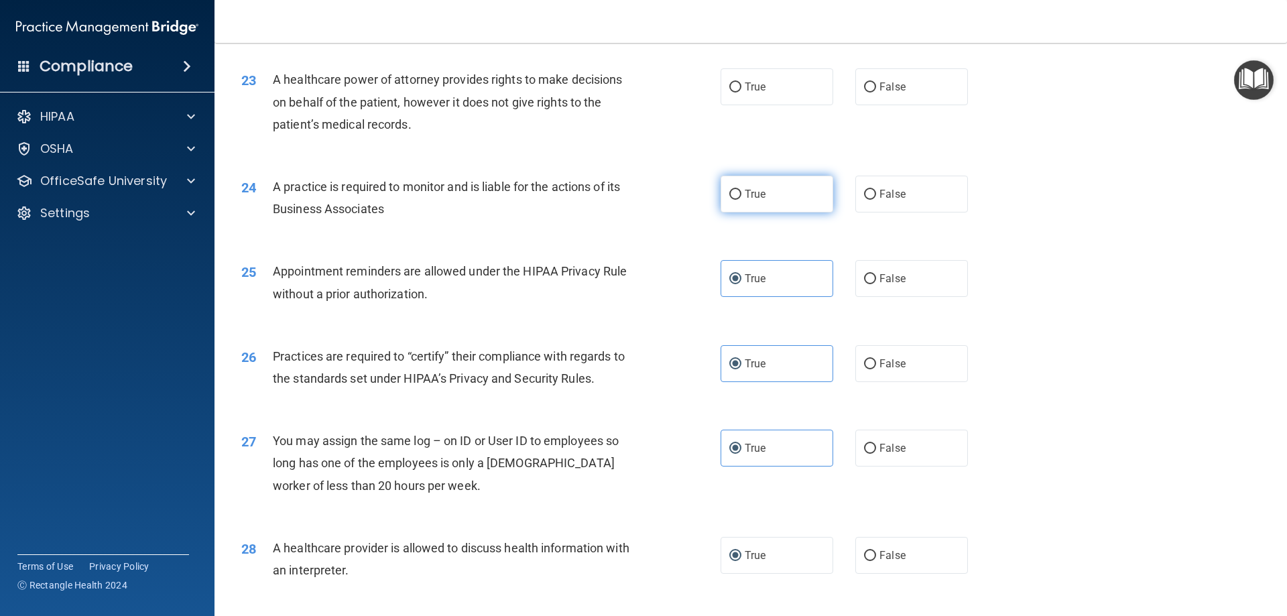
click at [770, 198] on label "True" at bounding box center [777, 194] width 113 height 37
click at [742, 198] on input "True" at bounding box center [736, 195] width 12 height 10
radio input "true"
click at [756, 81] on span "True" at bounding box center [755, 86] width 21 height 13
click at [742, 82] on input "True" at bounding box center [736, 87] width 12 height 10
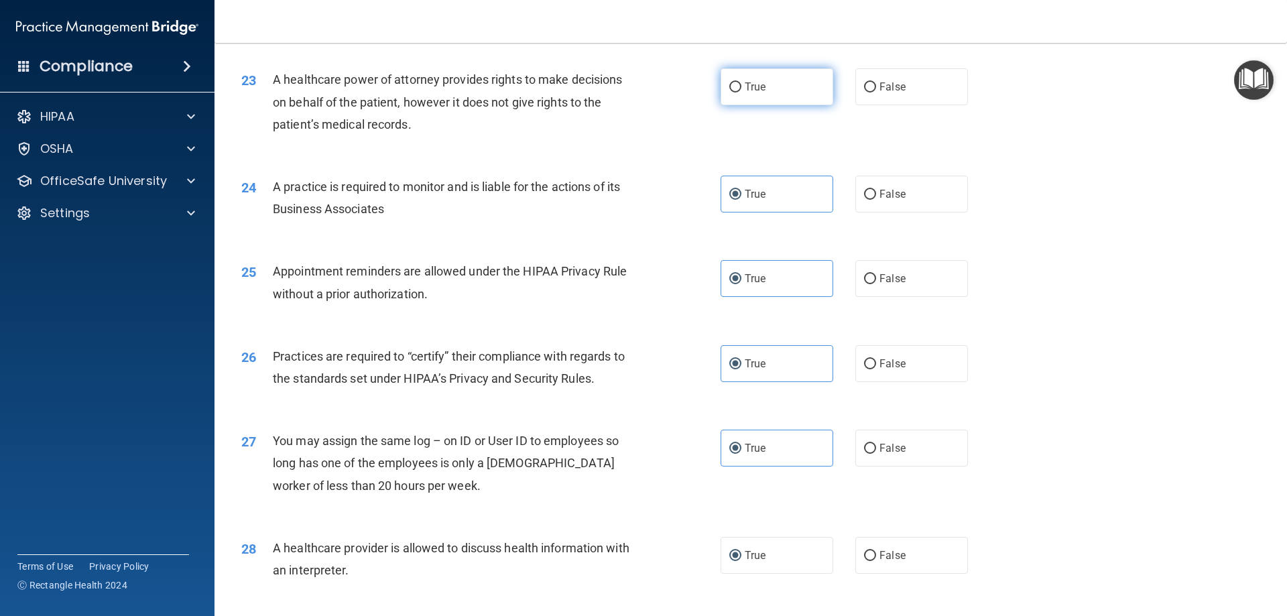
radio input "true"
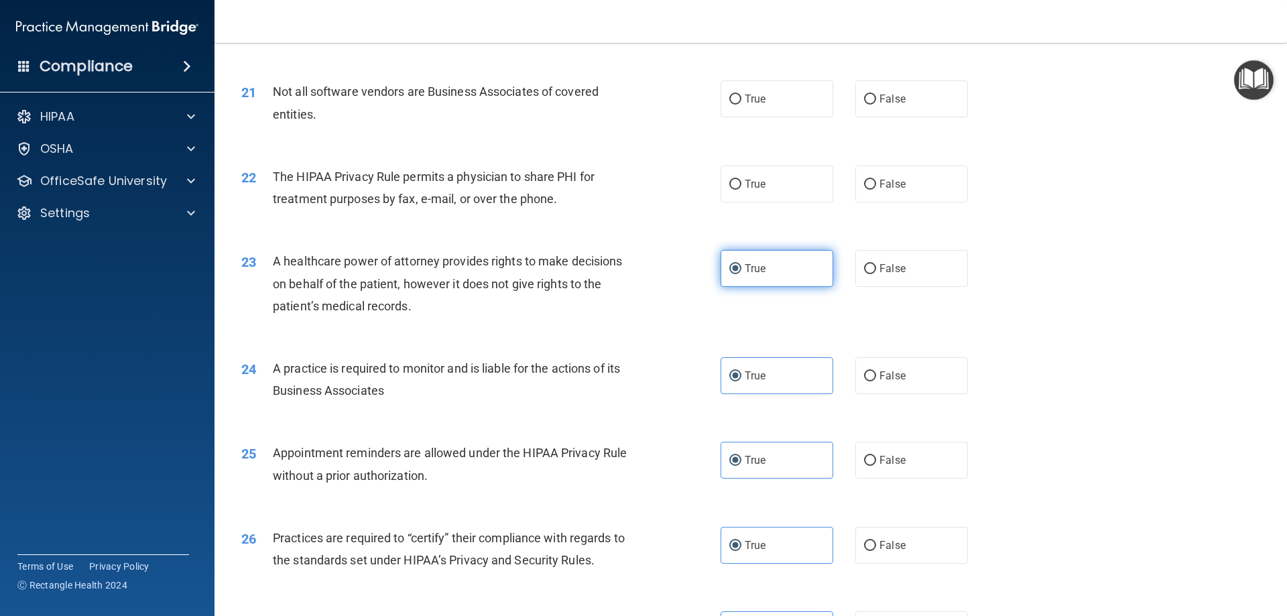
scroll to position [2036, 0]
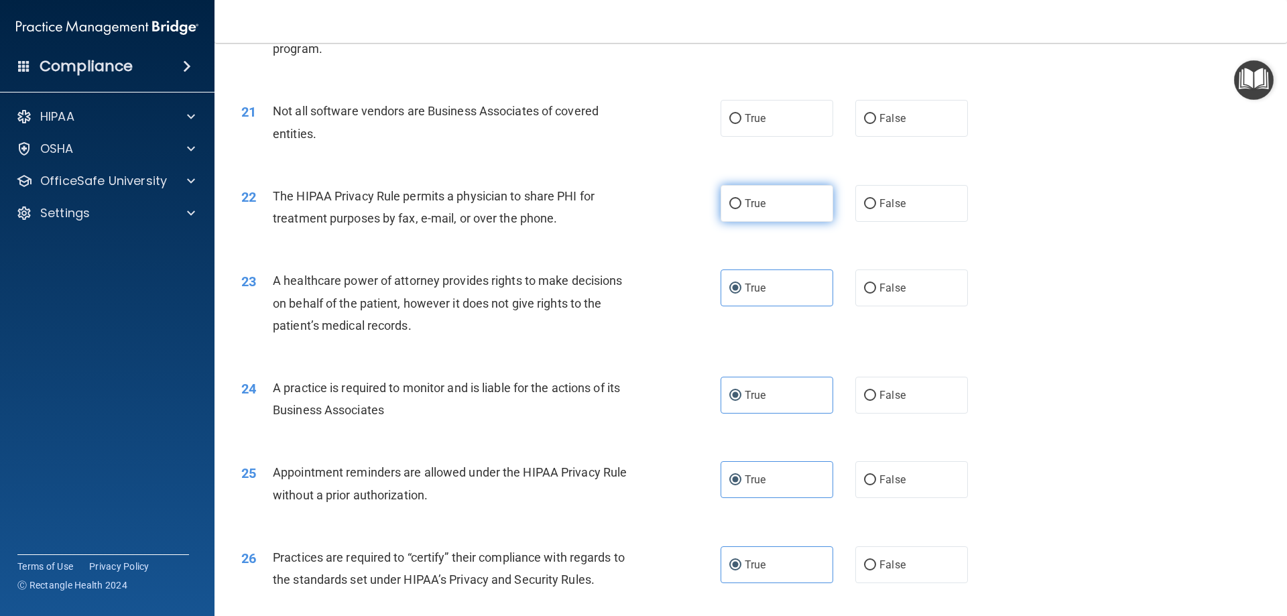
click at [765, 208] on label "True" at bounding box center [777, 203] width 113 height 37
click at [742, 208] on input "True" at bounding box center [736, 204] width 12 height 10
radio input "true"
click at [766, 131] on label "True" at bounding box center [777, 118] width 113 height 37
click at [742, 124] on input "True" at bounding box center [736, 119] width 12 height 10
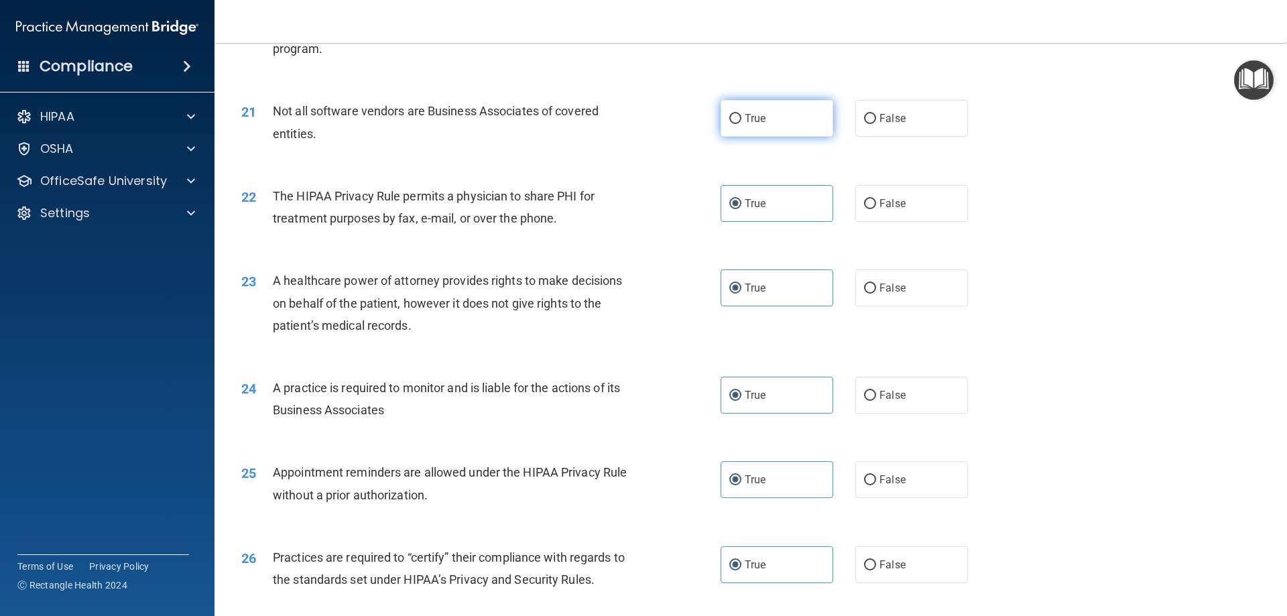
radio input "true"
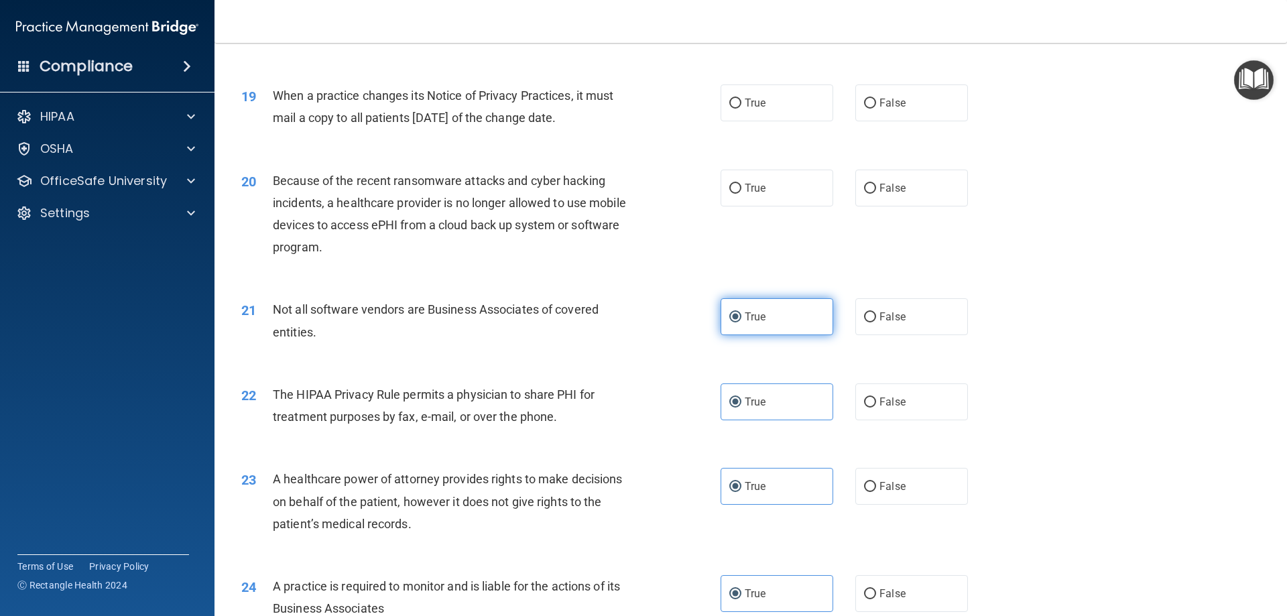
scroll to position [1835, 0]
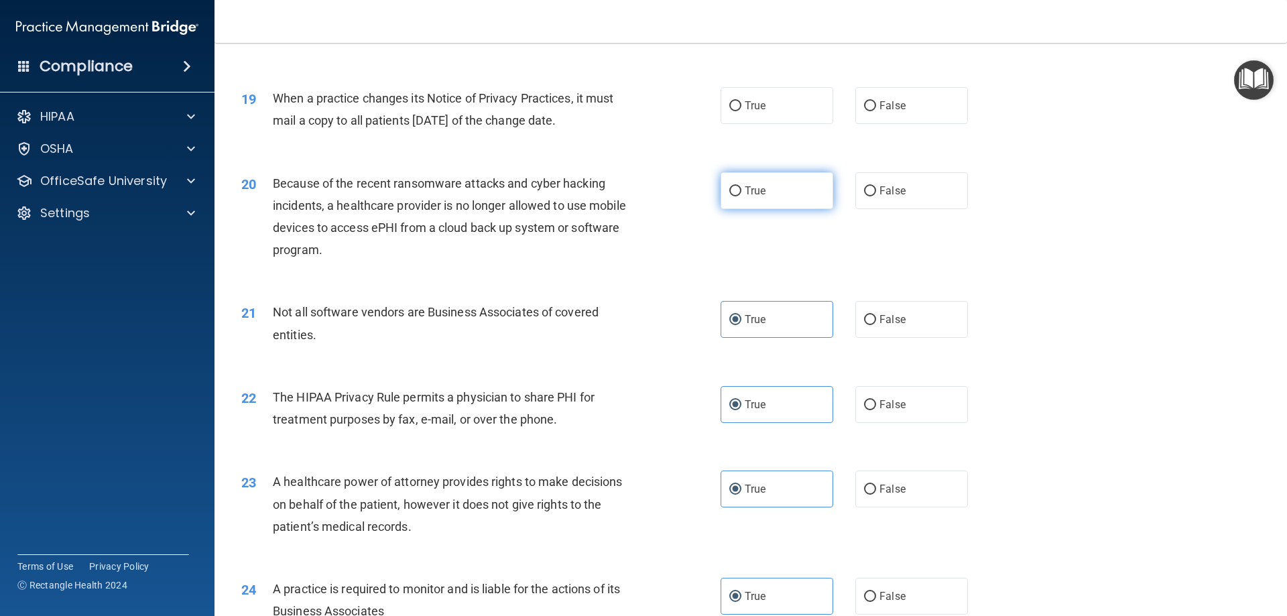
click at [763, 190] on label "True" at bounding box center [777, 190] width 113 height 37
click at [742, 190] on input "True" at bounding box center [736, 191] width 12 height 10
radio input "true"
click at [767, 106] on label "True" at bounding box center [777, 105] width 113 height 37
click at [742, 106] on input "True" at bounding box center [736, 106] width 12 height 10
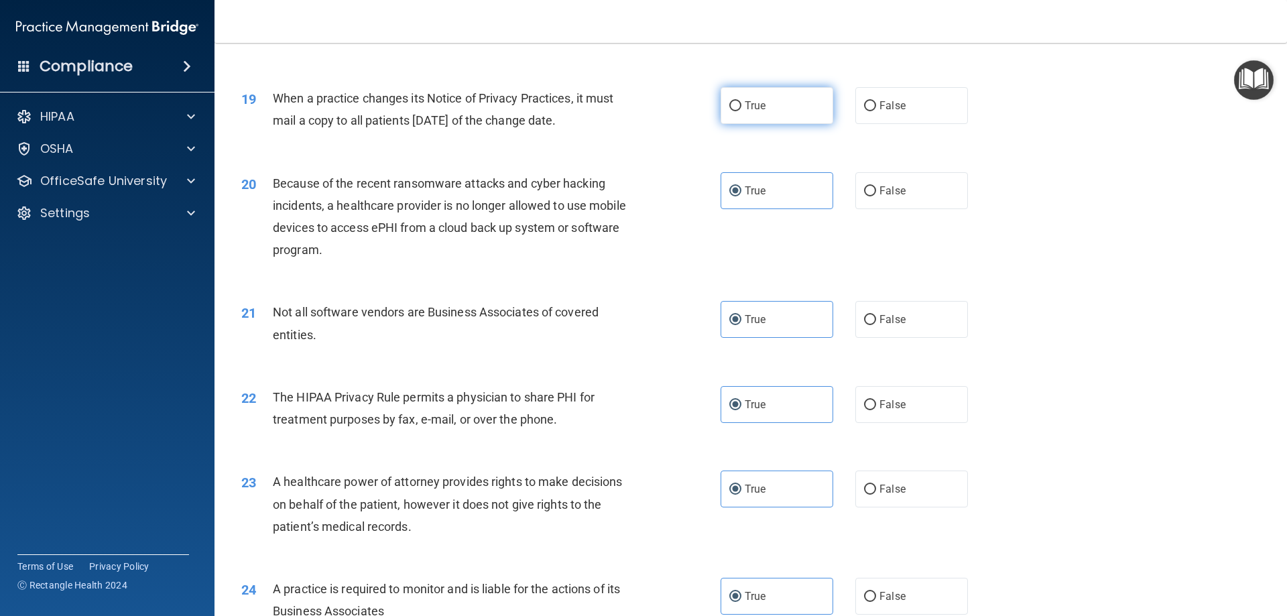
radio input "true"
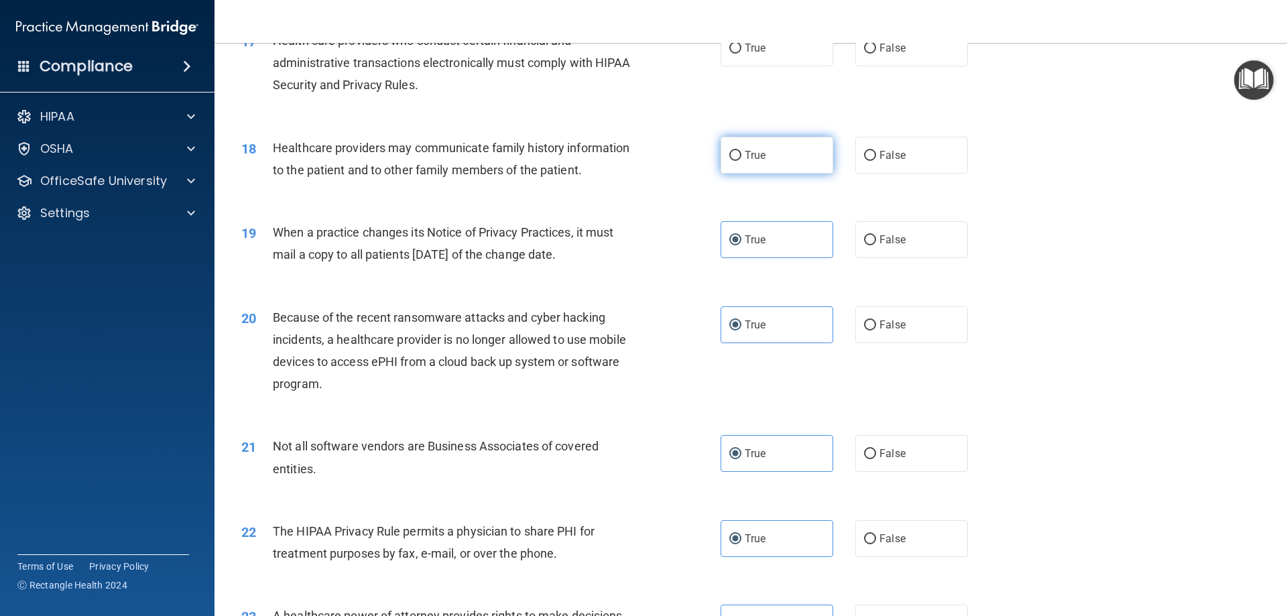
click at [764, 146] on label "True" at bounding box center [777, 155] width 113 height 37
click at [742, 151] on input "True" at bounding box center [736, 156] width 12 height 10
radio input "true"
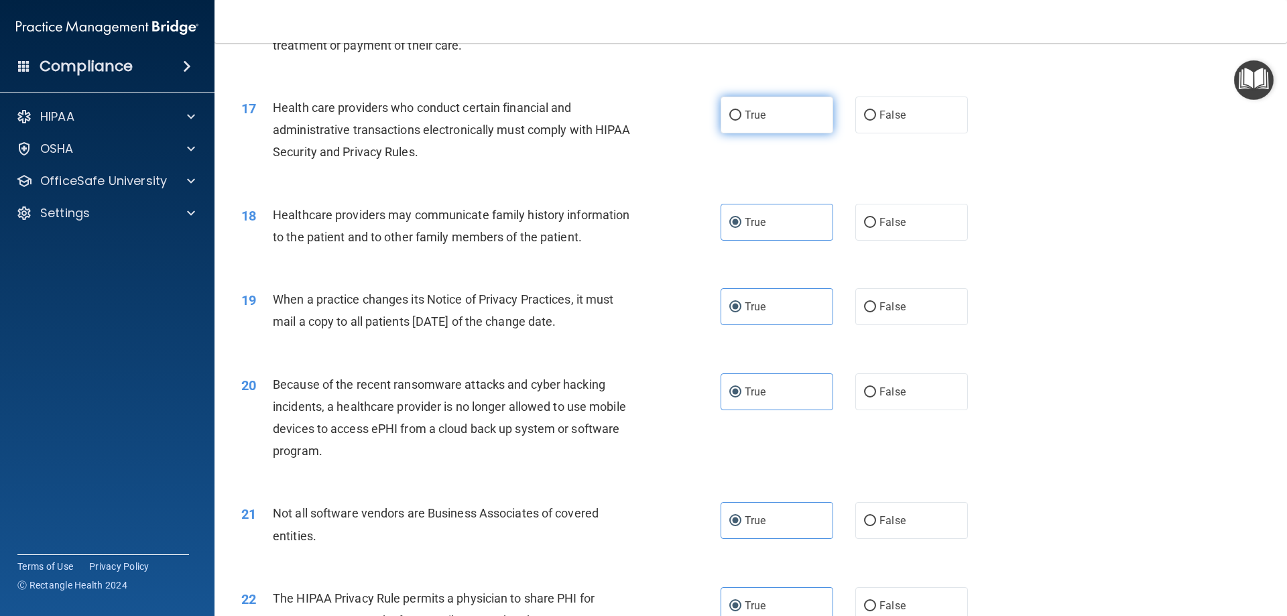
click at [763, 112] on label "True" at bounding box center [777, 115] width 113 height 37
click at [742, 112] on input "True" at bounding box center [736, 116] width 12 height 10
radio input "true"
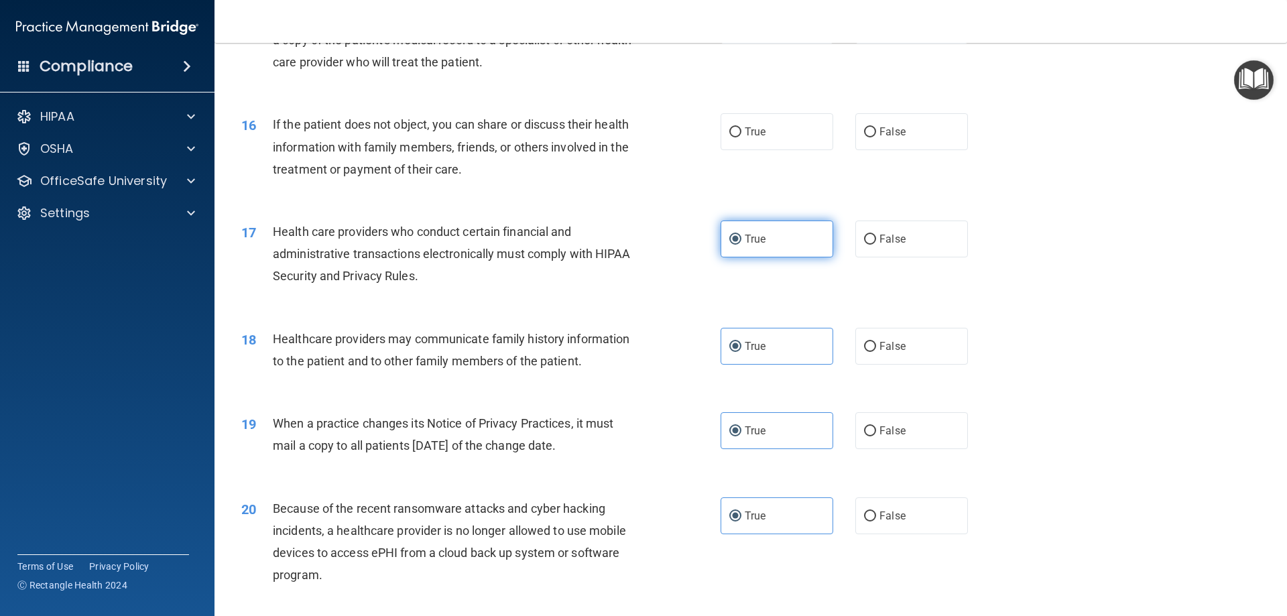
scroll to position [1499, 0]
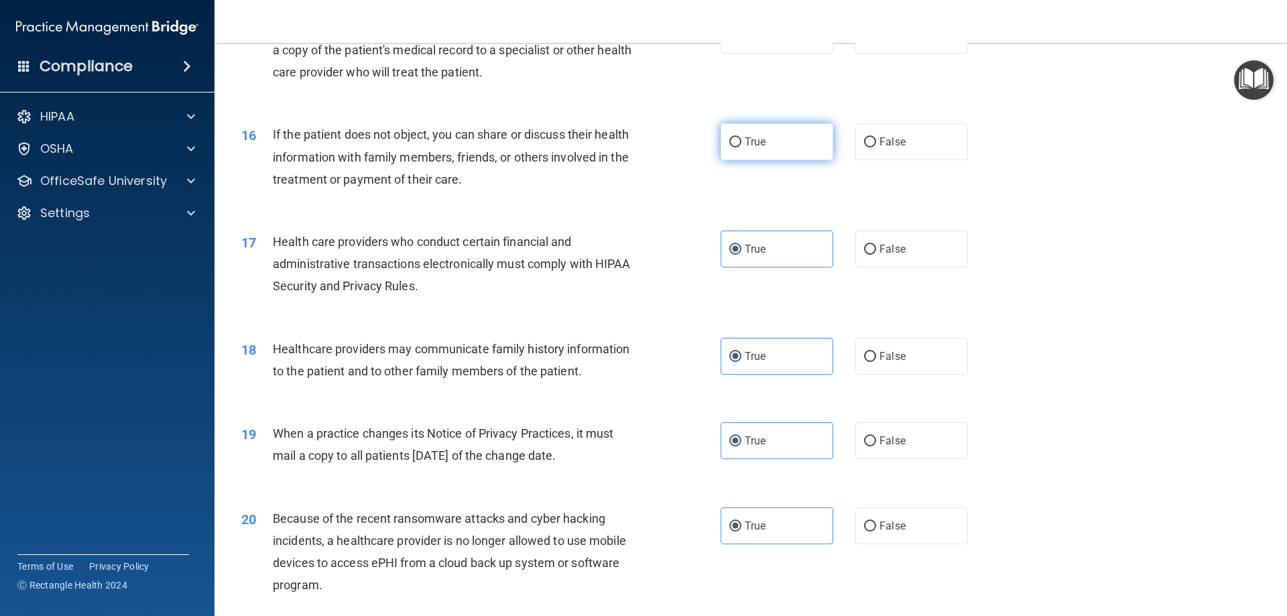
click at [760, 135] on label "True" at bounding box center [777, 141] width 113 height 37
click at [742, 137] on input "True" at bounding box center [736, 142] width 12 height 10
radio input "true"
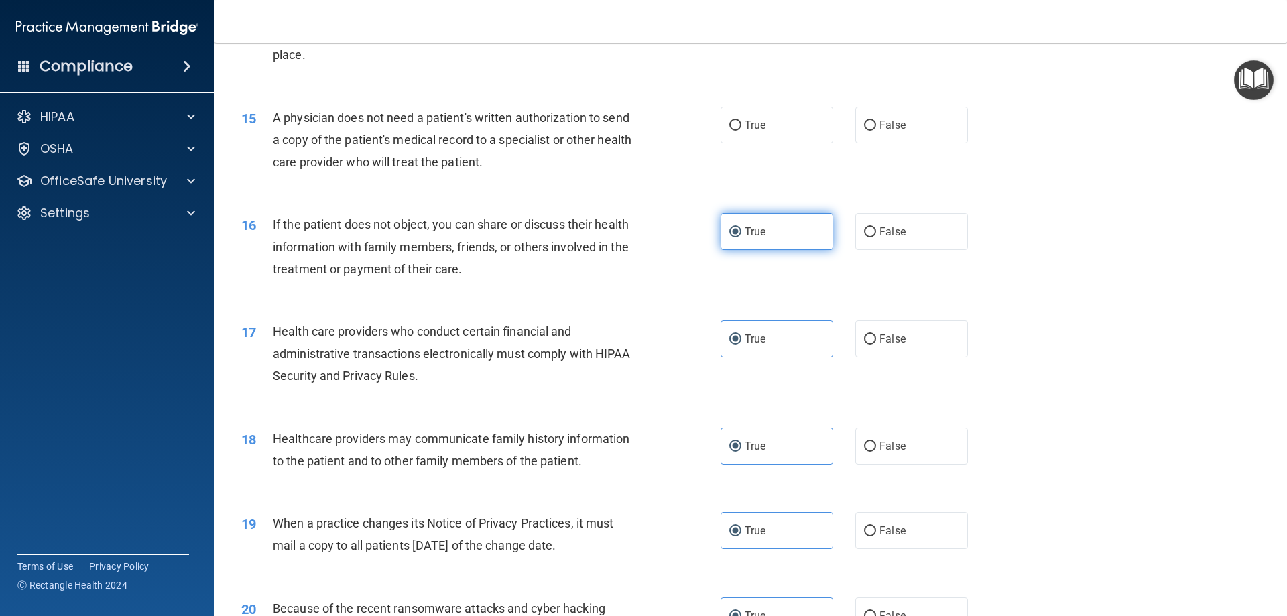
scroll to position [1298, 0]
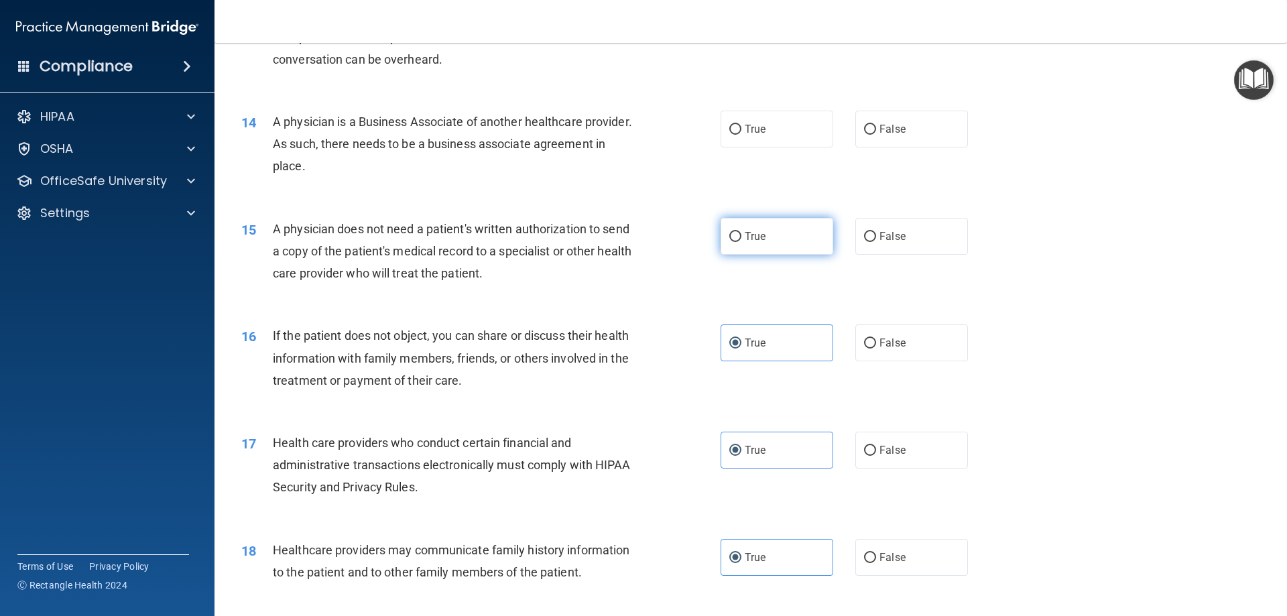
click at [762, 223] on label "True" at bounding box center [777, 236] width 113 height 37
click at [742, 232] on input "True" at bounding box center [736, 237] width 12 height 10
radio input "true"
click at [771, 131] on label "True" at bounding box center [777, 129] width 113 height 37
click at [742, 131] on input "True" at bounding box center [736, 130] width 12 height 10
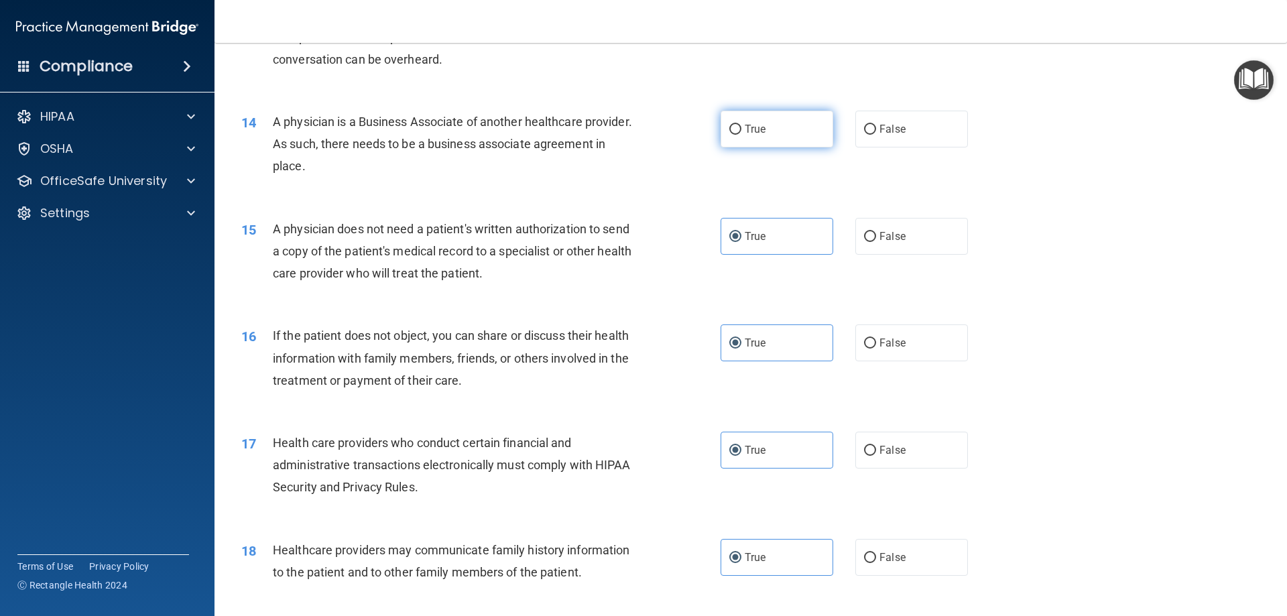
radio input "true"
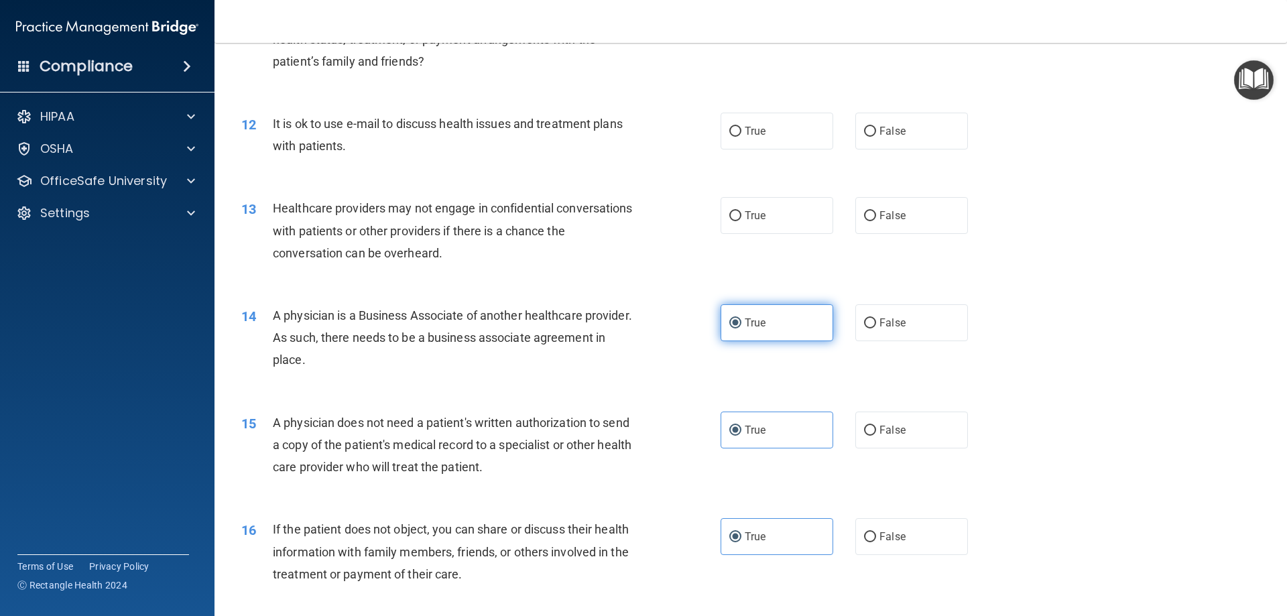
scroll to position [1097, 0]
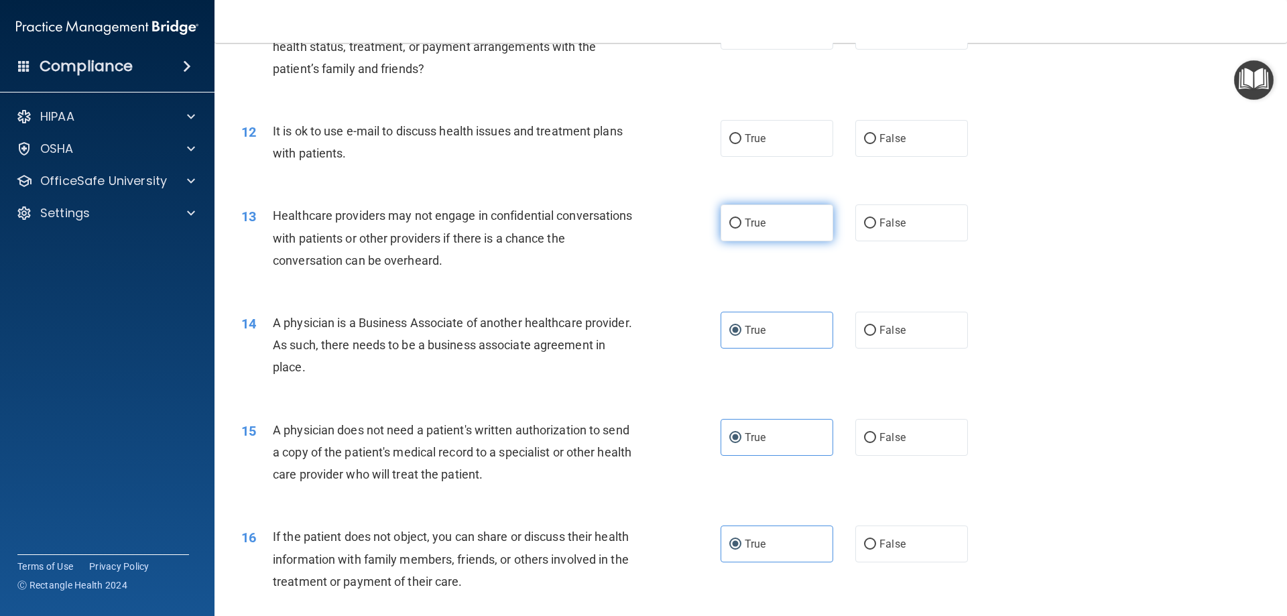
click at [772, 225] on label "True" at bounding box center [777, 223] width 113 height 37
click at [742, 225] on input "True" at bounding box center [736, 224] width 12 height 10
radio input "true"
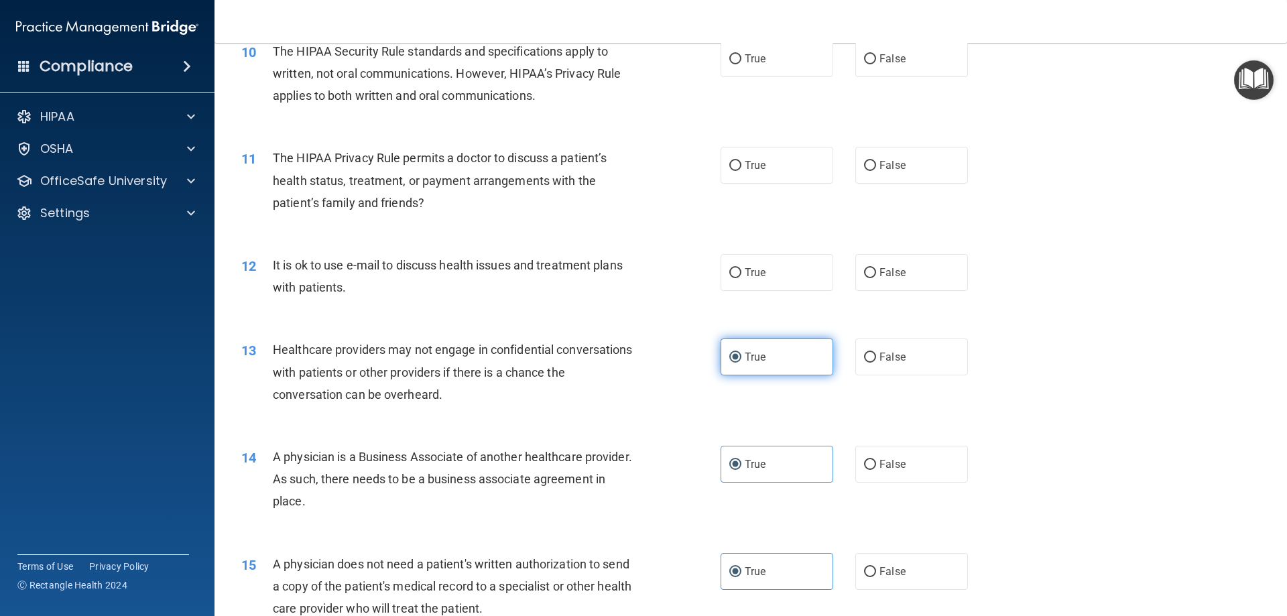
scroll to position [1030, 0]
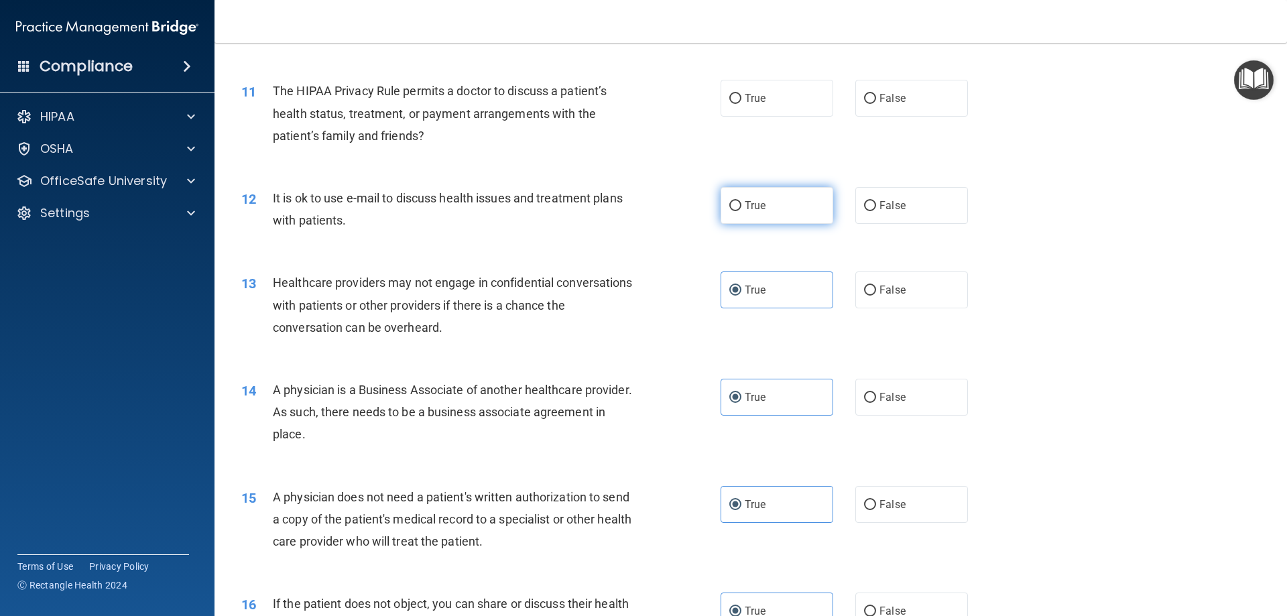
click at [767, 205] on label "True" at bounding box center [777, 205] width 113 height 37
click at [742, 205] on input "True" at bounding box center [736, 206] width 12 height 10
radio input "true"
click at [770, 89] on label "True" at bounding box center [777, 98] width 113 height 37
click at [742, 94] on input "True" at bounding box center [736, 99] width 12 height 10
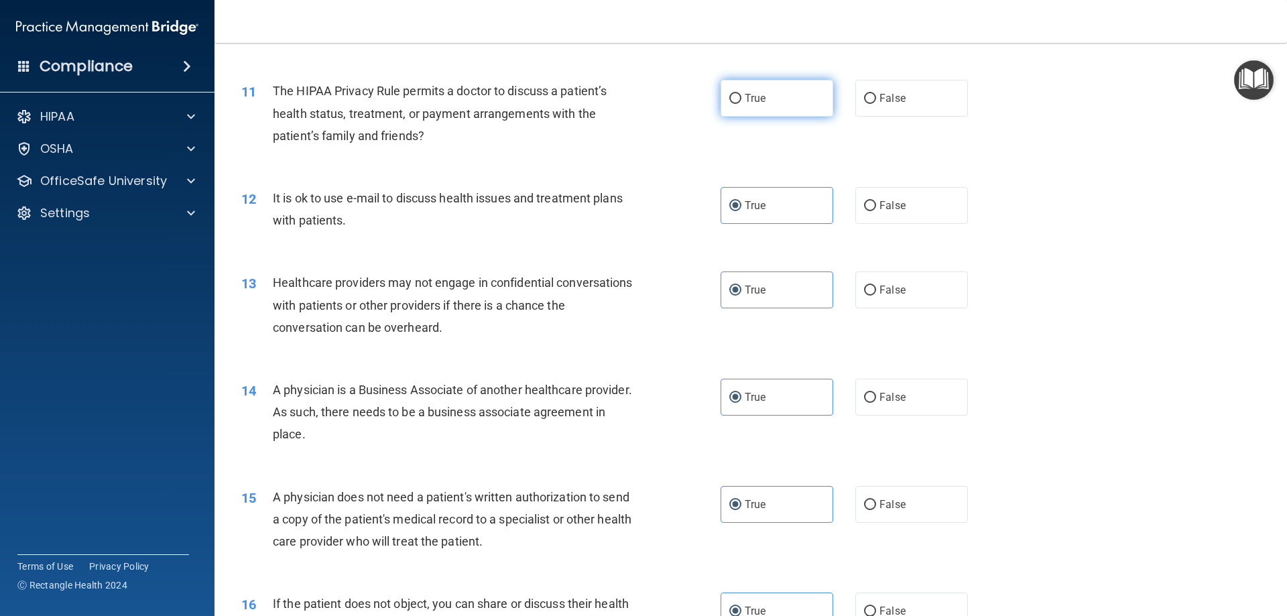
radio input "true"
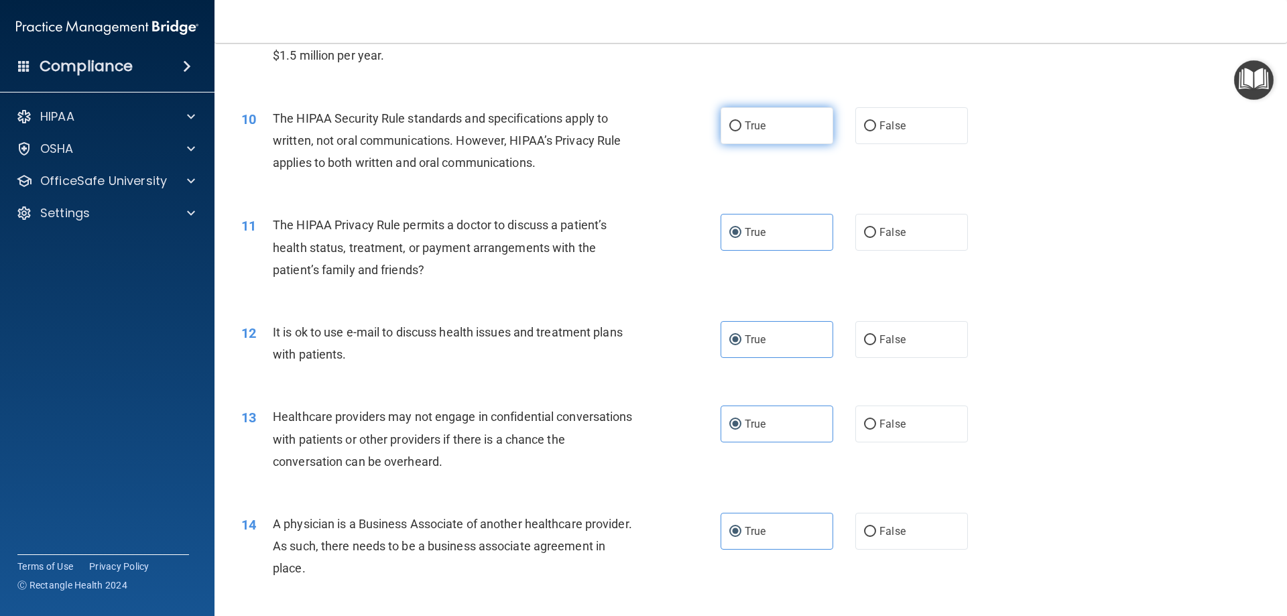
click at [761, 127] on span "True" at bounding box center [755, 125] width 21 height 13
click at [742, 127] on input "True" at bounding box center [736, 126] width 12 height 10
radio input "true"
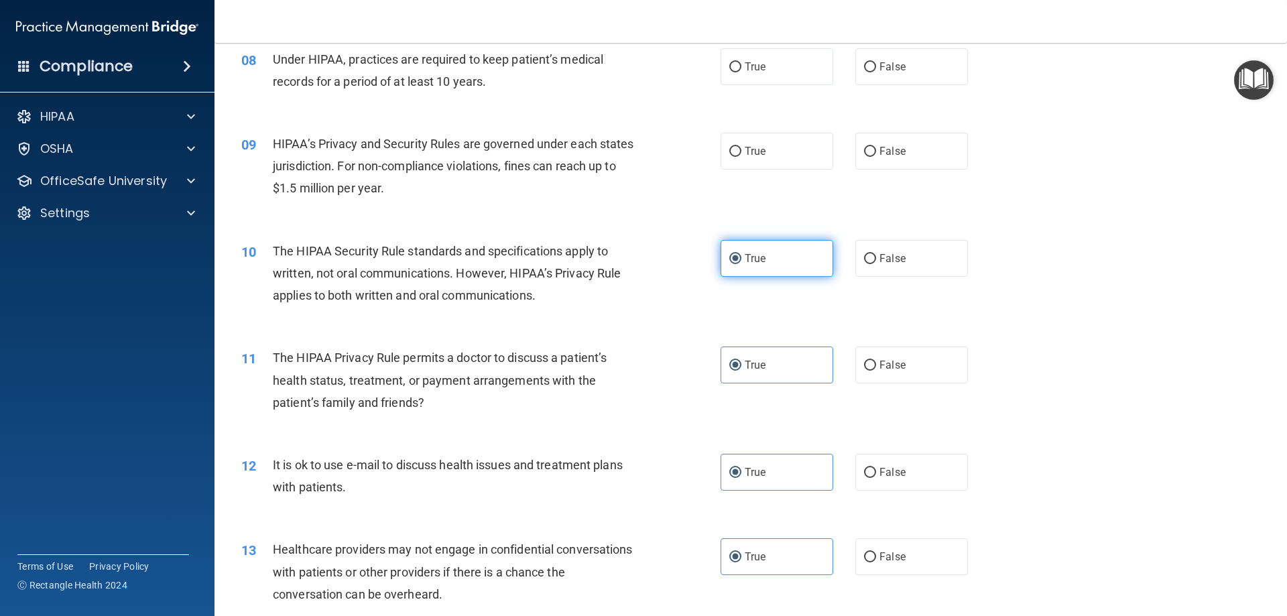
scroll to position [762, 0]
click at [770, 162] on label "True" at bounding box center [777, 152] width 113 height 37
click at [742, 158] on input "True" at bounding box center [736, 153] width 12 height 10
radio input "true"
click at [771, 78] on label "True" at bounding box center [777, 68] width 113 height 37
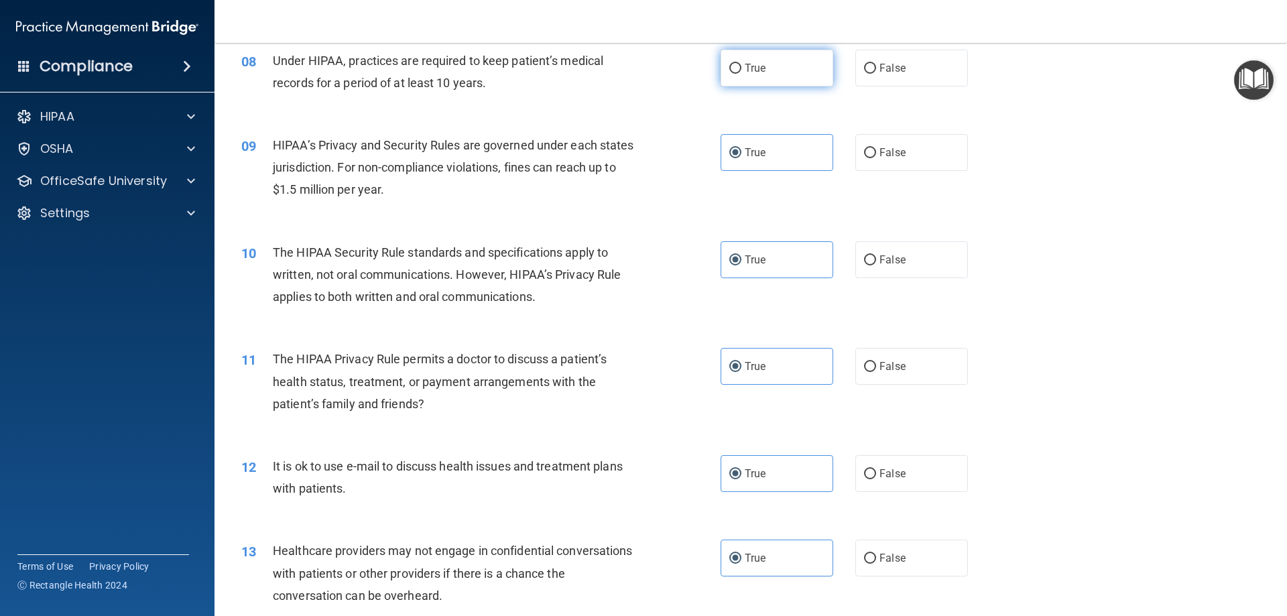
click at [742, 74] on input "True" at bounding box center [736, 69] width 12 height 10
radio input "true"
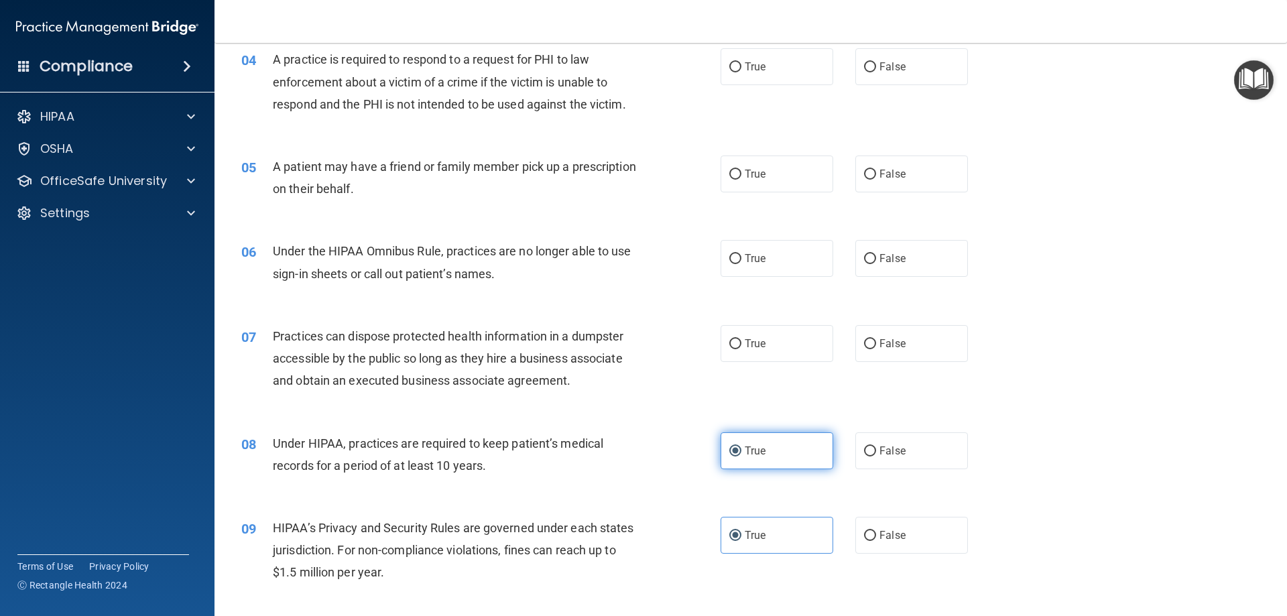
scroll to position [359, 0]
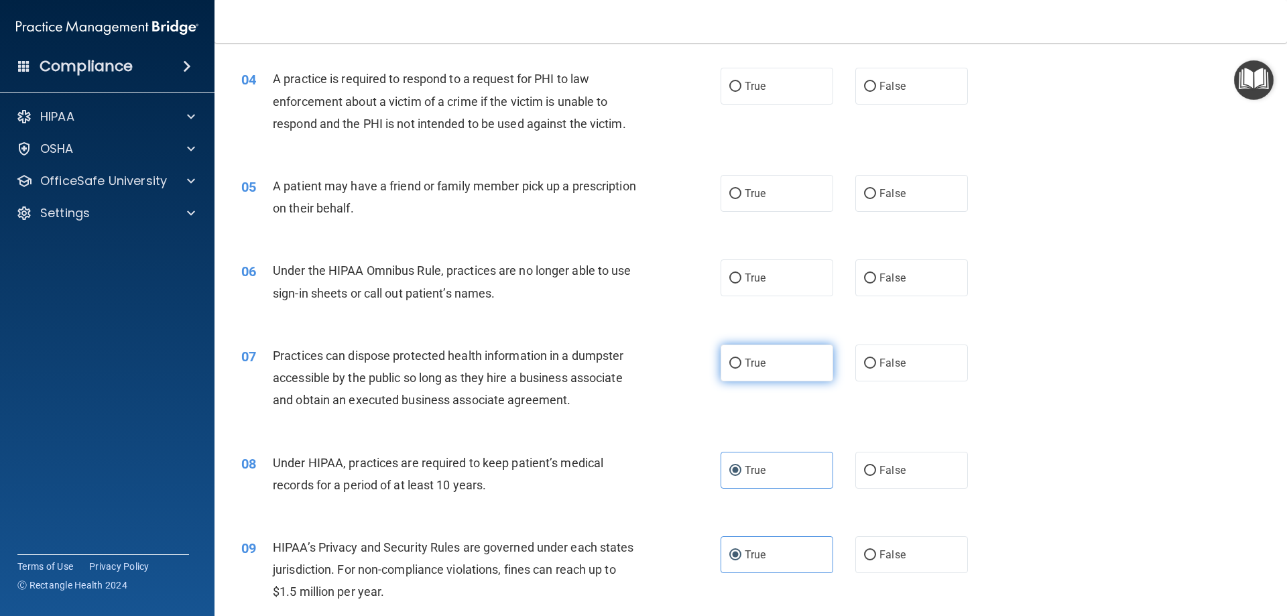
click at [802, 377] on label "True" at bounding box center [777, 363] width 113 height 37
click at [742, 369] on input "True" at bounding box center [736, 364] width 12 height 10
radio input "true"
click at [769, 288] on label "True" at bounding box center [777, 278] width 113 height 37
click at [742, 284] on input "True" at bounding box center [736, 279] width 12 height 10
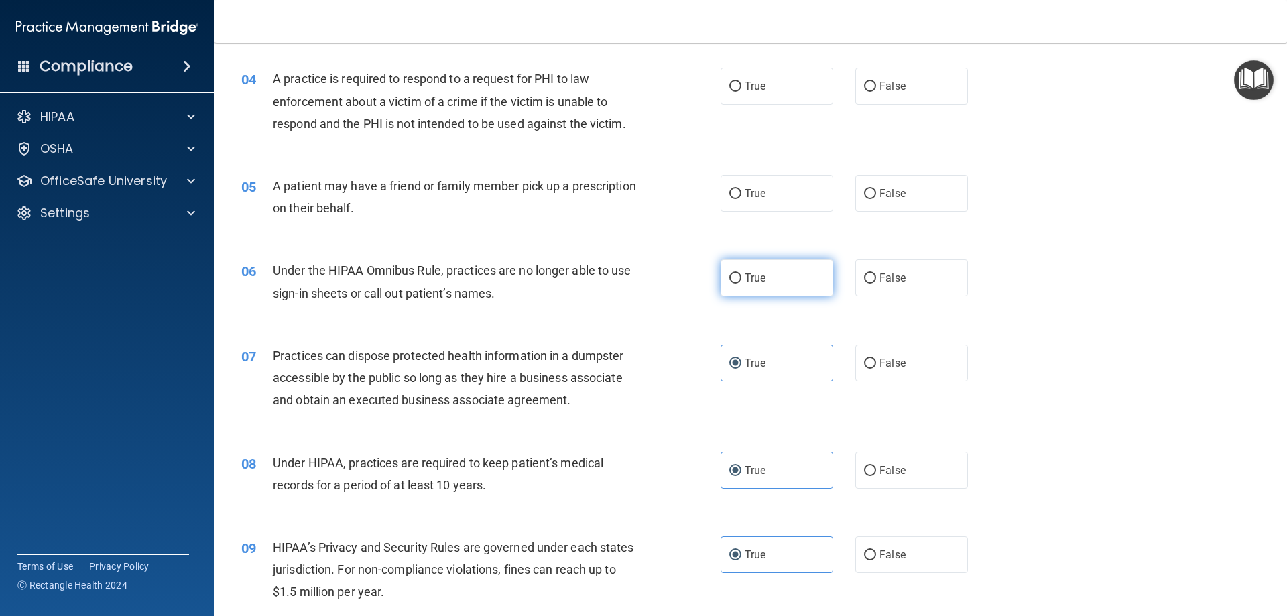
radio input "true"
click at [739, 192] on label "True" at bounding box center [777, 193] width 113 height 37
click at [739, 192] on input "True" at bounding box center [736, 194] width 12 height 10
radio input "true"
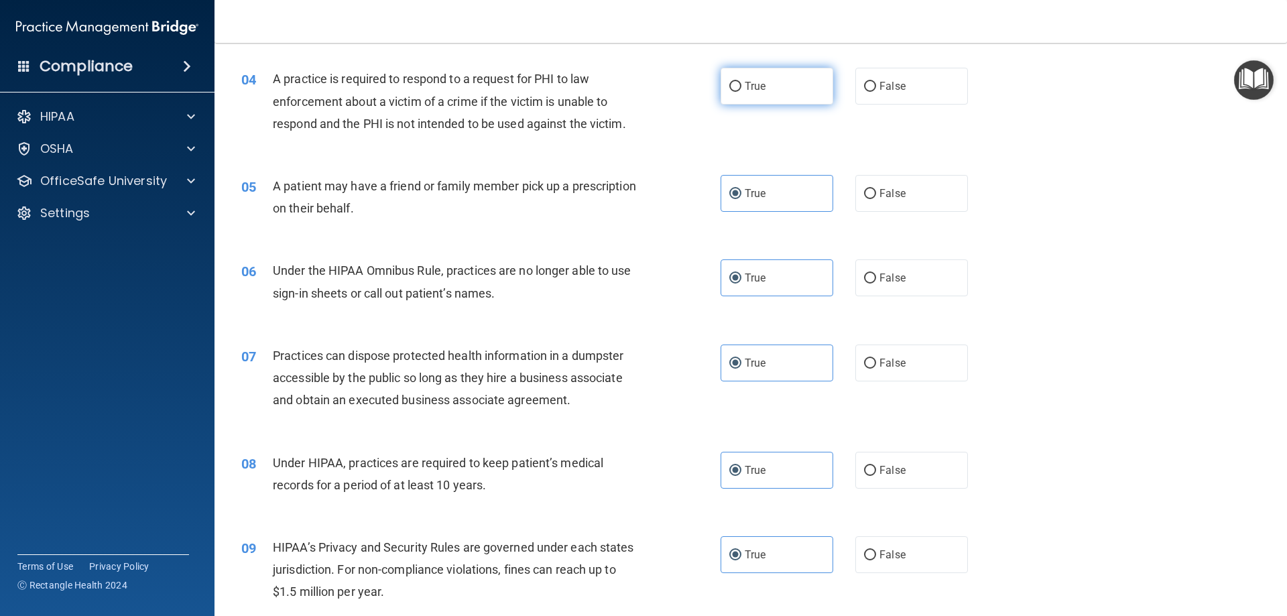
click at [744, 95] on label "True" at bounding box center [777, 86] width 113 height 37
click at [742, 92] on input "True" at bounding box center [736, 87] width 12 height 10
radio input "true"
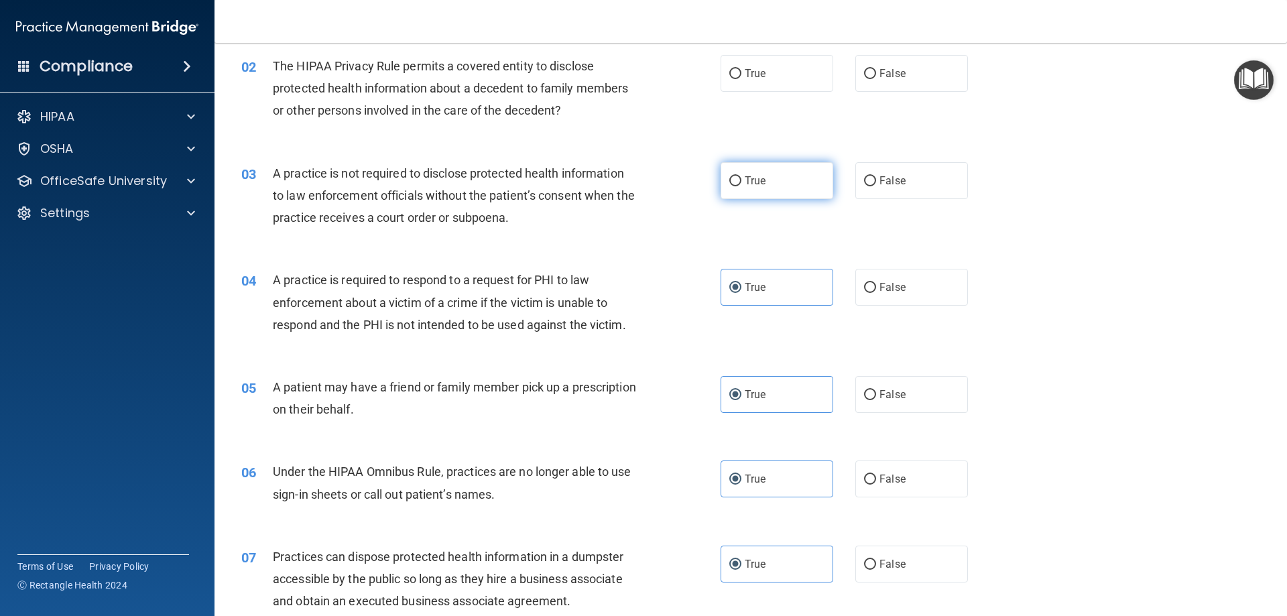
click at [748, 180] on span "True" at bounding box center [755, 180] width 21 height 13
click at [742, 180] on input "True" at bounding box center [736, 181] width 12 height 10
radio input "true"
click at [761, 78] on span "True" at bounding box center [755, 73] width 21 height 13
click at [742, 78] on input "True" at bounding box center [736, 74] width 12 height 10
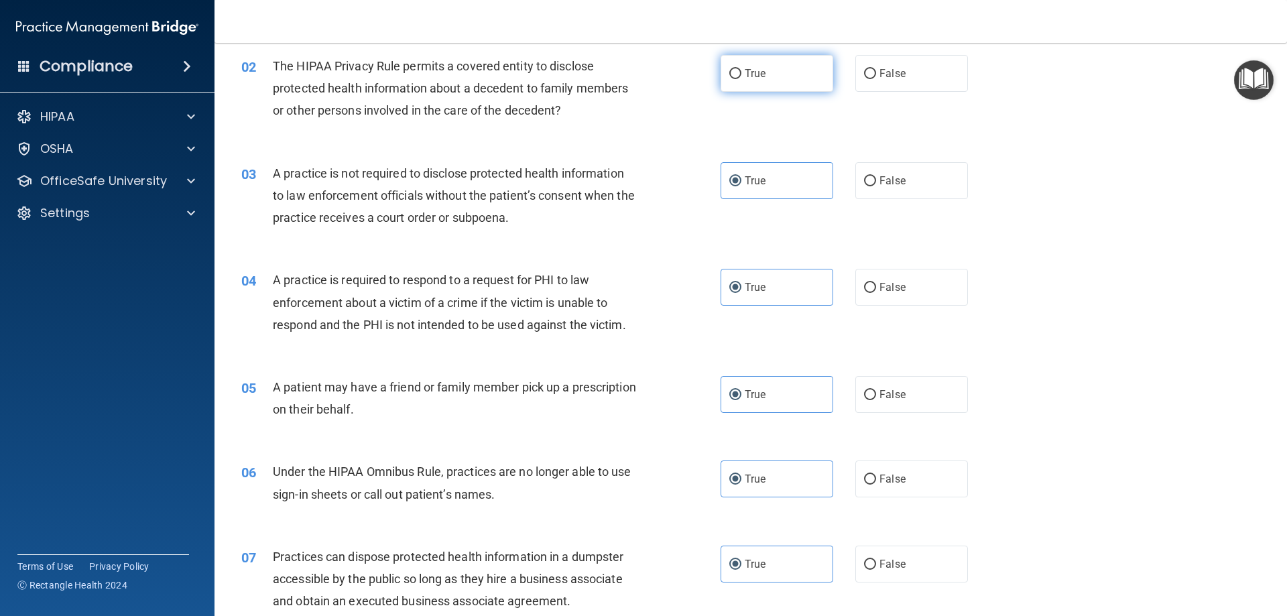
radio input "true"
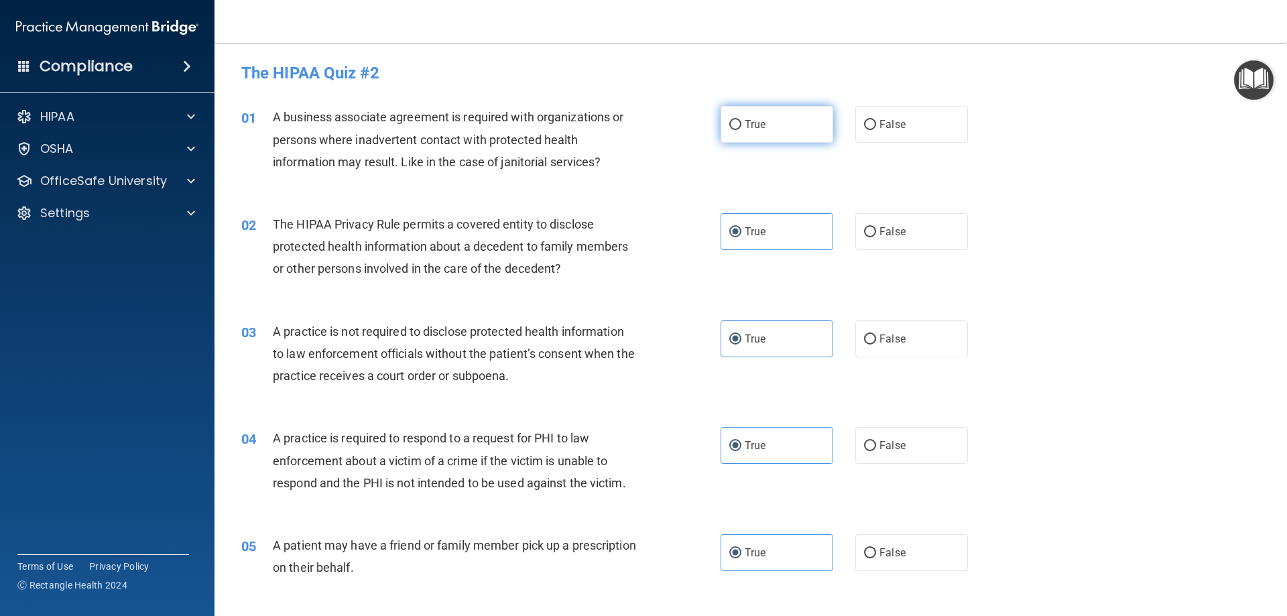
click at [758, 117] on label "True" at bounding box center [777, 124] width 113 height 37
click at [742, 120] on input "True" at bounding box center [736, 125] width 12 height 10
radio input "true"
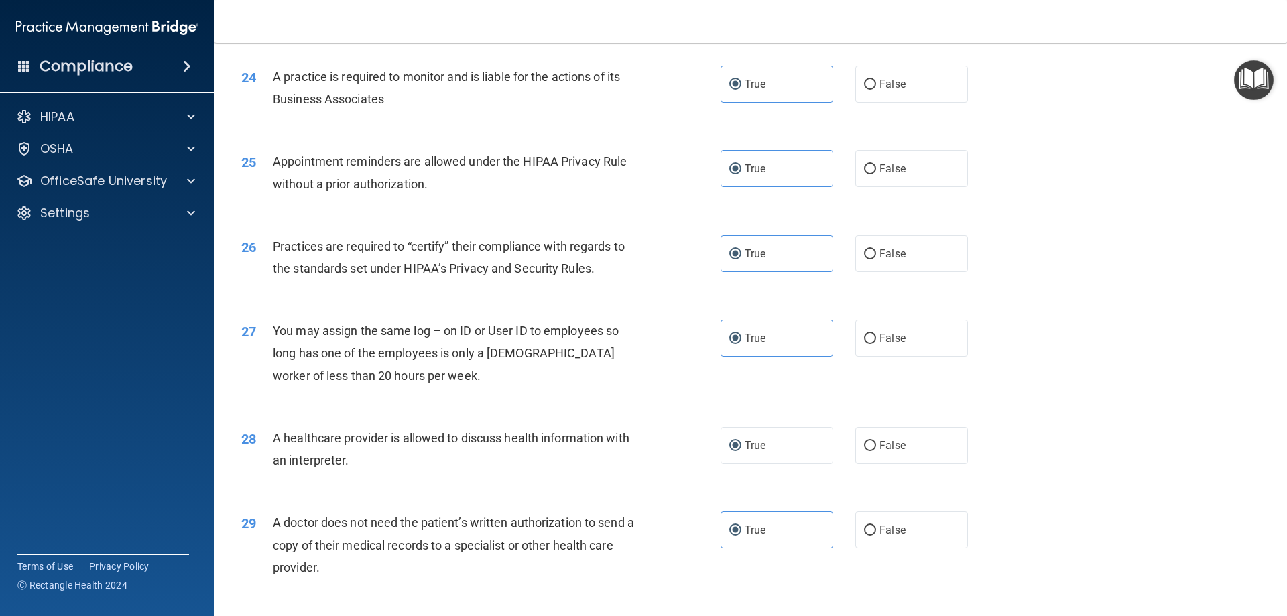
scroll to position [2505, 0]
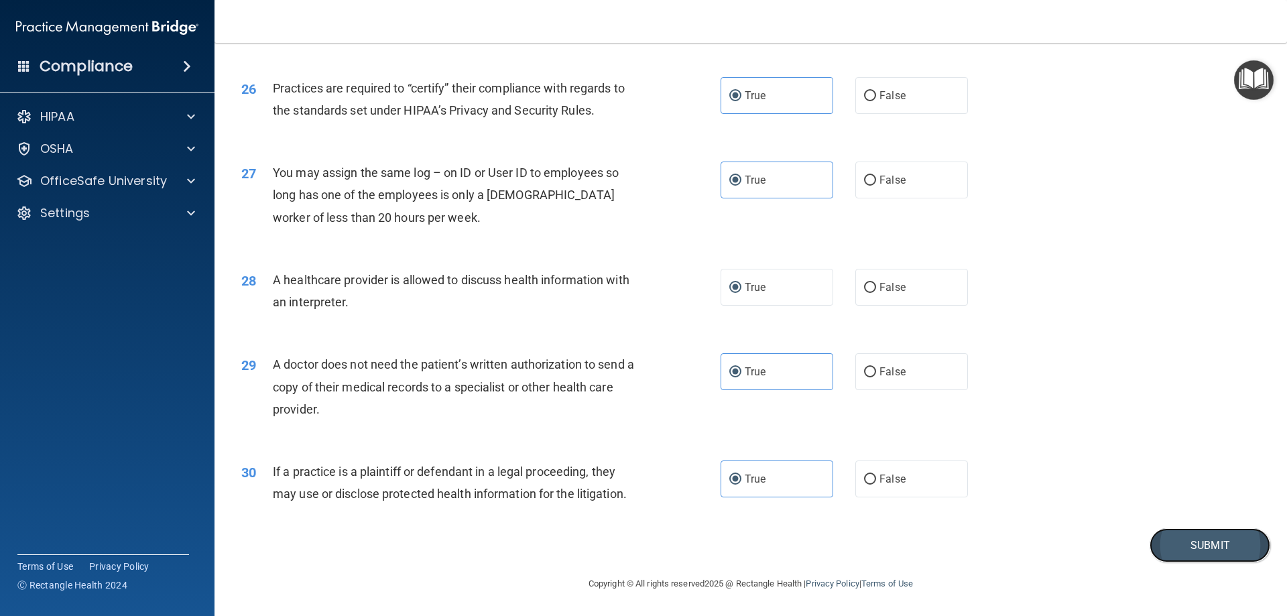
click at [1156, 555] on button "Submit" at bounding box center [1210, 545] width 121 height 34
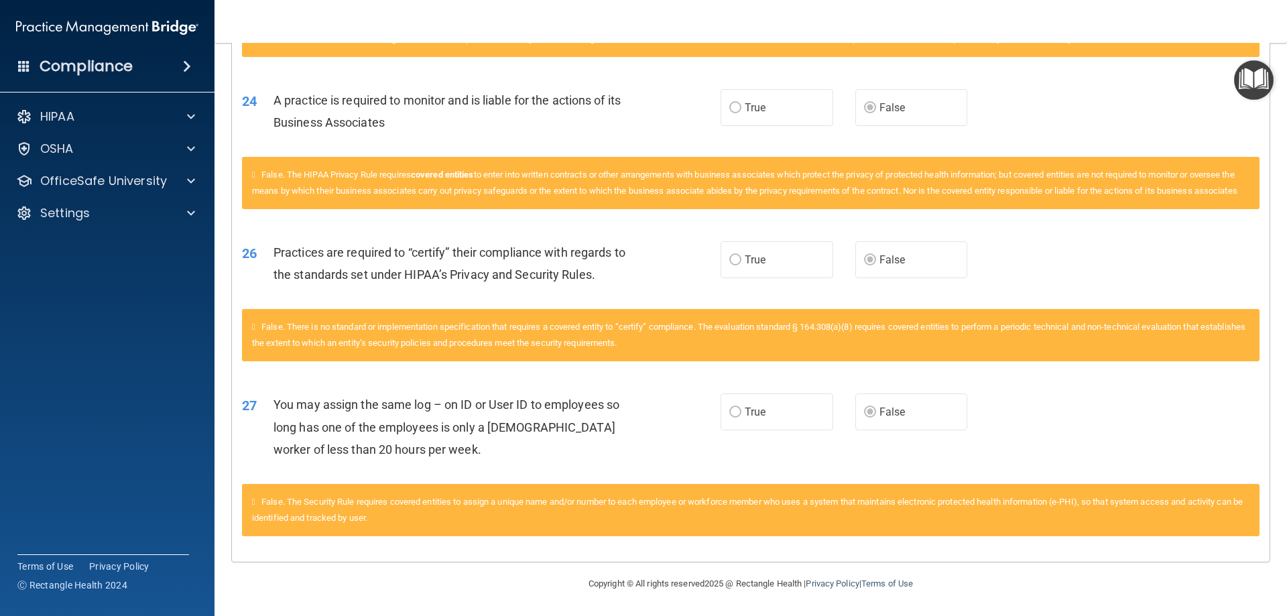
scroll to position [2270, 0]
click at [642, 129] on div "24 A practice is required to monitor and is liable for the actions of its Busin…" at bounding box center [751, 114] width 1038 height 84
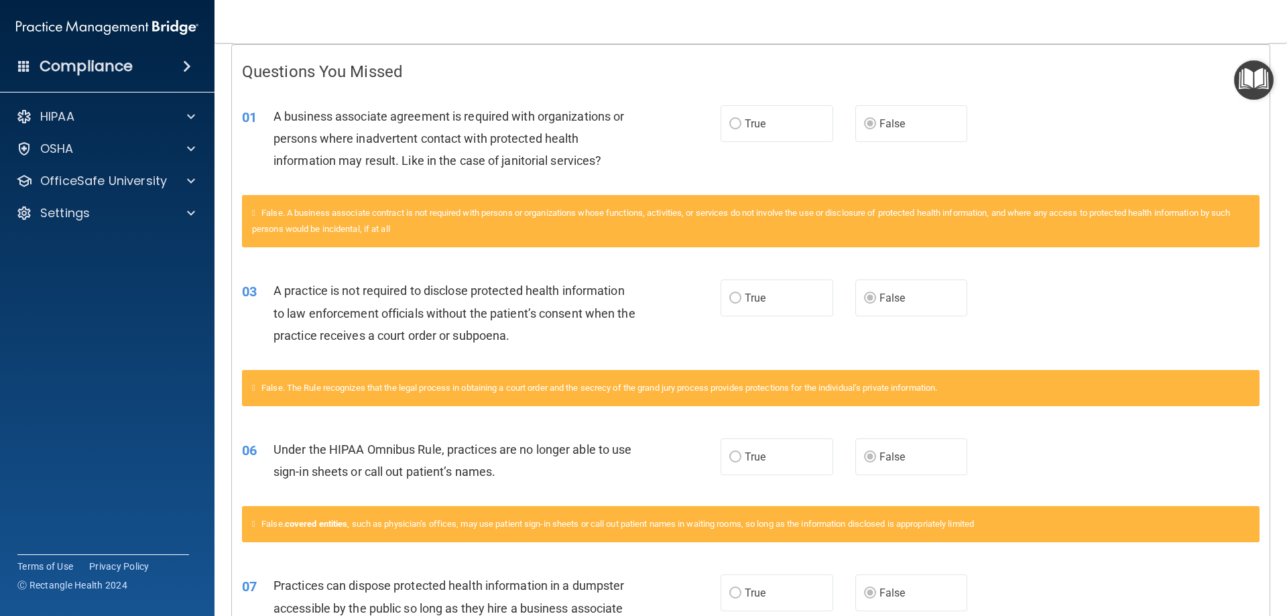
scroll to position [57, 0]
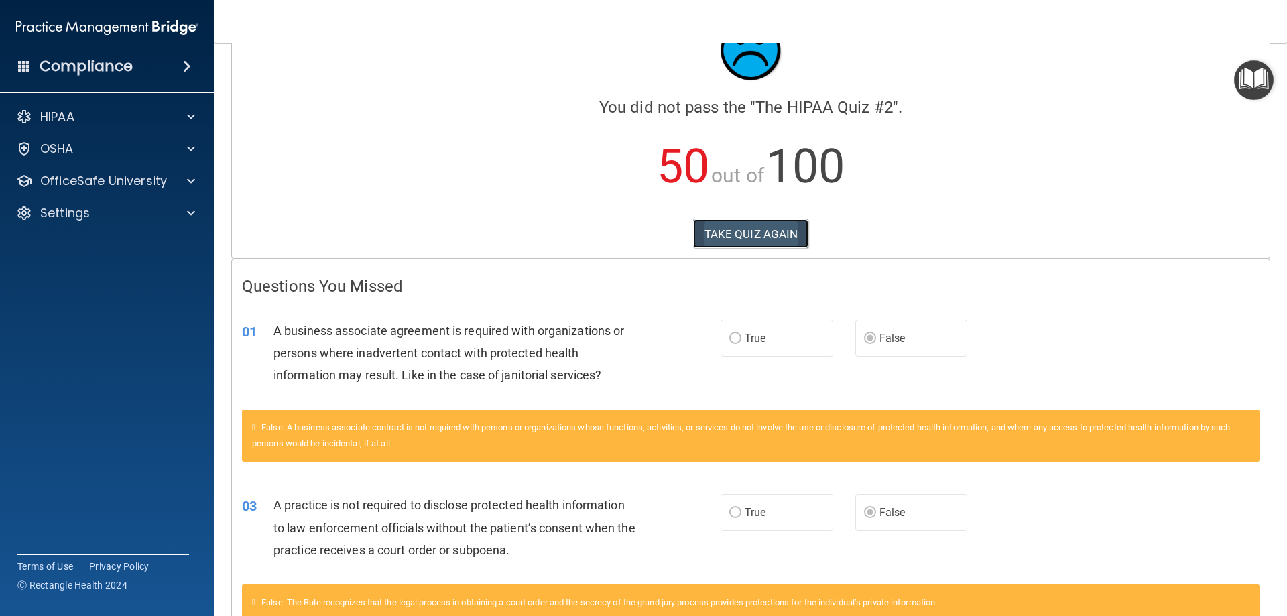
click at [760, 242] on button "TAKE QUIZ AGAIN" at bounding box center [751, 234] width 116 height 30
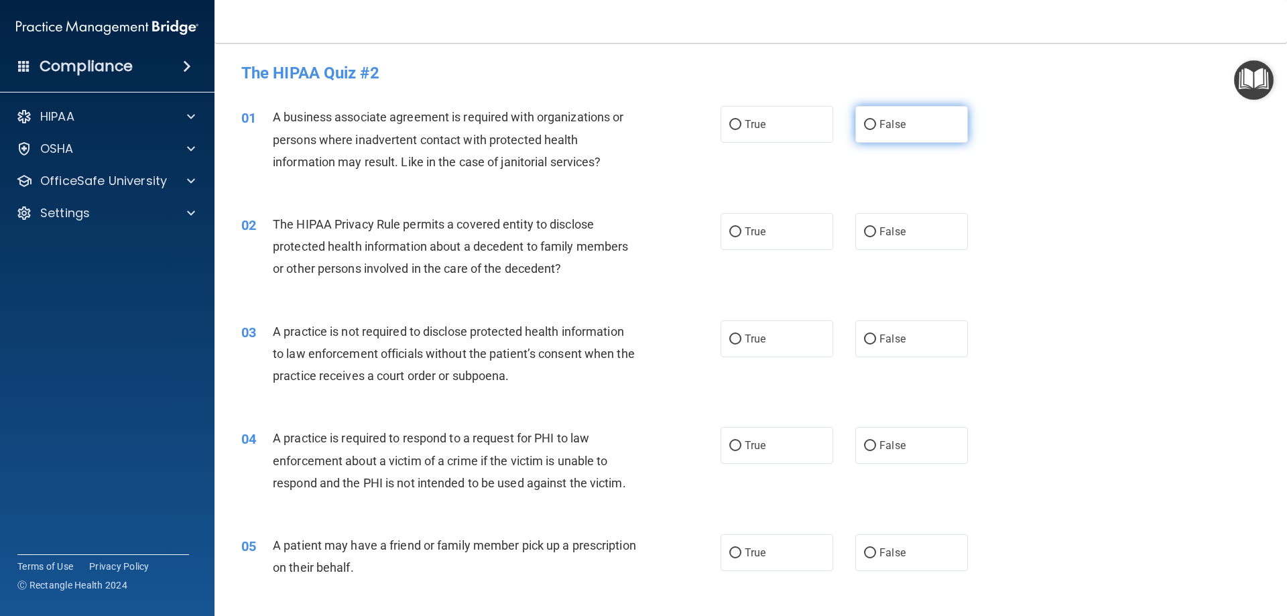
click at [904, 129] on label "False" at bounding box center [912, 124] width 113 height 37
click at [876, 129] on input "False" at bounding box center [870, 125] width 12 height 10
radio input "true"
click at [771, 231] on label "True" at bounding box center [777, 231] width 113 height 37
click at [742, 231] on input "True" at bounding box center [736, 232] width 12 height 10
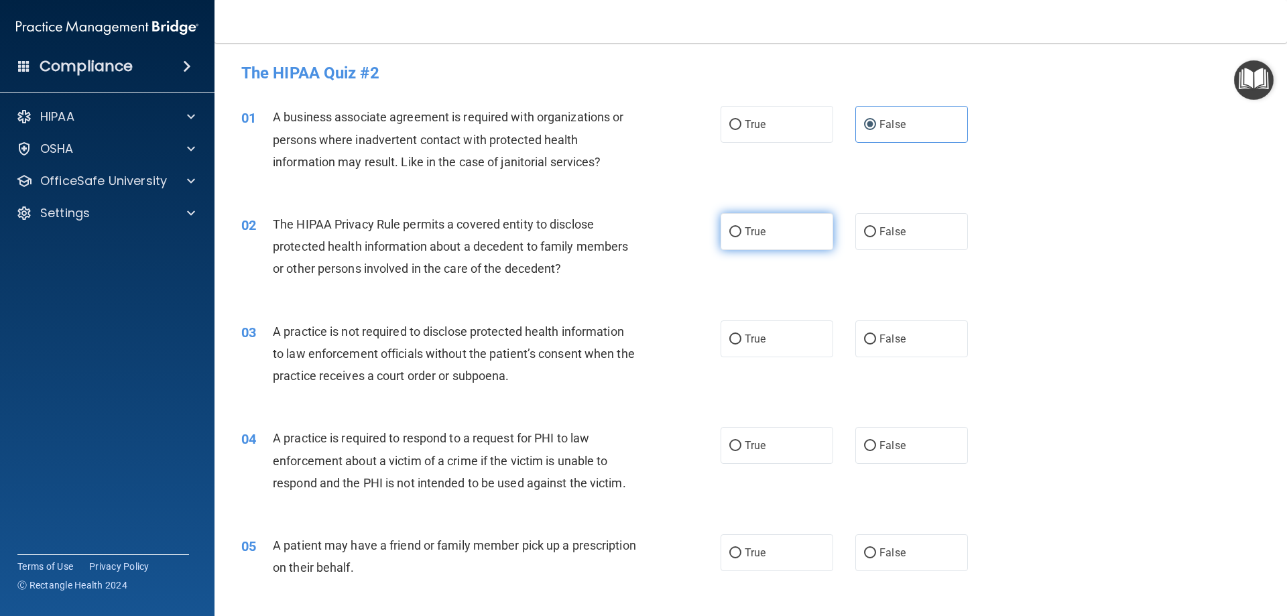
radio input "true"
click at [894, 348] on label "False" at bounding box center [912, 339] width 113 height 37
click at [876, 345] on input "False" at bounding box center [870, 340] width 12 height 10
radio input "true"
click at [784, 445] on label "True" at bounding box center [777, 445] width 113 height 37
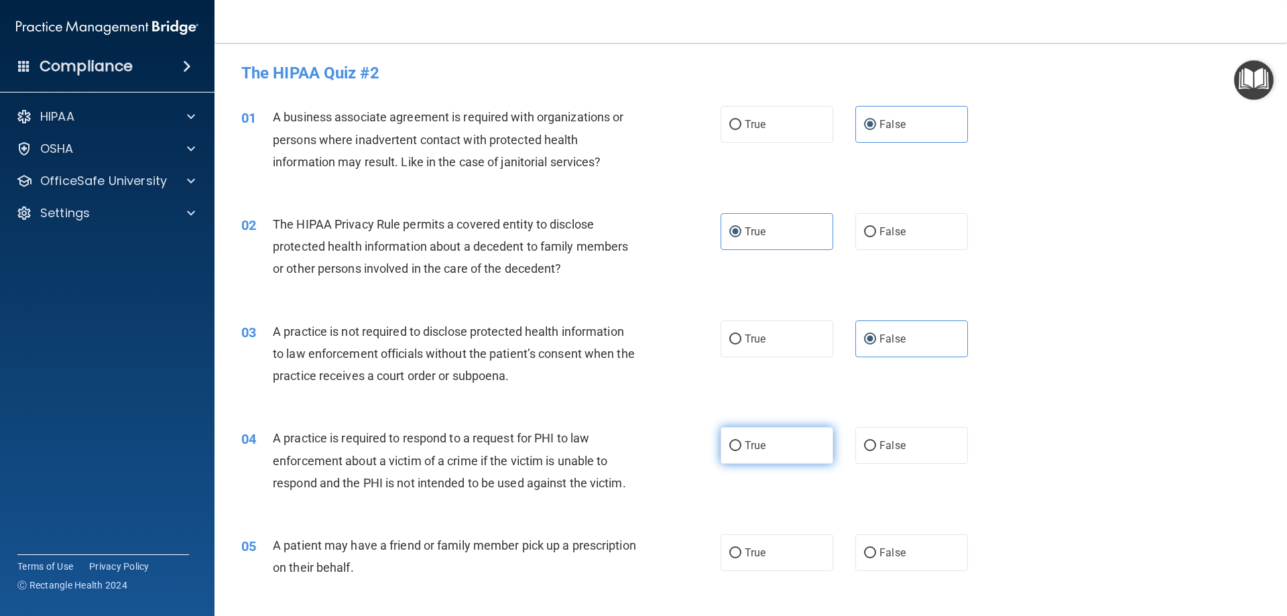
click at [742, 445] on input "True" at bounding box center [736, 446] width 12 height 10
radio input "true"
click at [772, 559] on label "True" at bounding box center [777, 552] width 113 height 37
click at [742, 559] on input "True" at bounding box center [736, 554] width 12 height 10
radio input "true"
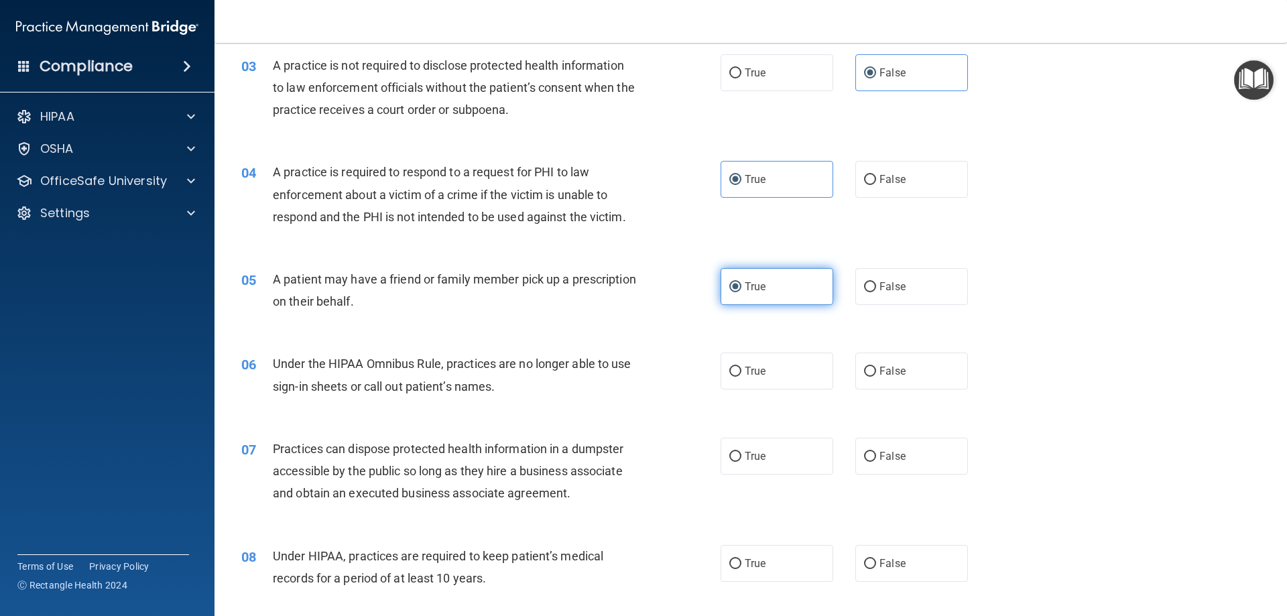
scroll to position [268, 0]
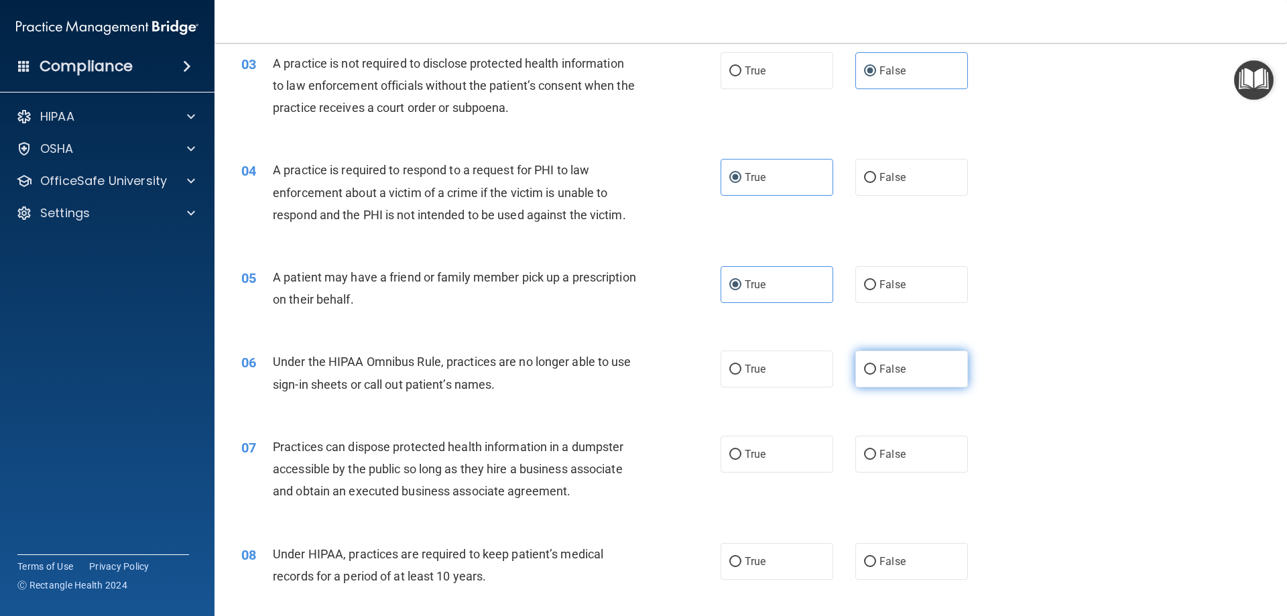
click at [894, 376] on label "False" at bounding box center [912, 369] width 113 height 37
click at [876, 375] on input "False" at bounding box center [870, 370] width 12 height 10
radio input "true"
click at [906, 463] on label "False" at bounding box center [912, 454] width 113 height 37
click at [876, 460] on input "False" at bounding box center [870, 455] width 12 height 10
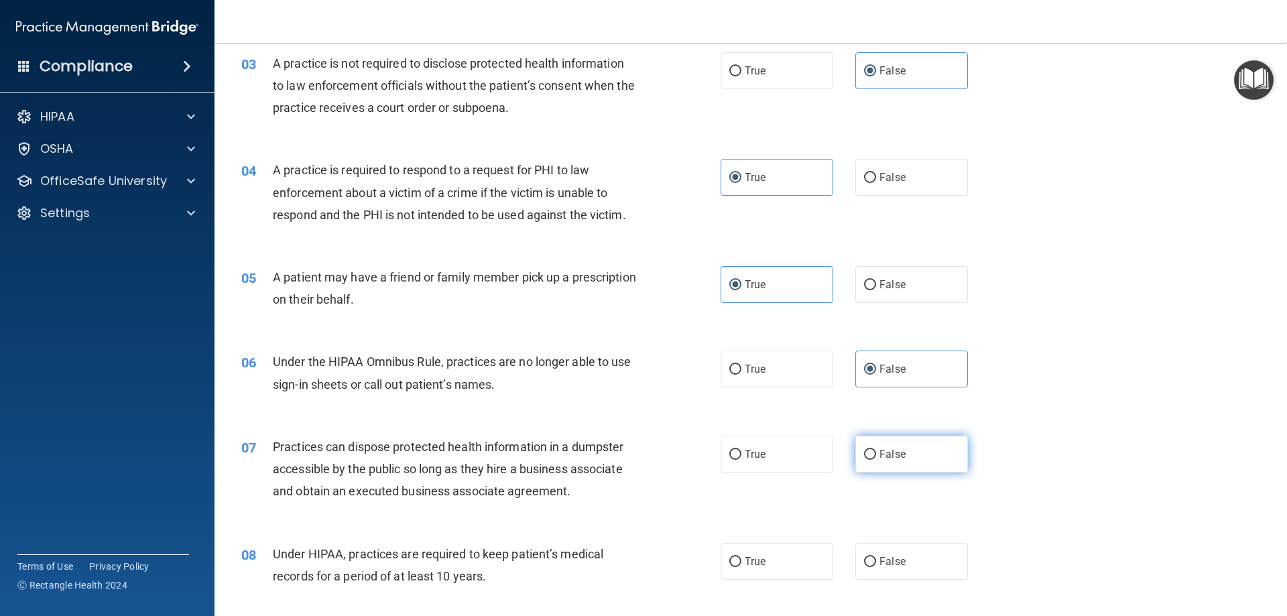
radio input "true"
click at [884, 560] on span "False" at bounding box center [893, 561] width 26 height 13
click at [876, 560] on input "False" at bounding box center [870, 562] width 12 height 10
radio input "true"
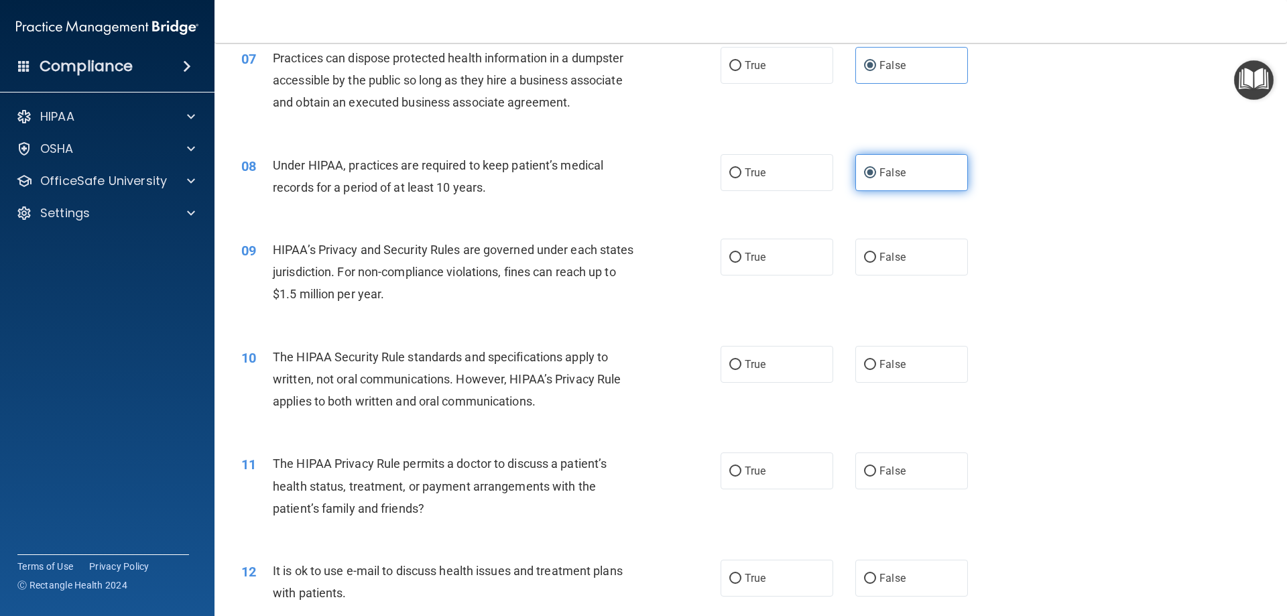
scroll to position [671, 0]
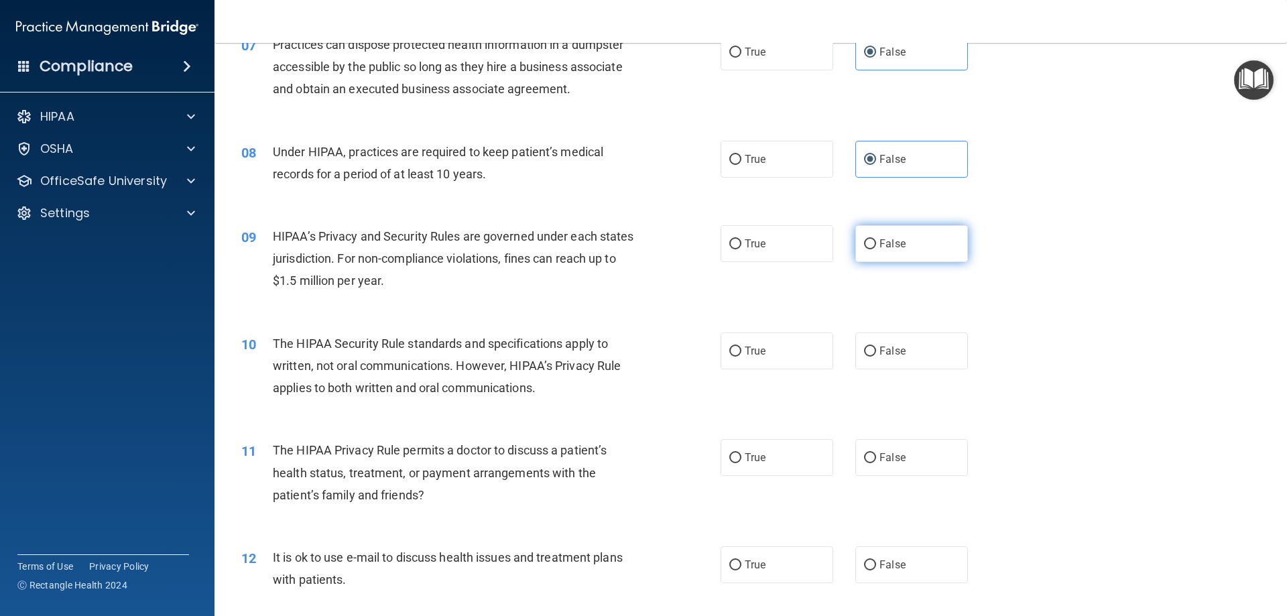
click at [934, 251] on label "False" at bounding box center [912, 243] width 113 height 37
click at [876, 249] on input "False" at bounding box center [870, 244] width 12 height 10
radio input "true"
click at [776, 334] on label "True" at bounding box center [777, 351] width 113 height 37
click at [742, 347] on input "True" at bounding box center [736, 352] width 12 height 10
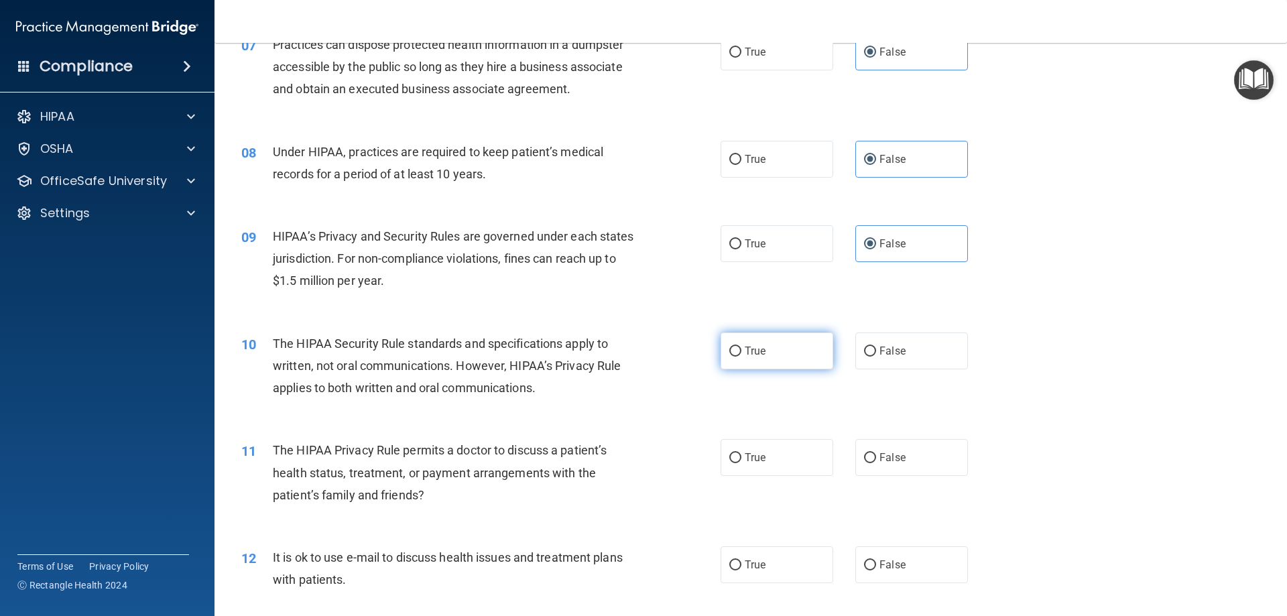
radio input "true"
click at [760, 446] on label "True" at bounding box center [777, 457] width 113 height 37
click at [742, 453] on input "True" at bounding box center [736, 458] width 12 height 10
radio input "true"
click at [752, 564] on span "True" at bounding box center [755, 565] width 21 height 13
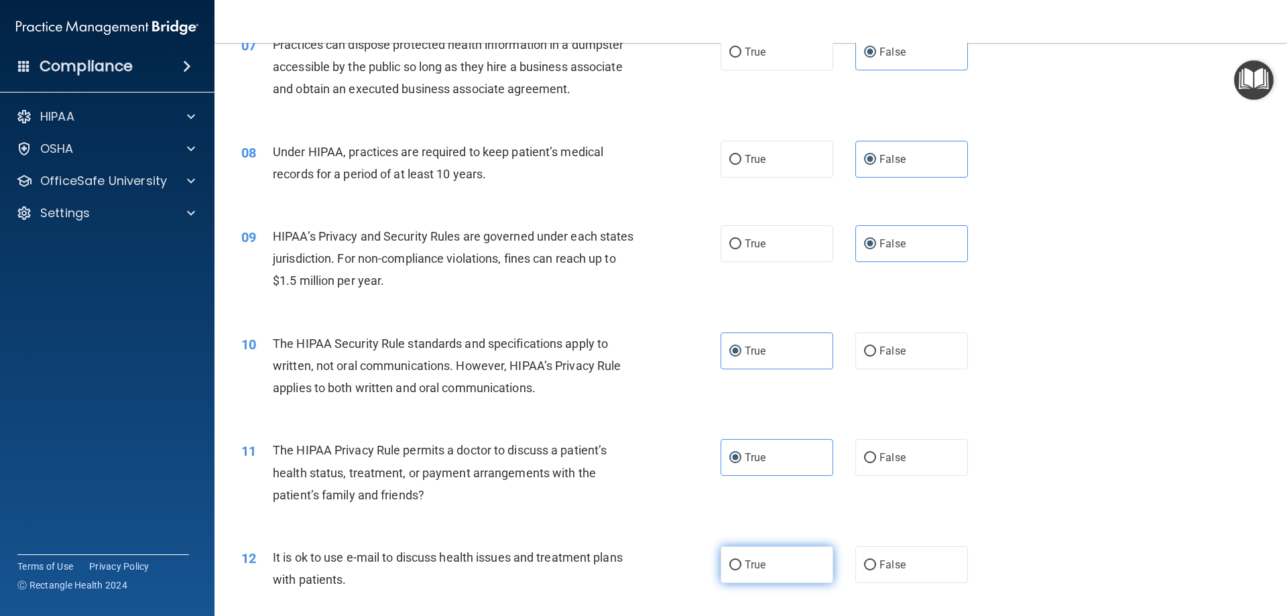
click at [742, 564] on input "True" at bounding box center [736, 566] width 12 height 10
radio input "true"
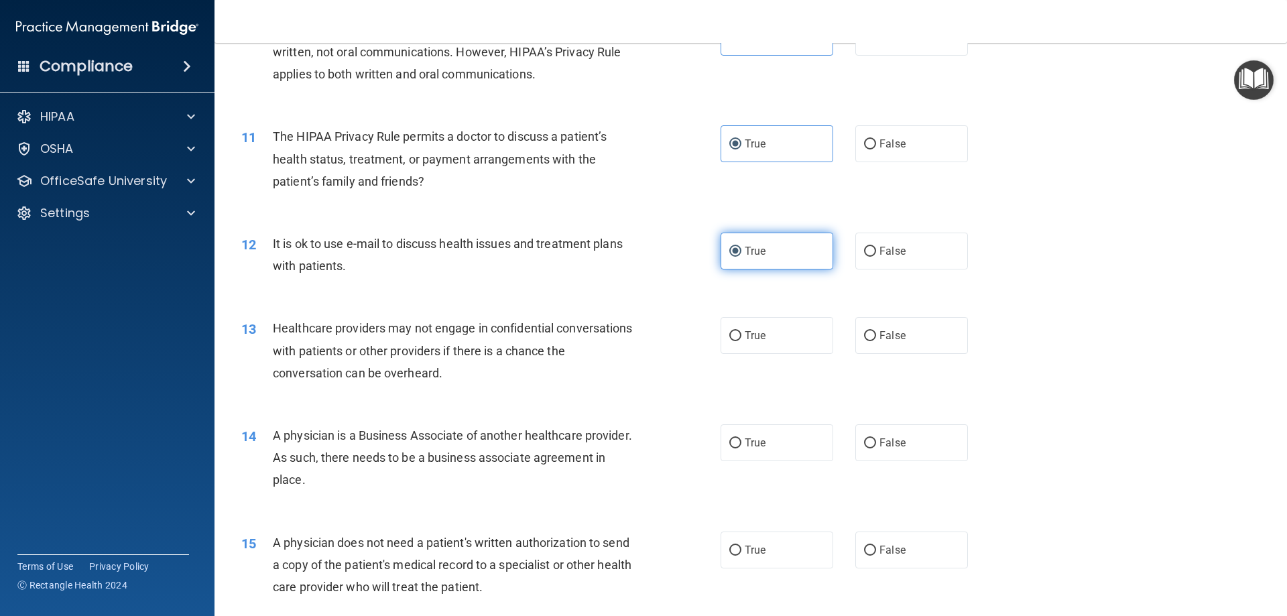
scroll to position [1006, 0]
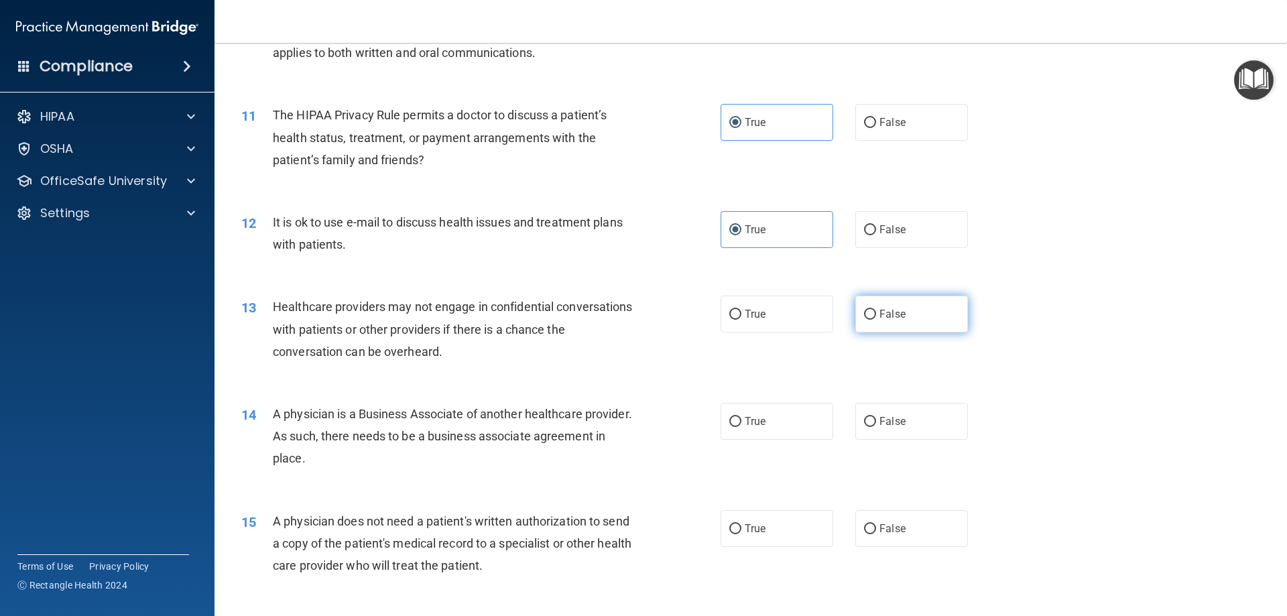
click at [894, 316] on span "False" at bounding box center [893, 314] width 26 height 13
click at [876, 316] on input "False" at bounding box center [870, 315] width 12 height 10
radio input "true"
click at [881, 426] on span "False" at bounding box center [893, 421] width 26 height 13
click at [876, 426] on input "False" at bounding box center [870, 422] width 12 height 10
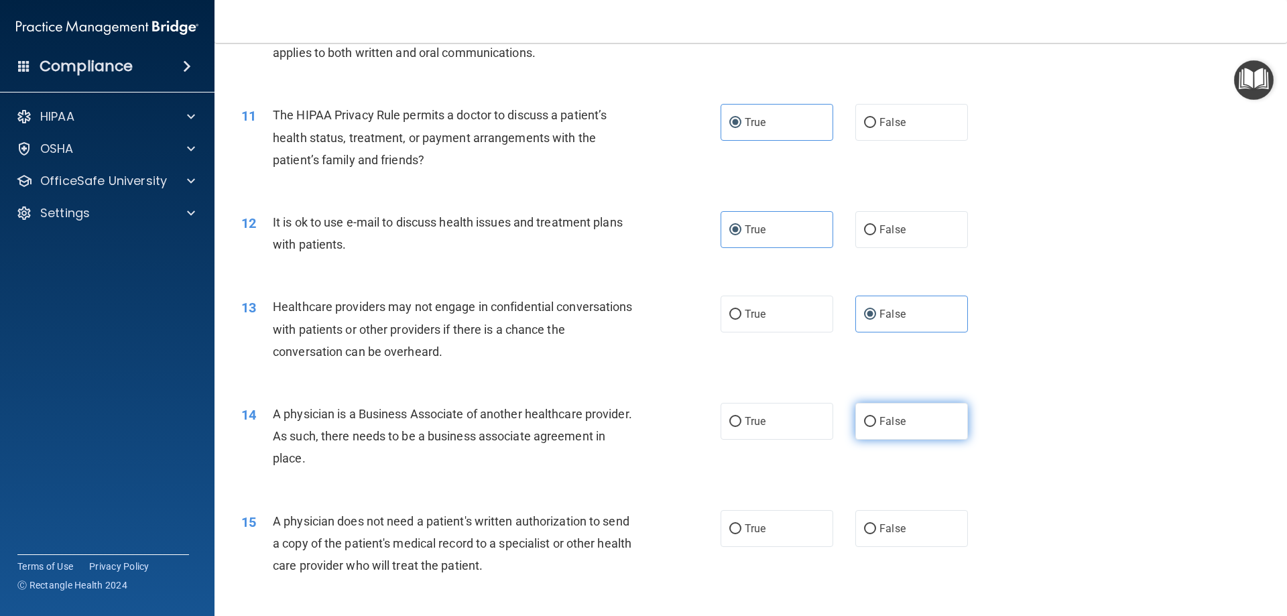
radio input "true"
click at [772, 530] on label "True" at bounding box center [777, 528] width 113 height 37
click at [742, 530] on input "True" at bounding box center [736, 529] width 12 height 10
radio input "true"
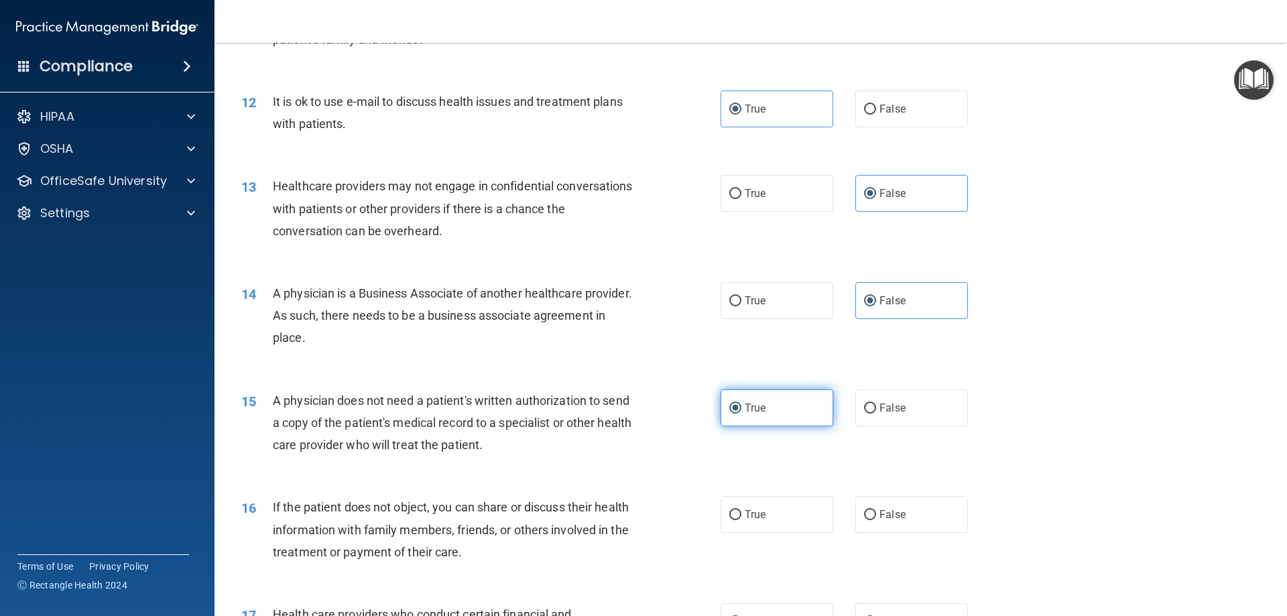
scroll to position [1207, 0]
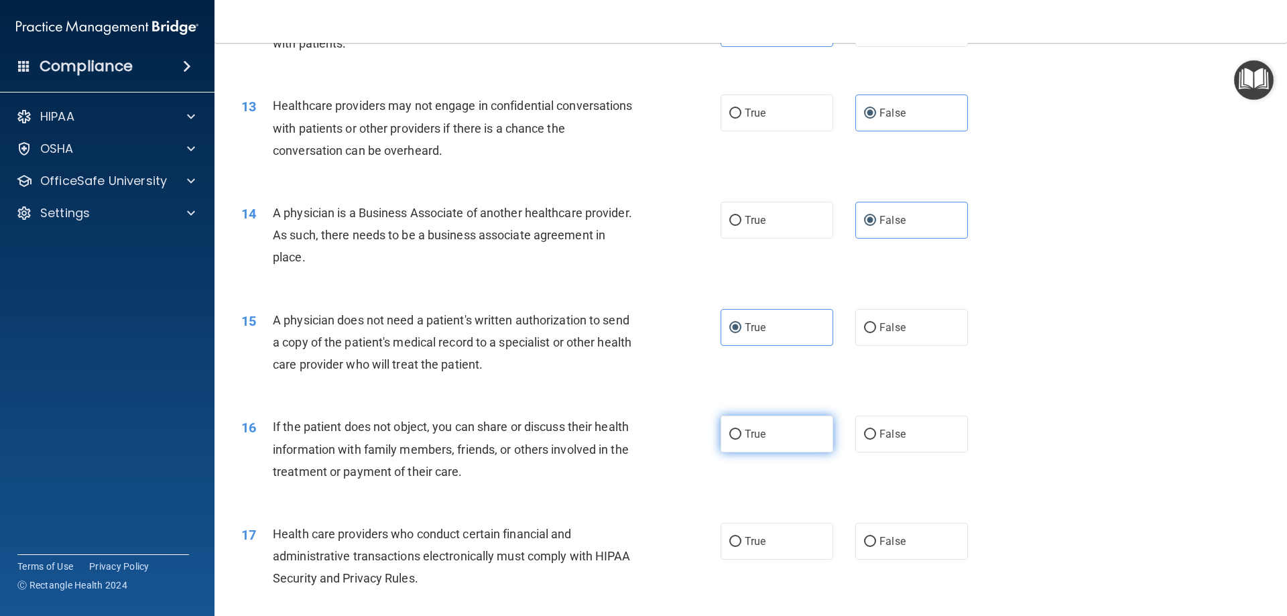
click at [793, 439] on label "True" at bounding box center [777, 434] width 113 height 37
click at [742, 439] on input "True" at bounding box center [736, 435] width 12 height 10
radio input "true"
click at [782, 548] on label "True" at bounding box center [777, 541] width 113 height 37
click at [742, 547] on input "True" at bounding box center [736, 542] width 12 height 10
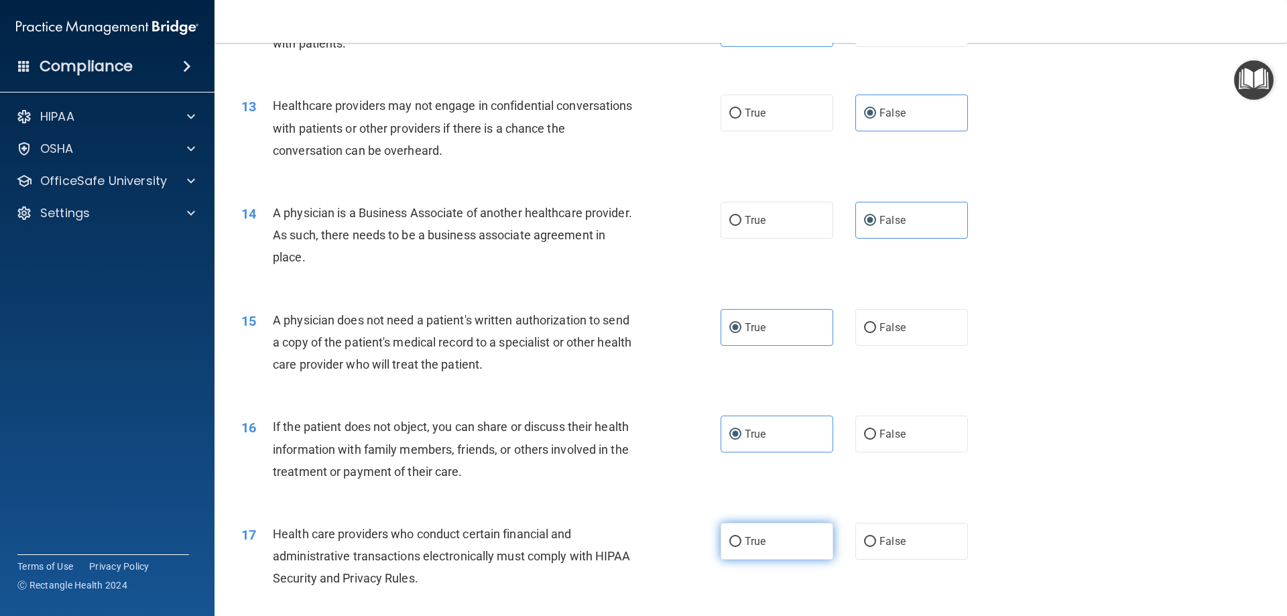
radio input "true"
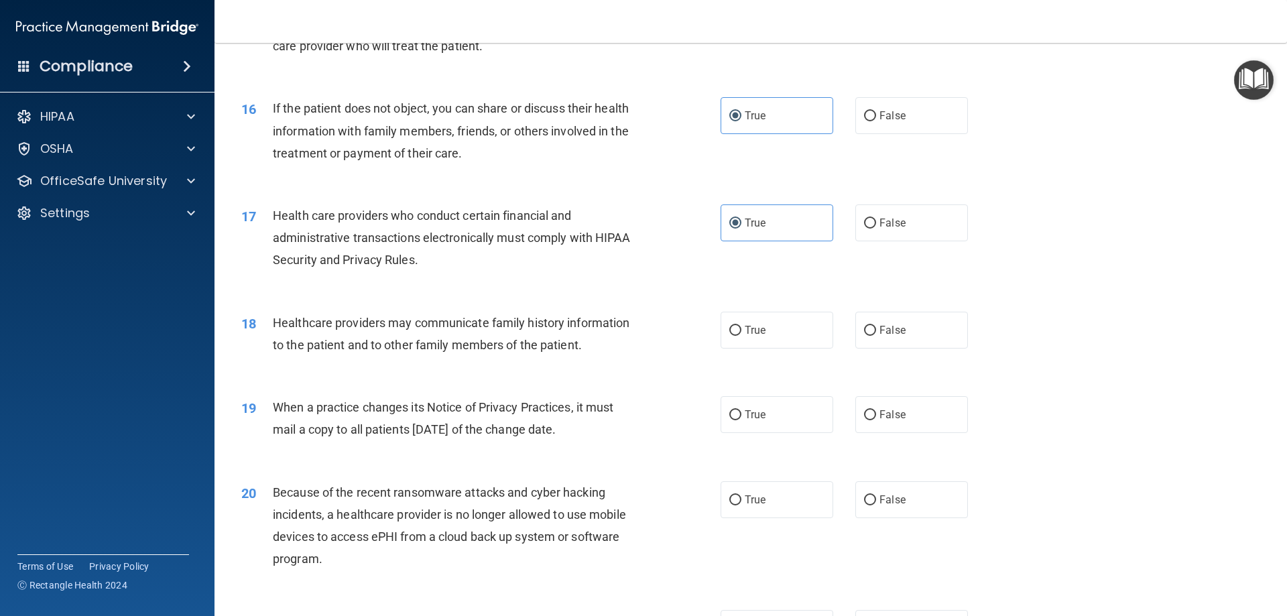
scroll to position [1542, 0]
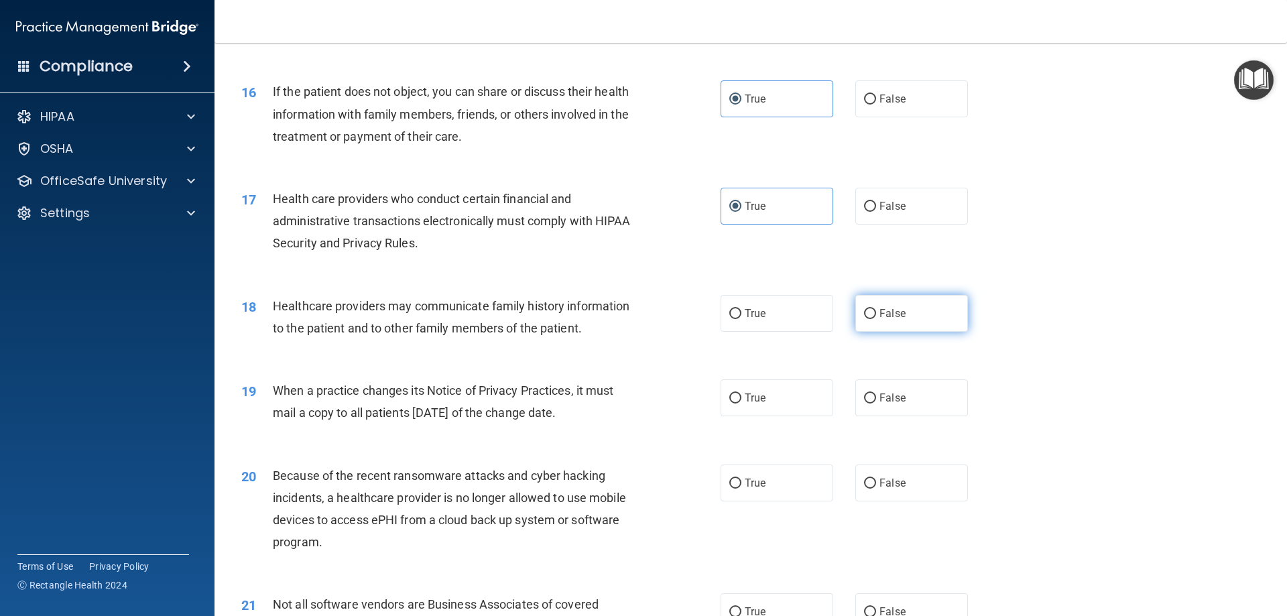
click at [897, 310] on span "False" at bounding box center [893, 313] width 26 height 13
click at [876, 310] on input "False" at bounding box center [870, 314] width 12 height 10
radio input "true"
click at [889, 402] on span "False" at bounding box center [893, 398] width 26 height 13
click at [876, 402] on input "False" at bounding box center [870, 399] width 12 height 10
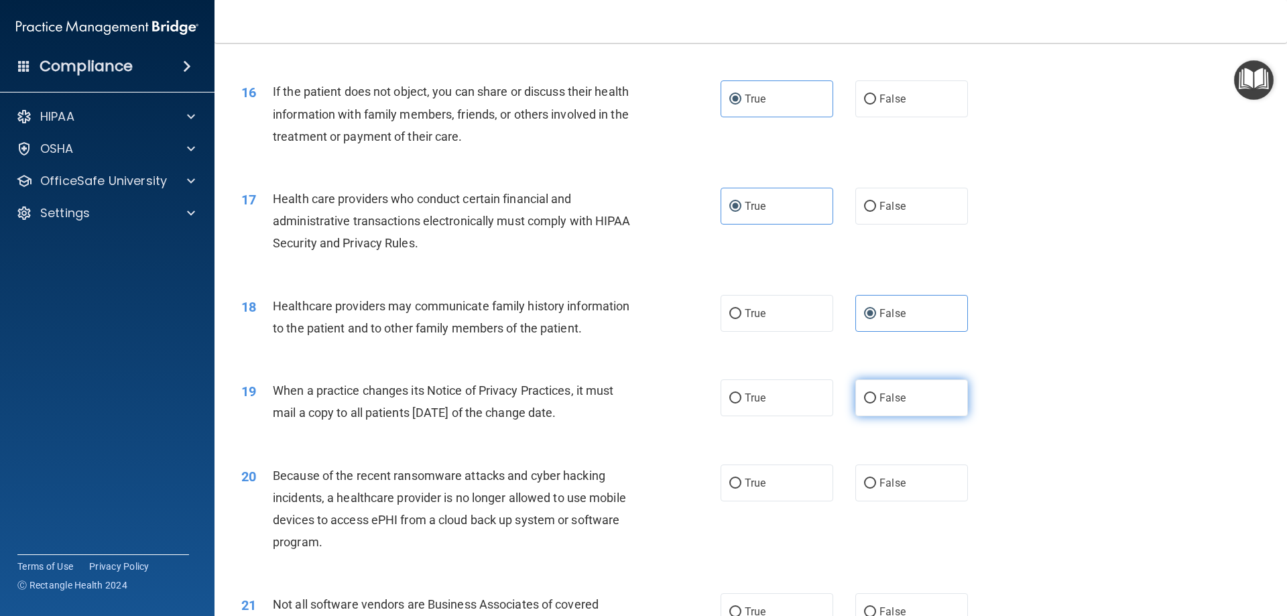
radio input "true"
click at [888, 486] on span "False" at bounding box center [893, 483] width 26 height 13
click at [876, 486] on input "False" at bounding box center [870, 484] width 12 height 10
radio input "true"
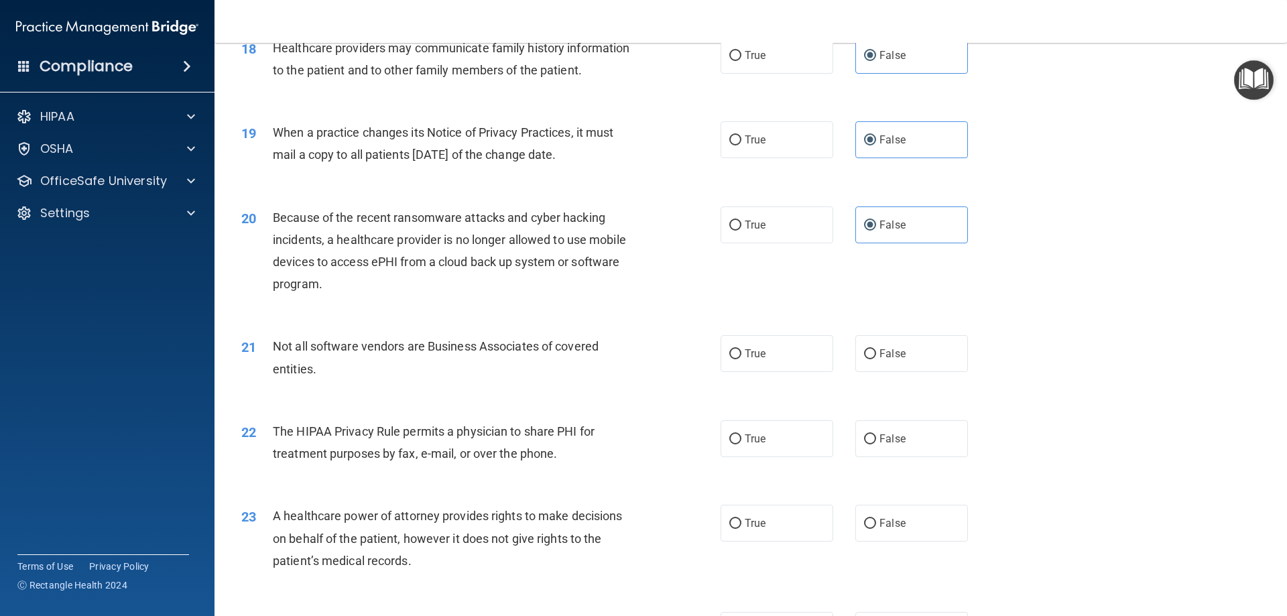
scroll to position [1811, 0]
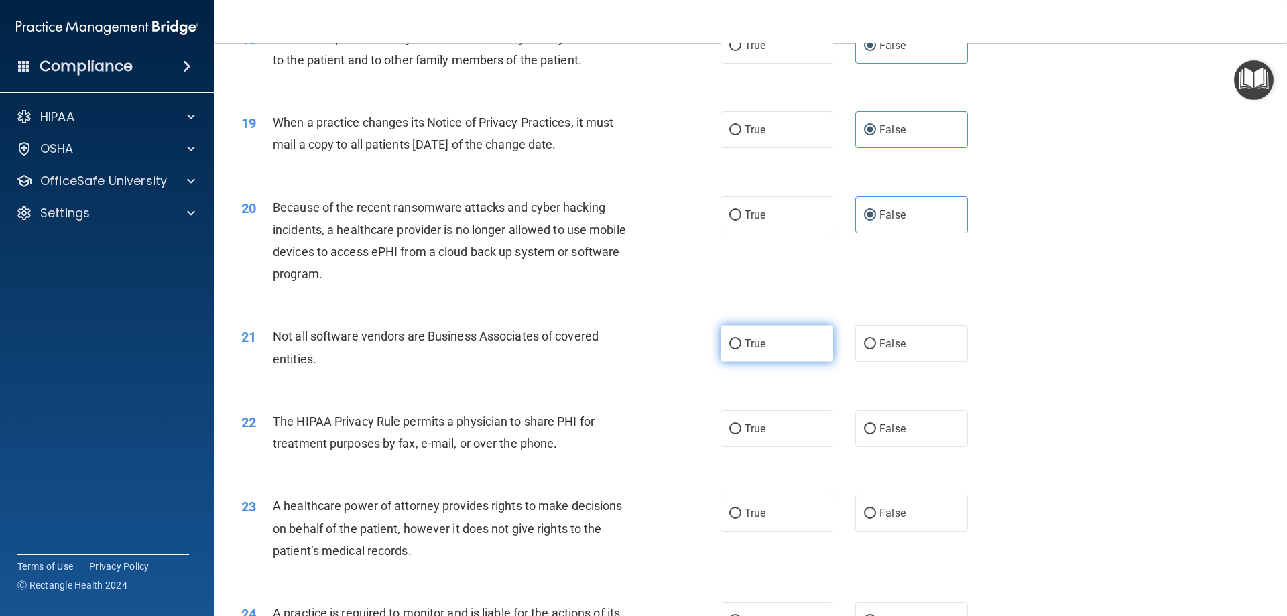
click at [753, 341] on span "True" at bounding box center [755, 343] width 21 height 13
click at [742, 341] on input "True" at bounding box center [736, 344] width 12 height 10
radio input "true"
click at [750, 433] on span "True" at bounding box center [755, 428] width 21 height 13
click at [742, 433] on input "True" at bounding box center [736, 429] width 12 height 10
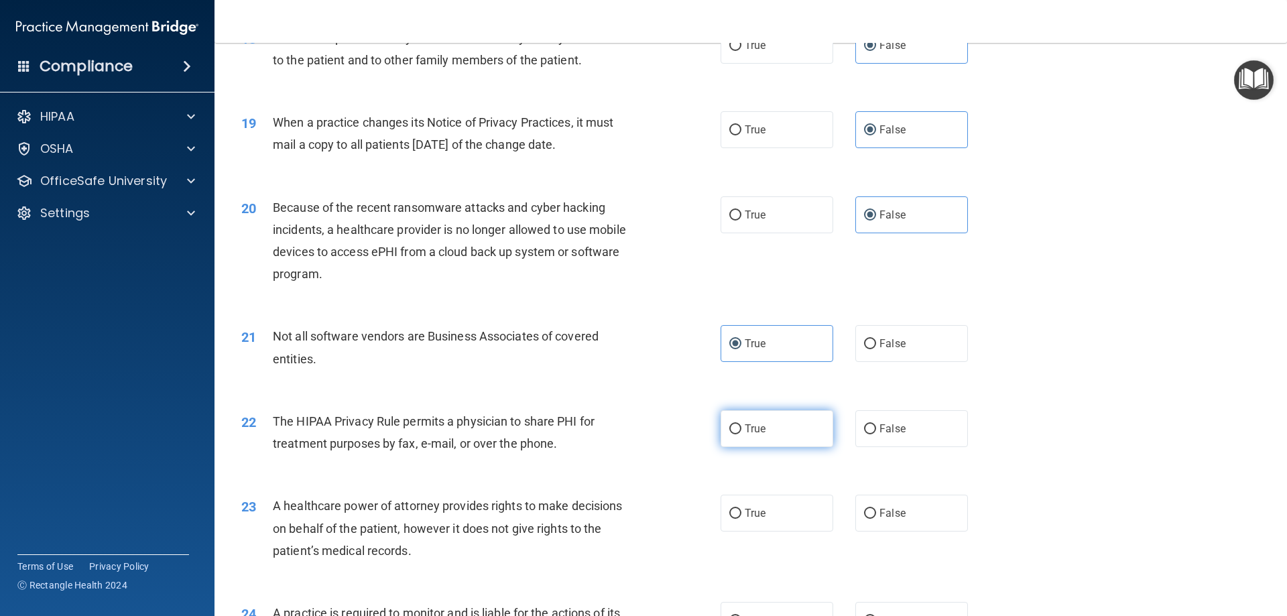
radio input "true"
click at [905, 512] on label "False" at bounding box center [912, 513] width 113 height 37
click at [876, 512] on input "False" at bounding box center [870, 514] width 12 height 10
radio input "true"
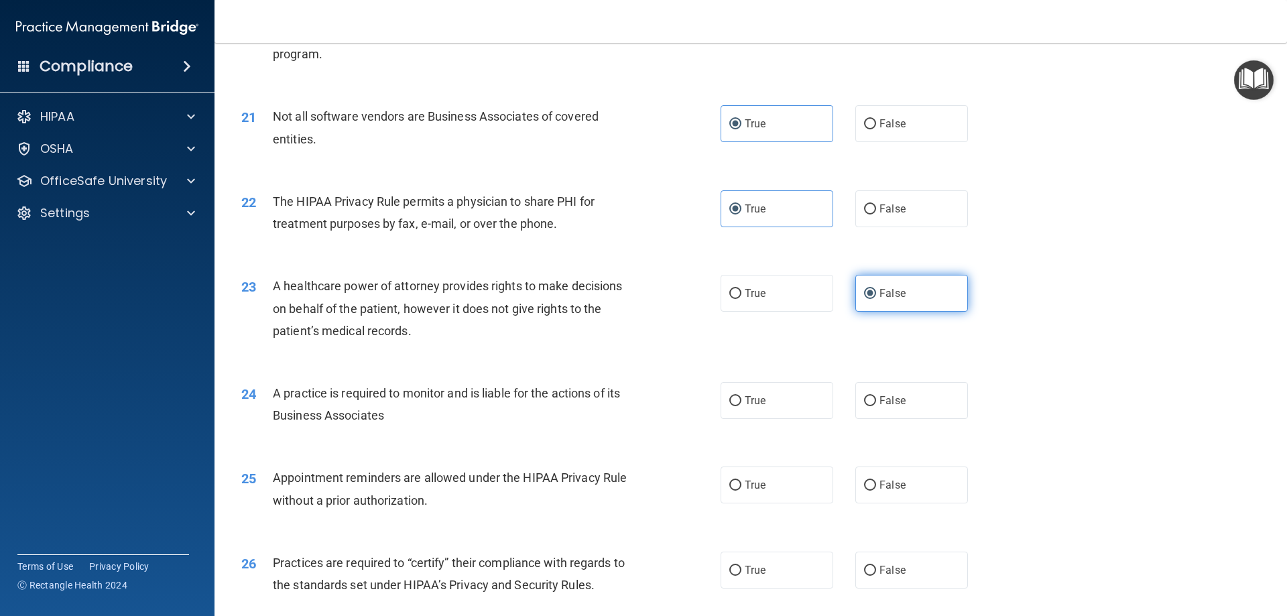
scroll to position [2079, 0]
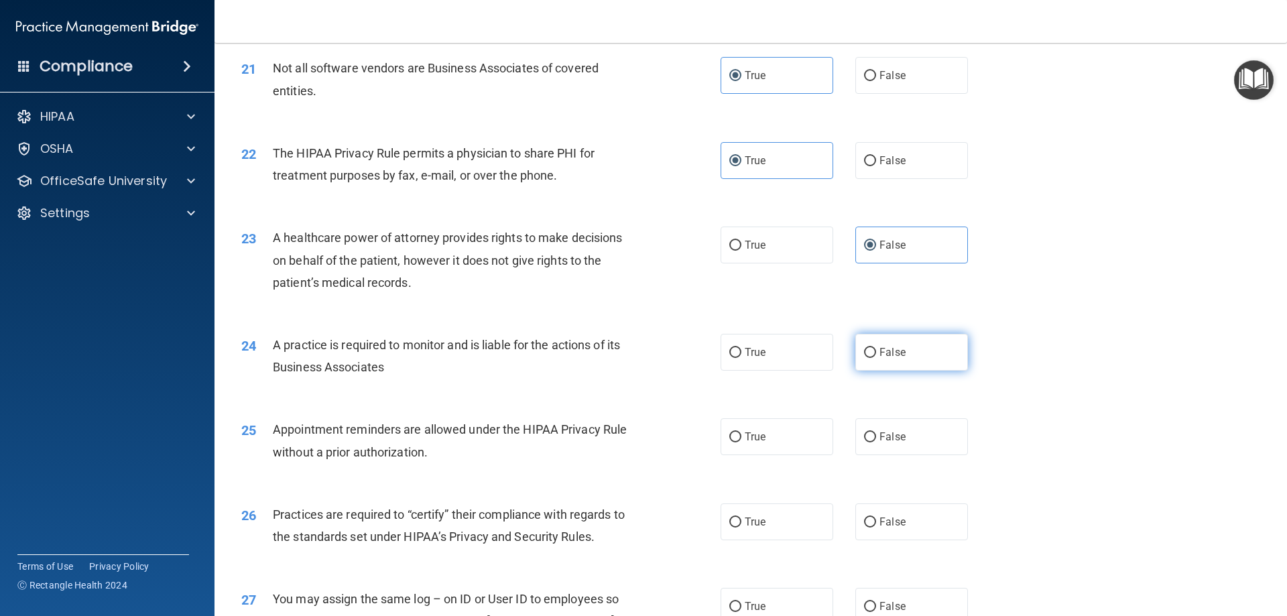
click at [919, 351] on label "False" at bounding box center [912, 352] width 113 height 37
click at [876, 351] on input "False" at bounding box center [870, 353] width 12 height 10
radio input "true"
click at [772, 436] on label "True" at bounding box center [777, 436] width 113 height 37
click at [742, 436] on input "True" at bounding box center [736, 438] width 12 height 10
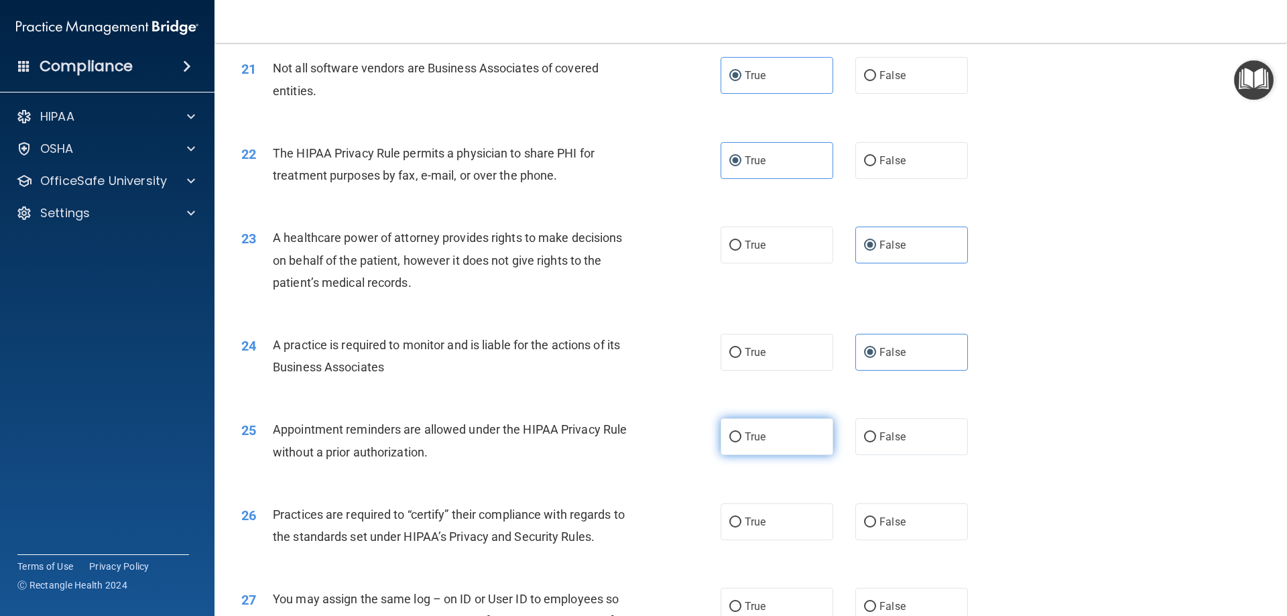
radio input "true"
click at [917, 526] on label "False" at bounding box center [912, 522] width 113 height 37
click at [876, 526] on input "False" at bounding box center [870, 523] width 12 height 10
radio input "true"
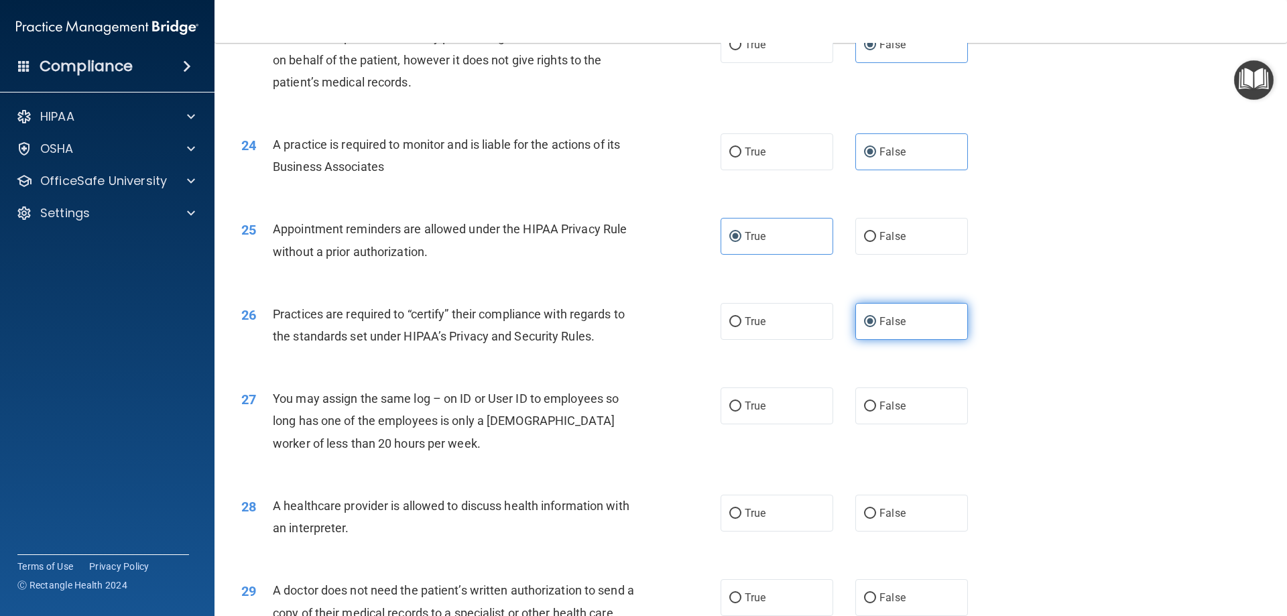
scroll to position [2280, 0]
click at [889, 396] on label "False" at bounding box center [912, 405] width 113 height 37
click at [876, 401] on input "False" at bounding box center [870, 406] width 12 height 10
radio input "true"
click at [745, 518] on span "True" at bounding box center [755, 512] width 21 height 13
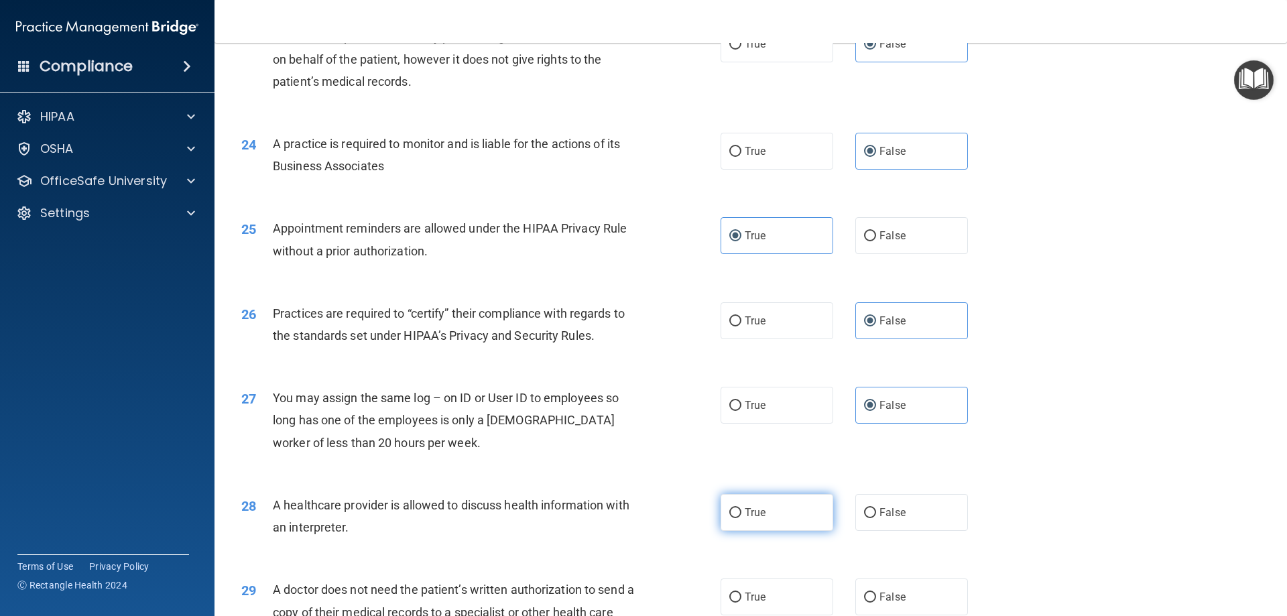
click at [742, 518] on input "True" at bounding box center [736, 513] width 12 height 10
radio input "true"
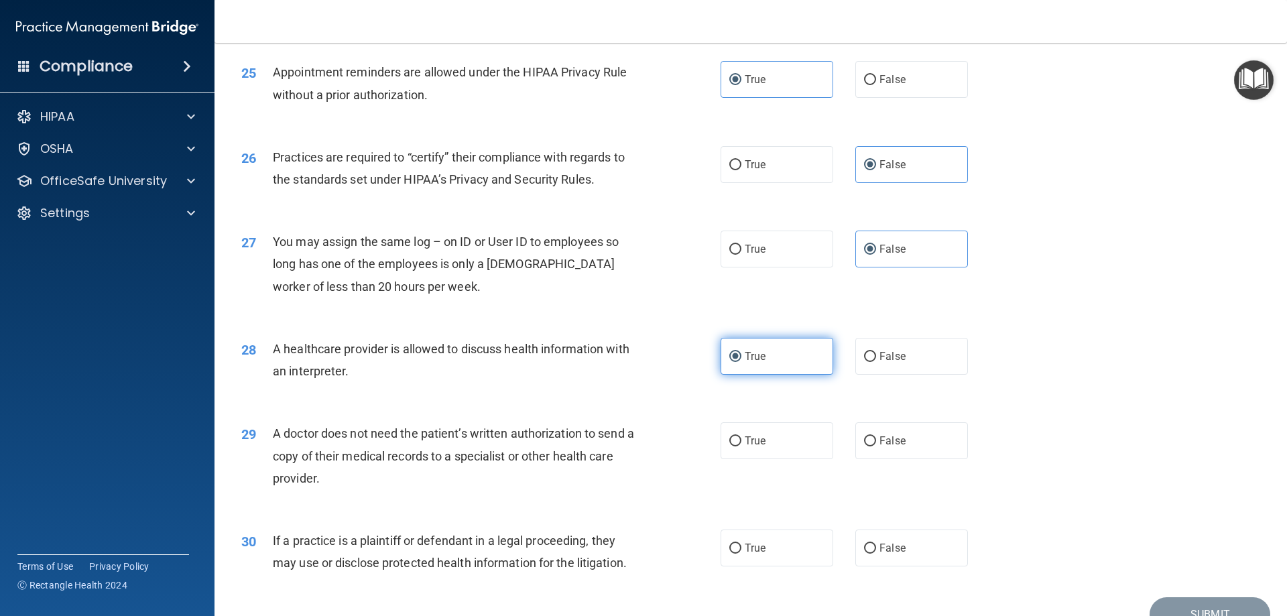
scroll to position [2481, 0]
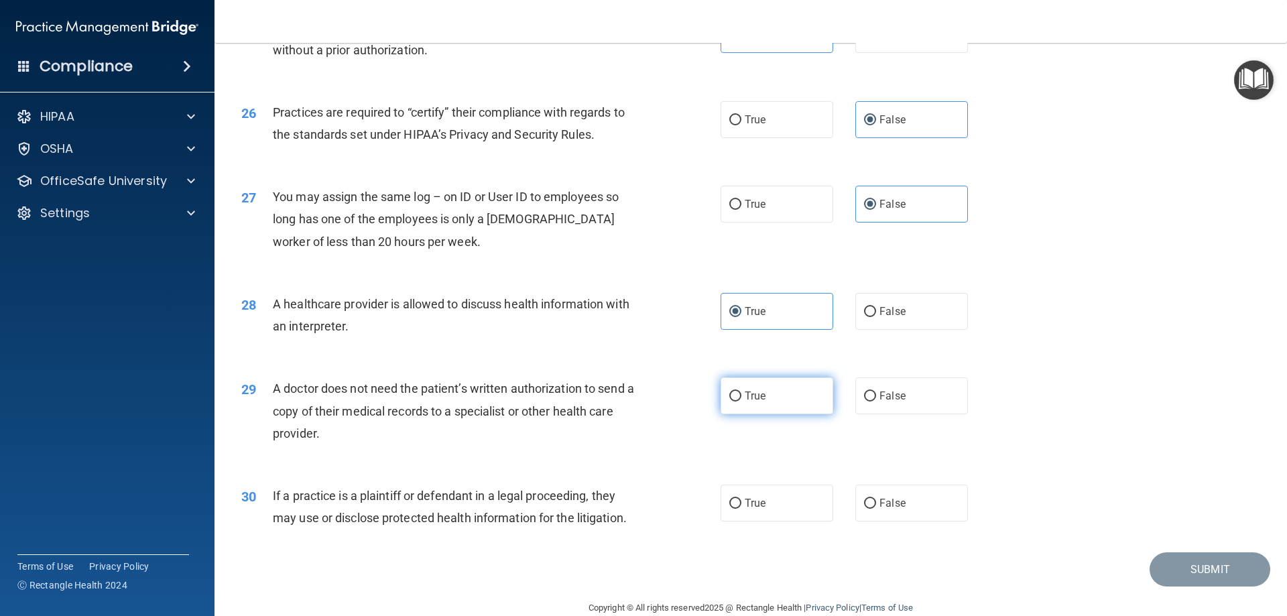
click at [758, 396] on span "True" at bounding box center [755, 396] width 21 height 13
click at [742, 396] on input "True" at bounding box center [736, 397] width 12 height 10
radio input "true"
click at [745, 514] on label "True" at bounding box center [777, 503] width 113 height 37
click at [742, 509] on input "True" at bounding box center [736, 504] width 12 height 10
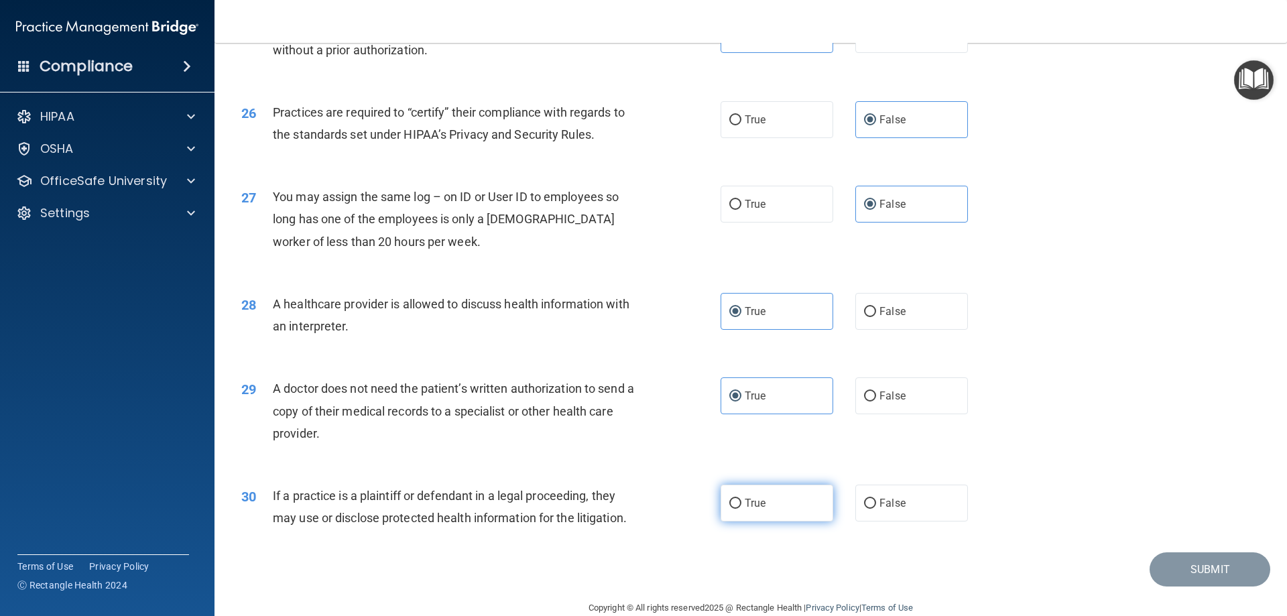
radio input "true"
click at [1184, 577] on button "Submit" at bounding box center [1210, 570] width 121 height 34
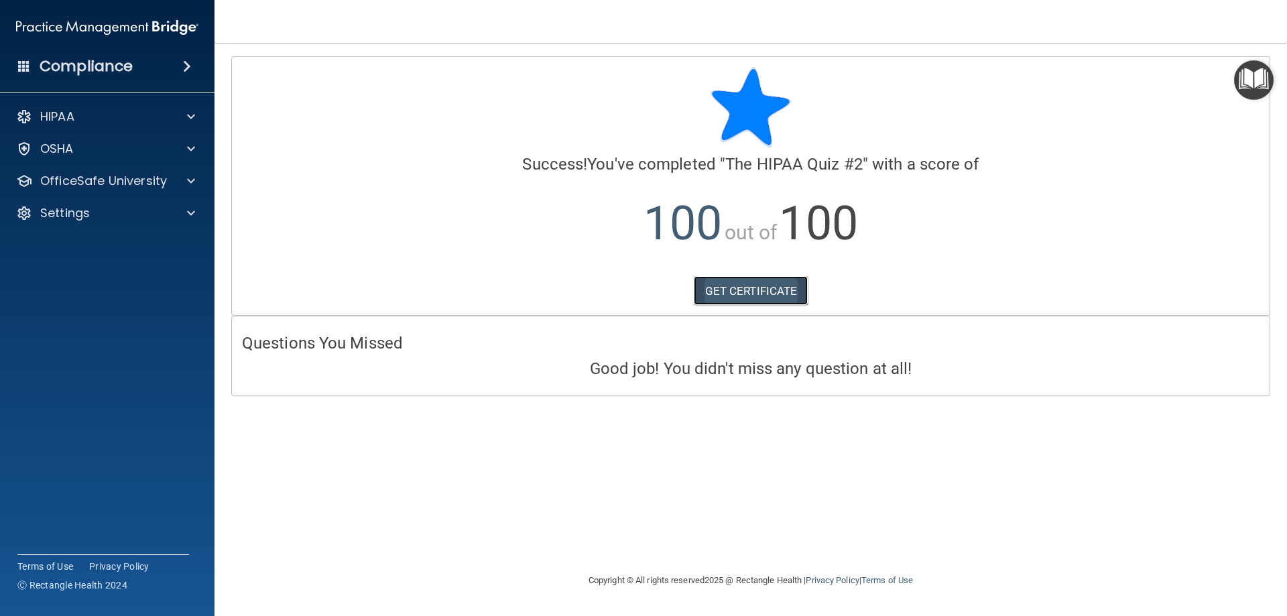
click at [718, 290] on link "GET CERTIFICATE" at bounding box center [751, 291] width 115 height 30
click at [179, 182] on div at bounding box center [189, 181] width 34 height 16
click at [118, 218] on p "HIPAA Training" at bounding box center [64, 213] width 111 height 13
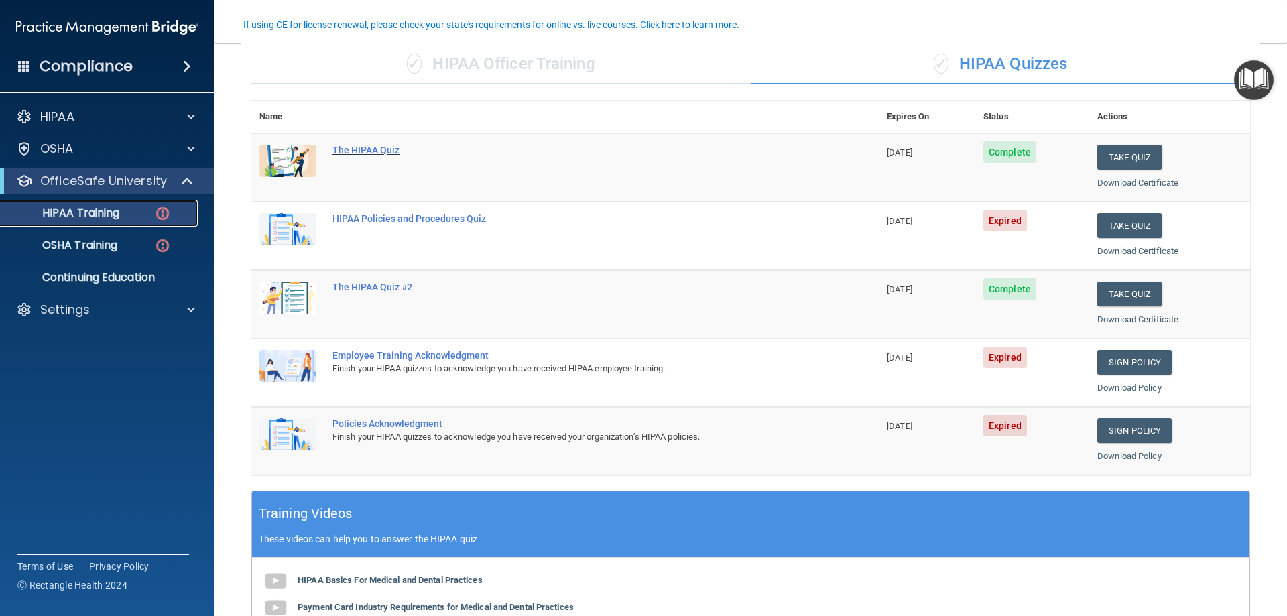
scroll to position [134, 0]
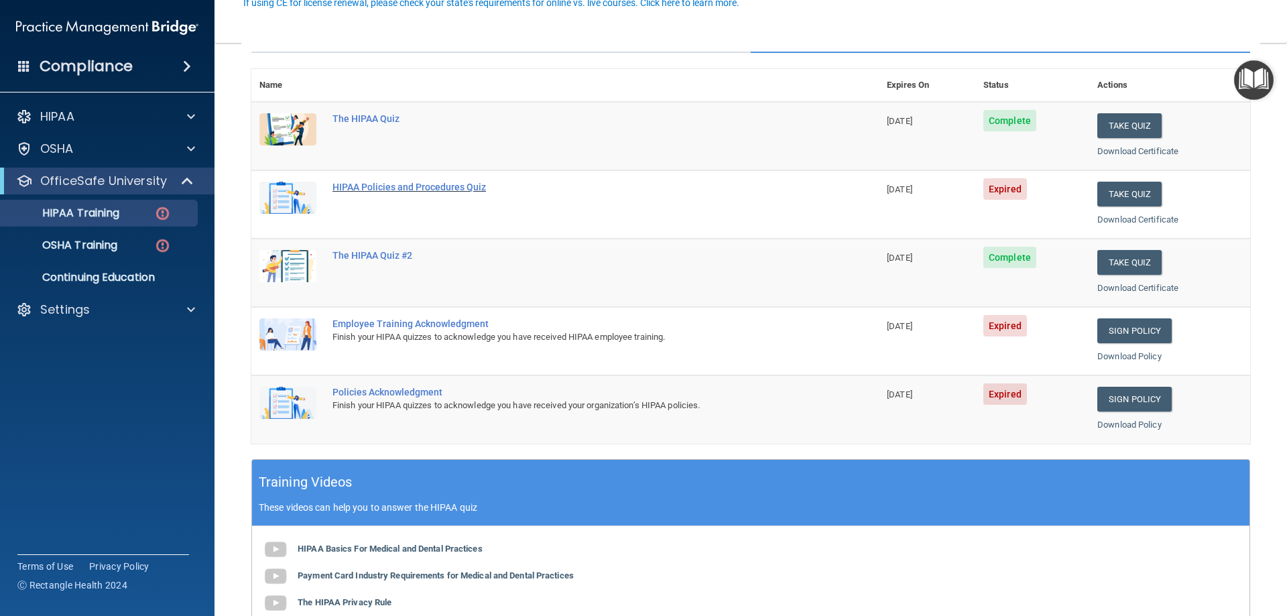
click at [356, 189] on div "HIPAA Policies and Procedures Quiz" at bounding box center [572, 187] width 479 height 11
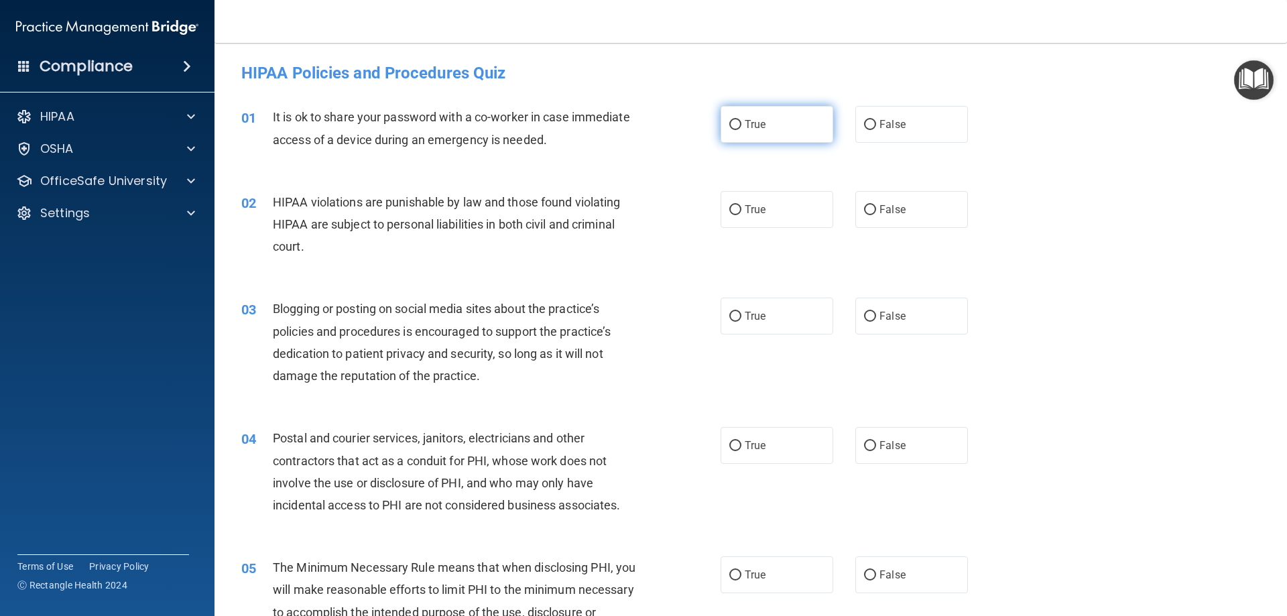
click at [775, 120] on label "True" at bounding box center [777, 124] width 113 height 37
click at [742, 120] on input "True" at bounding box center [736, 125] width 12 height 10
radio input "true"
click at [761, 205] on span "True" at bounding box center [755, 209] width 21 height 13
click at [742, 205] on input "True" at bounding box center [736, 210] width 12 height 10
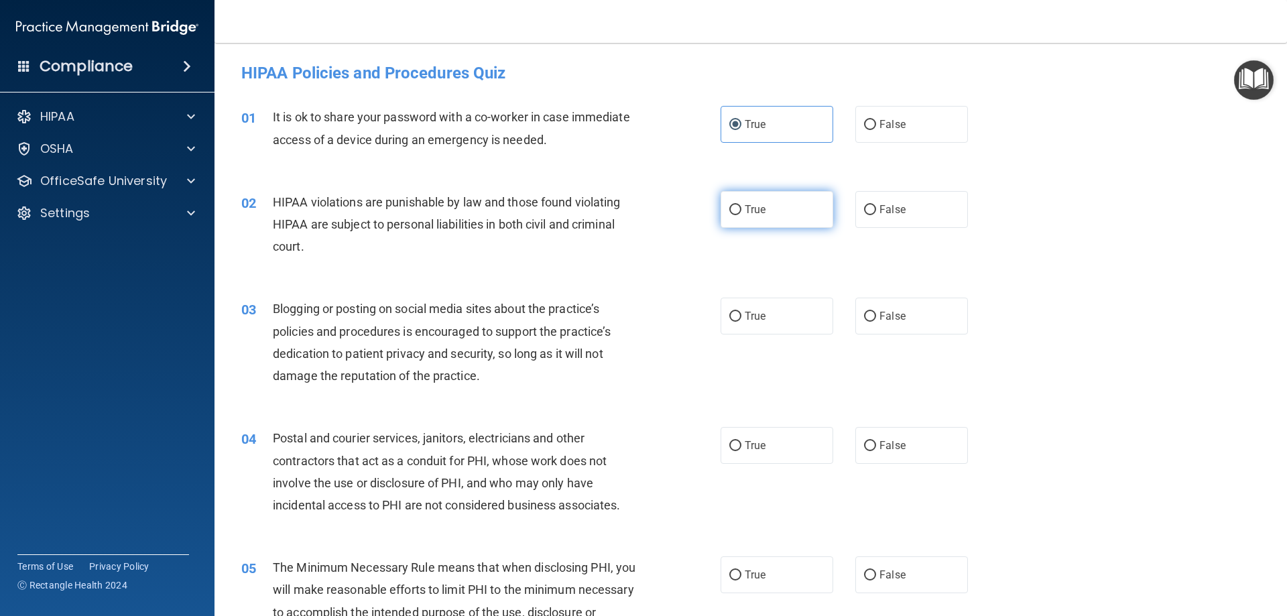
radio input "true"
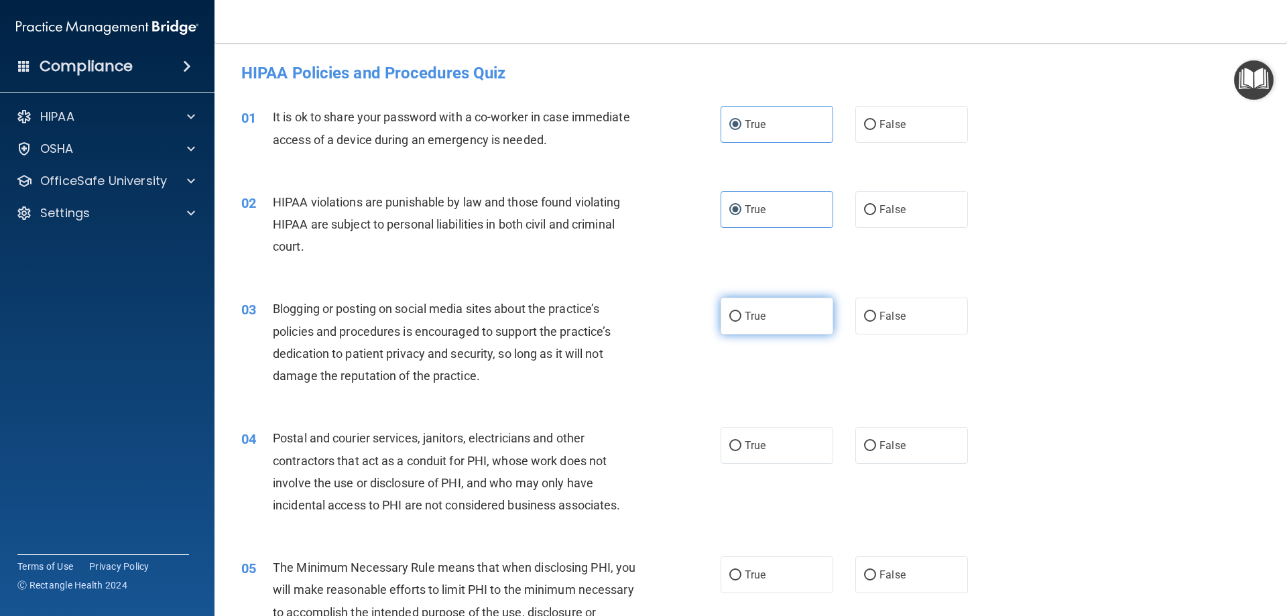
click at [770, 305] on label "True" at bounding box center [777, 316] width 113 height 37
click at [742, 312] on input "True" at bounding box center [736, 317] width 12 height 10
radio input "true"
click at [770, 447] on label "True" at bounding box center [777, 445] width 113 height 37
click at [742, 447] on input "True" at bounding box center [736, 446] width 12 height 10
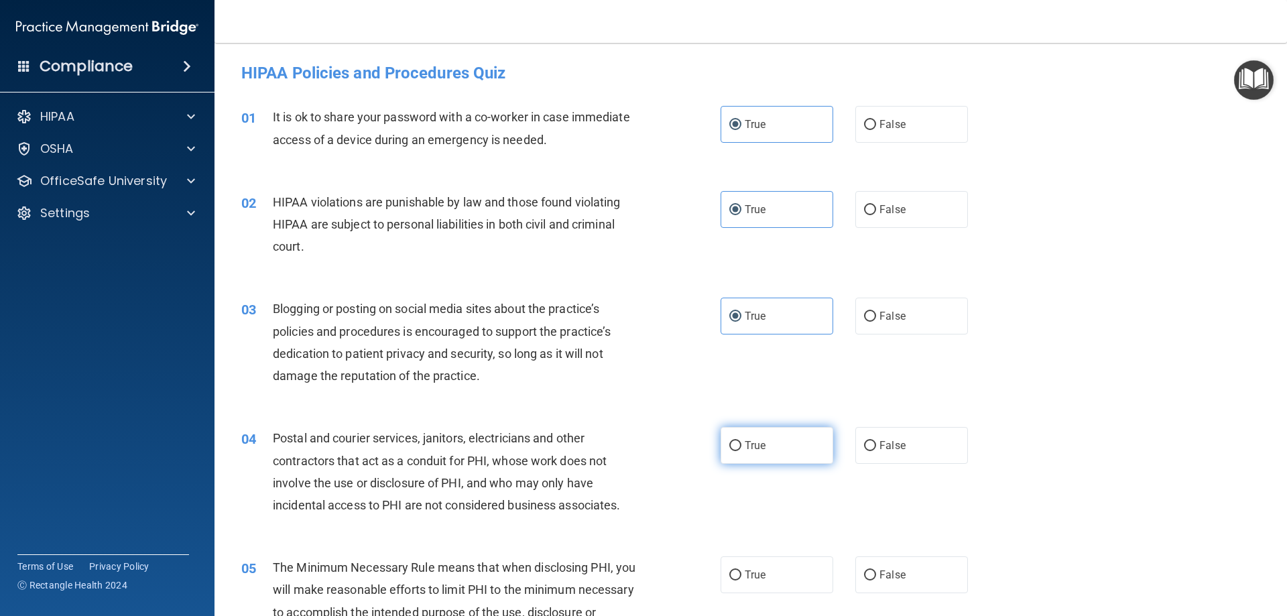
radio input "true"
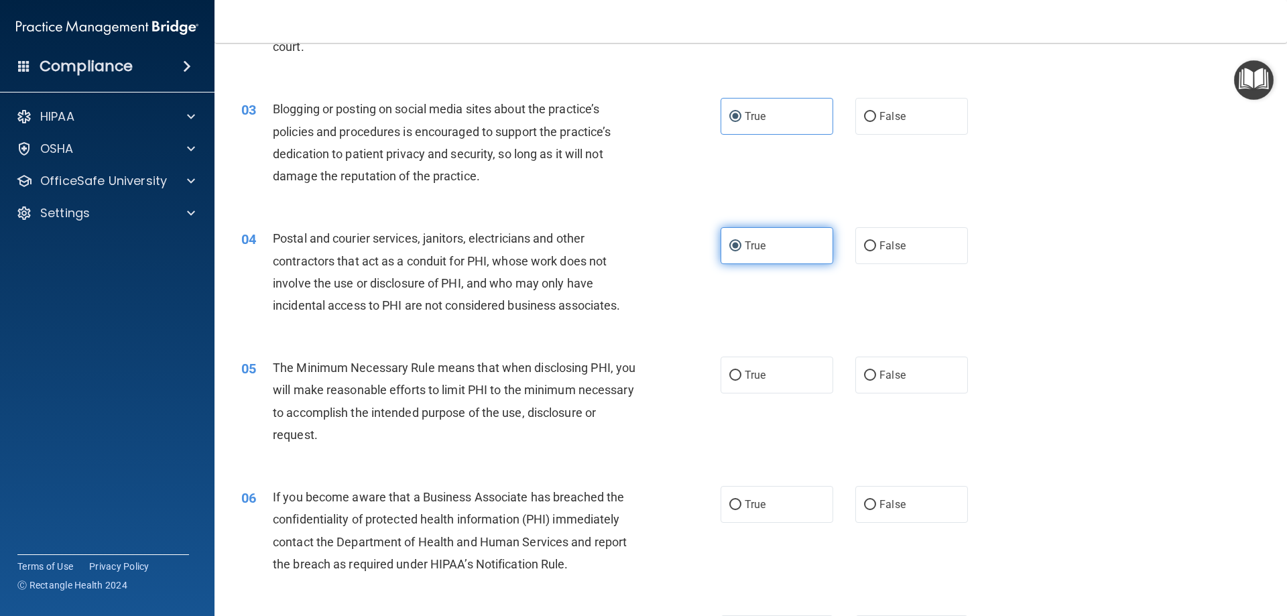
scroll to position [201, 0]
click at [777, 373] on label "True" at bounding box center [777, 373] width 113 height 37
click at [742, 373] on input "True" at bounding box center [736, 374] width 12 height 10
radio input "true"
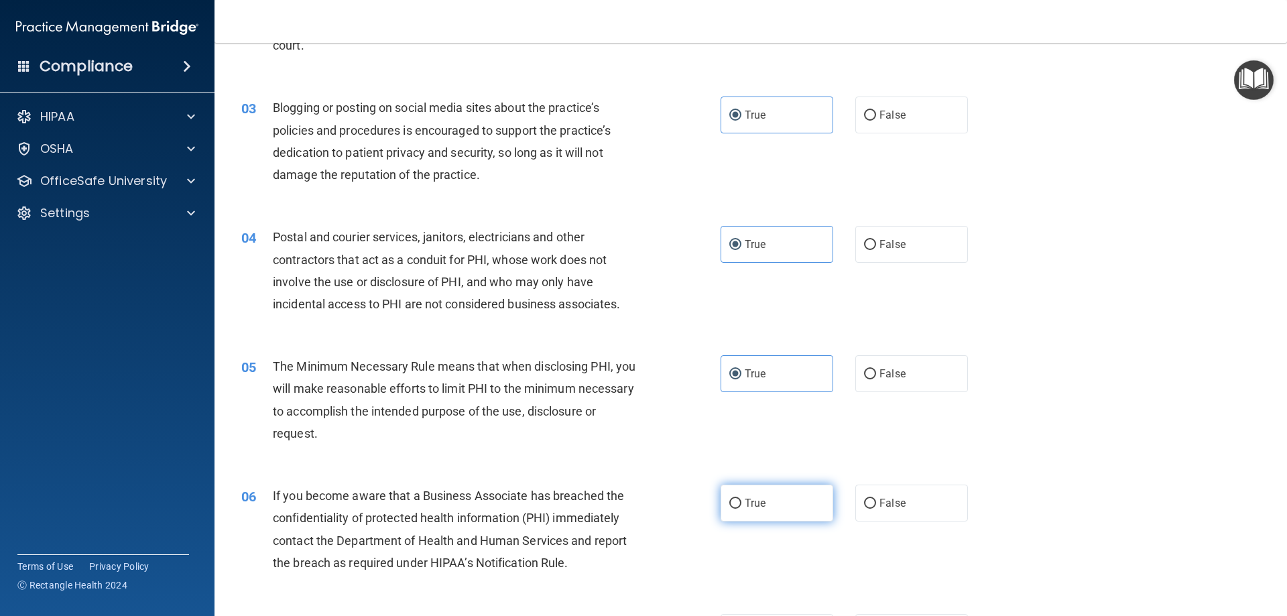
click at [766, 499] on label "True" at bounding box center [777, 503] width 113 height 37
click at [742, 499] on input "True" at bounding box center [736, 504] width 12 height 10
radio input "true"
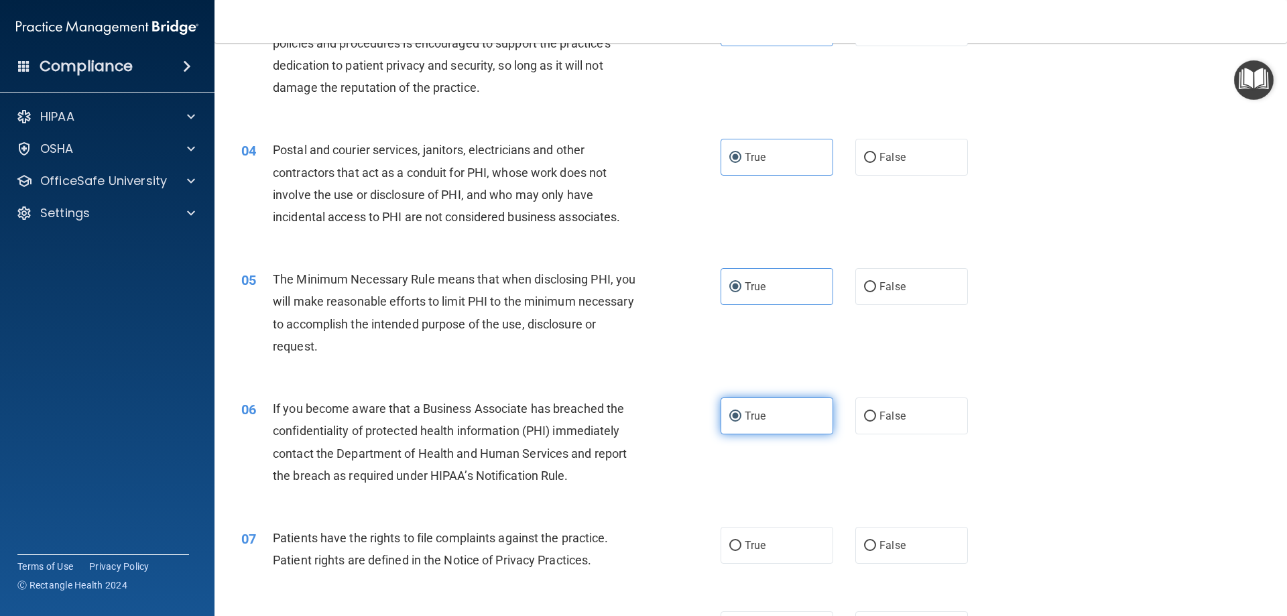
scroll to position [469, 0]
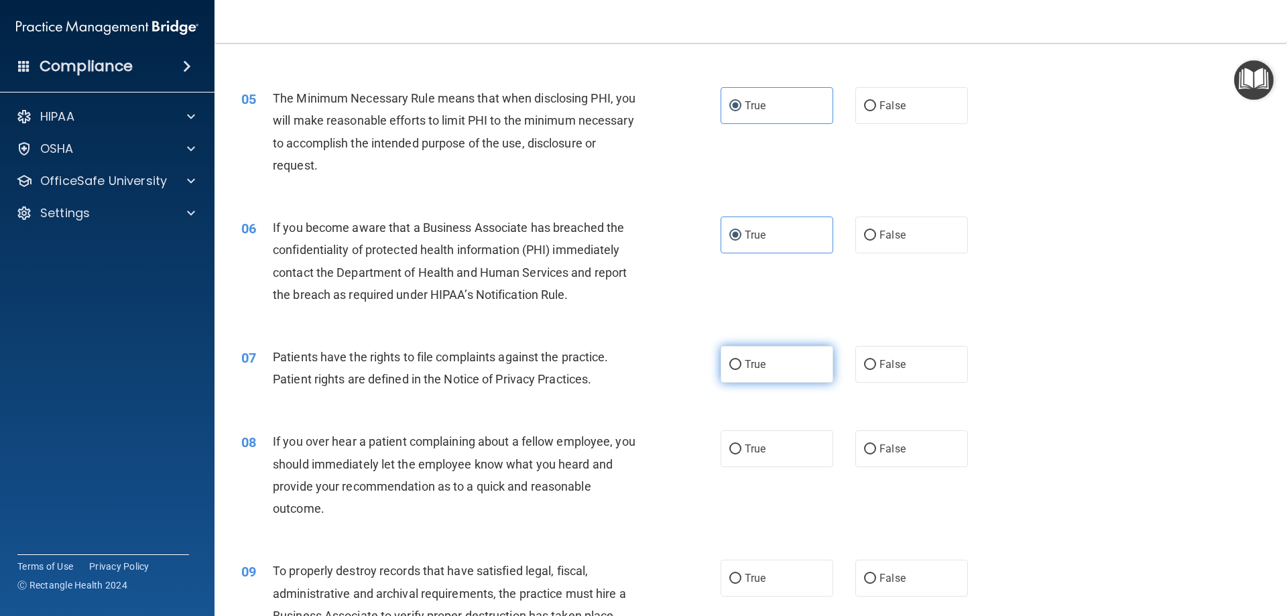
click at [768, 371] on label "True" at bounding box center [777, 364] width 113 height 37
click at [742, 370] on input "True" at bounding box center [736, 365] width 12 height 10
radio input "true"
click at [770, 445] on label "True" at bounding box center [777, 448] width 113 height 37
click at [742, 445] on input "True" at bounding box center [736, 450] width 12 height 10
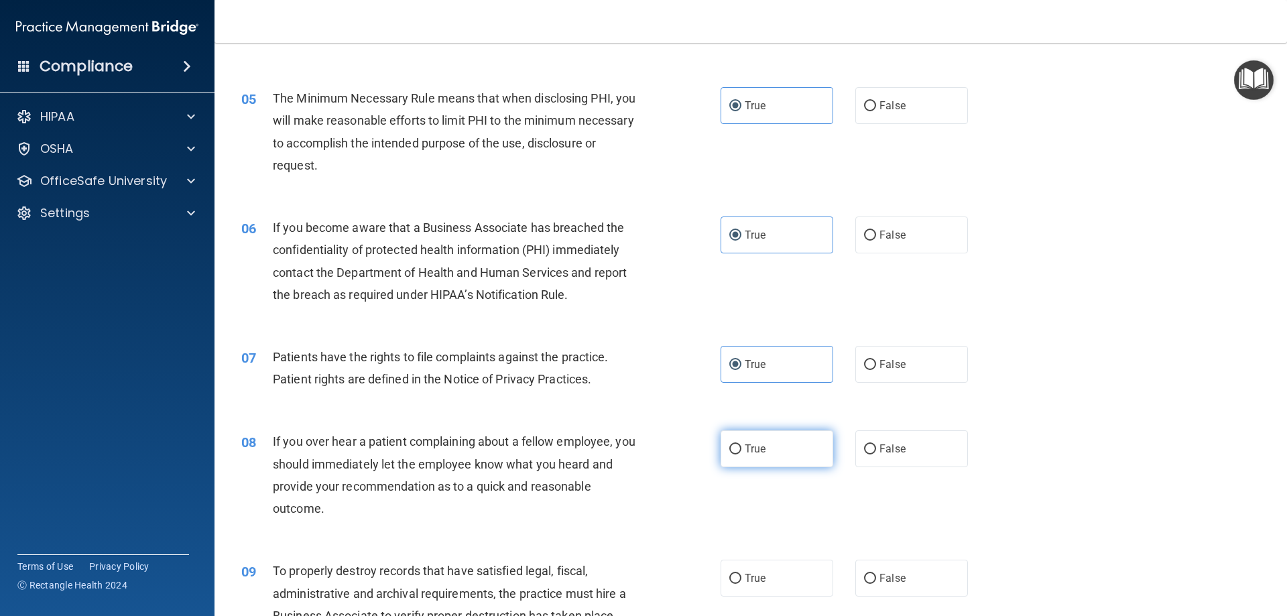
radio input "true"
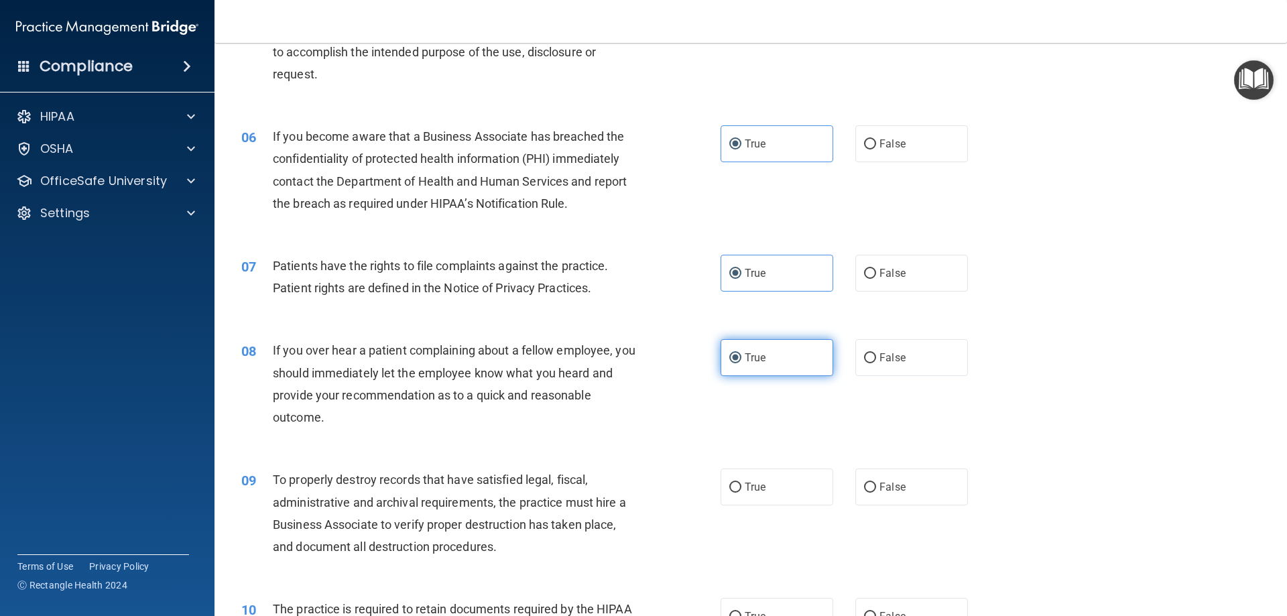
scroll to position [738, 0]
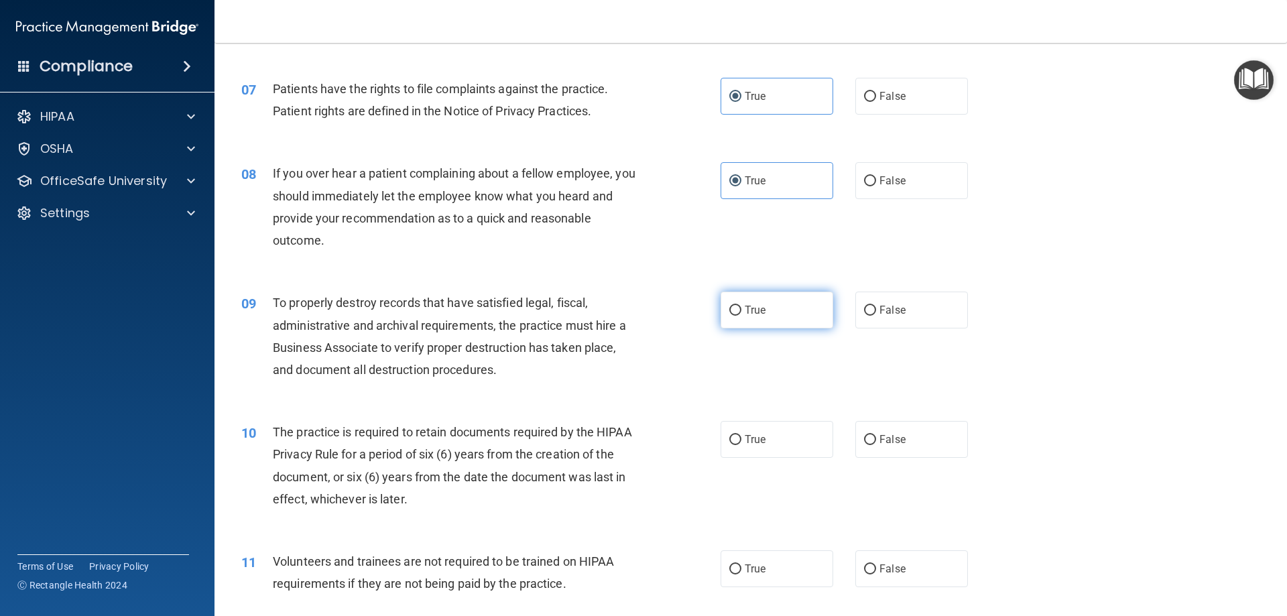
click at [772, 312] on label "True" at bounding box center [777, 310] width 113 height 37
click at [742, 312] on input "True" at bounding box center [736, 311] width 12 height 10
radio input "true"
click at [780, 437] on label "True" at bounding box center [777, 439] width 113 height 37
click at [742, 437] on input "True" at bounding box center [736, 440] width 12 height 10
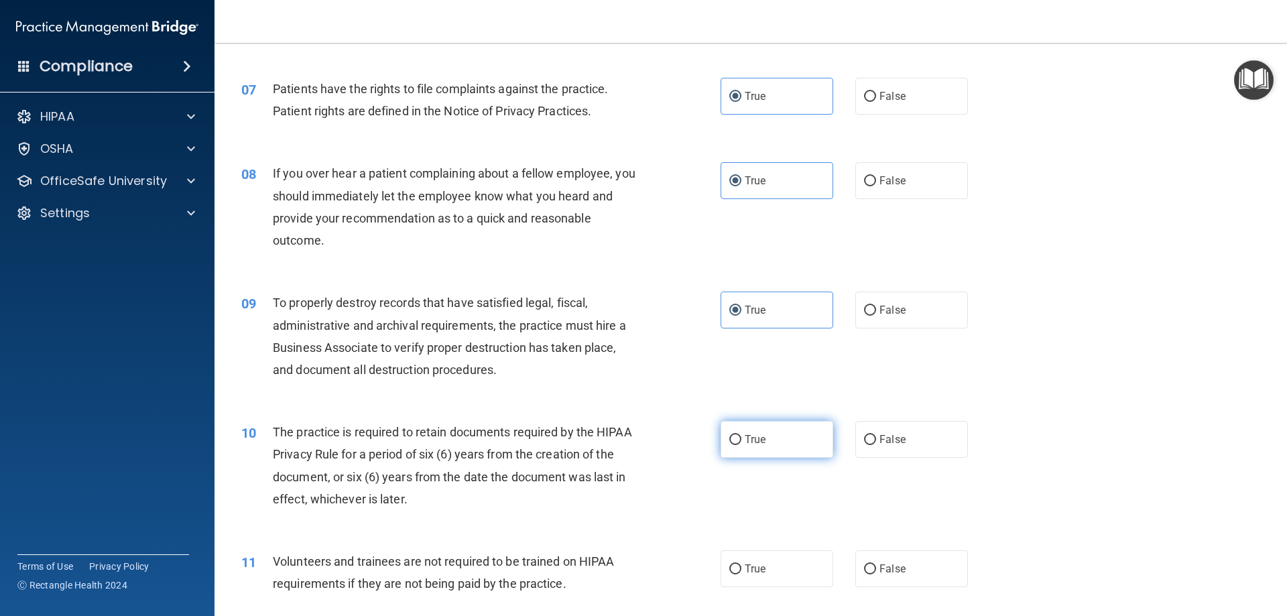
radio input "true"
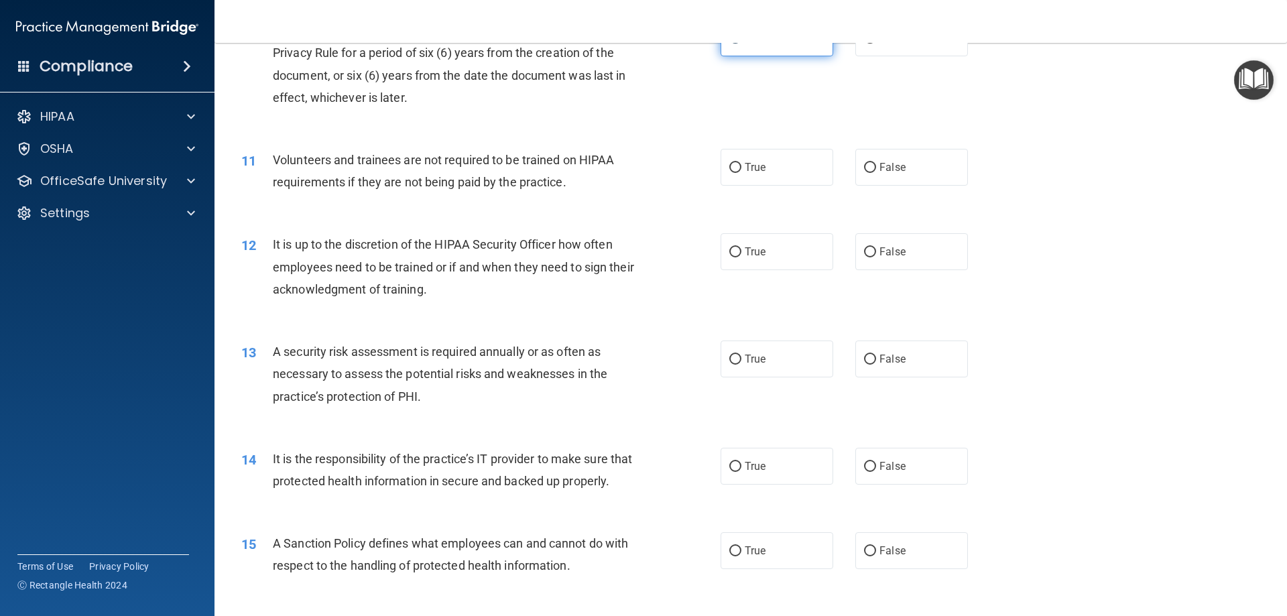
scroll to position [1140, 0]
click at [770, 168] on label "True" at bounding box center [777, 166] width 113 height 37
click at [742, 168] on input "True" at bounding box center [736, 167] width 12 height 10
radio input "true"
click at [750, 264] on label "True" at bounding box center [777, 251] width 113 height 37
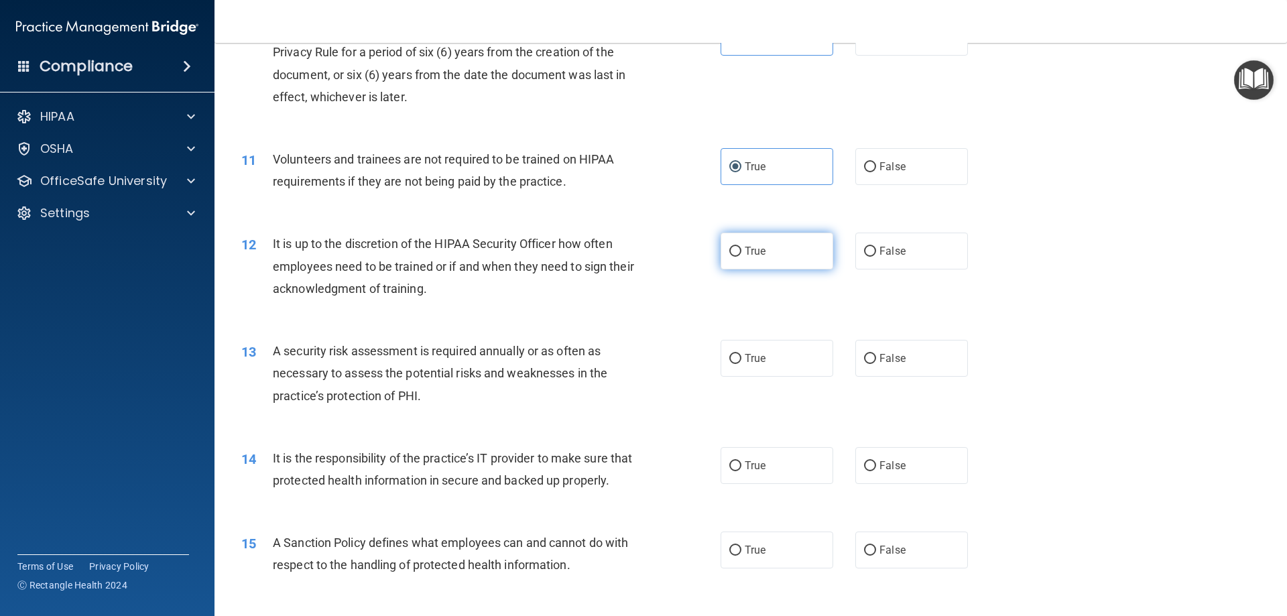
click at [742, 257] on input "True" at bounding box center [736, 252] width 12 height 10
radio input "true"
click at [772, 363] on label "True" at bounding box center [777, 358] width 113 height 37
click at [742, 363] on input "True" at bounding box center [736, 359] width 12 height 10
radio input "true"
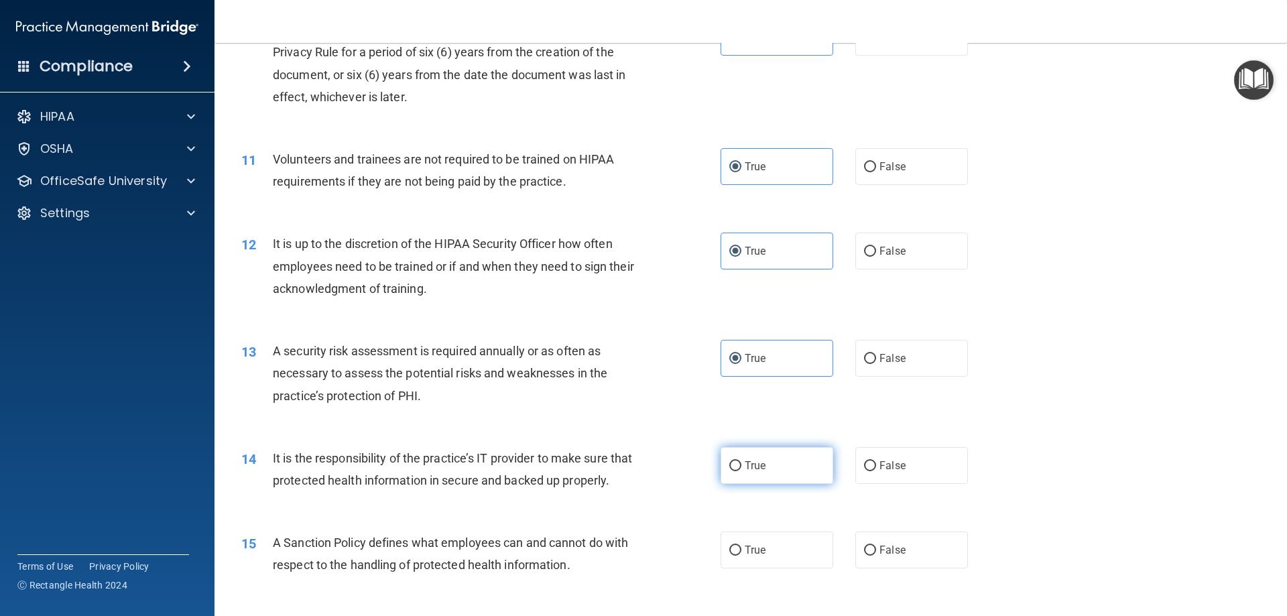
click at [787, 465] on label "True" at bounding box center [777, 465] width 113 height 37
click at [742, 465] on input "True" at bounding box center [736, 466] width 12 height 10
radio input "true"
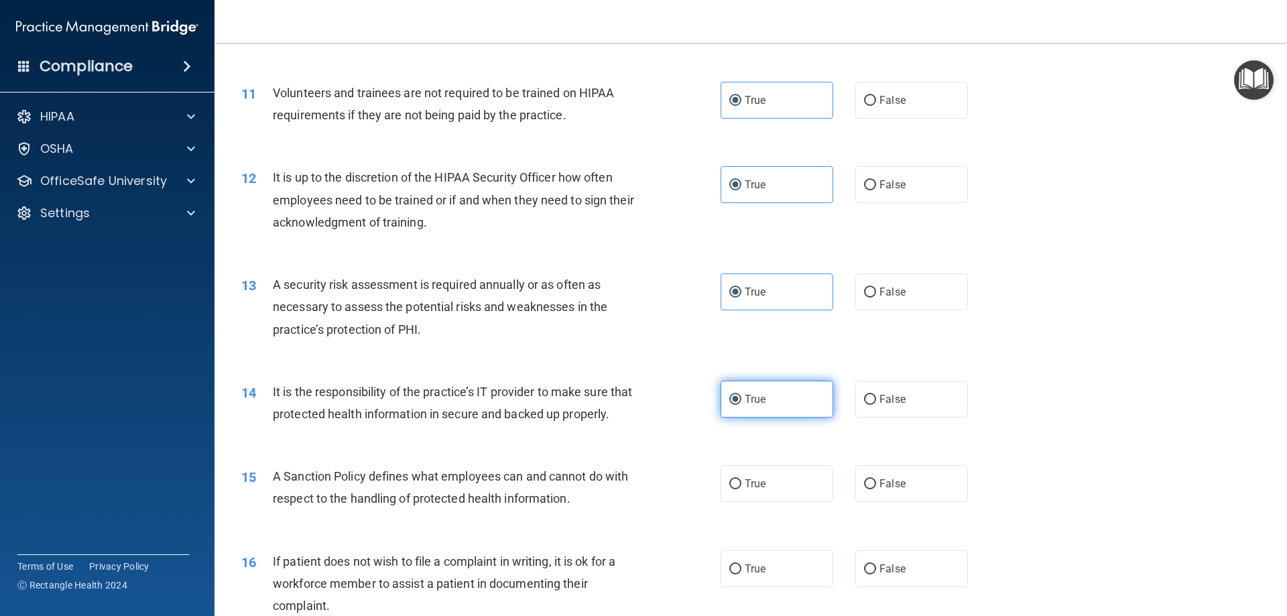
scroll to position [1341, 0]
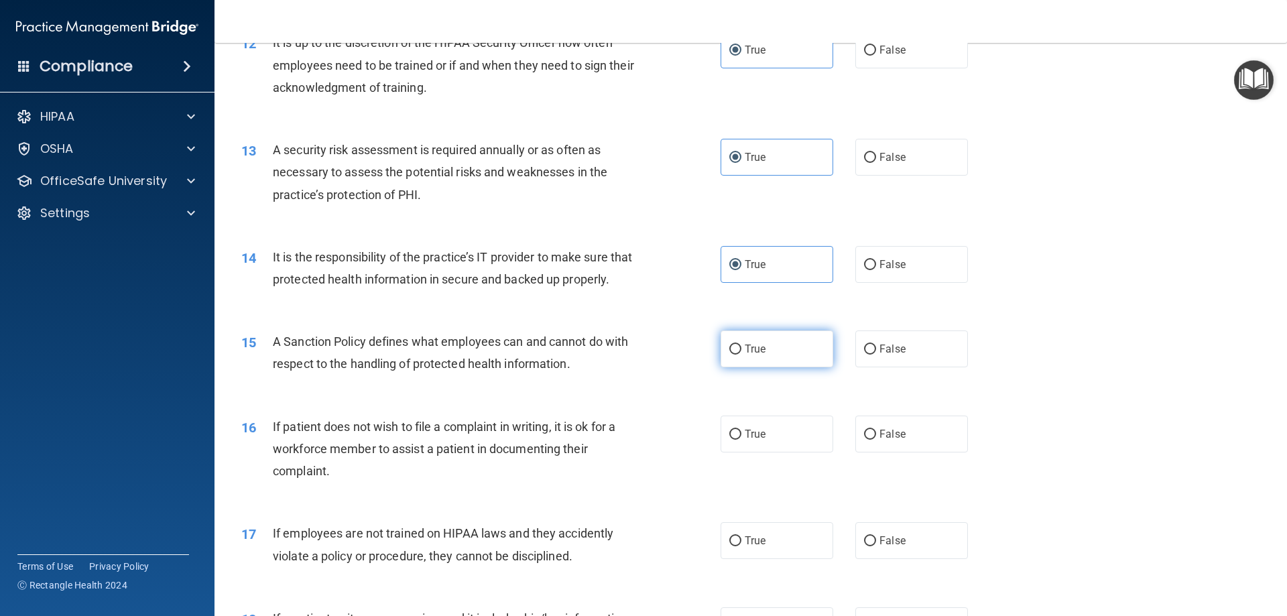
click at [781, 367] on label "True" at bounding box center [777, 349] width 113 height 37
click at [742, 355] on input "True" at bounding box center [736, 350] width 12 height 10
radio input "true"
click at [780, 453] on label "True" at bounding box center [777, 434] width 113 height 37
click at [742, 440] on input "True" at bounding box center [736, 435] width 12 height 10
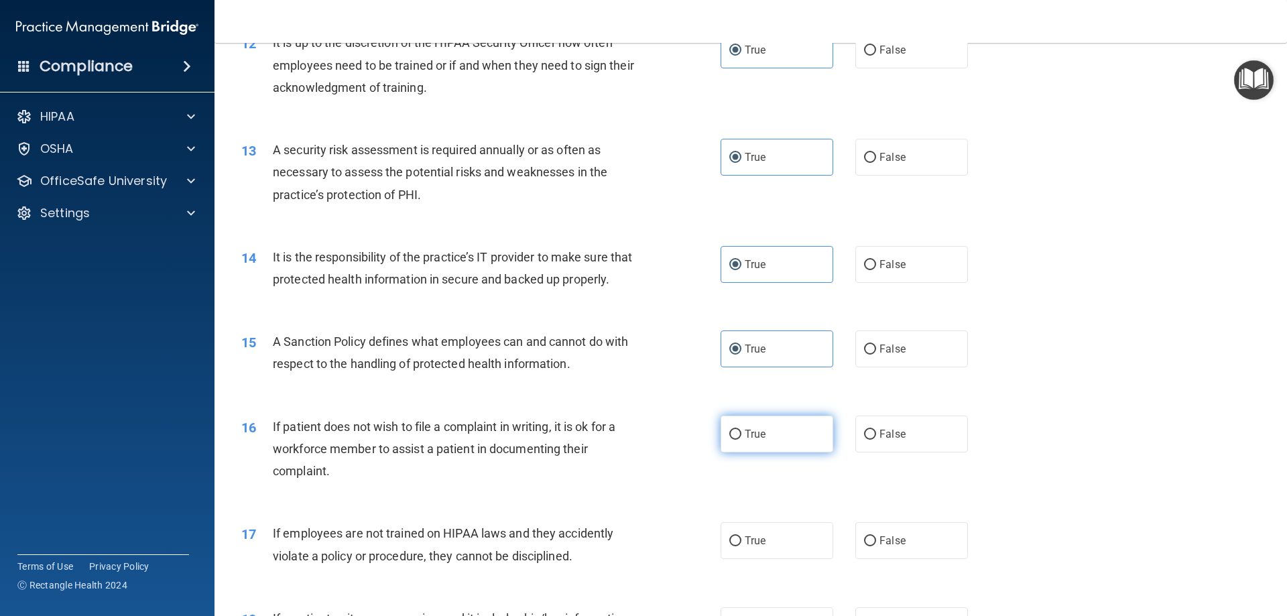
radio input "true"
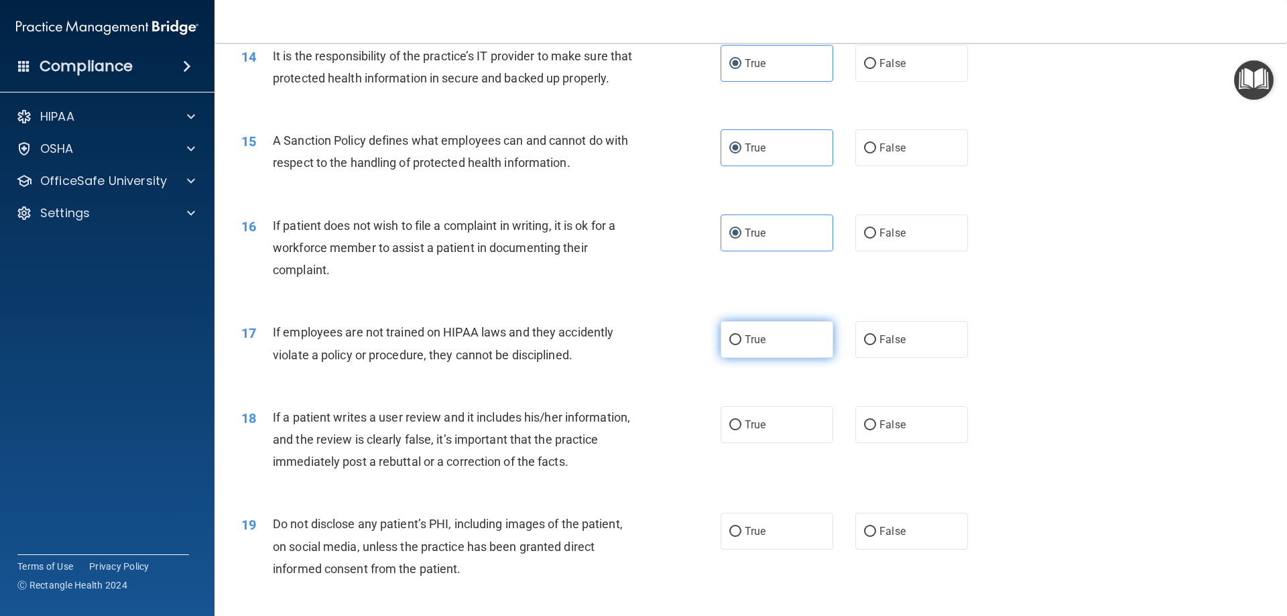
click at [784, 358] on label "True" at bounding box center [777, 339] width 113 height 37
click at [742, 345] on input "True" at bounding box center [736, 340] width 12 height 10
radio input "true"
click at [783, 443] on label "True" at bounding box center [777, 424] width 113 height 37
click at [742, 430] on input "True" at bounding box center [736, 425] width 12 height 10
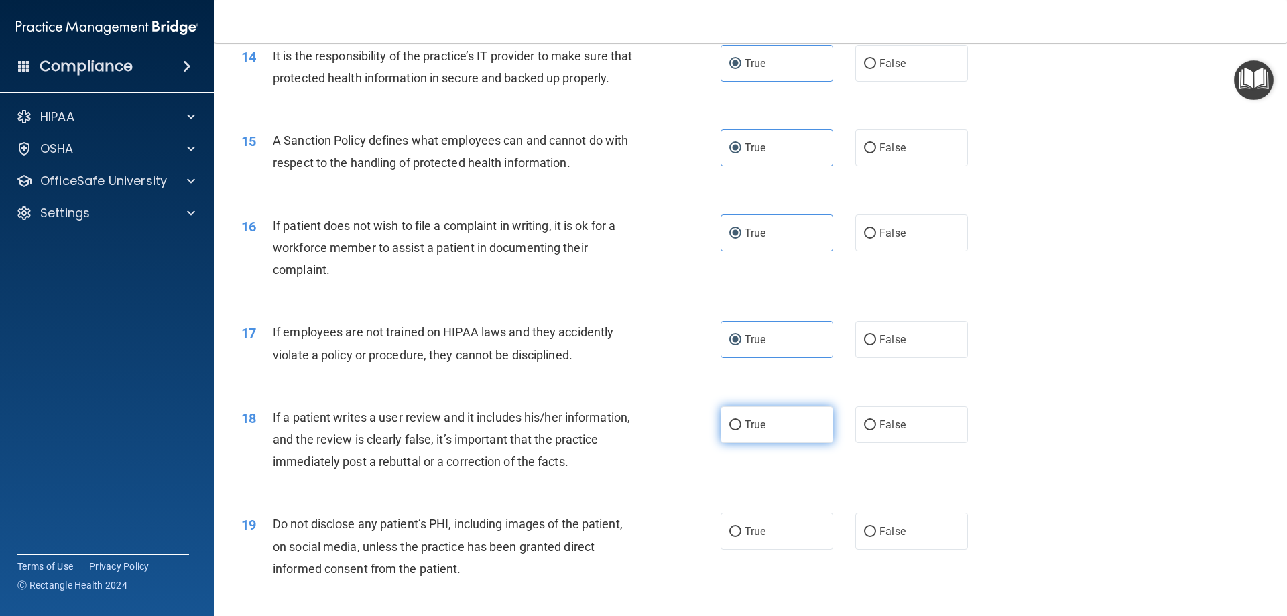
radio input "true"
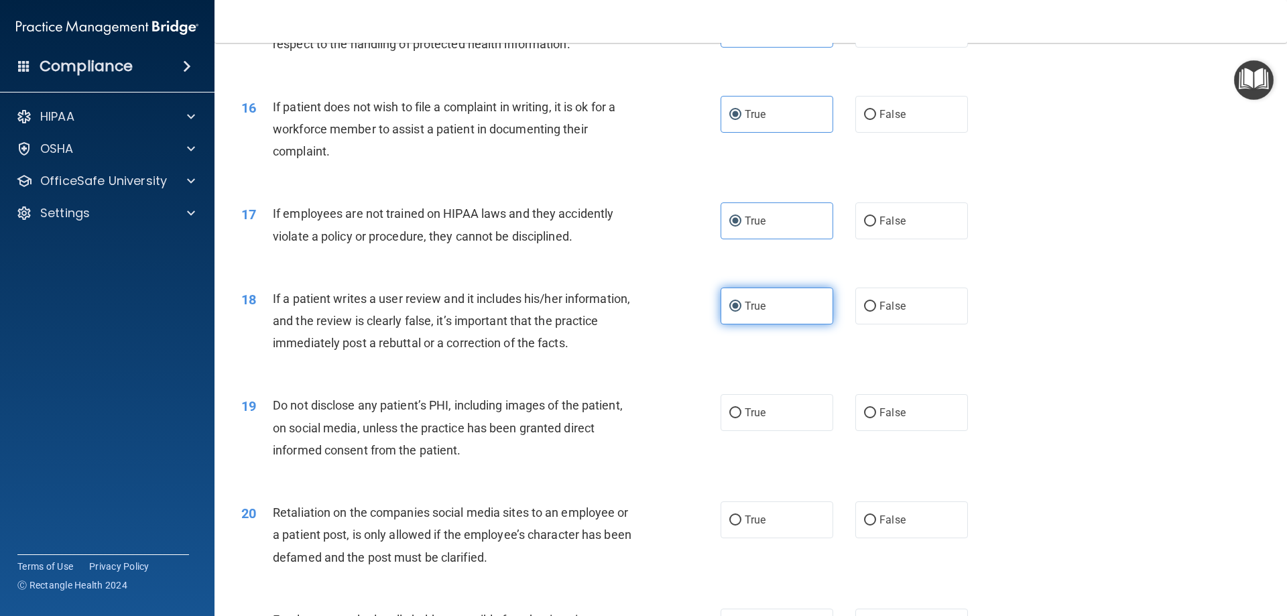
scroll to position [1811, 0]
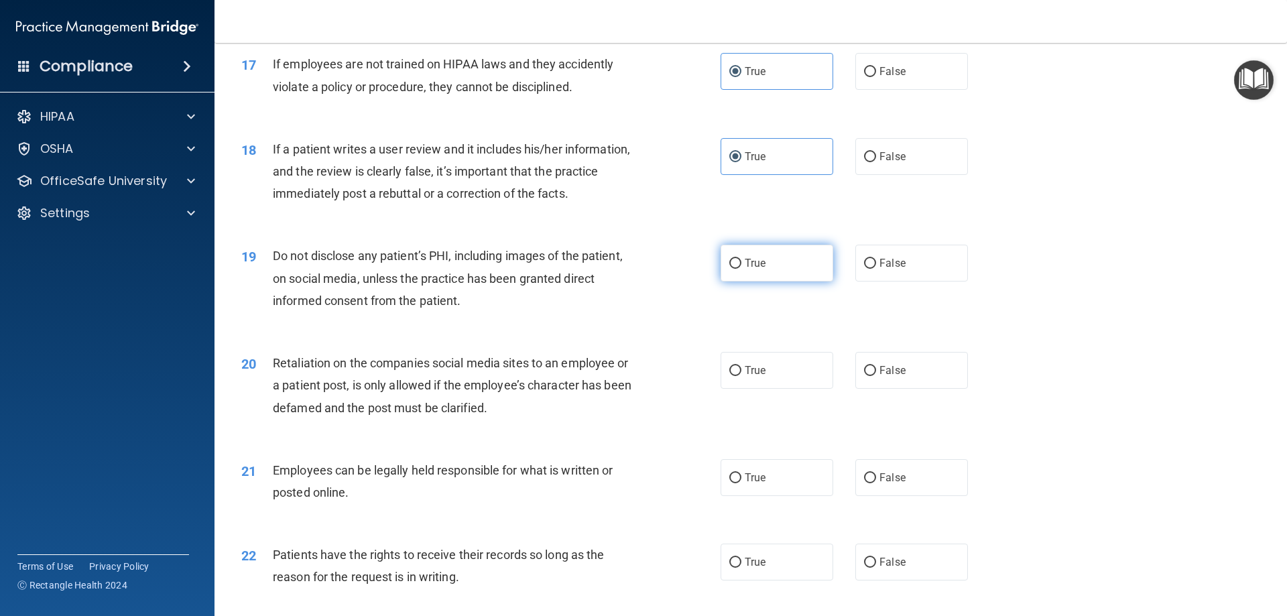
click at [782, 282] on label "True" at bounding box center [777, 263] width 113 height 37
click at [742, 269] on input "True" at bounding box center [736, 264] width 12 height 10
radio input "true"
click at [773, 389] on label "True" at bounding box center [777, 370] width 113 height 37
click at [742, 376] on input "True" at bounding box center [736, 371] width 12 height 10
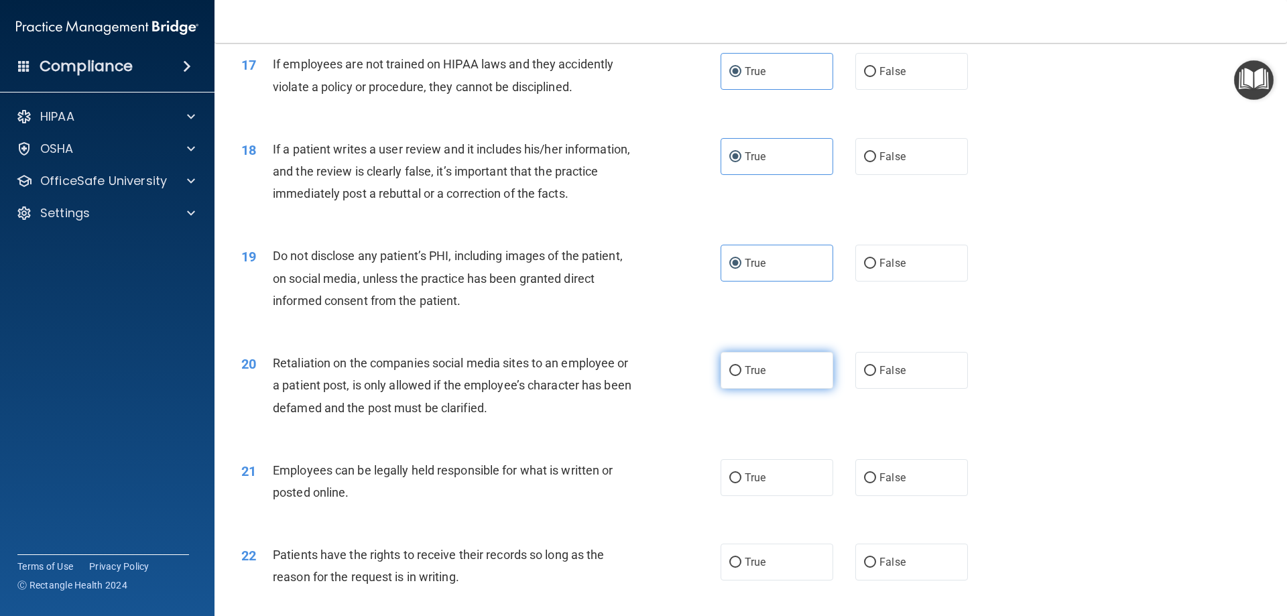
radio input "true"
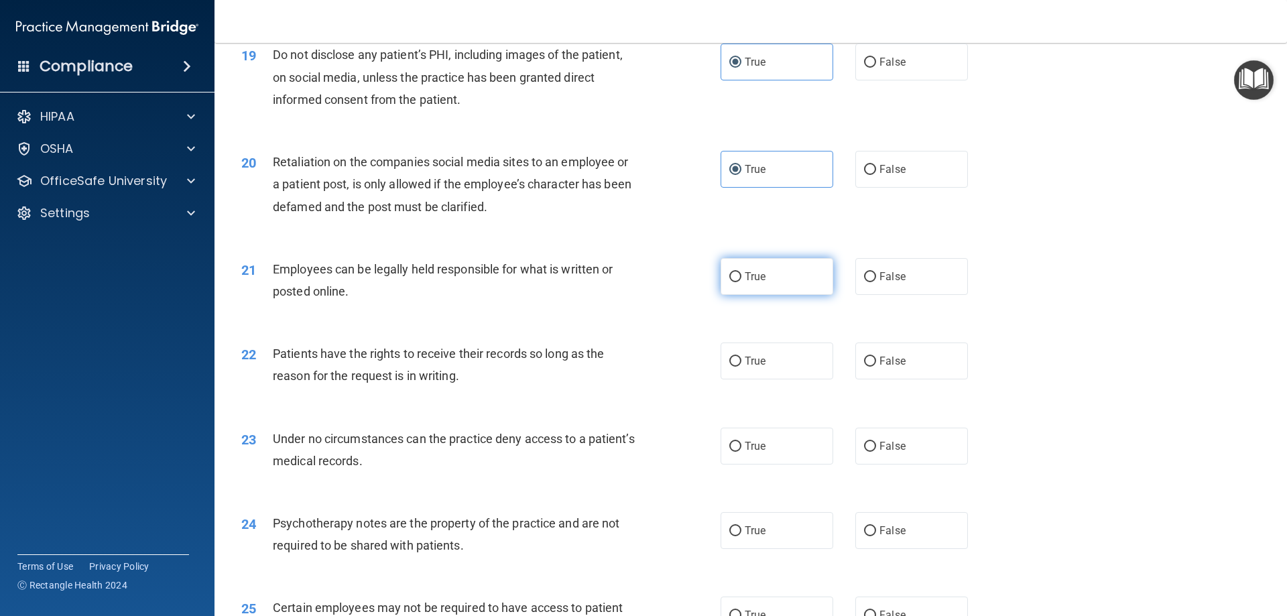
click at [774, 295] on label "True" at bounding box center [777, 276] width 113 height 37
click at [742, 282] on input "True" at bounding box center [736, 277] width 12 height 10
radio input "true"
click at [774, 378] on label "True" at bounding box center [777, 361] width 113 height 37
click at [742, 367] on input "True" at bounding box center [736, 362] width 12 height 10
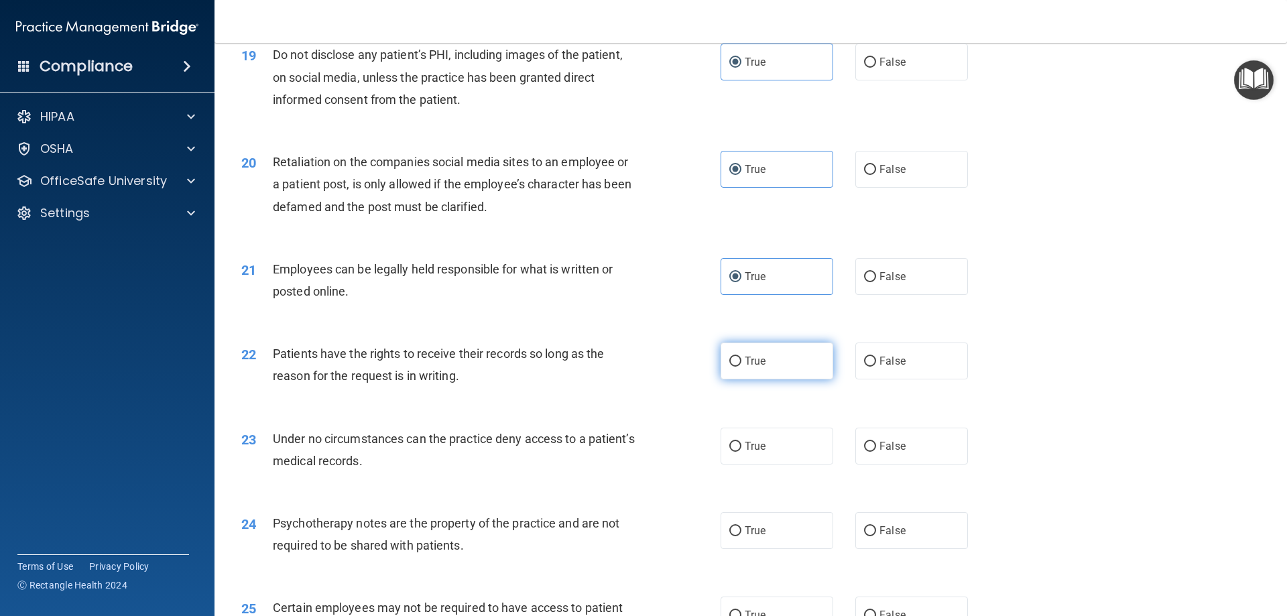
radio input "true"
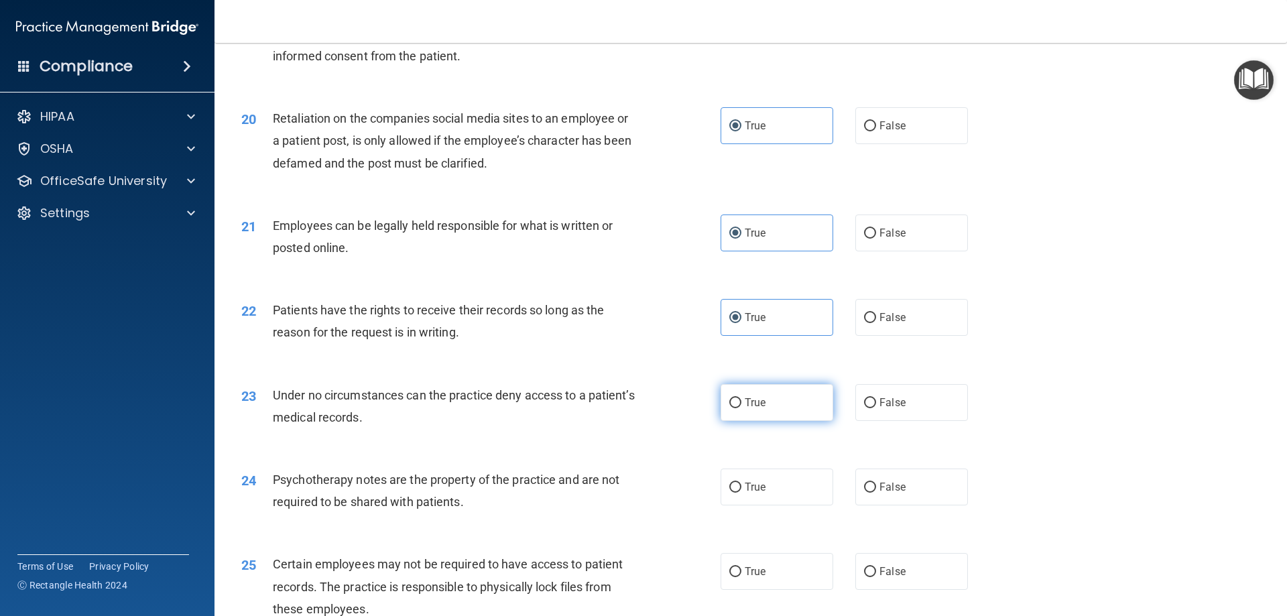
scroll to position [2079, 0]
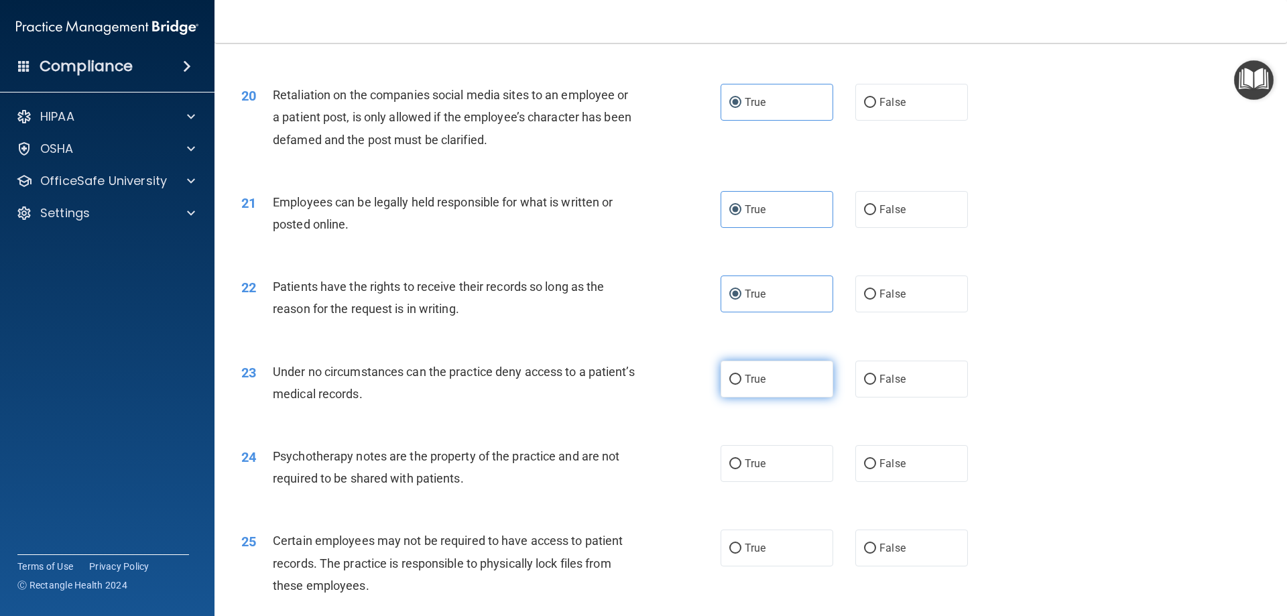
click at [773, 398] on label "True" at bounding box center [777, 379] width 113 height 37
click at [742, 385] on input "True" at bounding box center [736, 380] width 12 height 10
radio input "true"
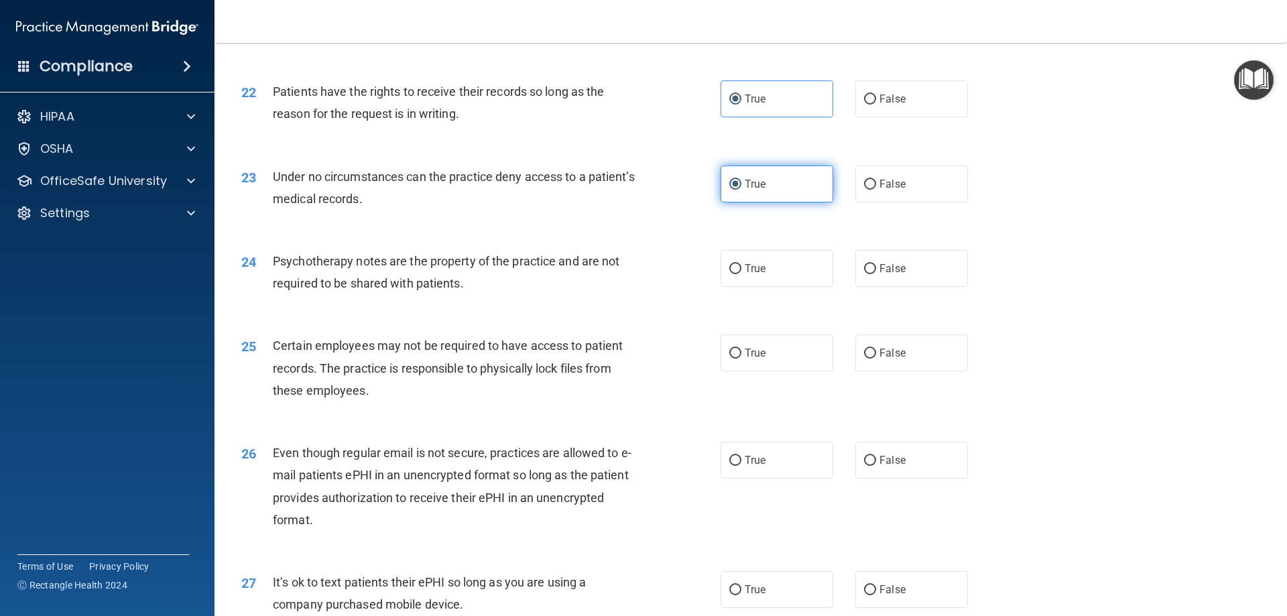
scroll to position [2280, 0]
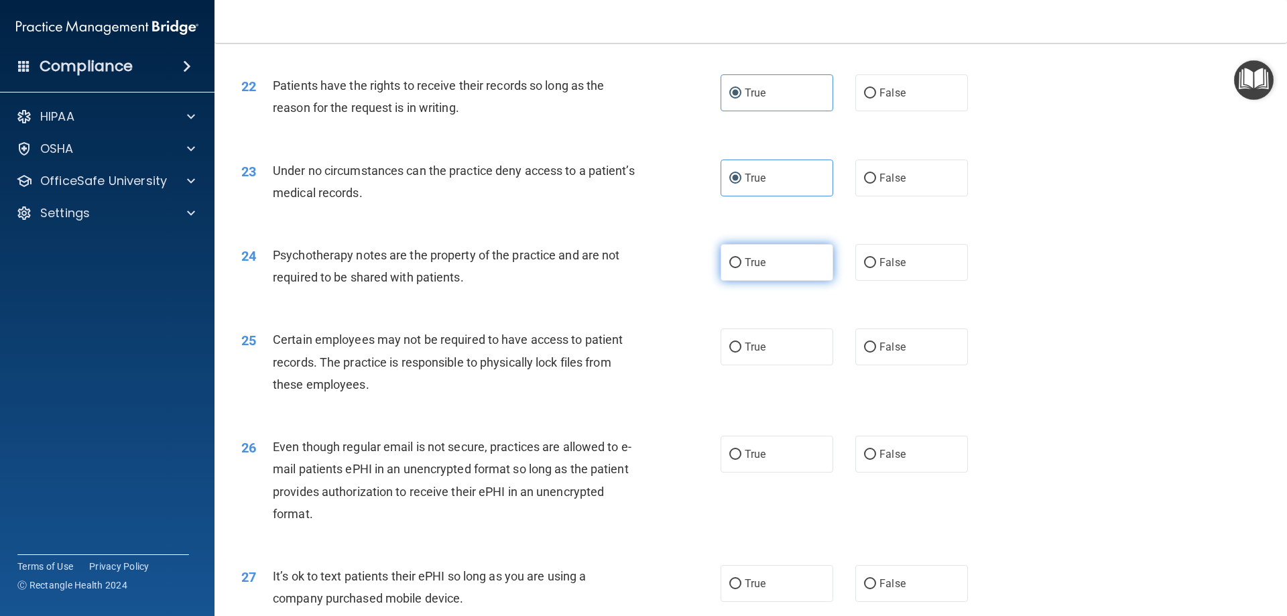
click at [785, 281] on label "True" at bounding box center [777, 262] width 113 height 37
click at [742, 268] on input "True" at bounding box center [736, 263] width 12 height 10
radio input "true"
click at [779, 365] on label "True" at bounding box center [777, 347] width 113 height 37
click at [742, 353] on input "True" at bounding box center [736, 348] width 12 height 10
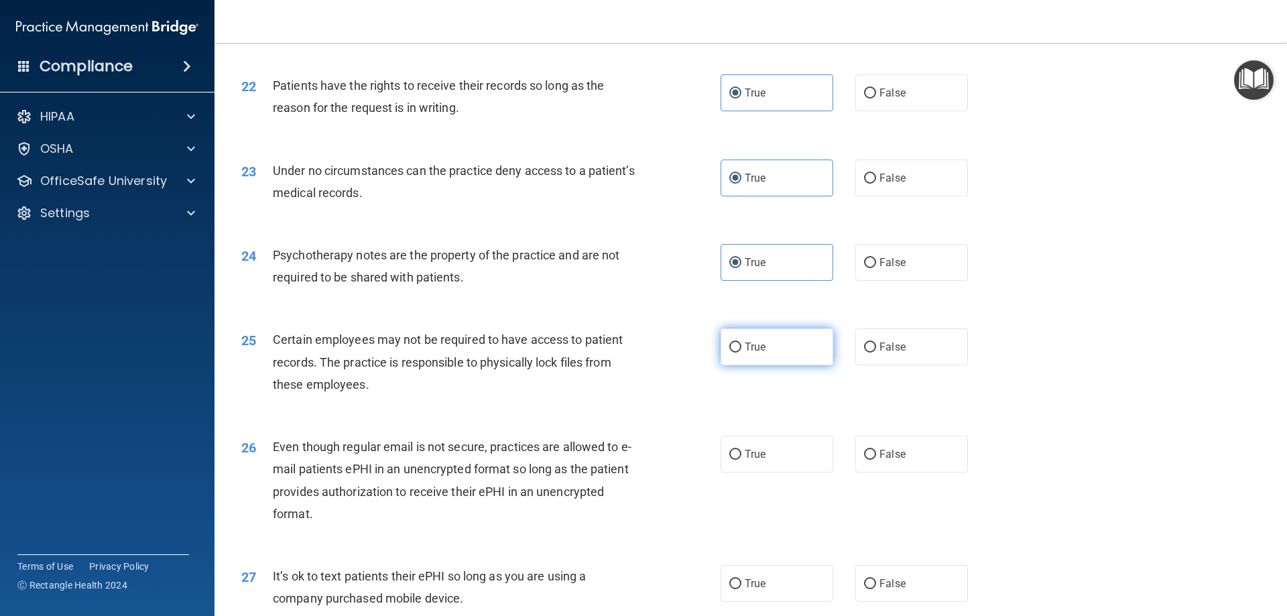
radio input "true"
click at [781, 473] on label "True" at bounding box center [777, 454] width 113 height 37
click at [742, 460] on input "True" at bounding box center [736, 455] width 12 height 10
radio input "true"
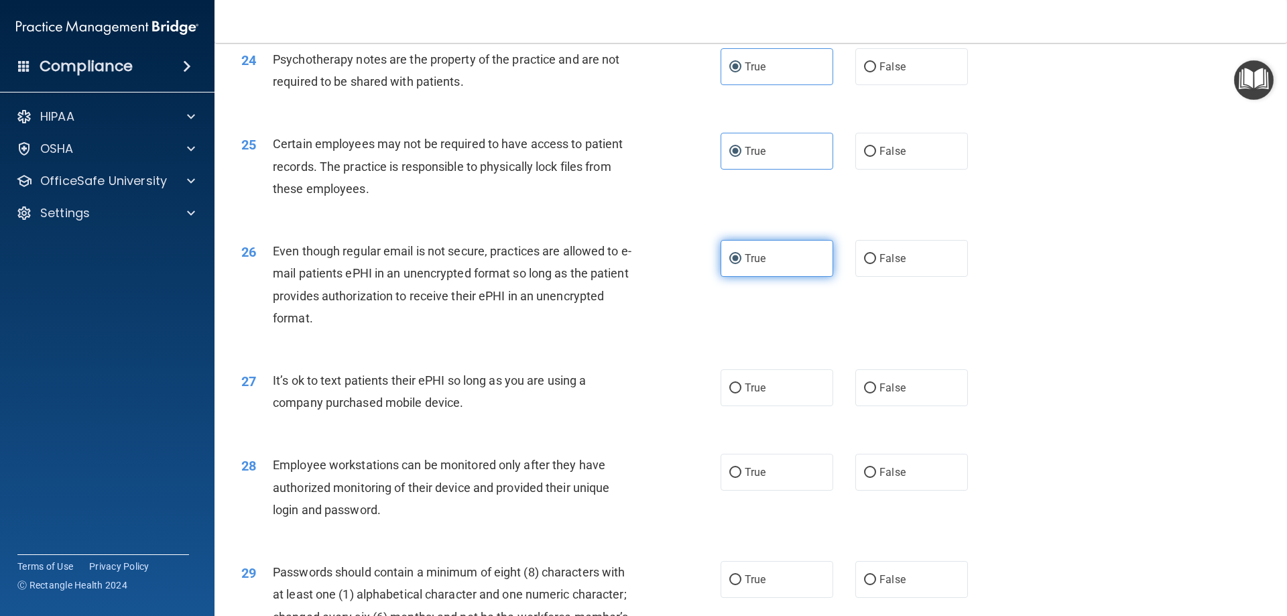
scroll to position [2481, 0]
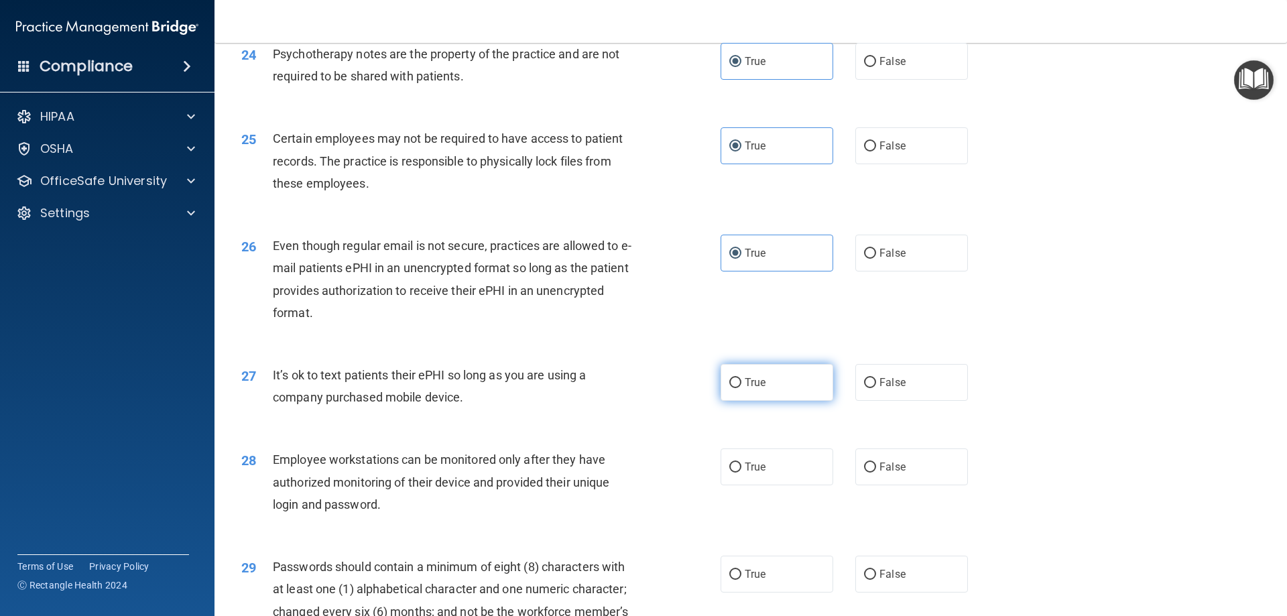
click at [776, 401] on label "True" at bounding box center [777, 382] width 113 height 37
click at [742, 388] on input "True" at bounding box center [736, 383] width 12 height 10
radio input "true"
click at [783, 485] on label "True" at bounding box center [777, 467] width 113 height 37
click at [742, 473] on input "True" at bounding box center [736, 468] width 12 height 10
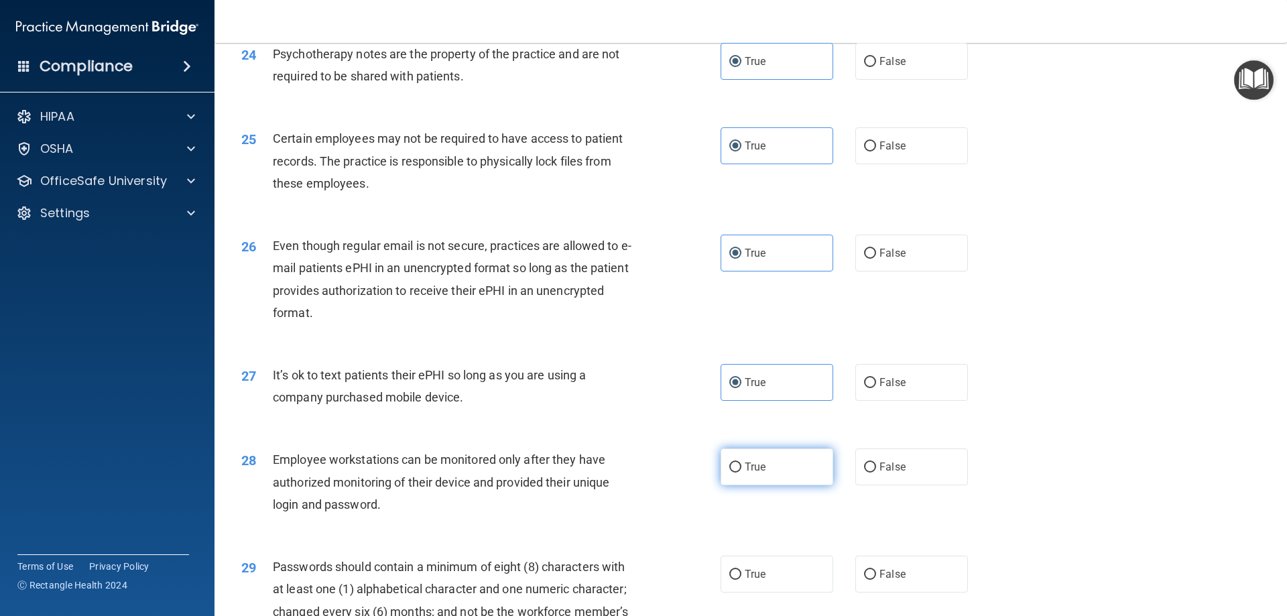
radio input "true"
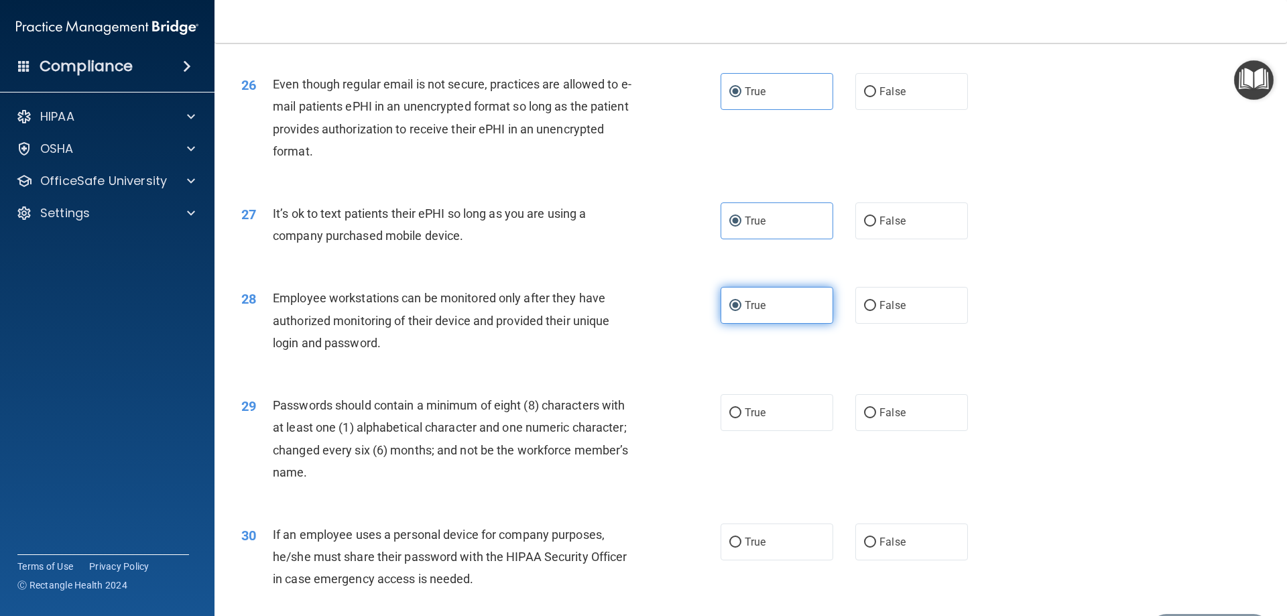
scroll to position [2682, 0]
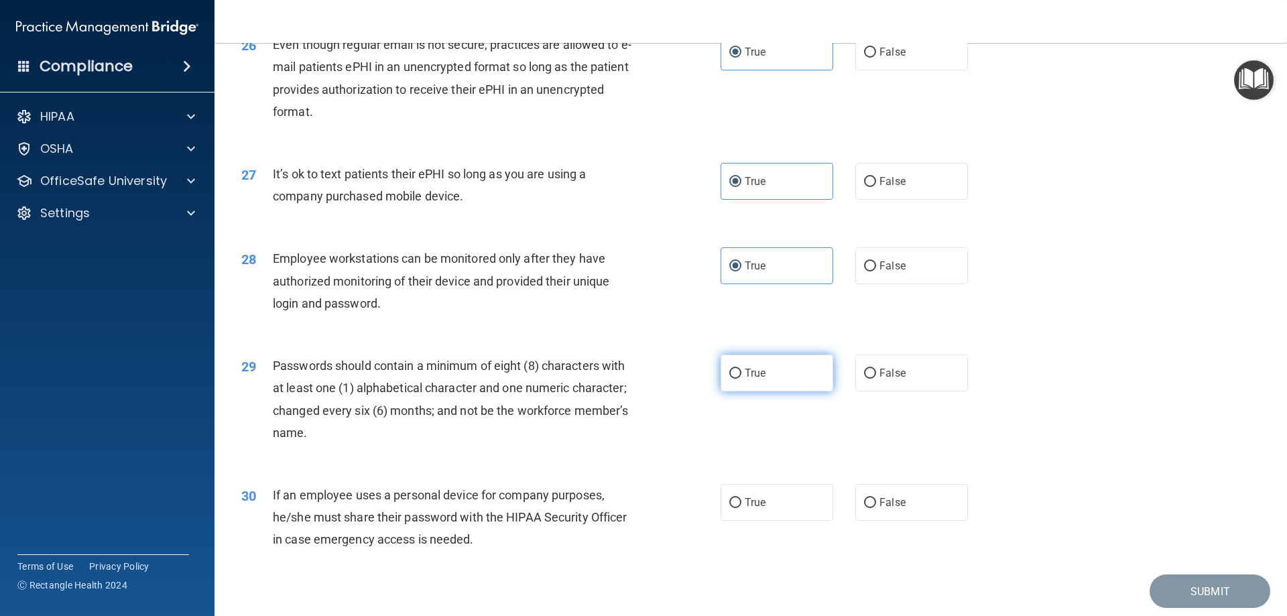
click at [775, 392] on label "True" at bounding box center [777, 373] width 113 height 37
click at [742, 379] on input "True" at bounding box center [736, 374] width 12 height 10
radio input "true"
click at [772, 514] on label "True" at bounding box center [777, 502] width 113 height 37
click at [742, 508] on input "True" at bounding box center [736, 503] width 12 height 10
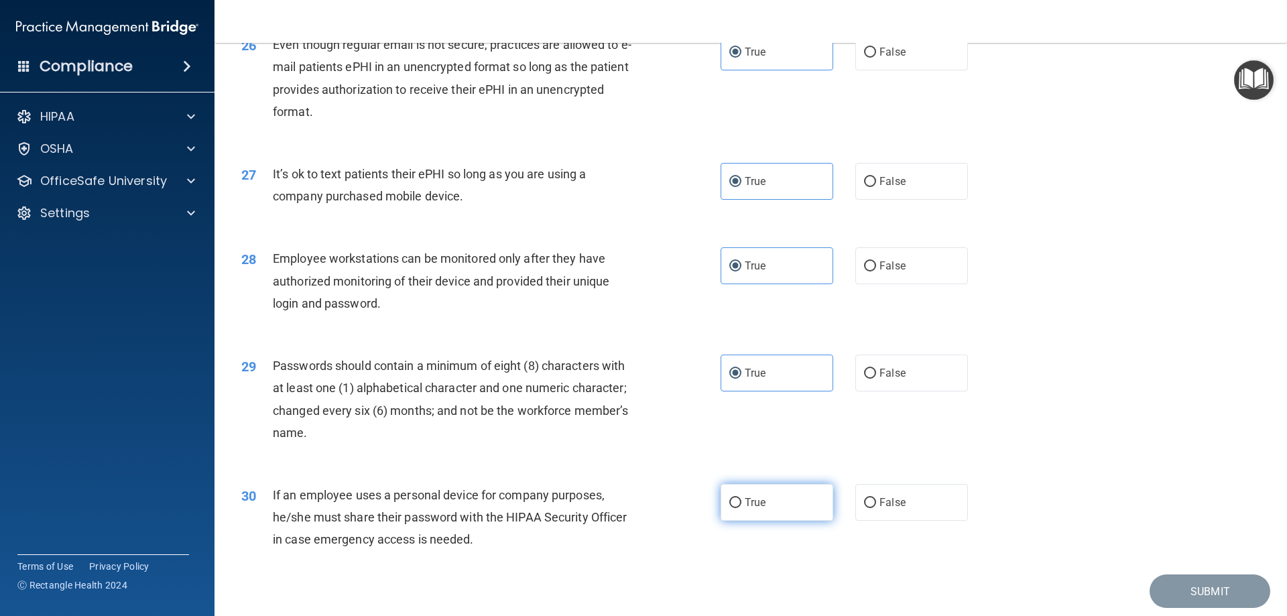
radio input "true"
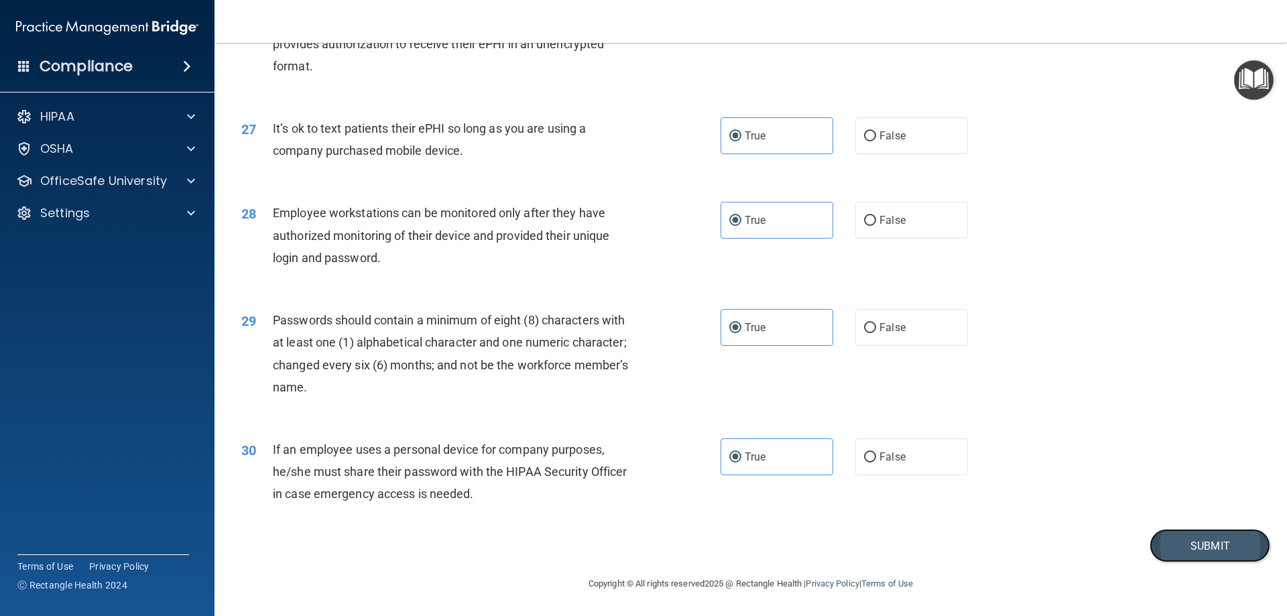
click at [1188, 541] on button "Submit" at bounding box center [1210, 546] width 121 height 34
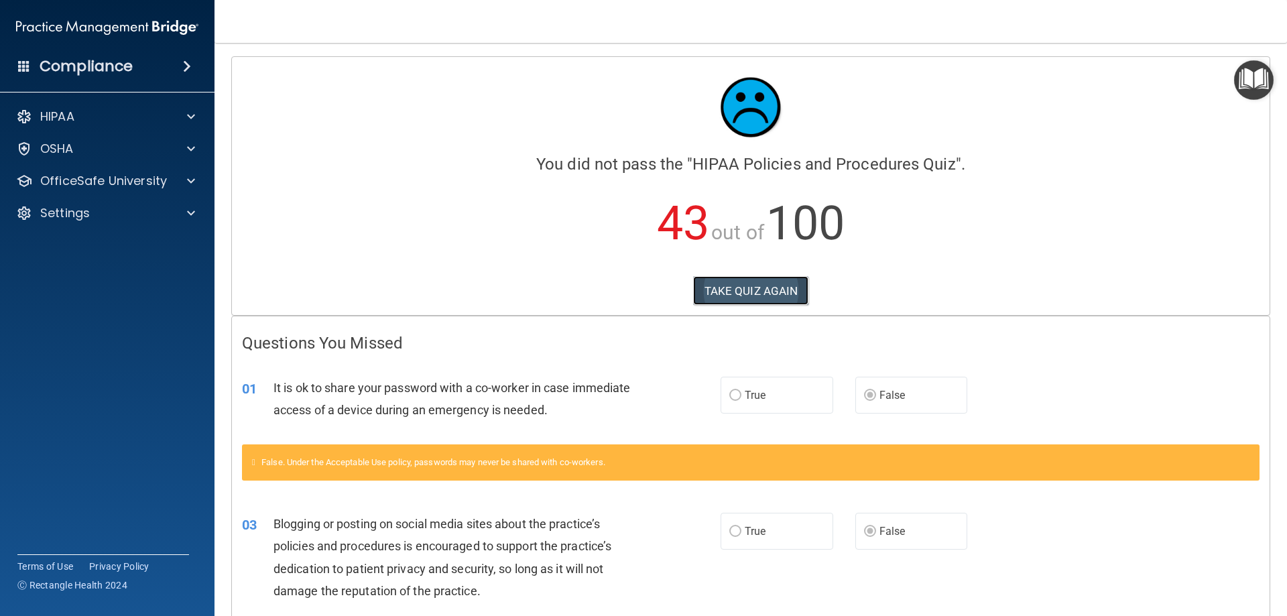
click at [754, 288] on button "TAKE QUIZ AGAIN" at bounding box center [751, 291] width 116 height 30
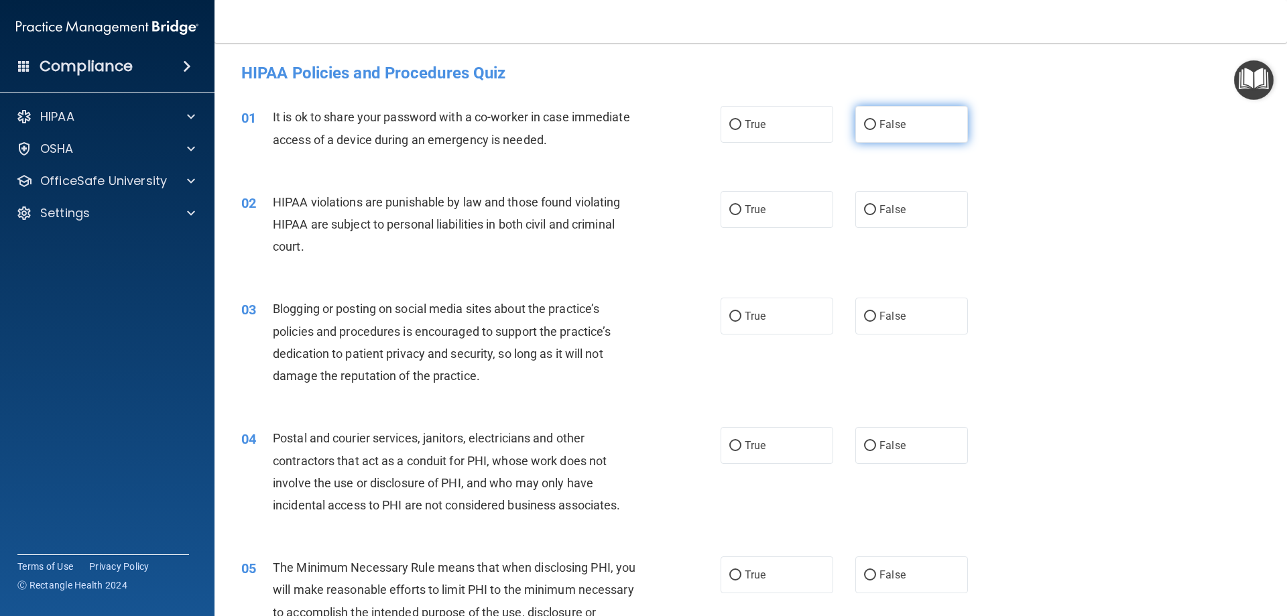
click at [884, 126] on span "False" at bounding box center [893, 124] width 26 height 13
click at [876, 126] on input "False" at bounding box center [870, 125] width 12 height 10
radio input "true"
click at [797, 221] on label "True" at bounding box center [777, 209] width 113 height 37
click at [742, 215] on input "True" at bounding box center [736, 210] width 12 height 10
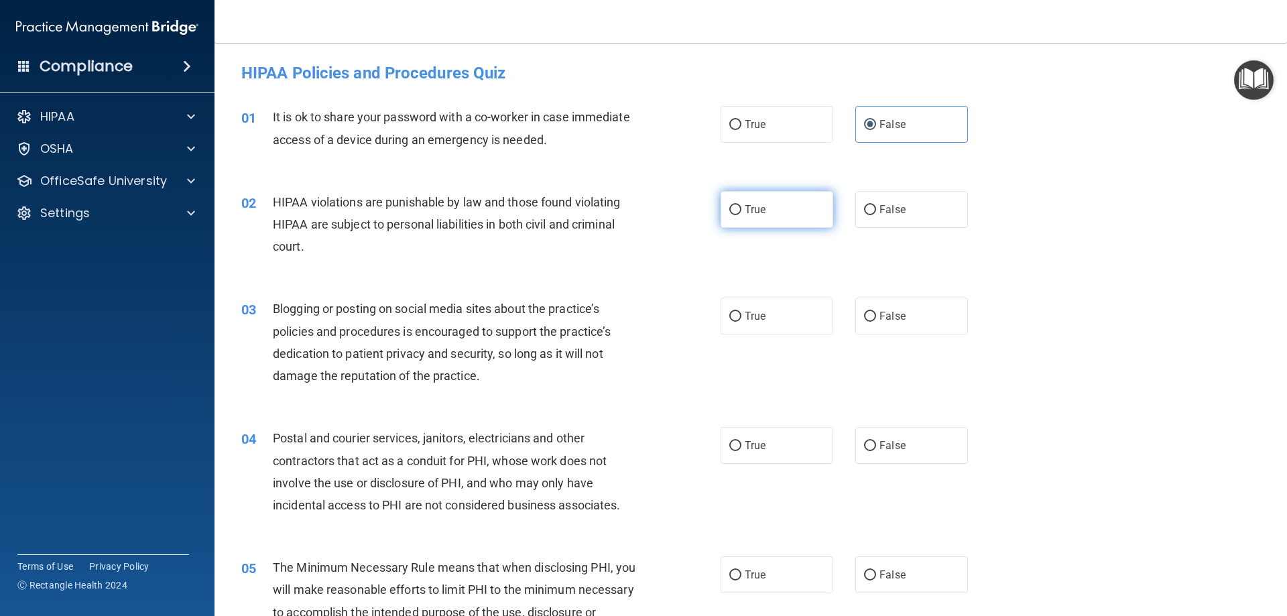
radio input "true"
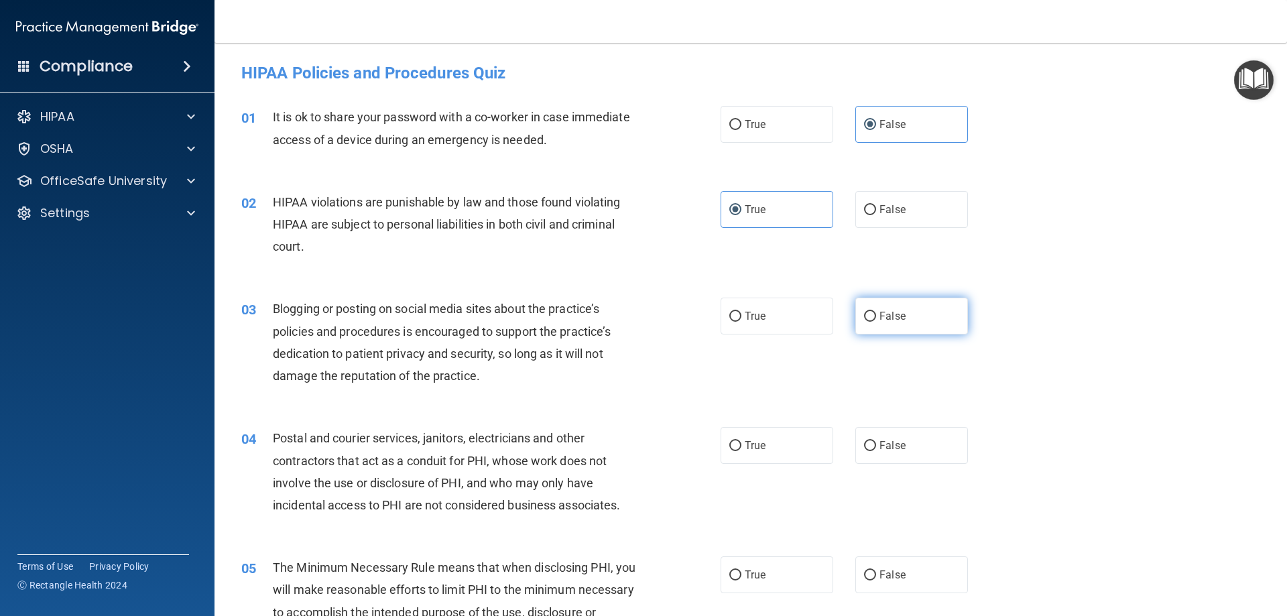
click at [905, 329] on label "False" at bounding box center [912, 316] width 113 height 37
click at [876, 322] on input "False" at bounding box center [870, 317] width 12 height 10
radio input "true"
click at [766, 452] on label "True" at bounding box center [777, 445] width 113 height 37
click at [742, 451] on input "True" at bounding box center [736, 446] width 12 height 10
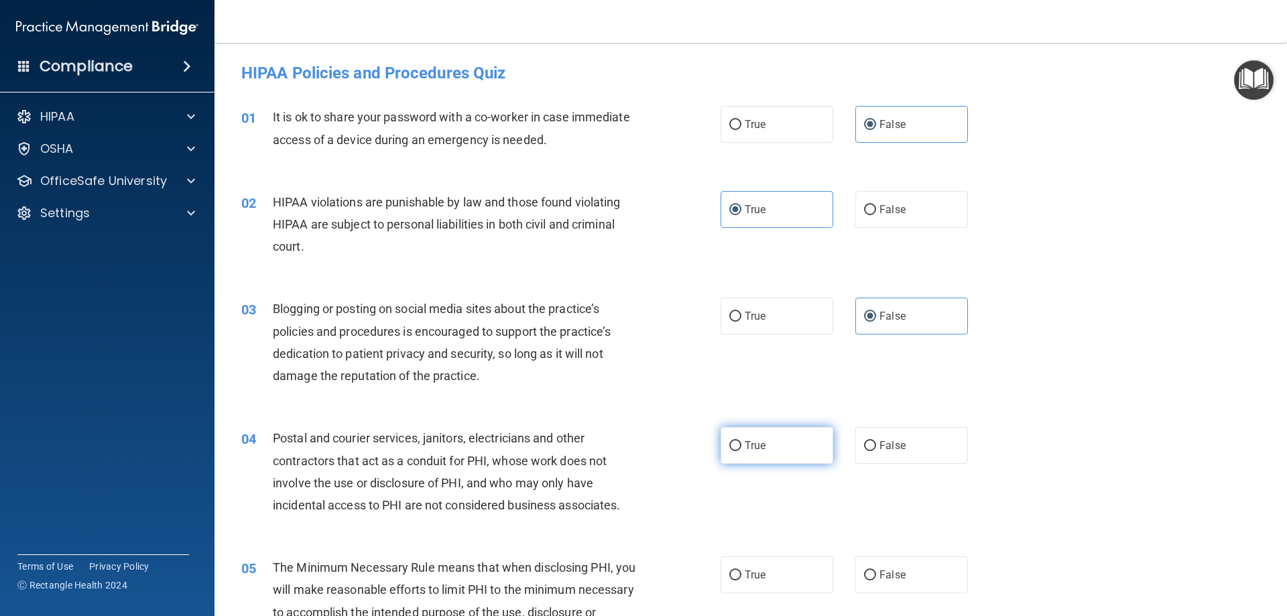
radio input "true"
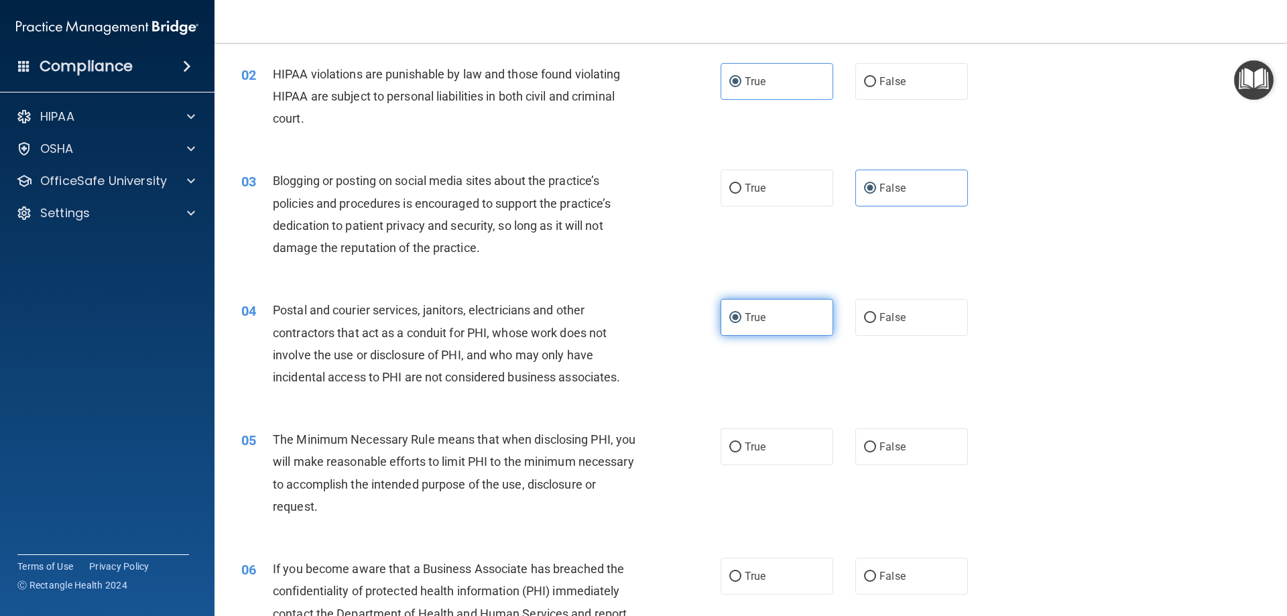
scroll to position [134, 0]
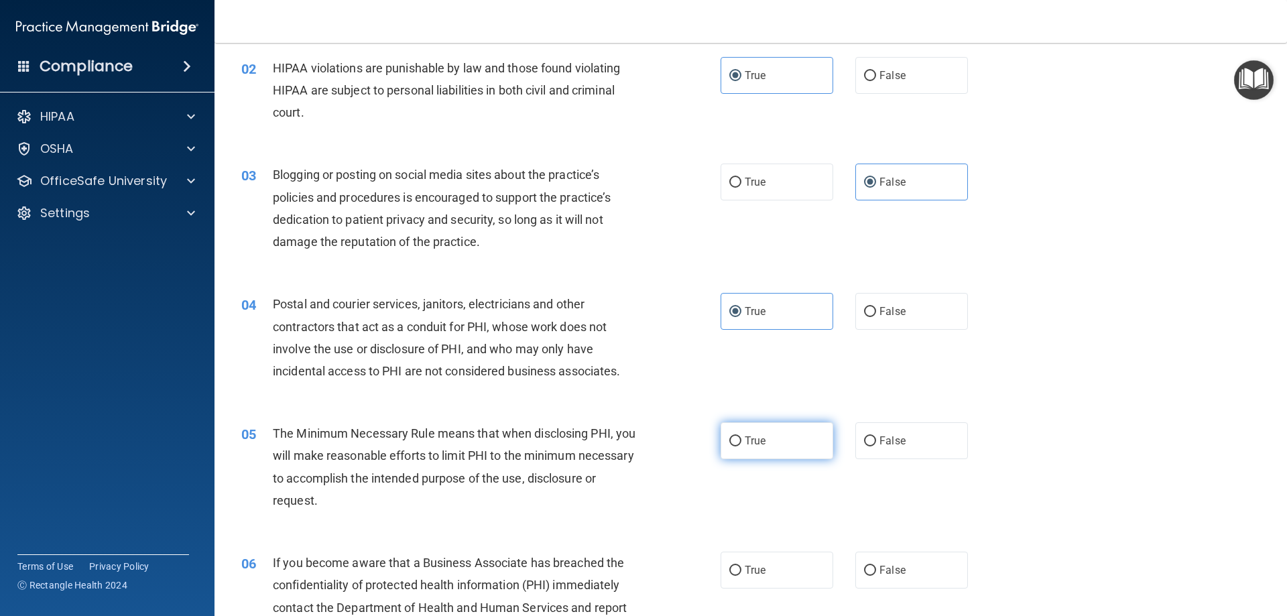
click at [791, 445] on label "True" at bounding box center [777, 440] width 113 height 37
click at [742, 445] on input "True" at bounding box center [736, 442] width 12 height 10
radio input "true"
click at [910, 578] on label "False" at bounding box center [912, 570] width 113 height 37
click at [876, 576] on input "False" at bounding box center [870, 571] width 12 height 10
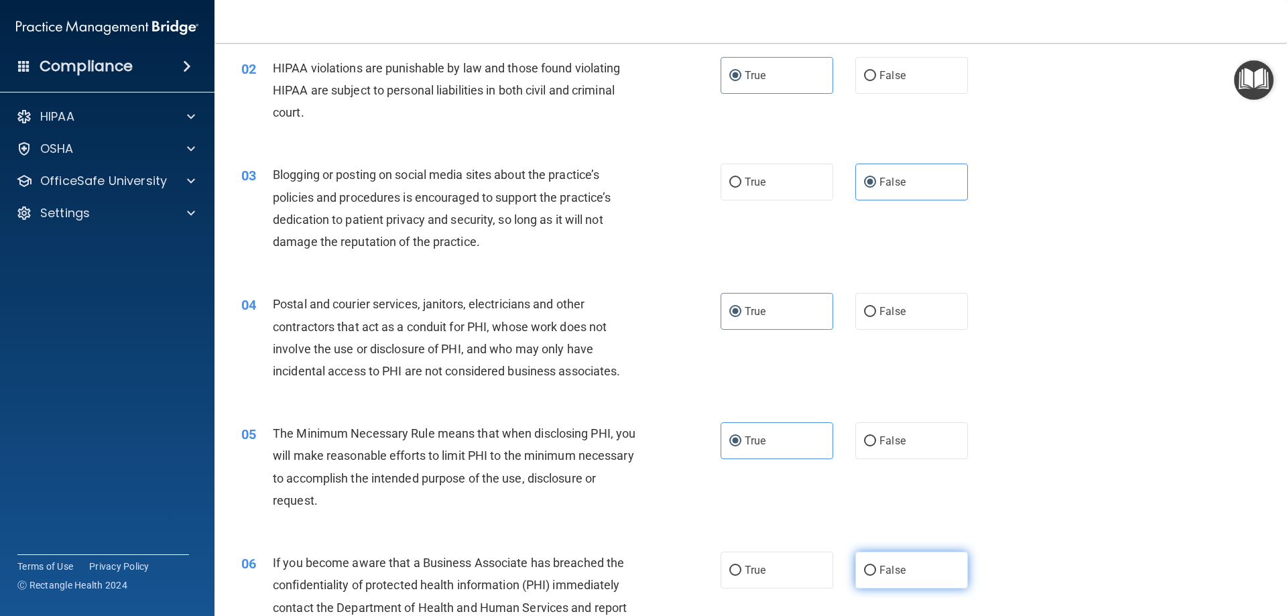
radio input "true"
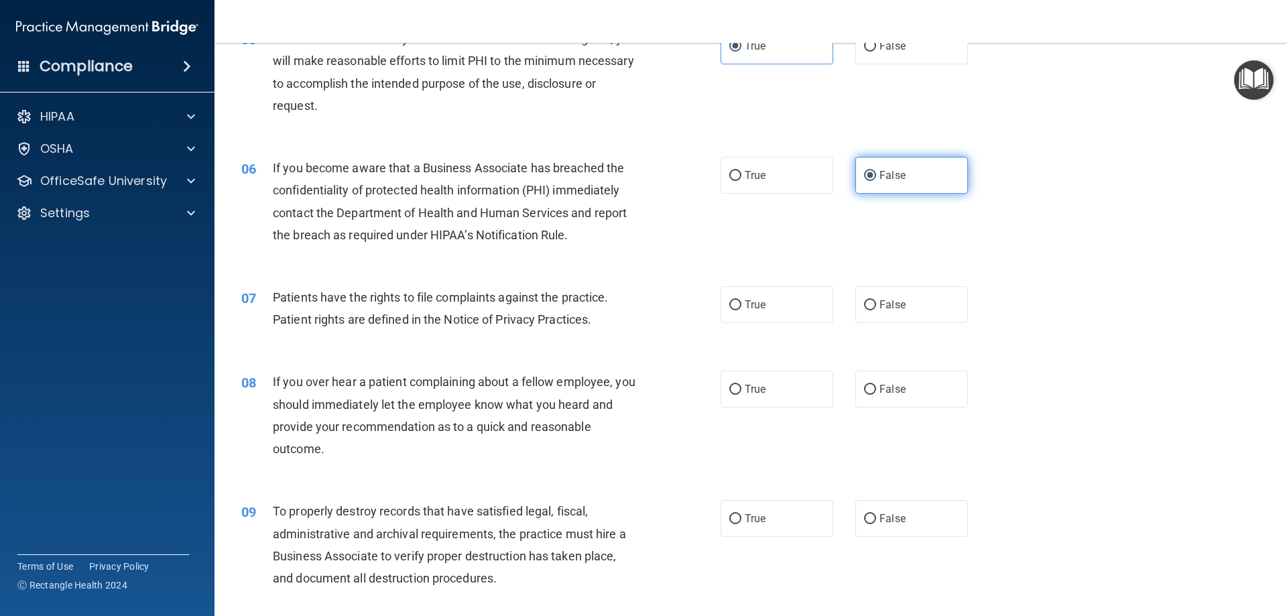
scroll to position [536, 0]
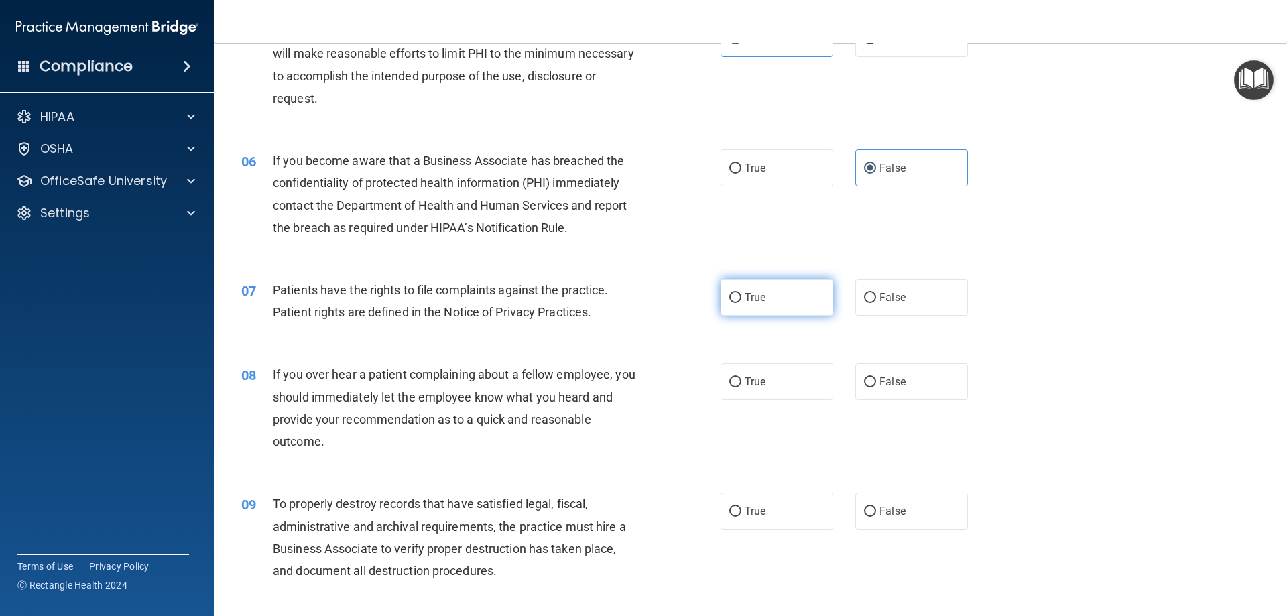
click at [758, 299] on span "True" at bounding box center [755, 297] width 21 height 13
click at [742, 299] on input "True" at bounding box center [736, 298] width 12 height 10
radio input "true"
click at [915, 390] on label "False" at bounding box center [912, 381] width 113 height 37
click at [876, 388] on input "False" at bounding box center [870, 383] width 12 height 10
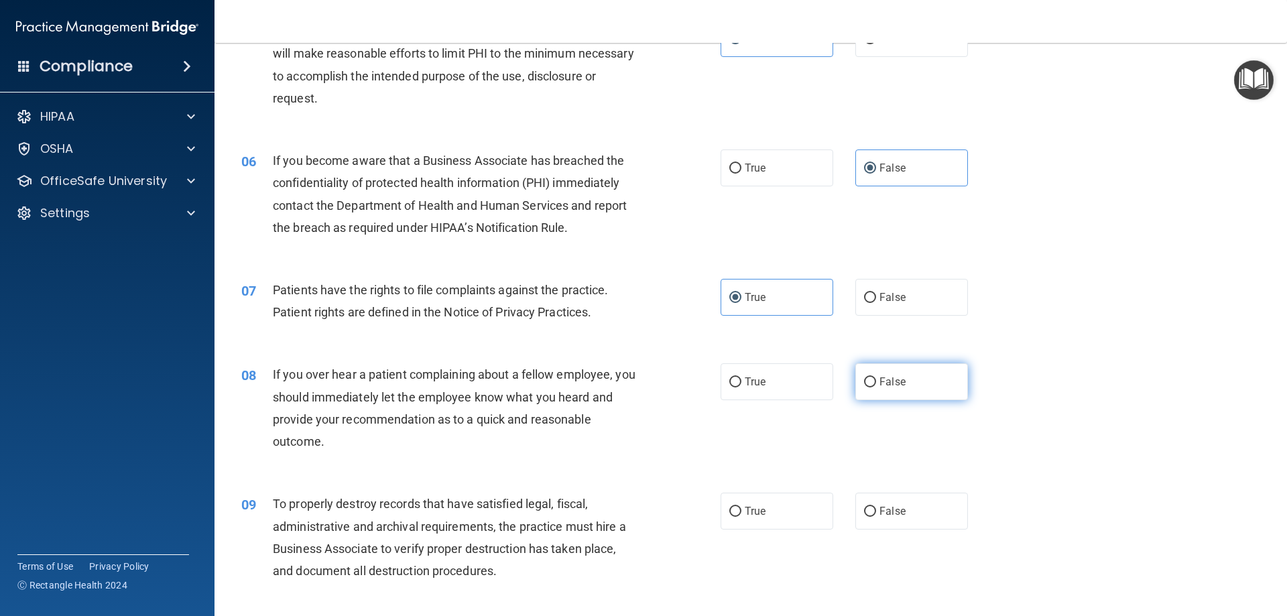
radio input "true"
click at [889, 512] on span "False" at bounding box center [893, 511] width 26 height 13
click at [876, 512] on input "False" at bounding box center [870, 512] width 12 height 10
radio input "true"
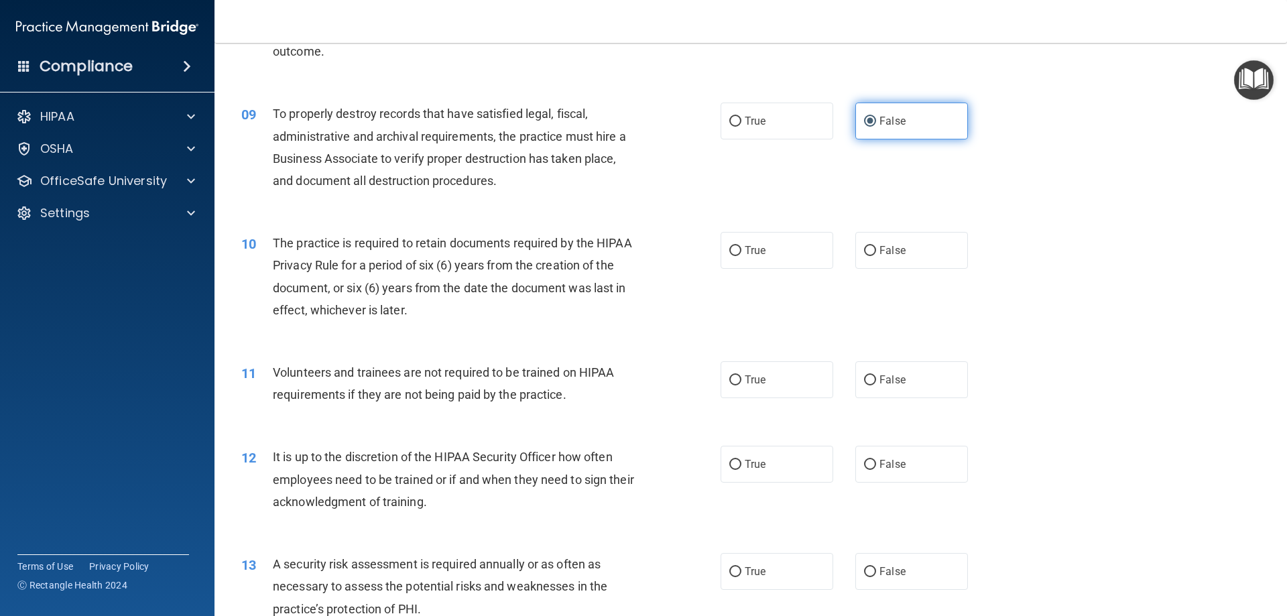
scroll to position [939, 0]
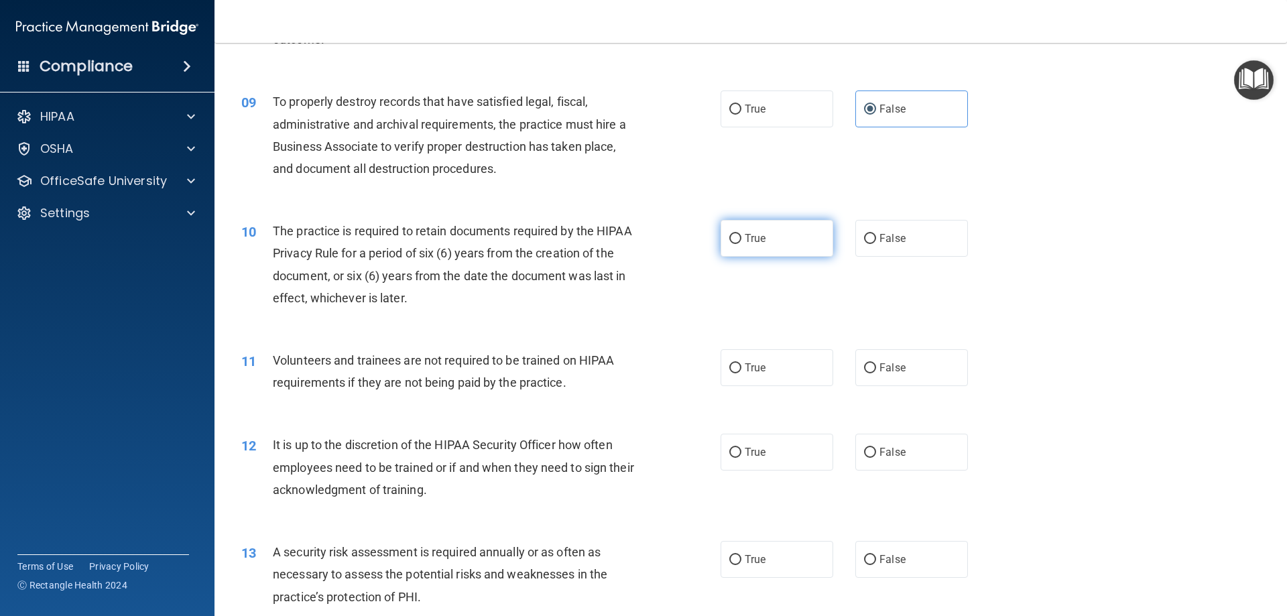
click at [774, 243] on label "True" at bounding box center [777, 238] width 113 height 37
click at [742, 243] on input "True" at bounding box center [736, 239] width 12 height 10
radio input "true"
click at [898, 364] on span "False" at bounding box center [893, 367] width 26 height 13
click at [876, 364] on input "False" at bounding box center [870, 368] width 12 height 10
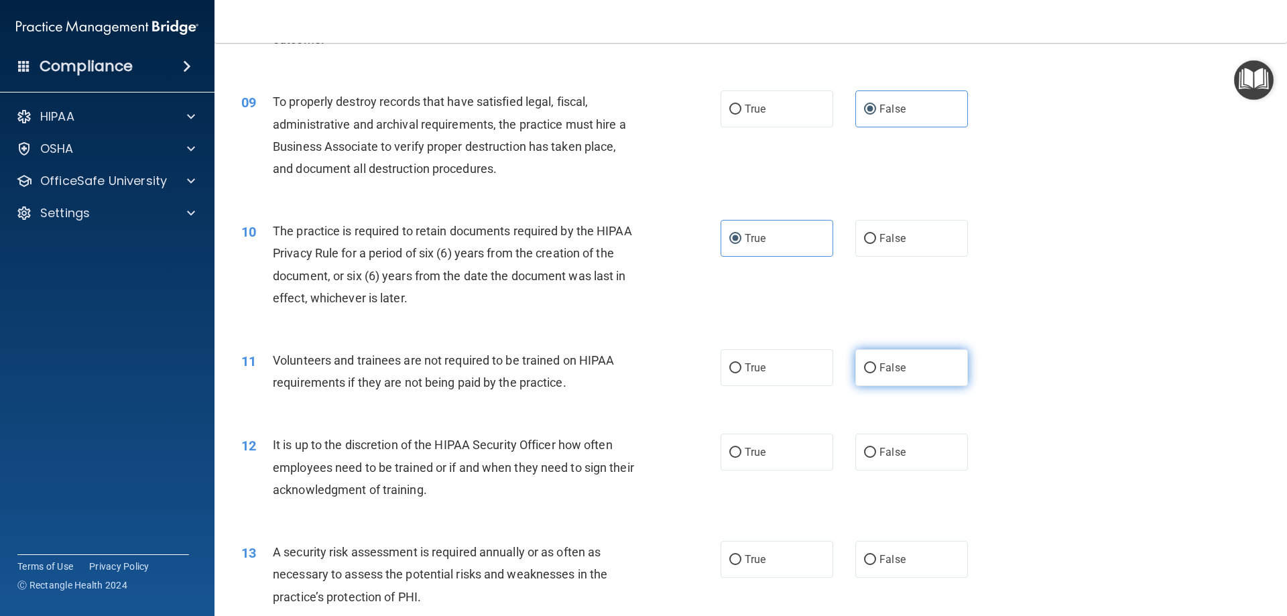
radio input "true"
click at [878, 445] on label "False" at bounding box center [912, 452] width 113 height 37
click at [876, 448] on input "False" at bounding box center [870, 453] width 12 height 10
radio input "true"
click at [749, 567] on label "True" at bounding box center [777, 559] width 113 height 37
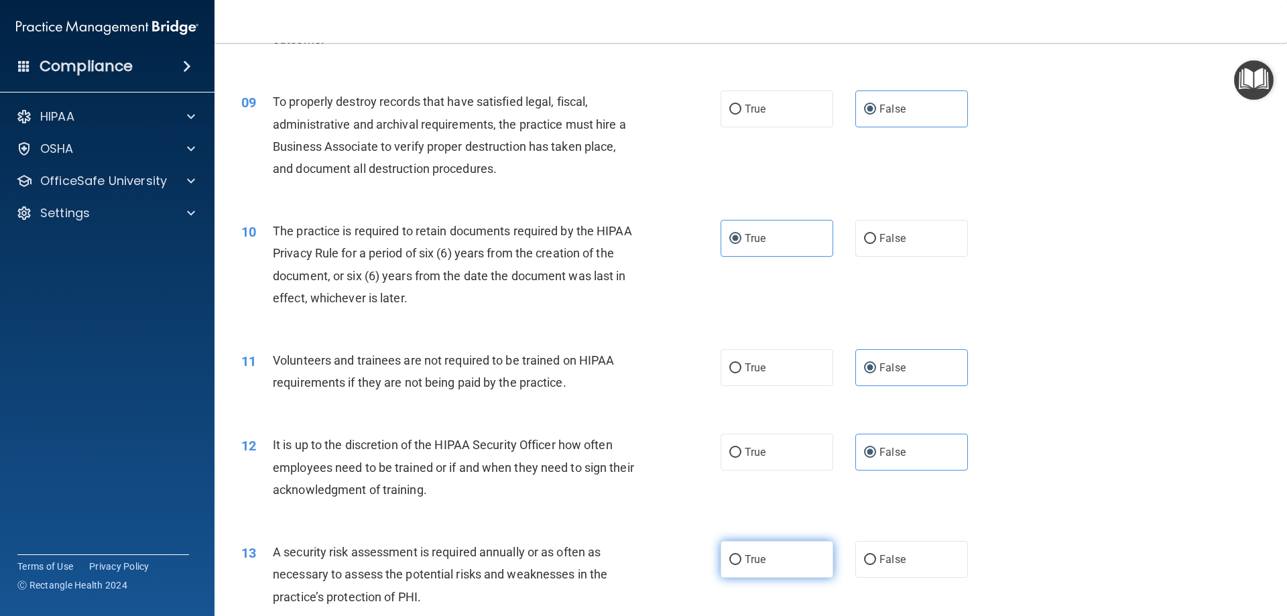
click at [742, 565] on input "True" at bounding box center [736, 560] width 12 height 10
radio input "true"
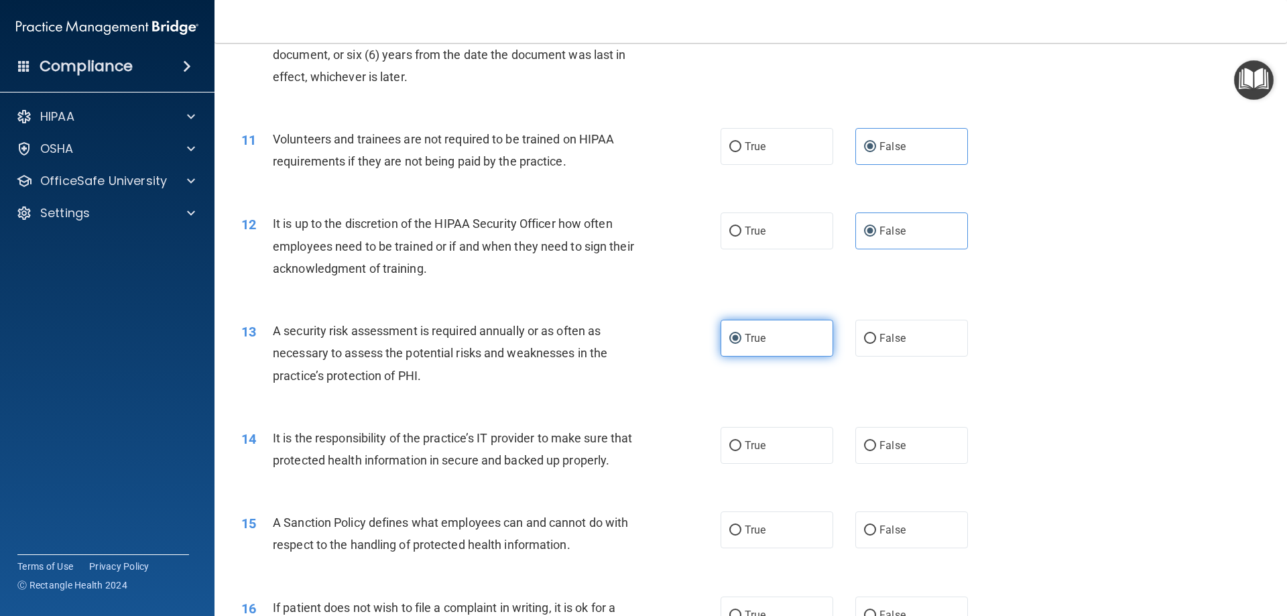
scroll to position [1207, 0]
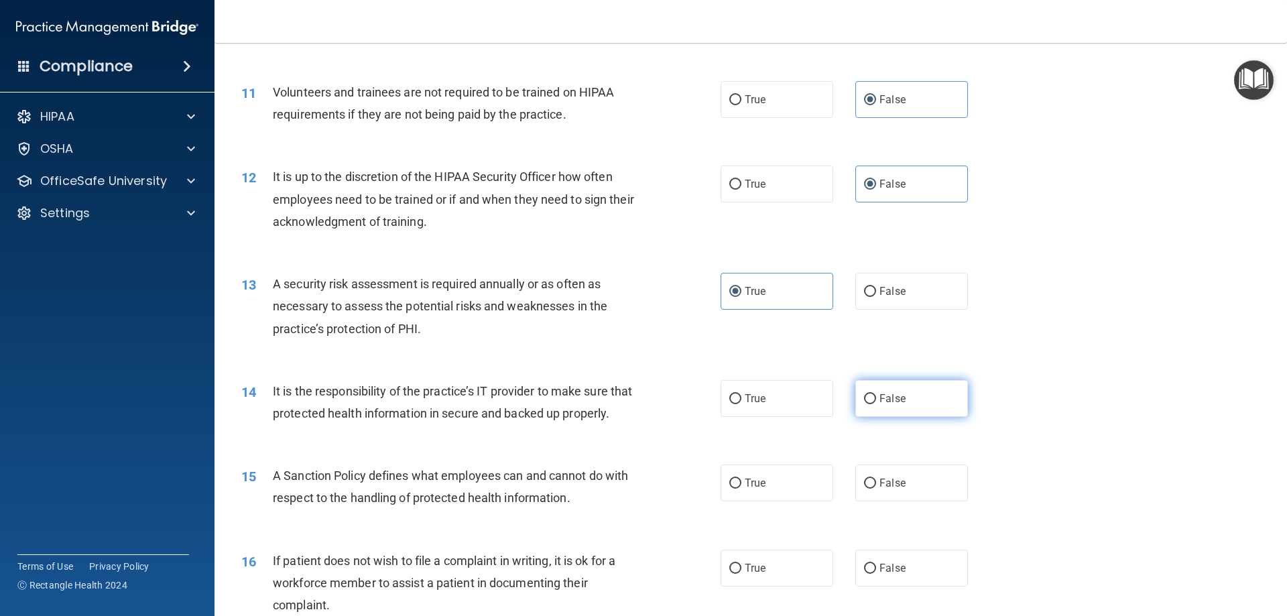
click at [919, 412] on label "False" at bounding box center [912, 398] width 113 height 37
click at [876, 404] on input "False" at bounding box center [870, 399] width 12 height 10
radio input "true"
click at [913, 502] on label "False" at bounding box center [912, 483] width 113 height 37
click at [876, 489] on input "False" at bounding box center [870, 484] width 12 height 10
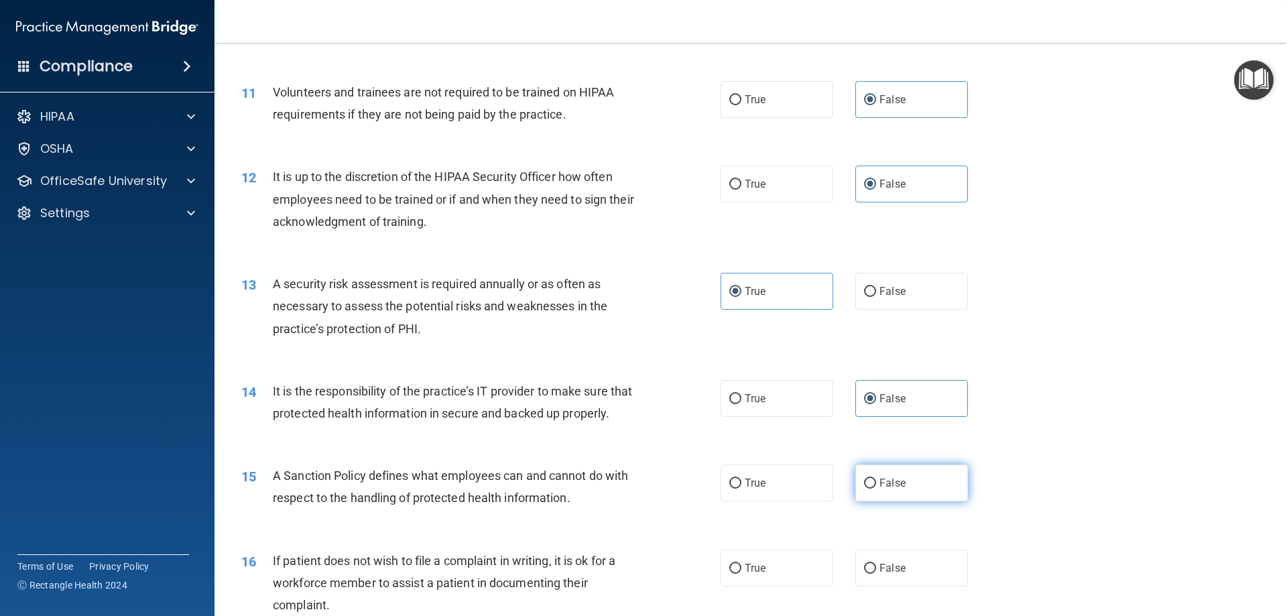
radio input "true"
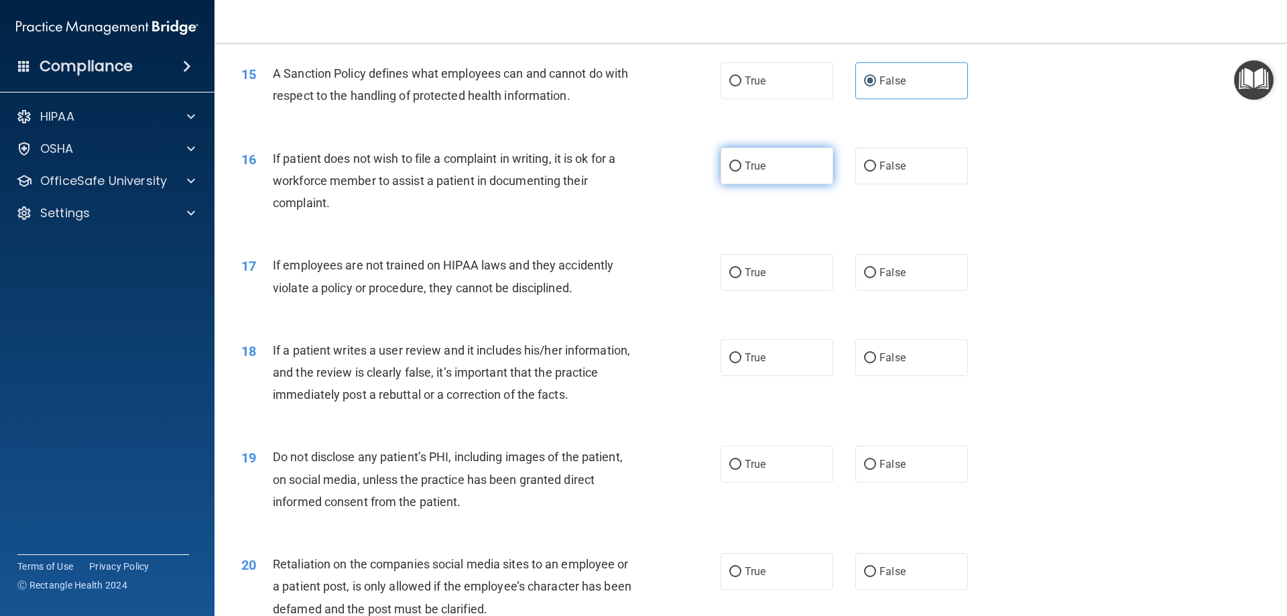
click at [768, 184] on label "True" at bounding box center [777, 166] width 113 height 37
click at [742, 172] on input "True" at bounding box center [736, 167] width 12 height 10
radio input "true"
click at [893, 279] on span "False" at bounding box center [893, 272] width 26 height 13
click at [876, 278] on input "False" at bounding box center [870, 273] width 12 height 10
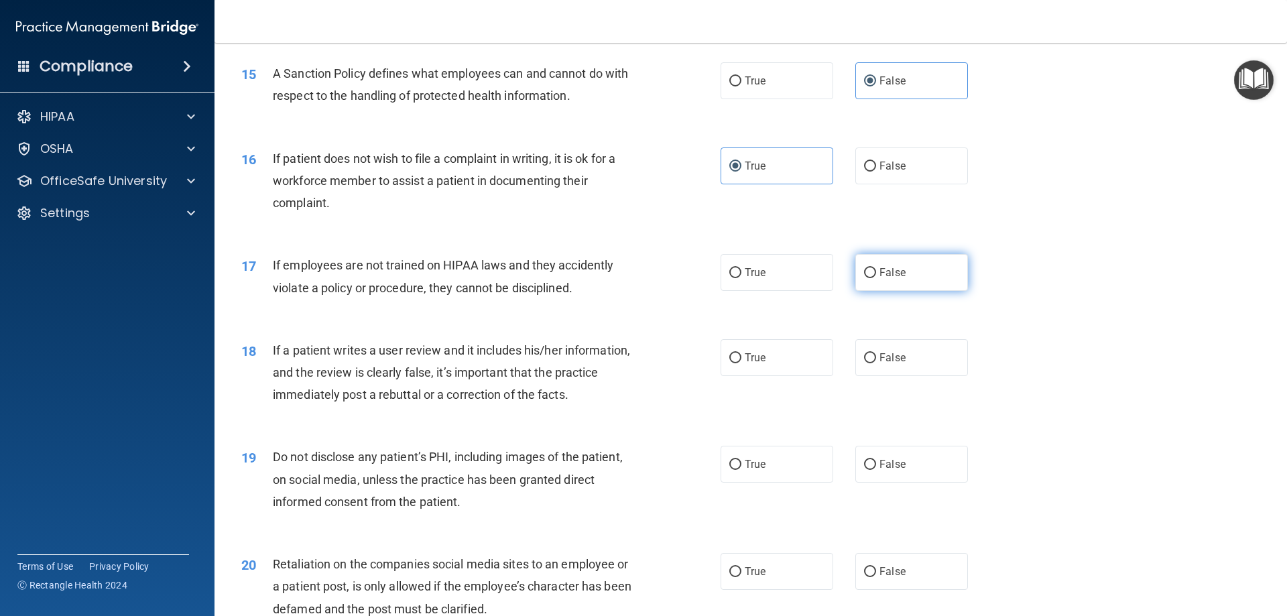
radio input "true"
click at [884, 364] on span "False" at bounding box center [893, 357] width 26 height 13
click at [876, 363] on input "False" at bounding box center [870, 358] width 12 height 10
radio input "true"
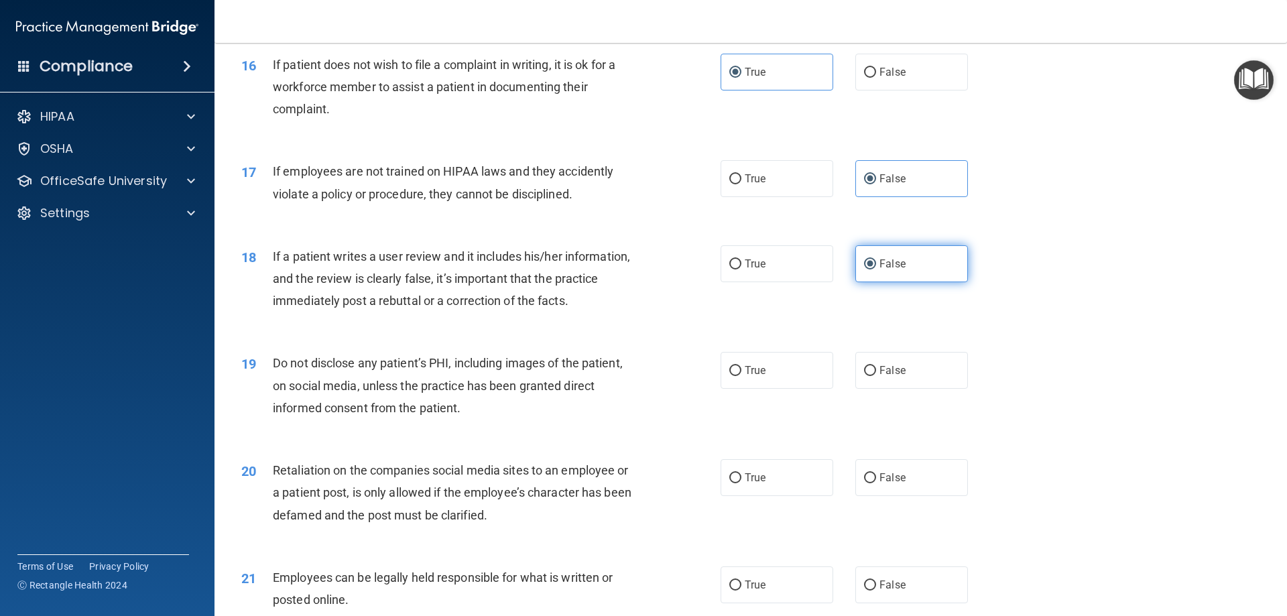
scroll to position [1743, 0]
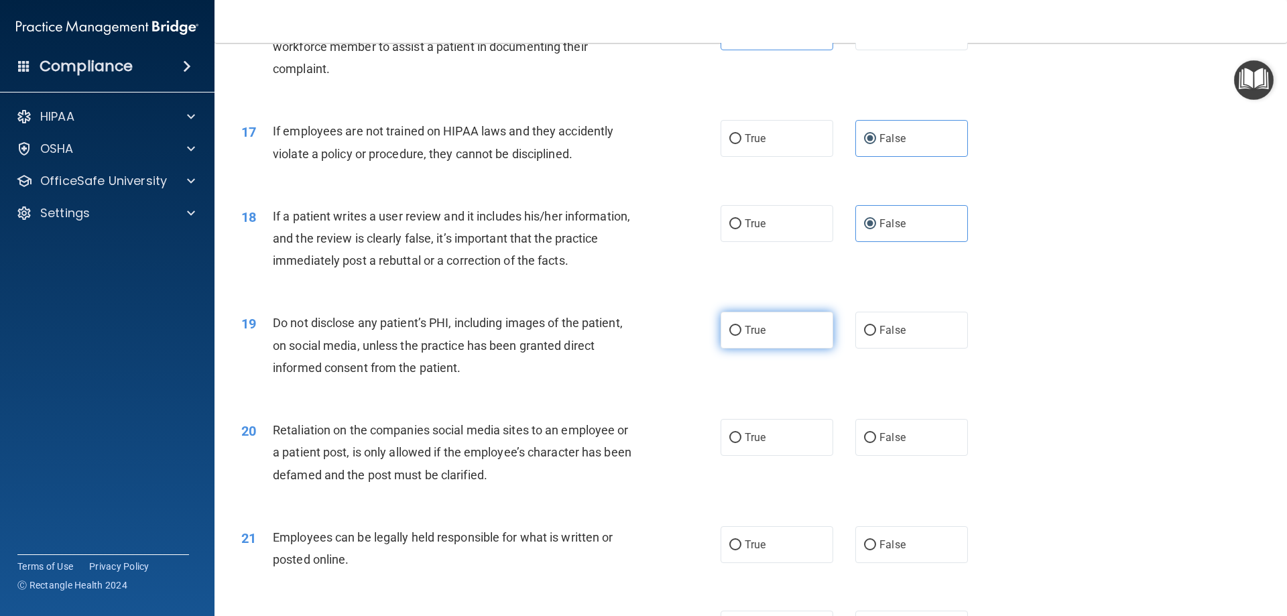
click at [733, 336] on input "True" at bounding box center [736, 331] width 12 height 10
radio input "true"
click at [921, 456] on label "False" at bounding box center [912, 437] width 113 height 37
click at [876, 443] on input "False" at bounding box center [870, 438] width 12 height 10
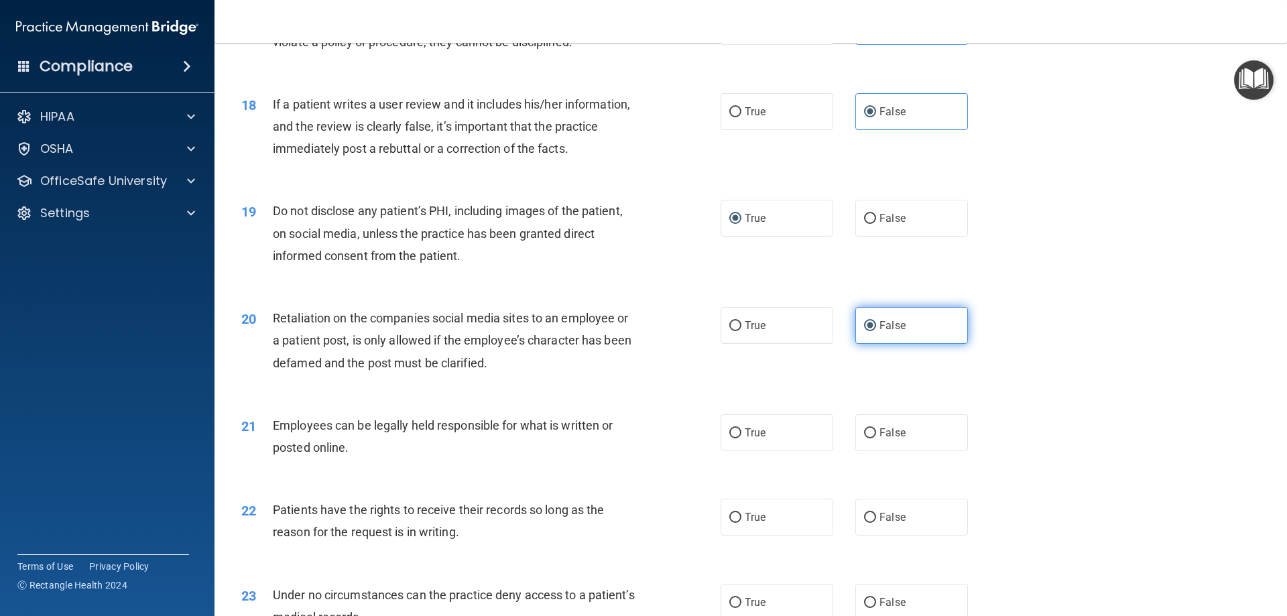
scroll to position [1945, 0]
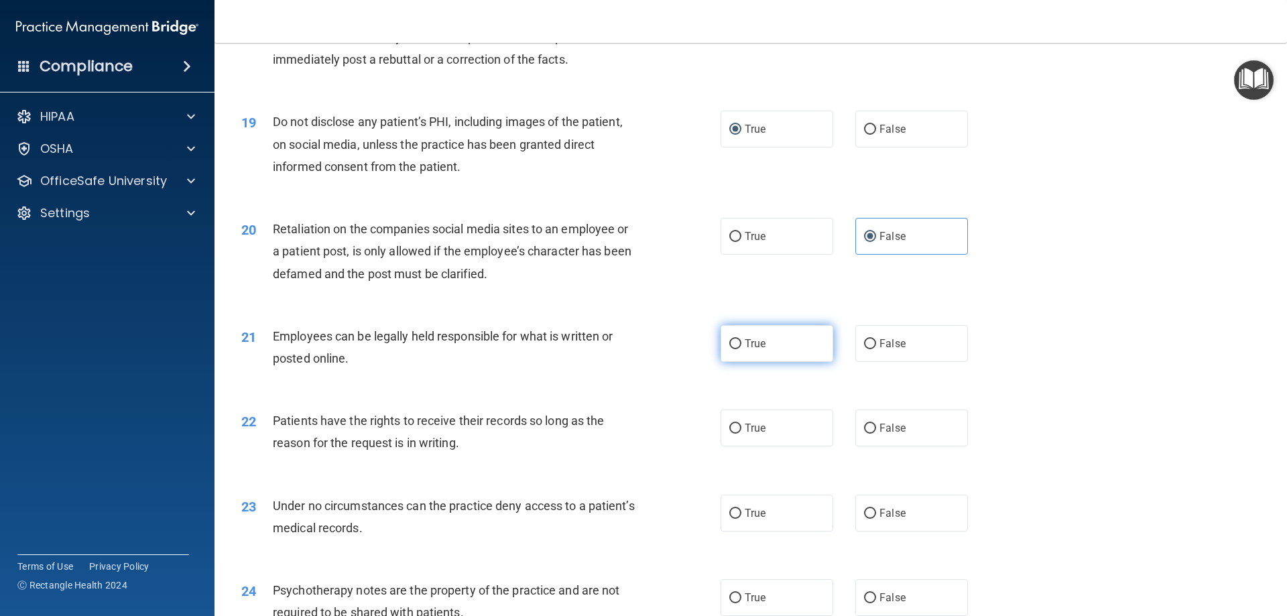
click at [770, 362] on label "True" at bounding box center [777, 343] width 113 height 37
click at [742, 349] on input "True" at bounding box center [736, 344] width 12 height 10
click at [894, 435] on span "False" at bounding box center [893, 428] width 26 height 13
click at [876, 434] on input "False" at bounding box center [870, 429] width 12 height 10
click at [885, 520] on span "False" at bounding box center [893, 513] width 26 height 13
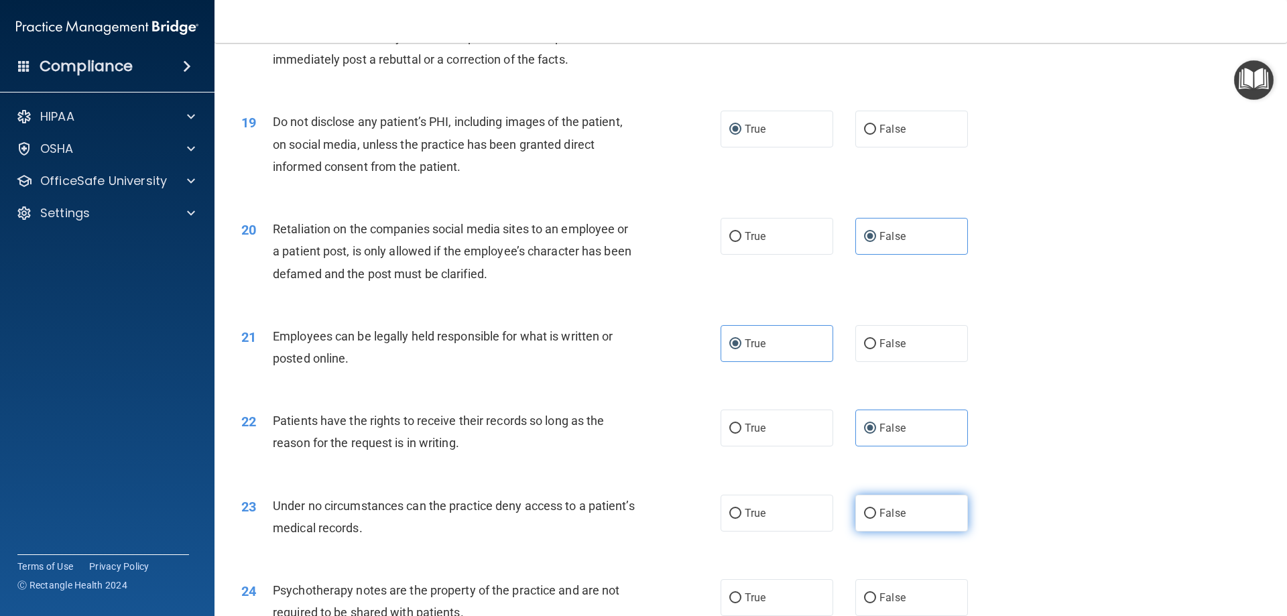
click at [876, 519] on input "False" at bounding box center [870, 514] width 12 height 10
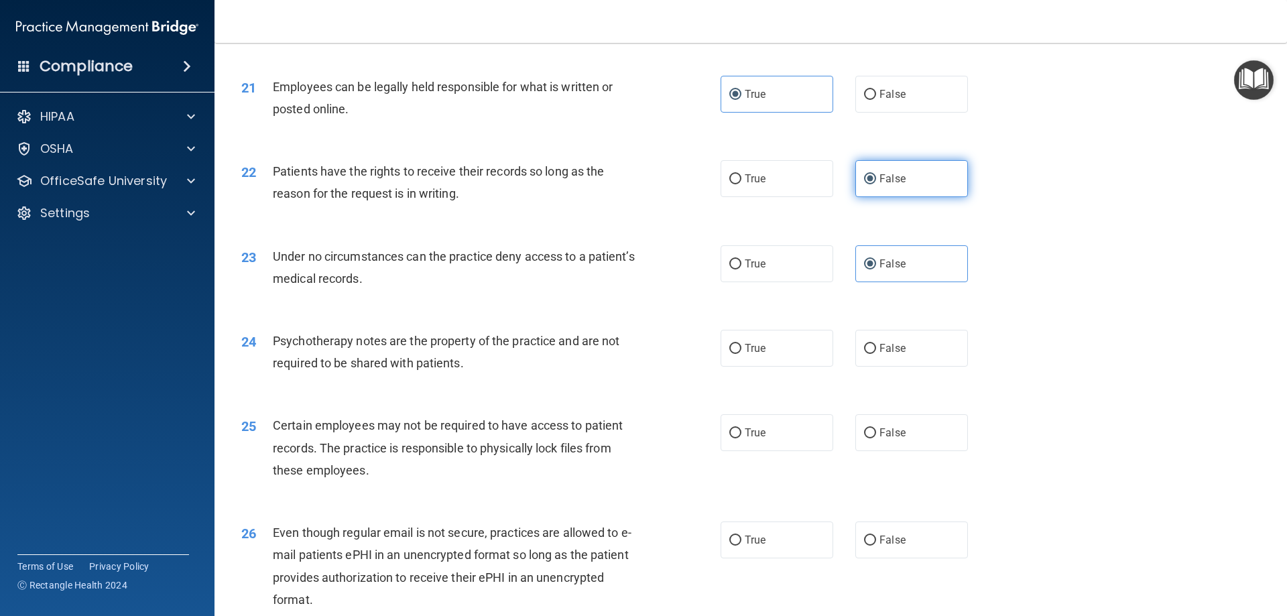
scroll to position [2213, 0]
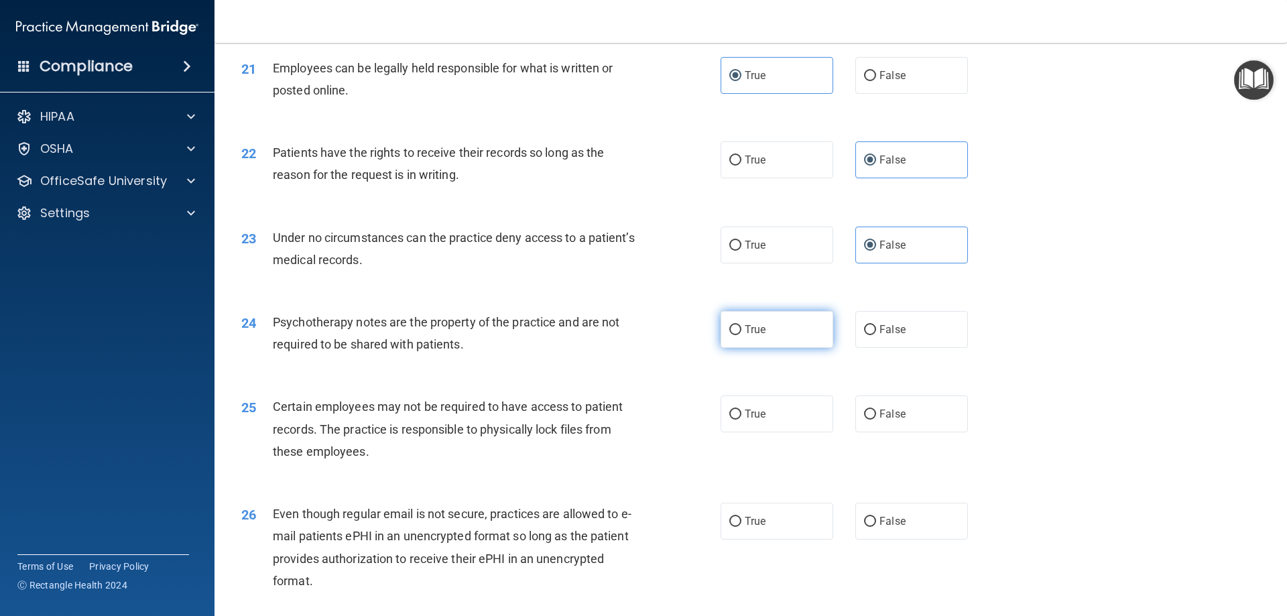
click at [787, 348] on label "True" at bounding box center [777, 329] width 113 height 37
click at [742, 335] on input "True" at bounding box center [736, 330] width 12 height 10
click at [777, 433] on label "True" at bounding box center [777, 414] width 113 height 37
click at [742, 420] on input "True" at bounding box center [736, 415] width 12 height 10
click at [772, 540] on label "True" at bounding box center [777, 521] width 113 height 37
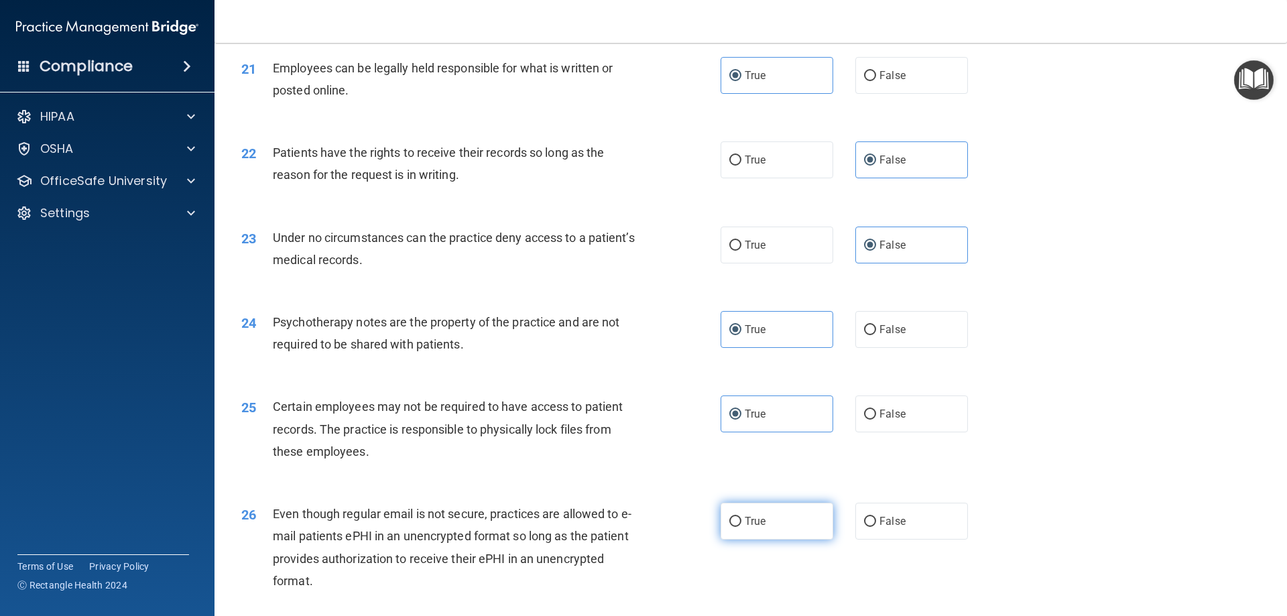
click at [742, 527] on input "True" at bounding box center [736, 522] width 12 height 10
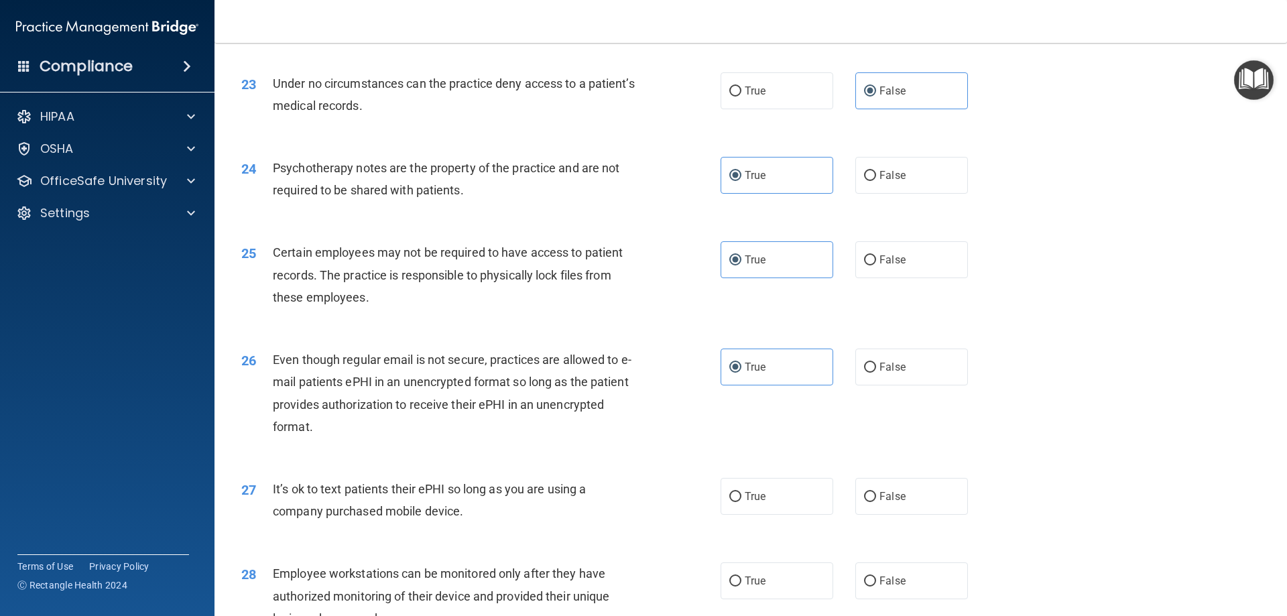
scroll to position [2414, 0]
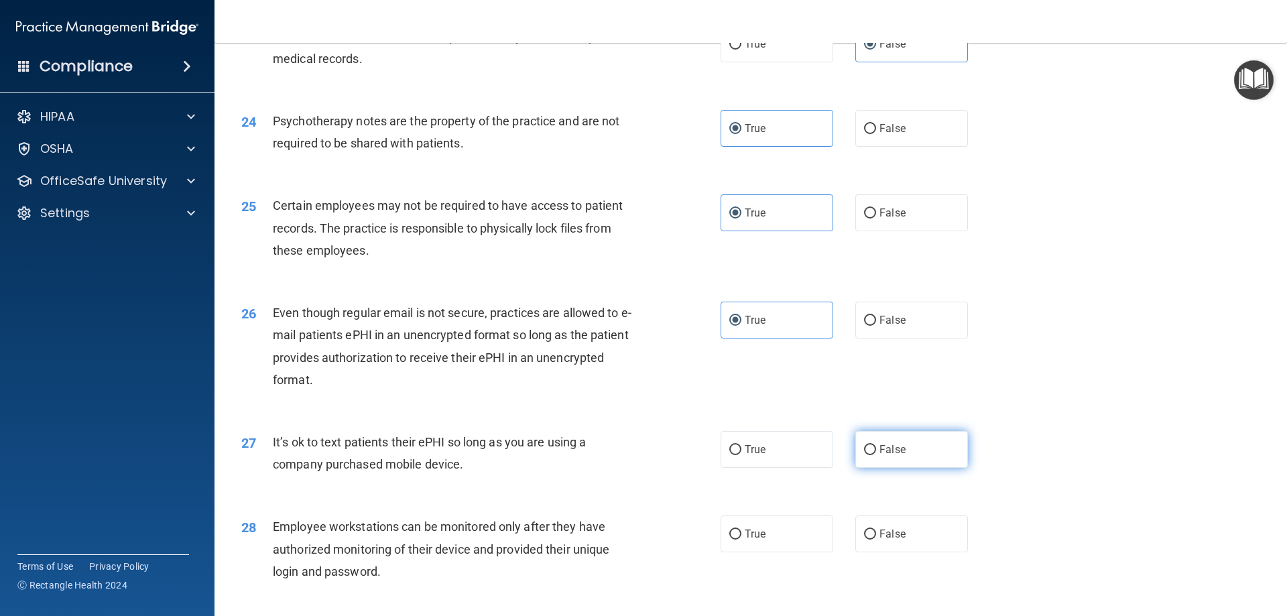
click at [925, 468] on label "False" at bounding box center [912, 449] width 113 height 37
click at [876, 455] on input "False" at bounding box center [870, 450] width 12 height 10
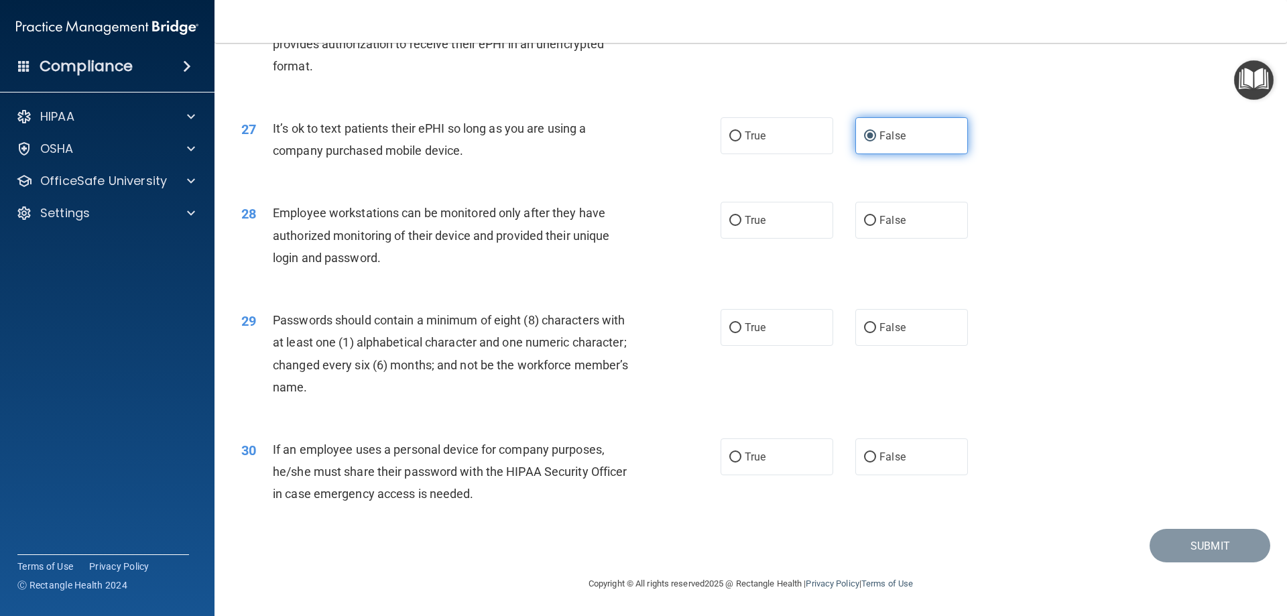
scroll to position [2749, 0]
click at [931, 221] on label "False" at bounding box center [912, 220] width 113 height 37
click at [876, 221] on input "False" at bounding box center [870, 221] width 12 height 10
click at [752, 329] on span "True" at bounding box center [755, 327] width 21 height 13
click at [742, 329] on input "True" at bounding box center [736, 328] width 12 height 10
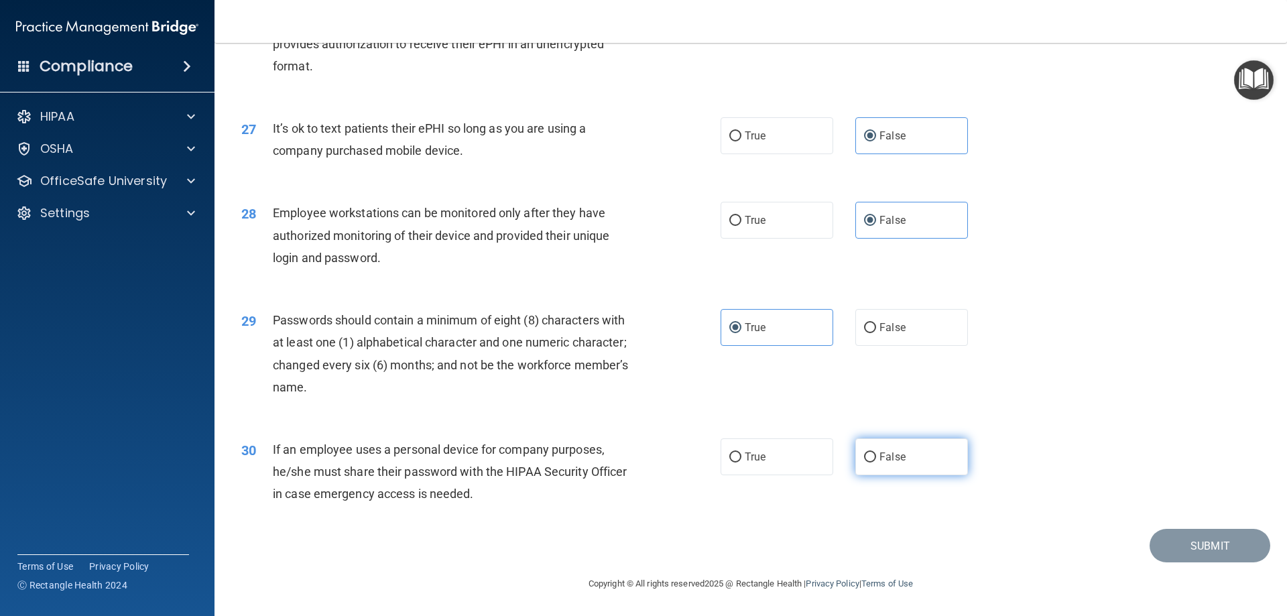
click at [913, 469] on label "False" at bounding box center [912, 457] width 113 height 37
click at [876, 463] on input "False" at bounding box center [870, 458] width 12 height 10
click at [1164, 547] on button "Submit" at bounding box center [1210, 546] width 121 height 34
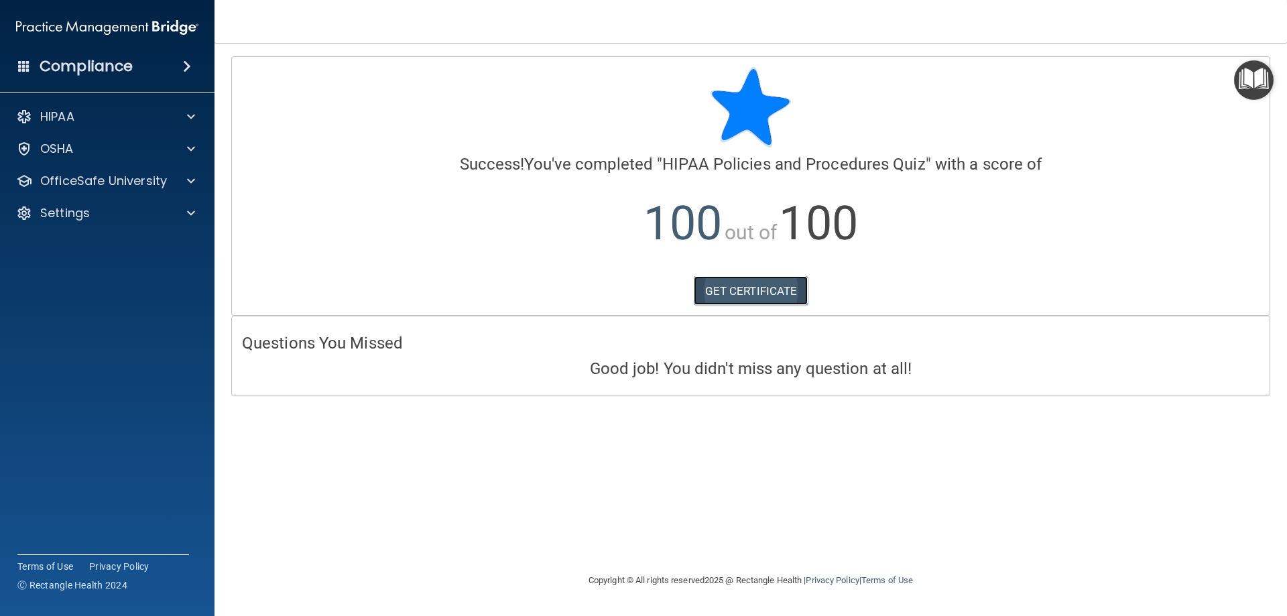
click at [730, 284] on link "GET CERTIFICATE" at bounding box center [751, 291] width 115 height 30
click at [183, 186] on div at bounding box center [189, 181] width 34 height 16
click at [174, 207] on div "HIPAA Training" at bounding box center [100, 213] width 183 height 13
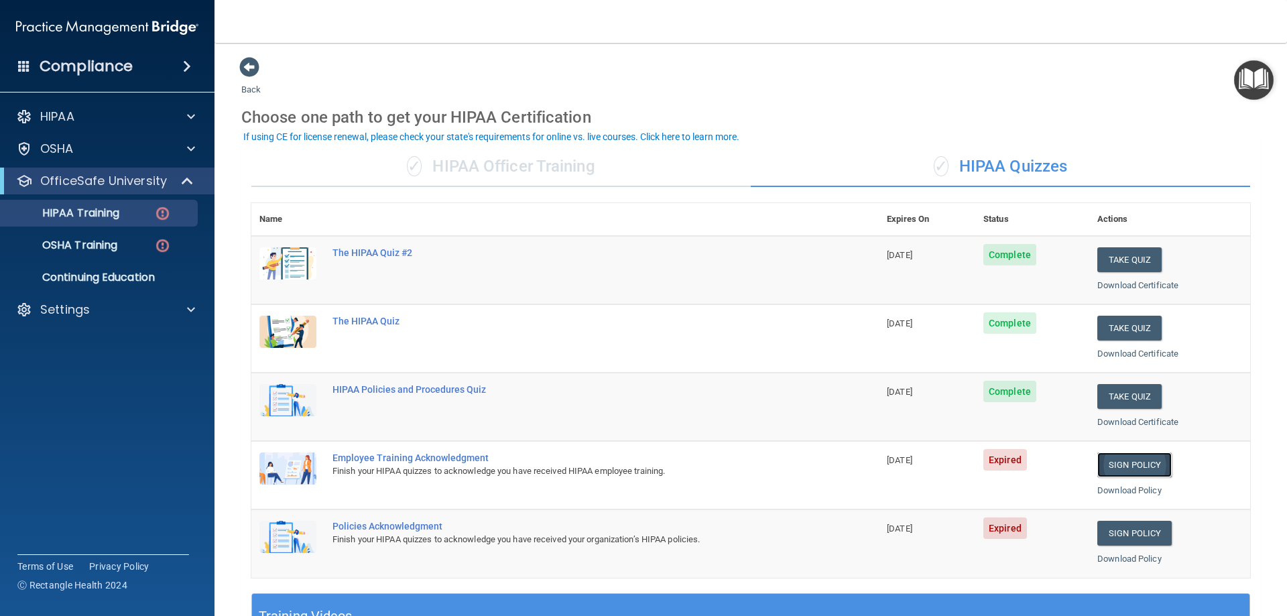
click at [1106, 470] on link "Sign Policy" at bounding box center [1135, 465] width 74 height 25
click at [1131, 467] on link "Sign Policy" at bounding box center [1135, 465] width 74 height 25
click at [1133, 540] on link "Sign Policy" at bounding box center [1135, 533] width 74 height 25
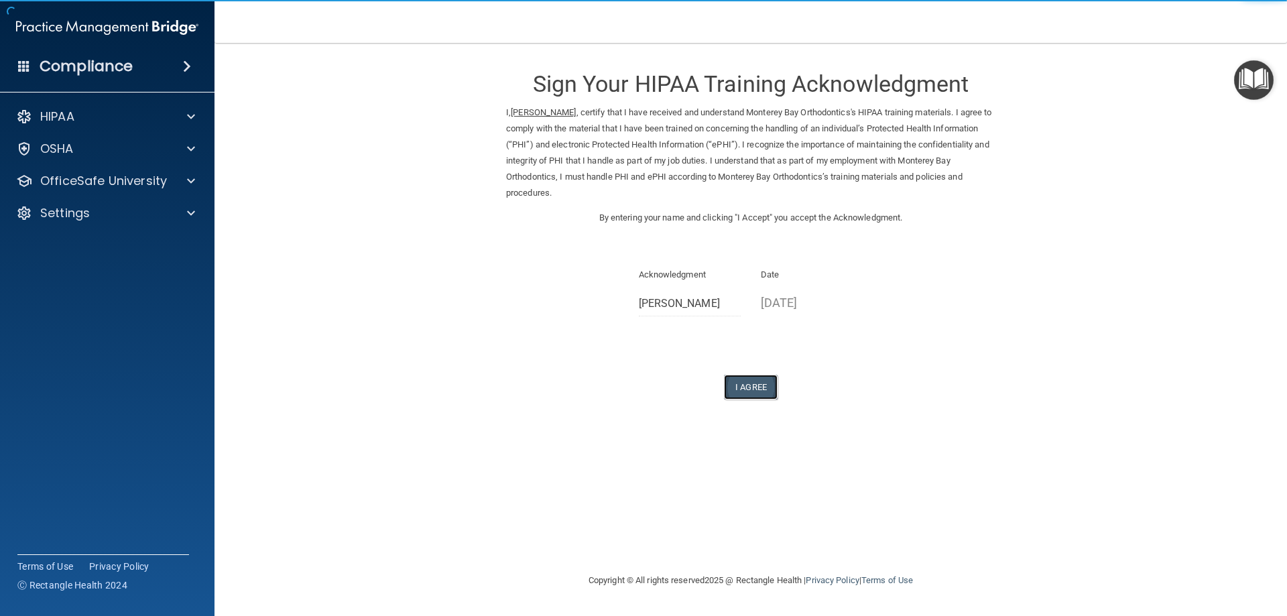
click at [744, 393] on button "I Agree" at bounding box center [751, 387] width 54 height 25
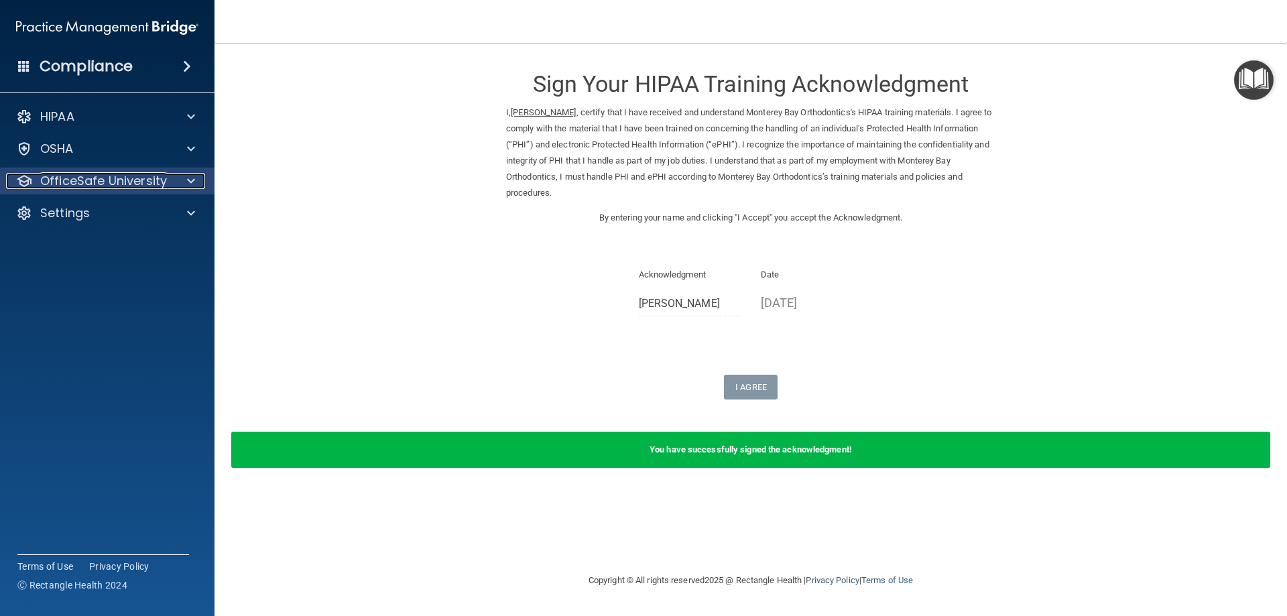
click at [193, 183] on span at bounding box center [191, 181] width 8 height 16
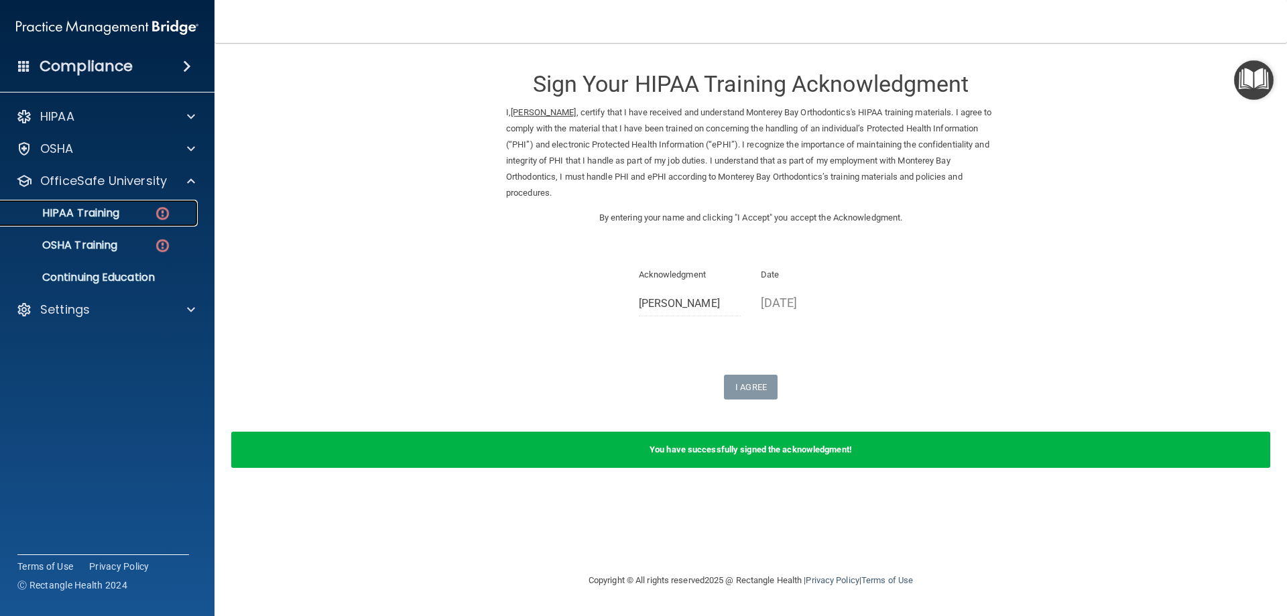
click at [150, 212] on div "HIPAA Training" at bounding box center [100, 213] width 183 height 13
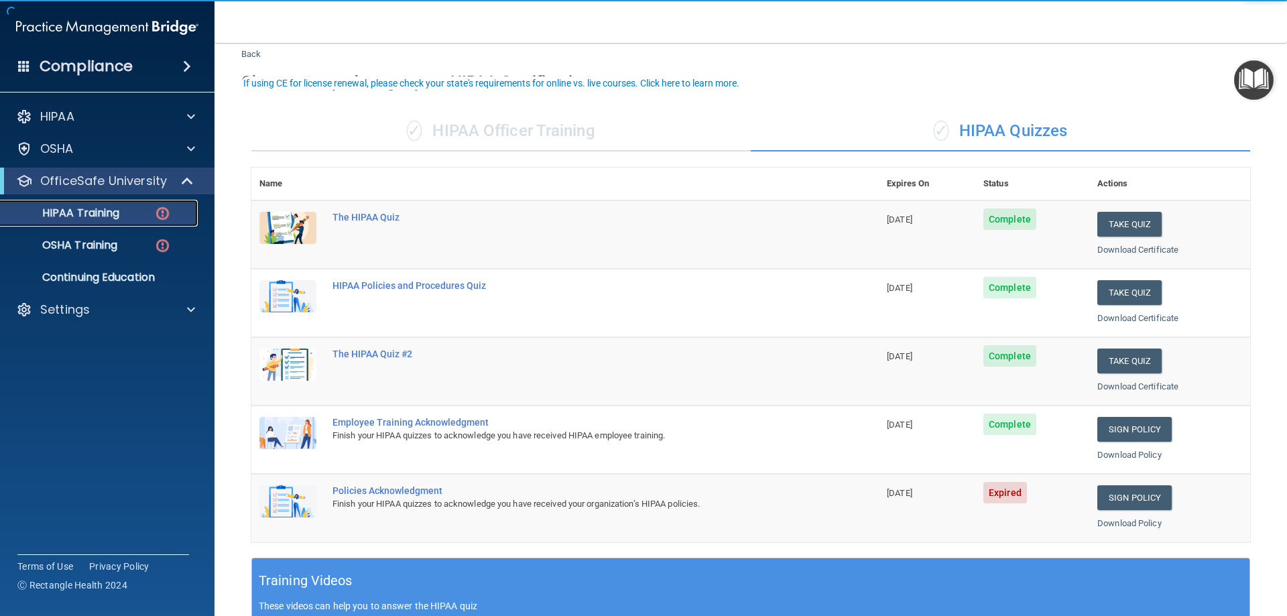
scroll to position [67, 0]
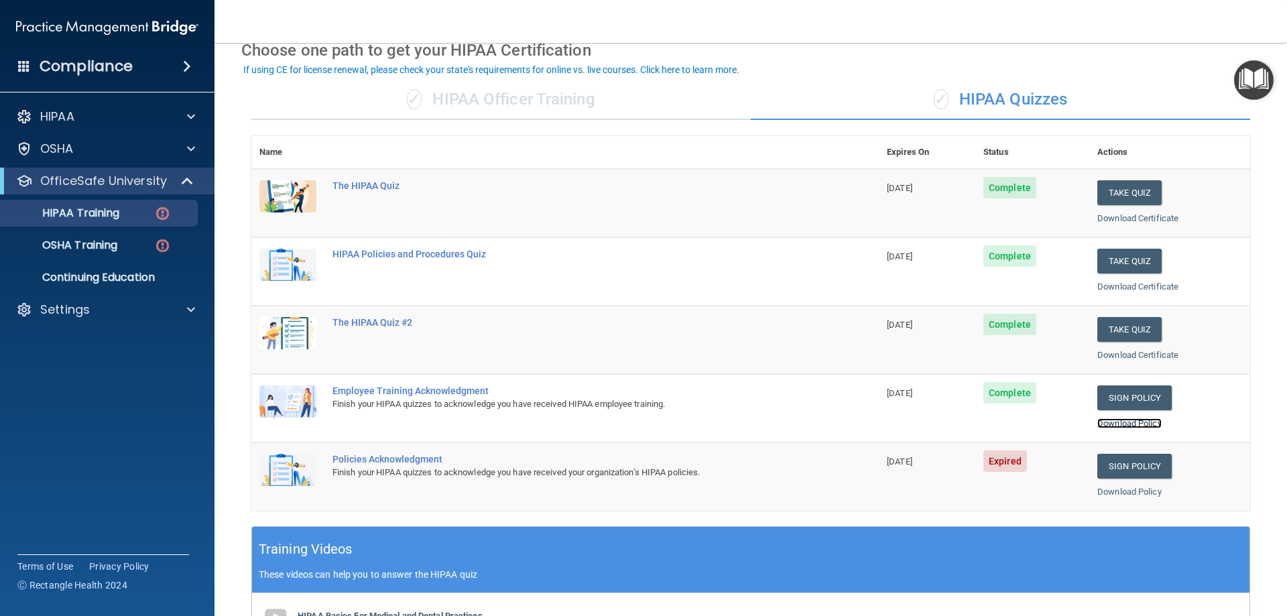
click at [1127, 424] on link "Download Policy" at bounding box center [1130, 423] width 64 height 10
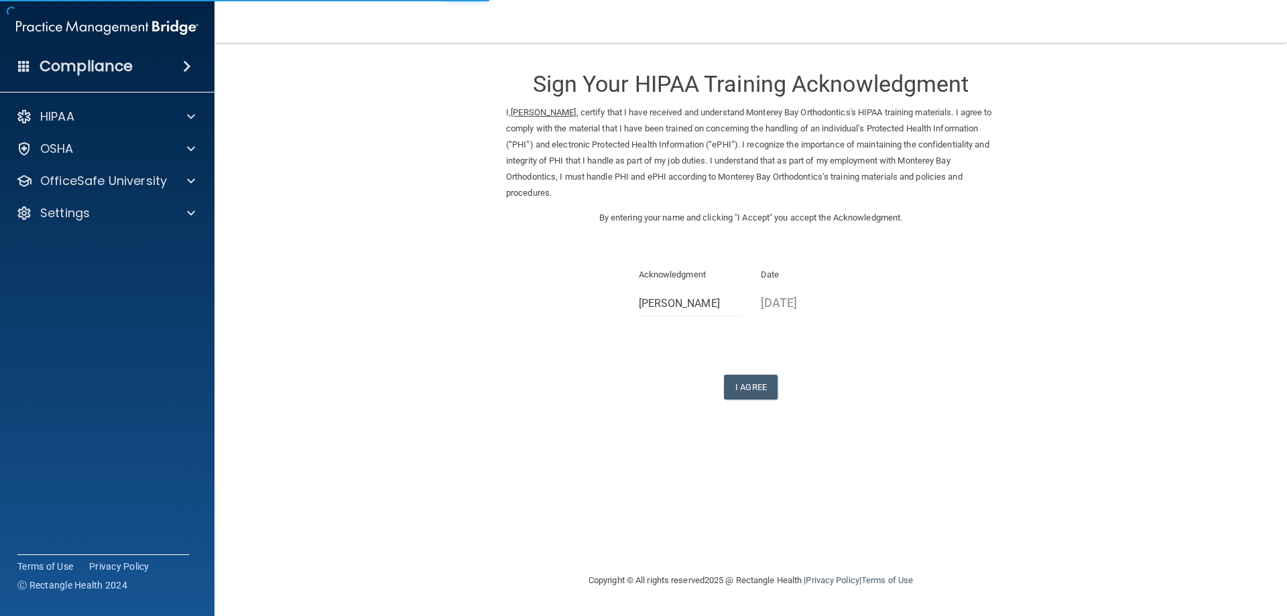
click at [760, 367] on div "Sign Your HIPAA Training Acknowledgment I, [PERSON_NAME] , certify that I have …" at bounding box center [751, 227] width 490 height 343
click at [756, 387] on button "I Agree" at bounding box center [751, 387] width 54 height 25
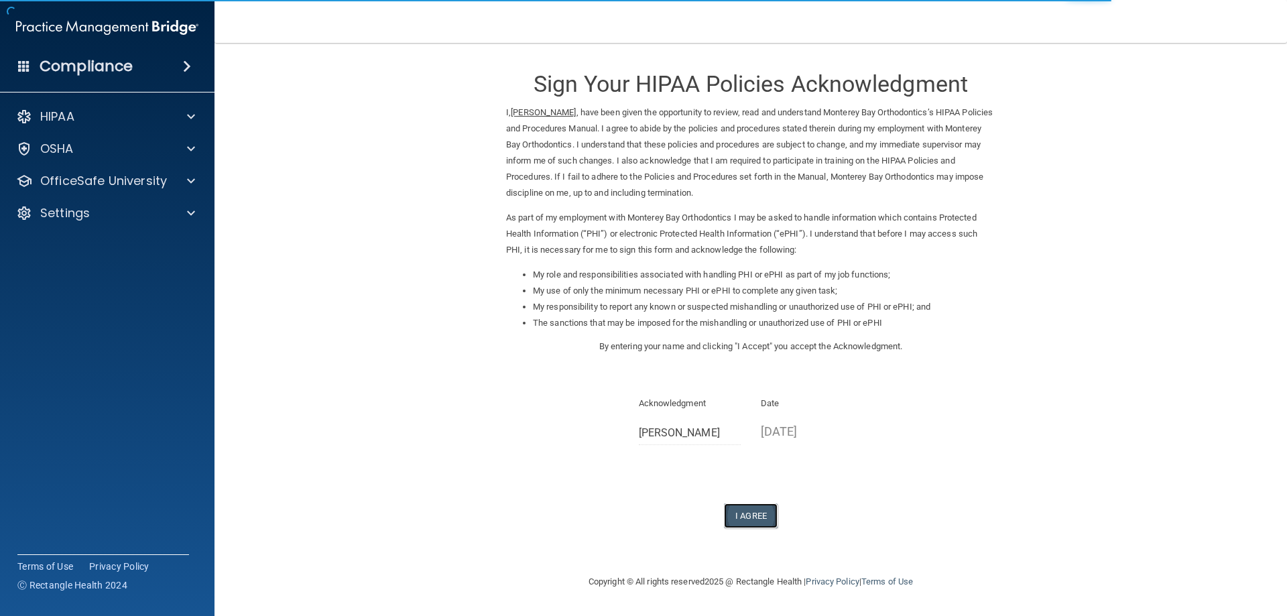
click at [764, 513] on button "I Agree" at bounding box center [751, 516] width 54 height 25
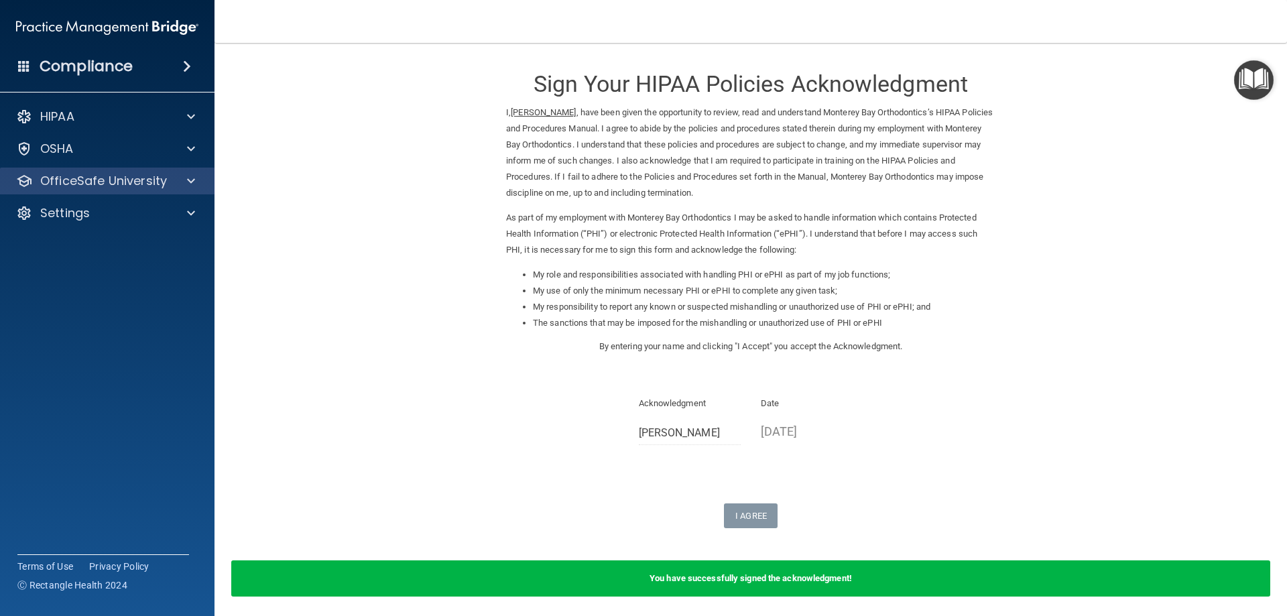
click at [148, 191] on div "OfficeSafe University" at bounding box center [107, 181] width 215 height 27
click at [188, 182] on span at bounding box center [191, 181] width 8 height 16
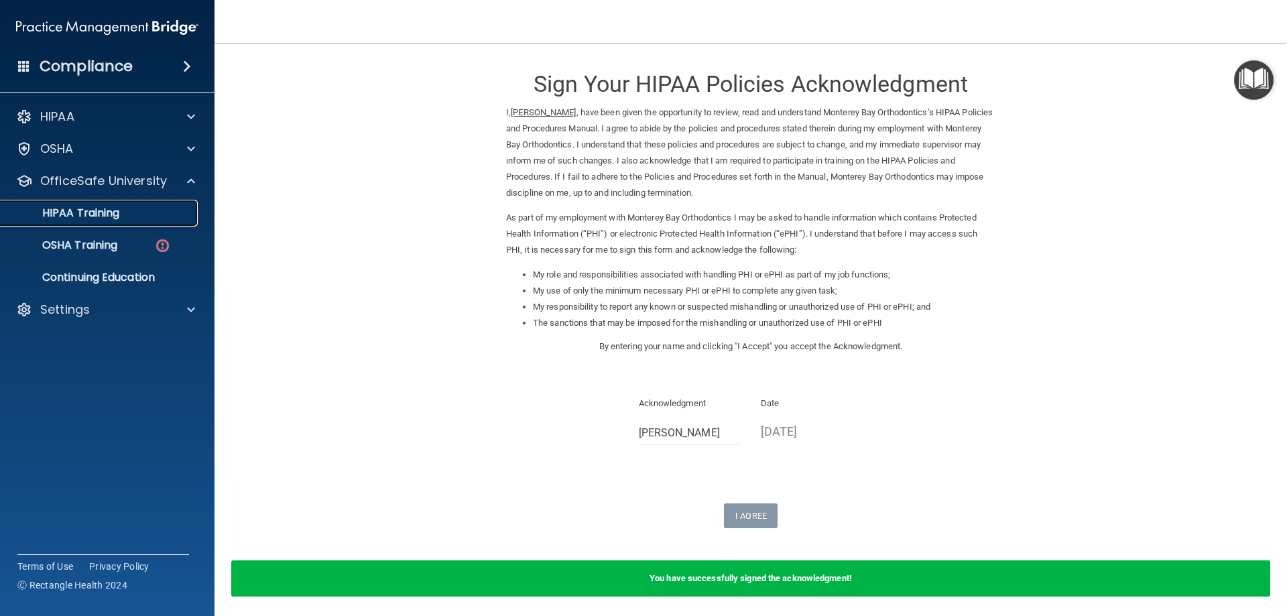
click at [94, 207] on p "HIPAA Training" at bounding box center [64, 213] width 111 height 13
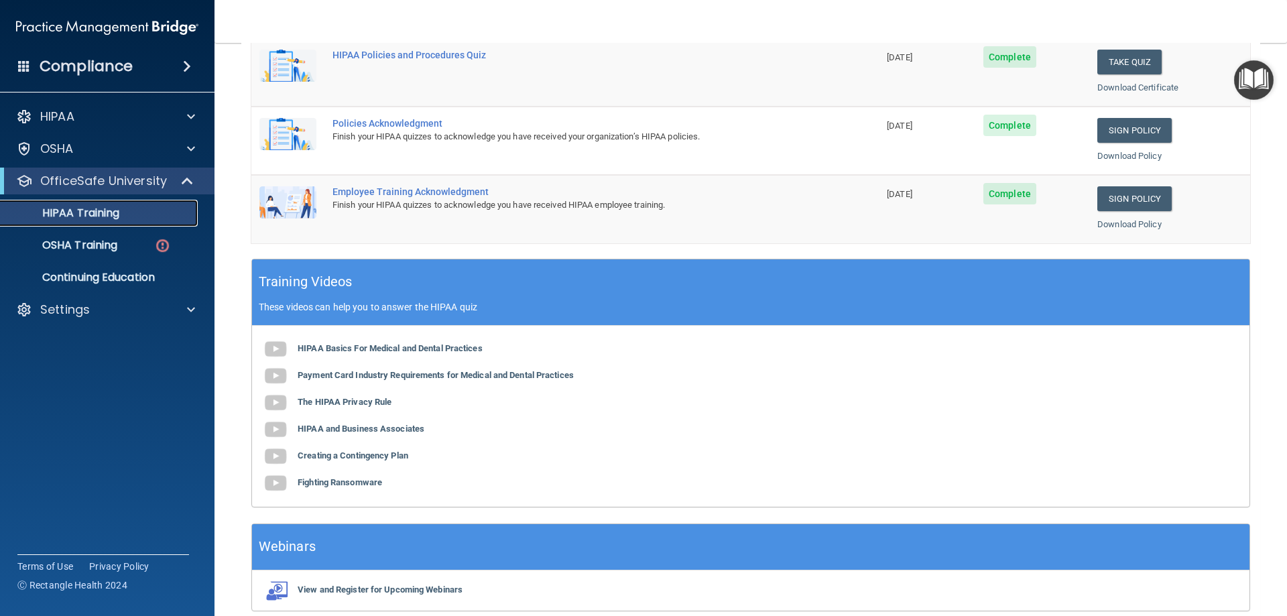
scroll to position [335, 0]
click at [1102, 223] on link "Download Policy" at bounding box center [1130, 224] width 64 height 10
